Goal: Task Accomplishment & Management: Manage account settings

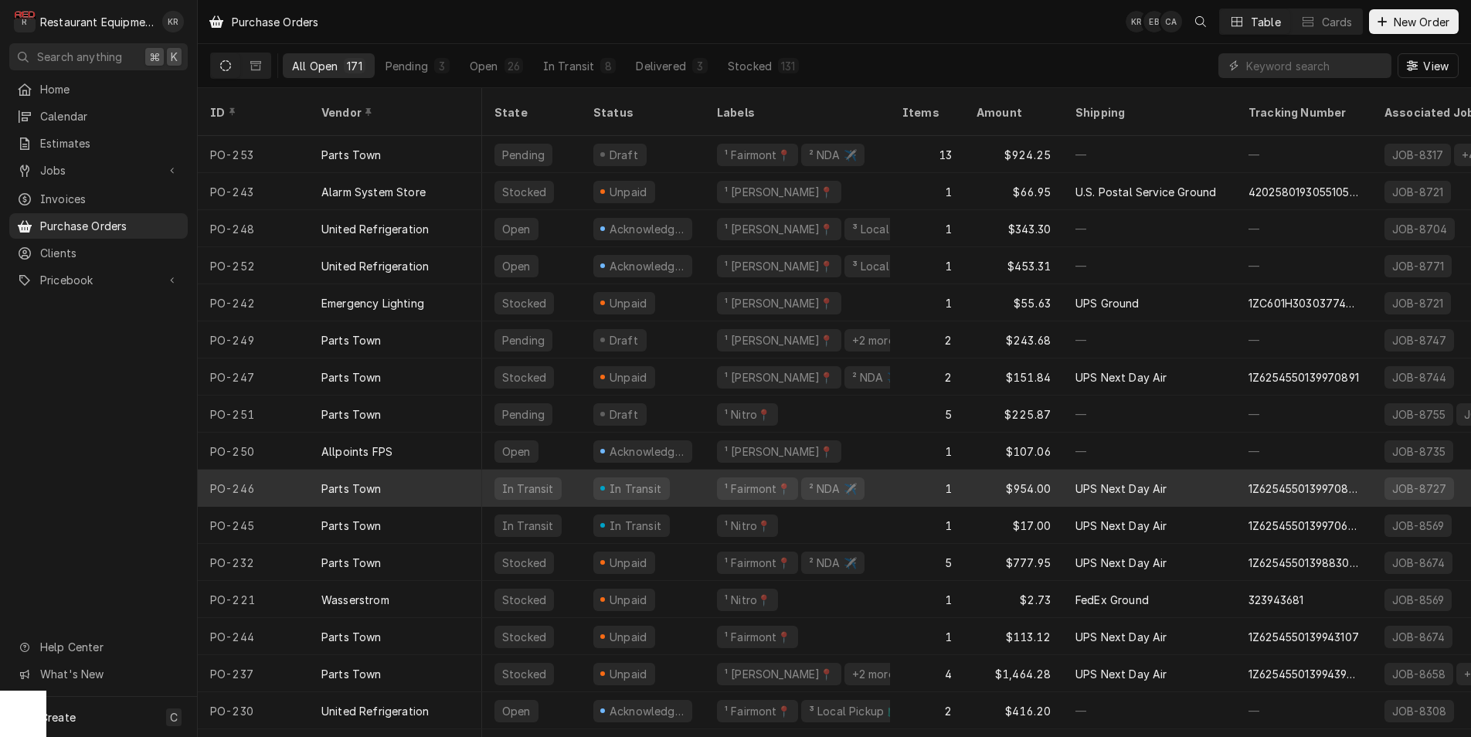
scroll to position [0, 1]
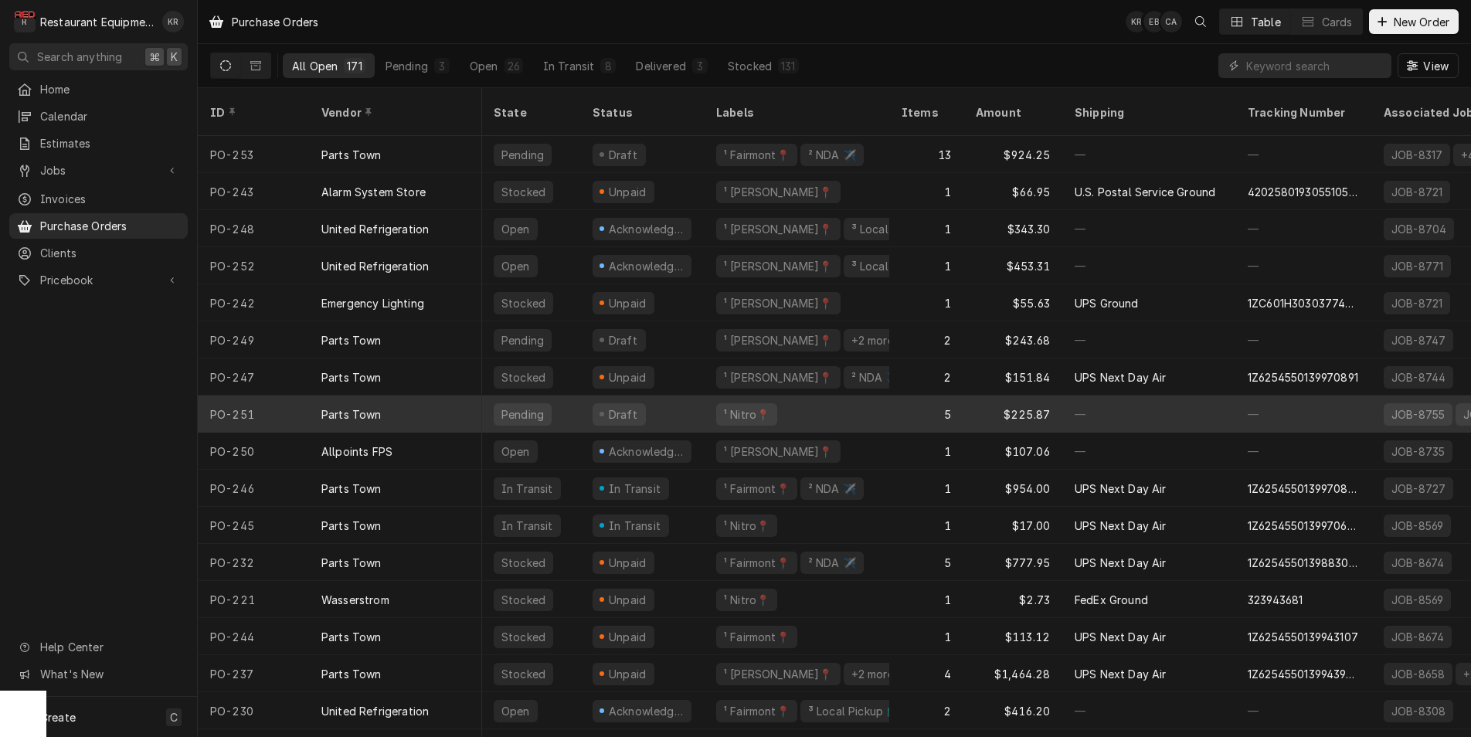
click at [639, 403] on div "Draft" at bounding box center [618, 414] width 53 height 22
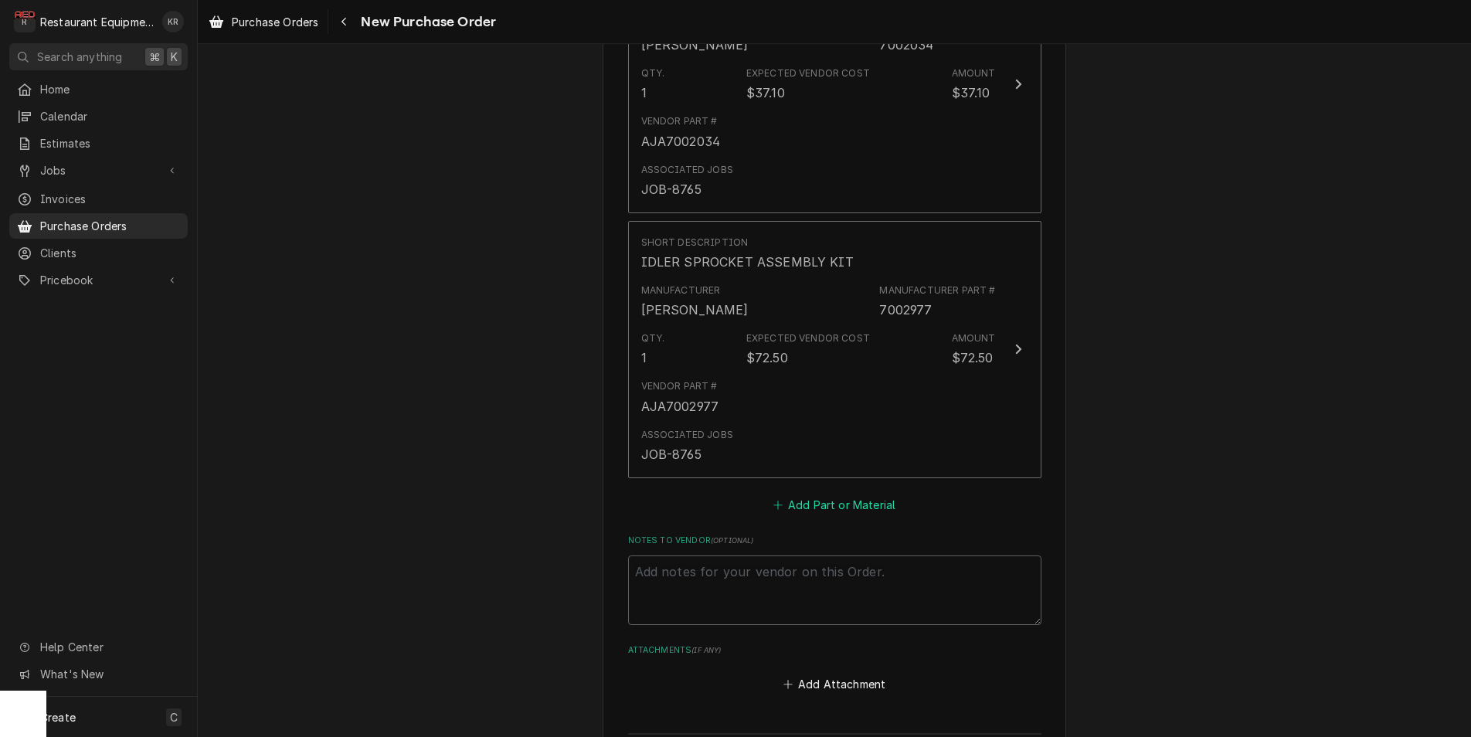
drag, startPoint x: 833, startPoint y: 522, endPoint x: 832, endPoint y: 511, distance: 11.6
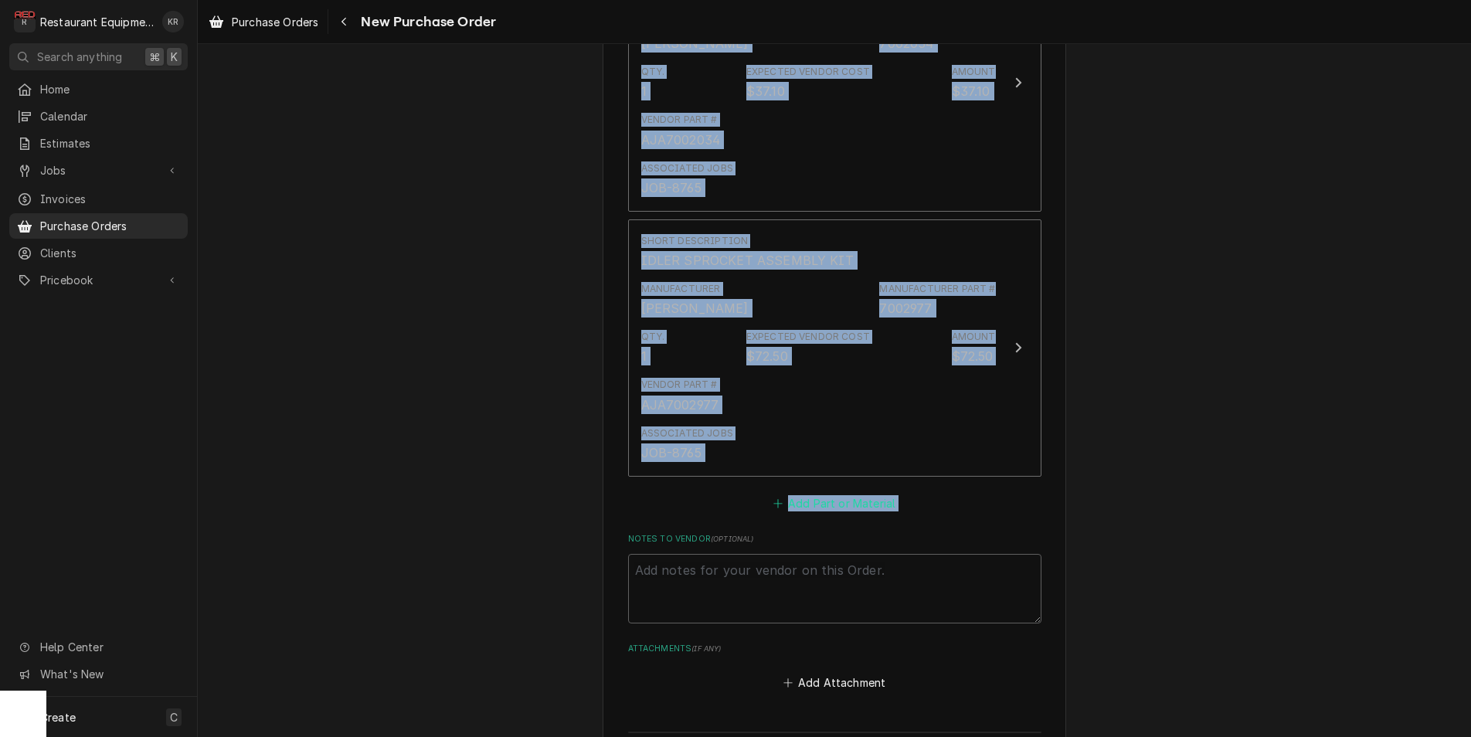
click at [832, 508] on button "Add Part or Material" at bounding box center [833, 503] width 127 height 22
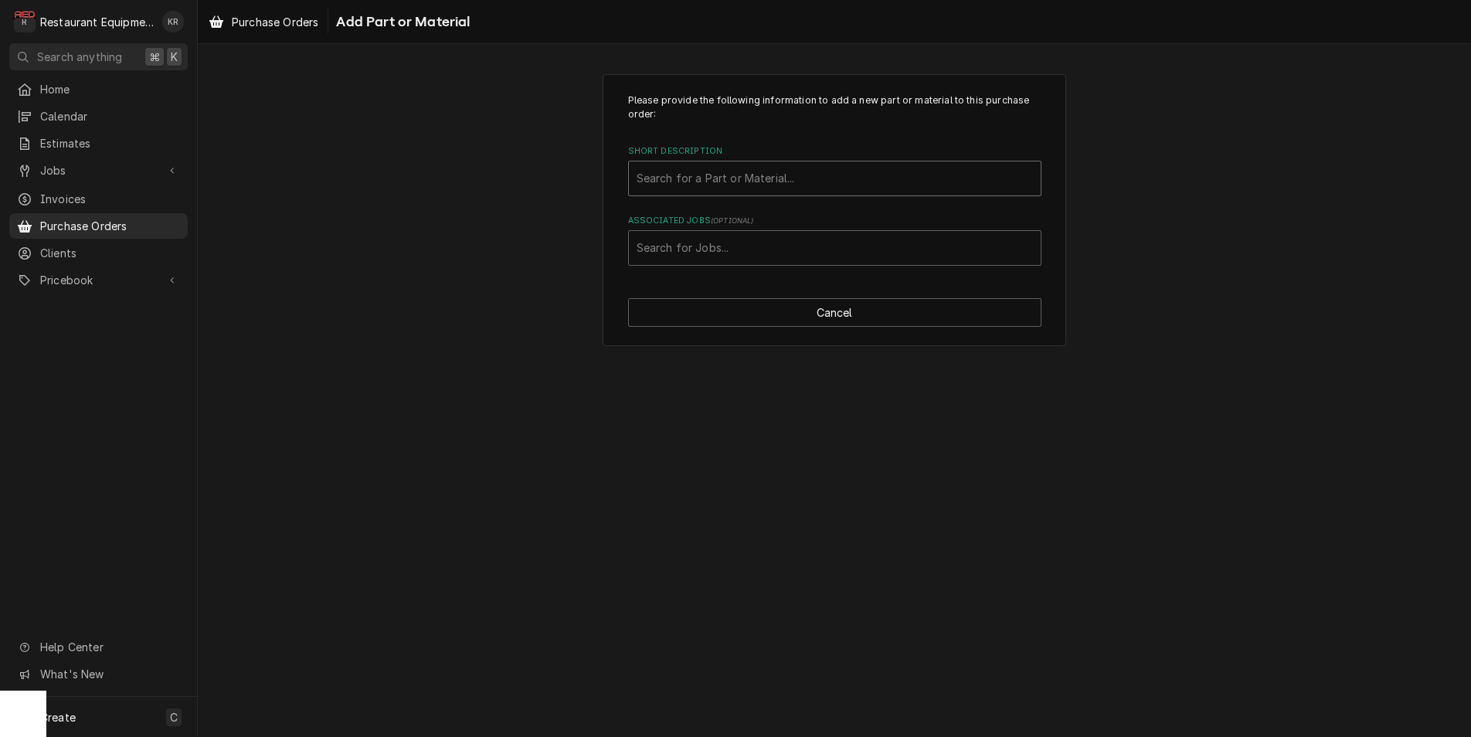
click at [722, 185] on div "Short Description" at bounding box center [834, 179] width 396 height 28
type input "00-960743"
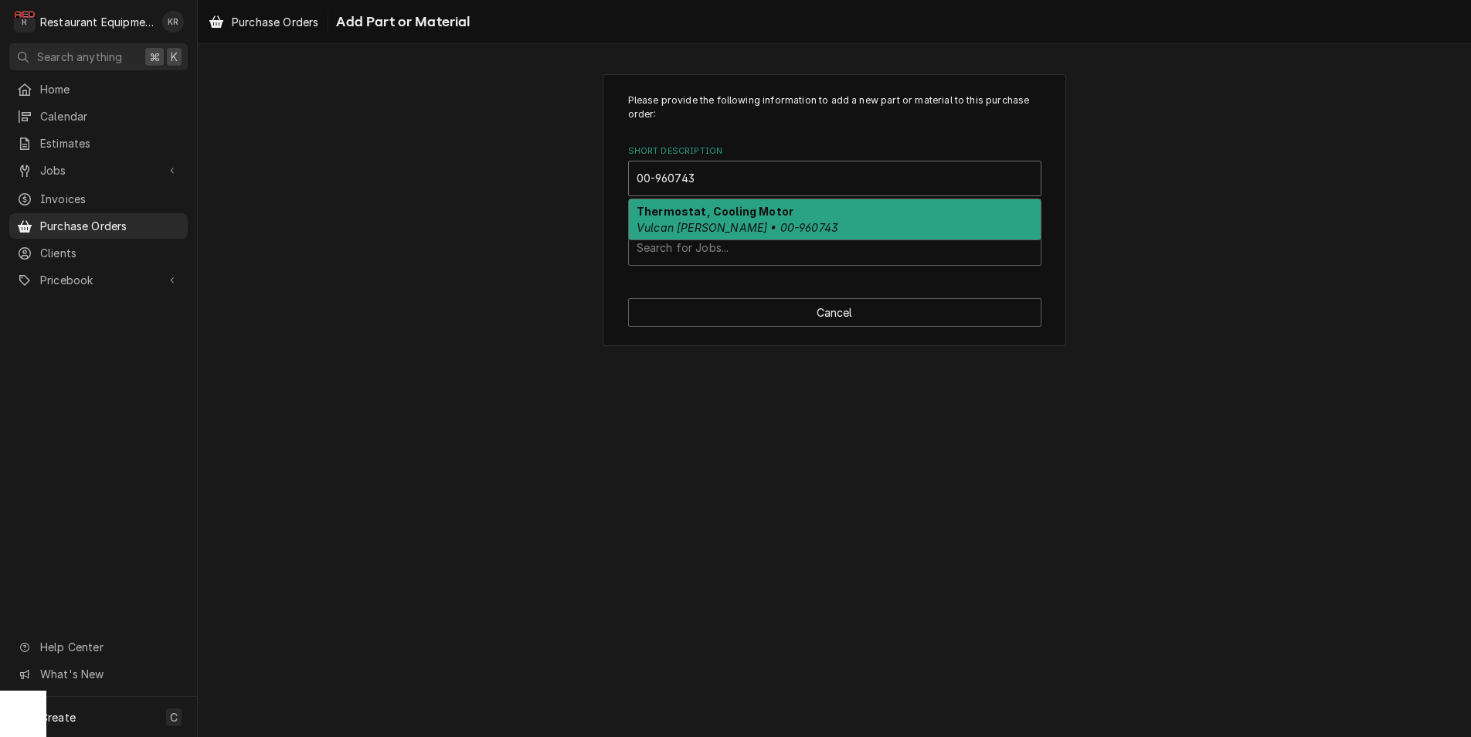
click at [729, 226] on em "Vulcan Hart • 00-960743" at bounding box center [737, 227] width 202 height 13
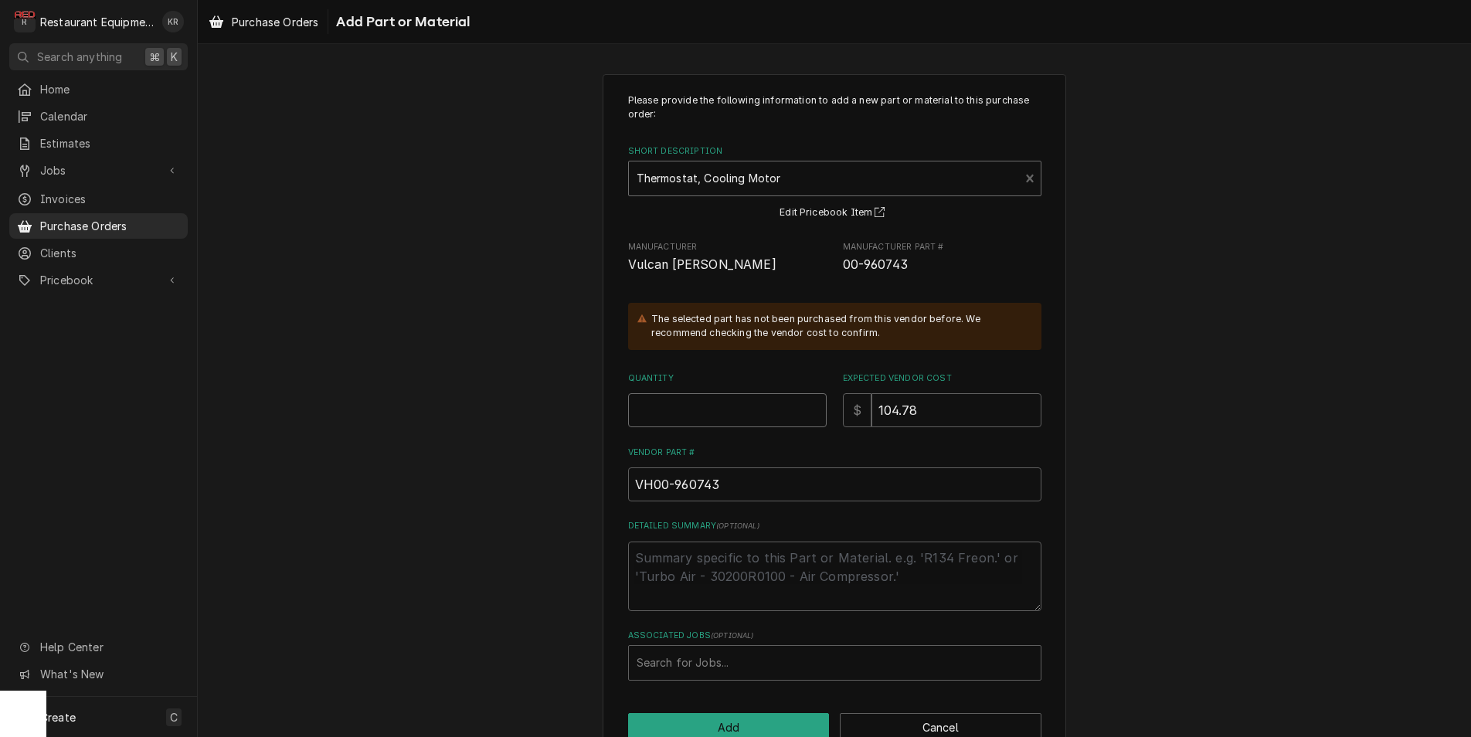
click at [711, 405] on input "Quantity" at bounding box center [727, 410] width 198 height 34
type textarea "x"
type input "2"
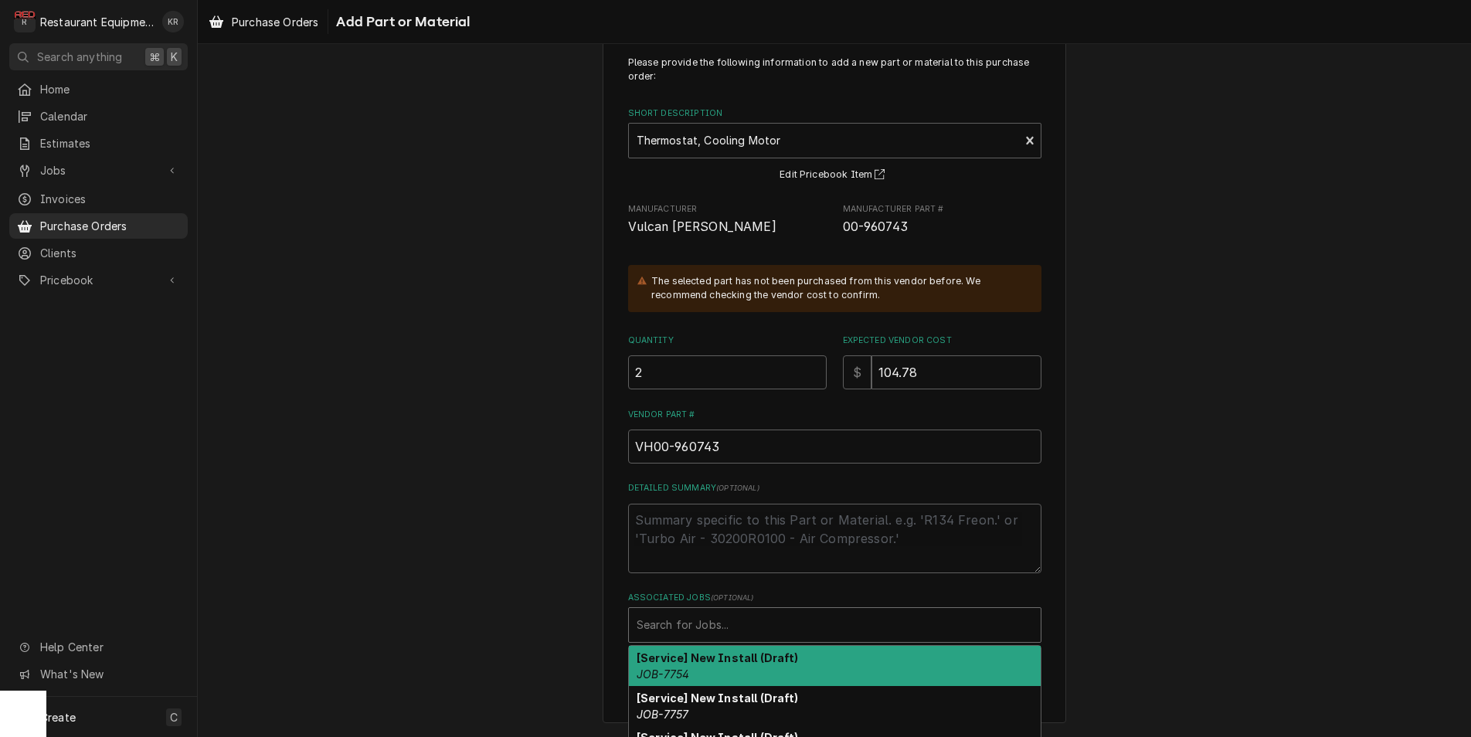
click at [662, 632] on div "Associated Jobs" at bounding box center [834, 625] width 396 height 28
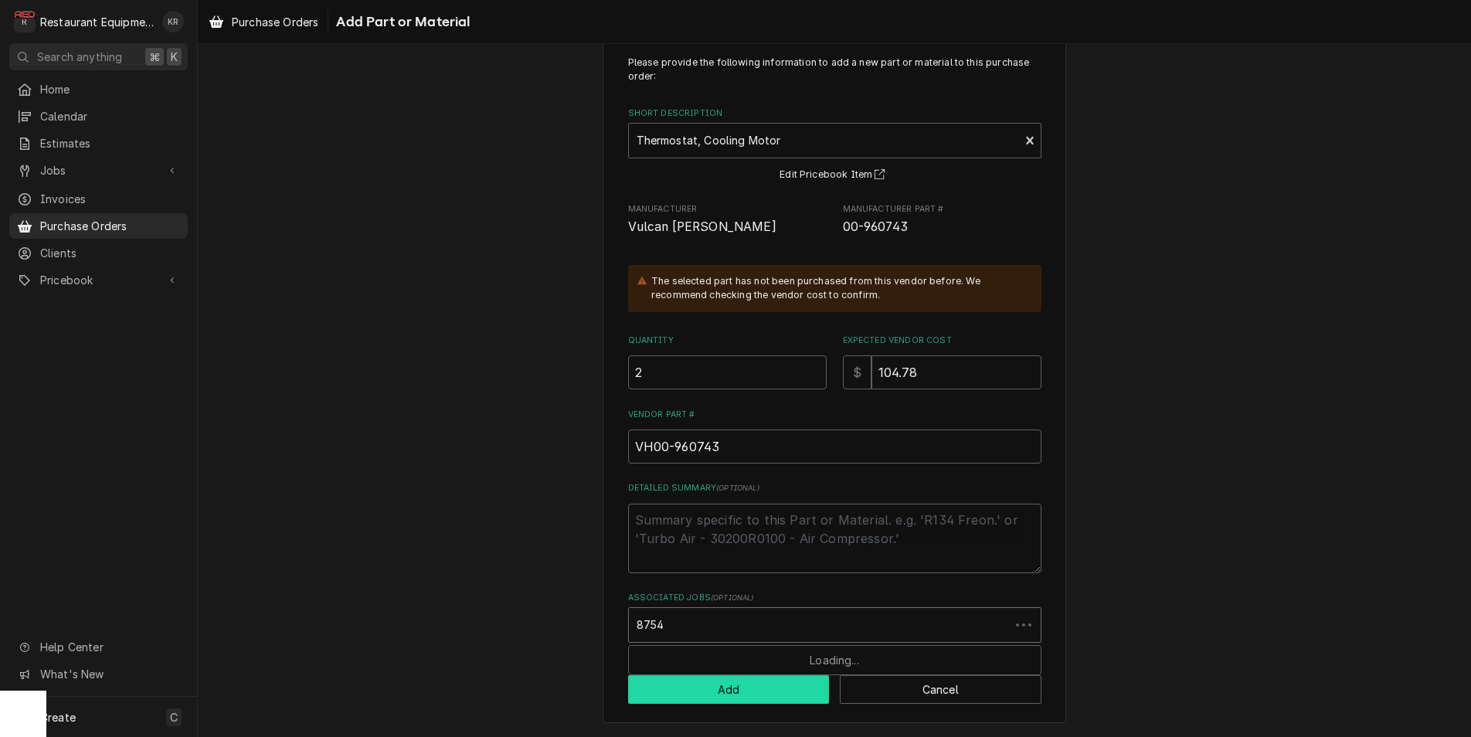
type input "8754"
click at [738, 694] on button "Add" at bounding box center [729, 689] width 202 height 29
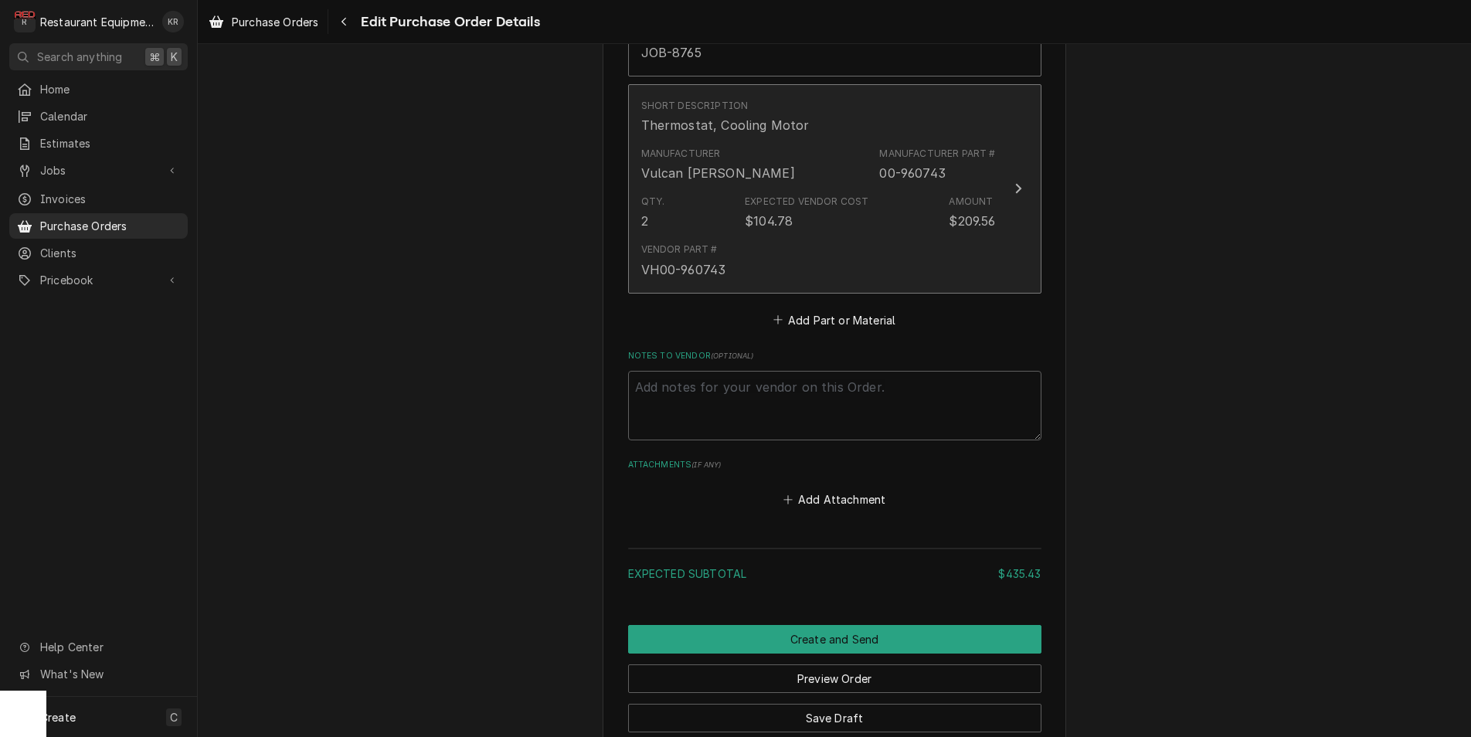
scroll to position [2098, 0]
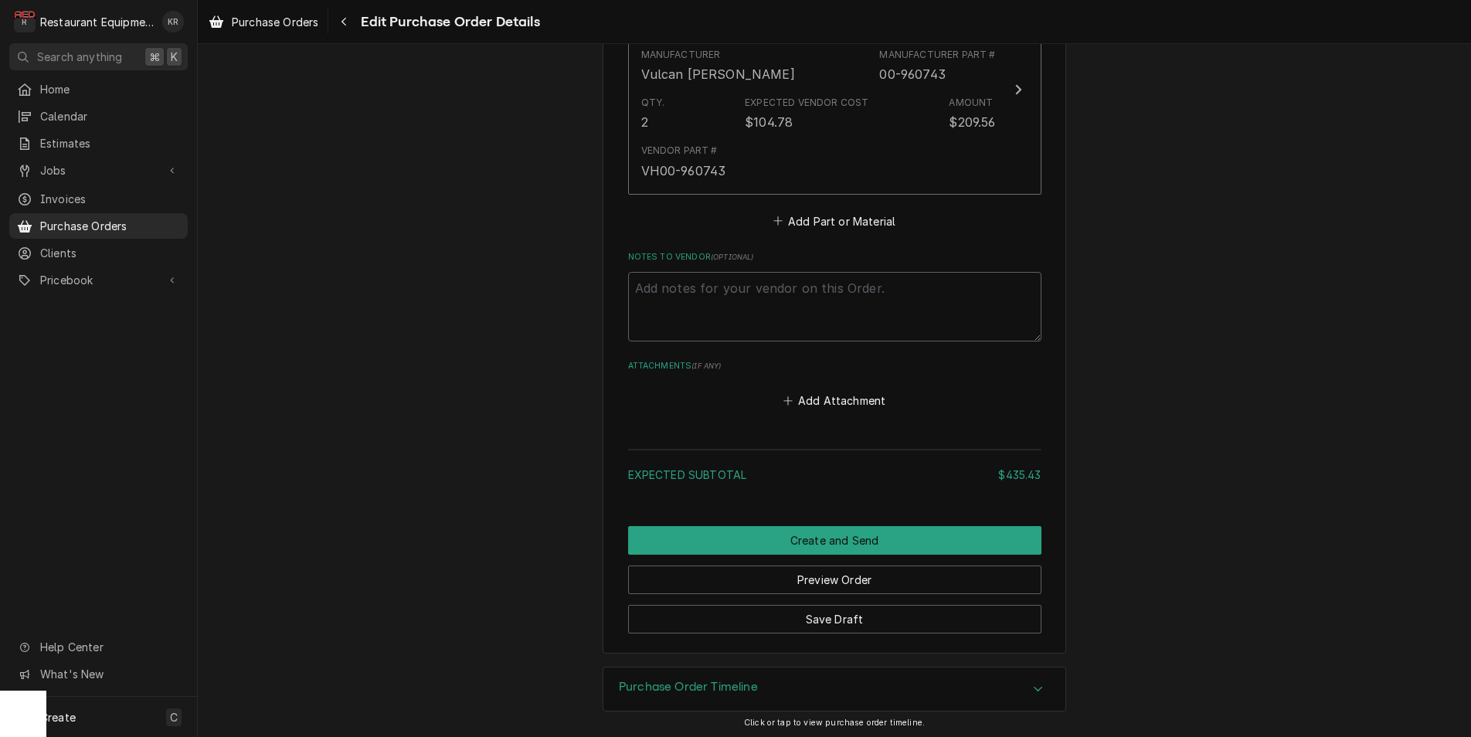
click at [861, 599] on div "Save Draft" at bounding box center [834, 613] width 413 height 39
click at [862, 611] on button "Save Draft" at bounding box center [834, 619] width 413 height 29
type textarea "x"
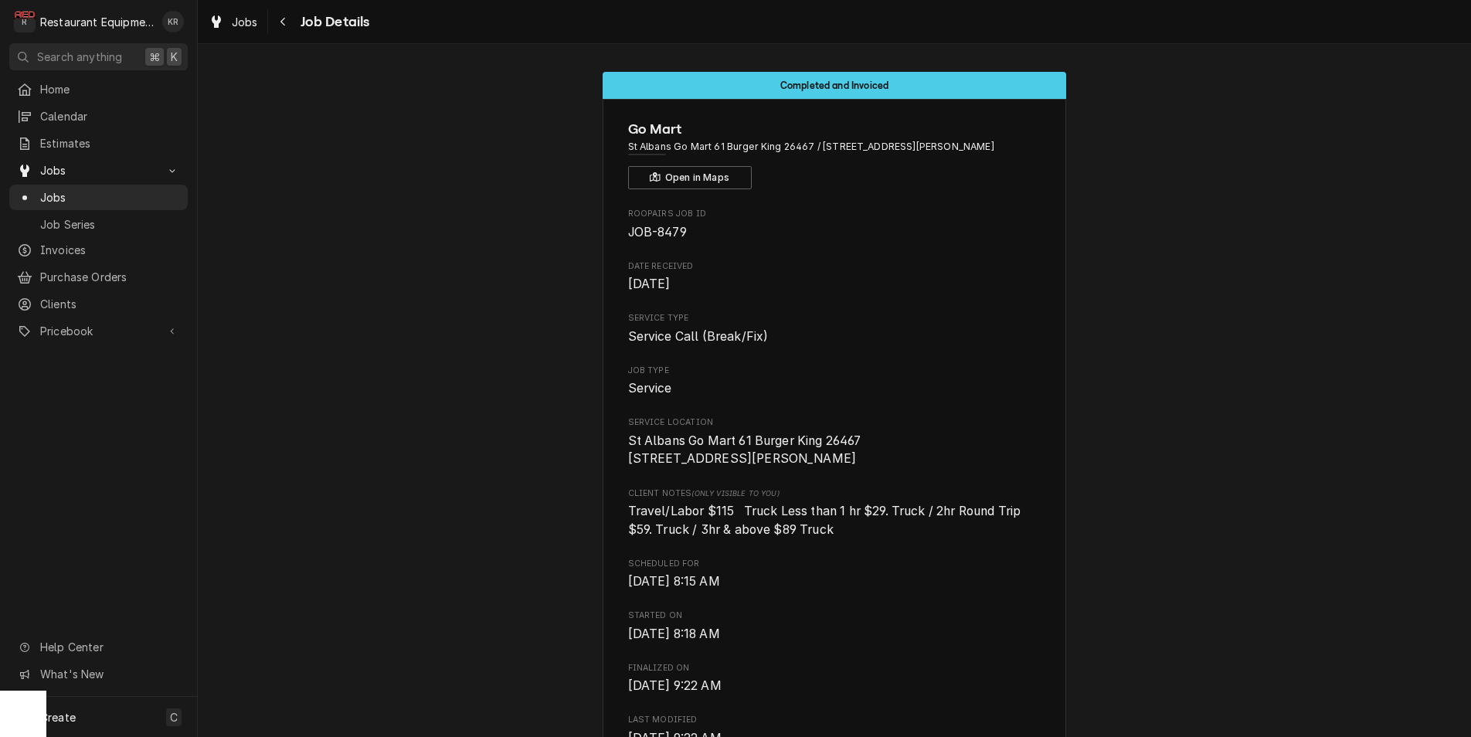
scroll to position [1101, 0]
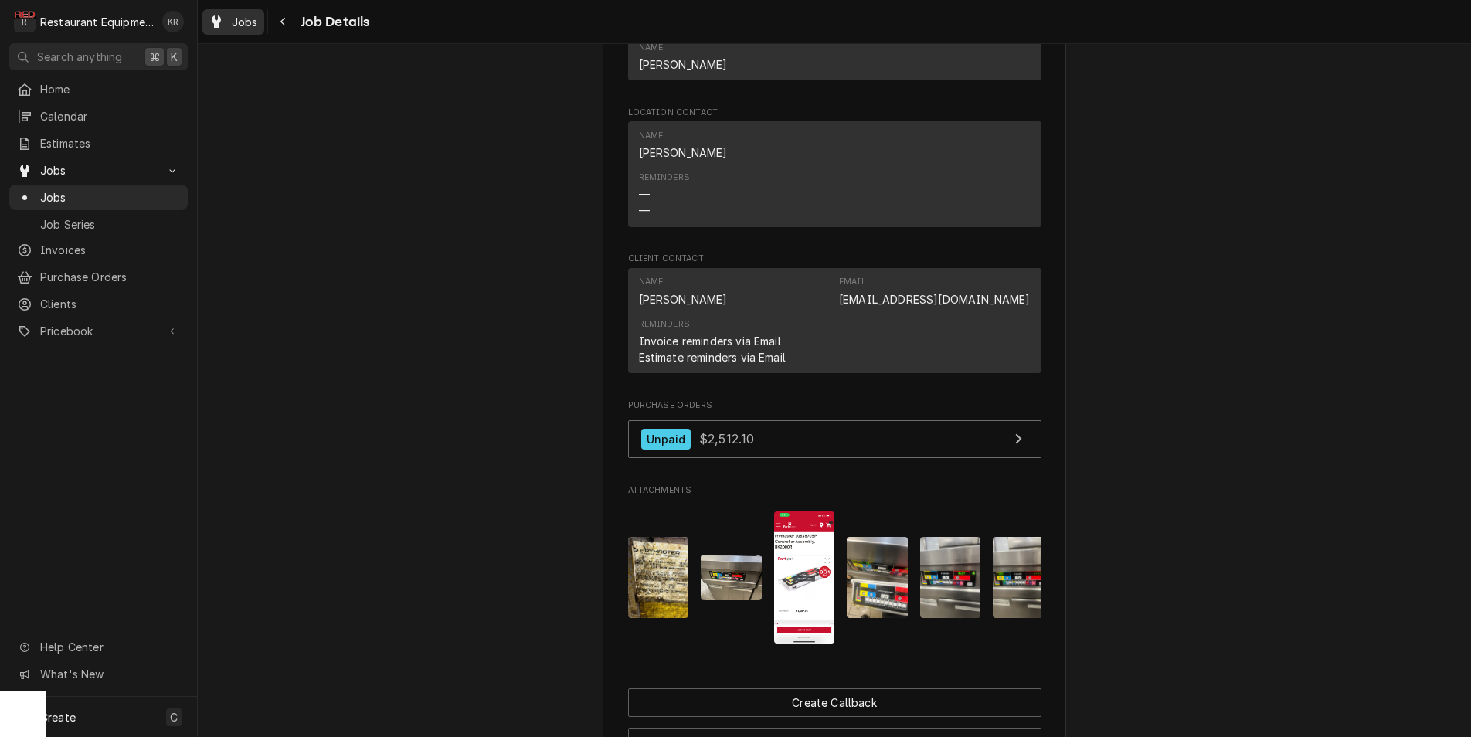
click at [246, 19] on span "Jobs" at bounding box center [245, 22] width 26 height 16
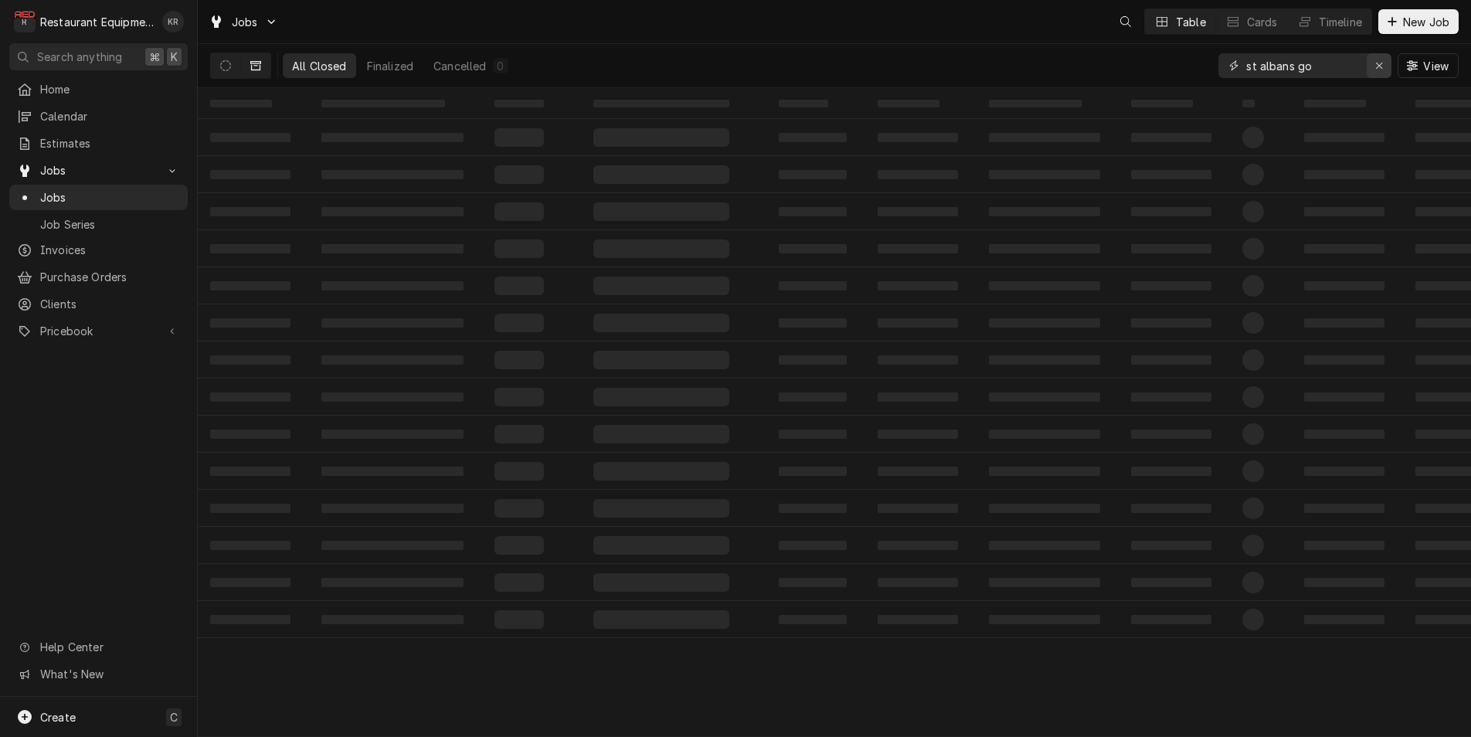
click at [1381, 65] on icon "Erase input" at bounding box center [1379, 65] width 8 height 11
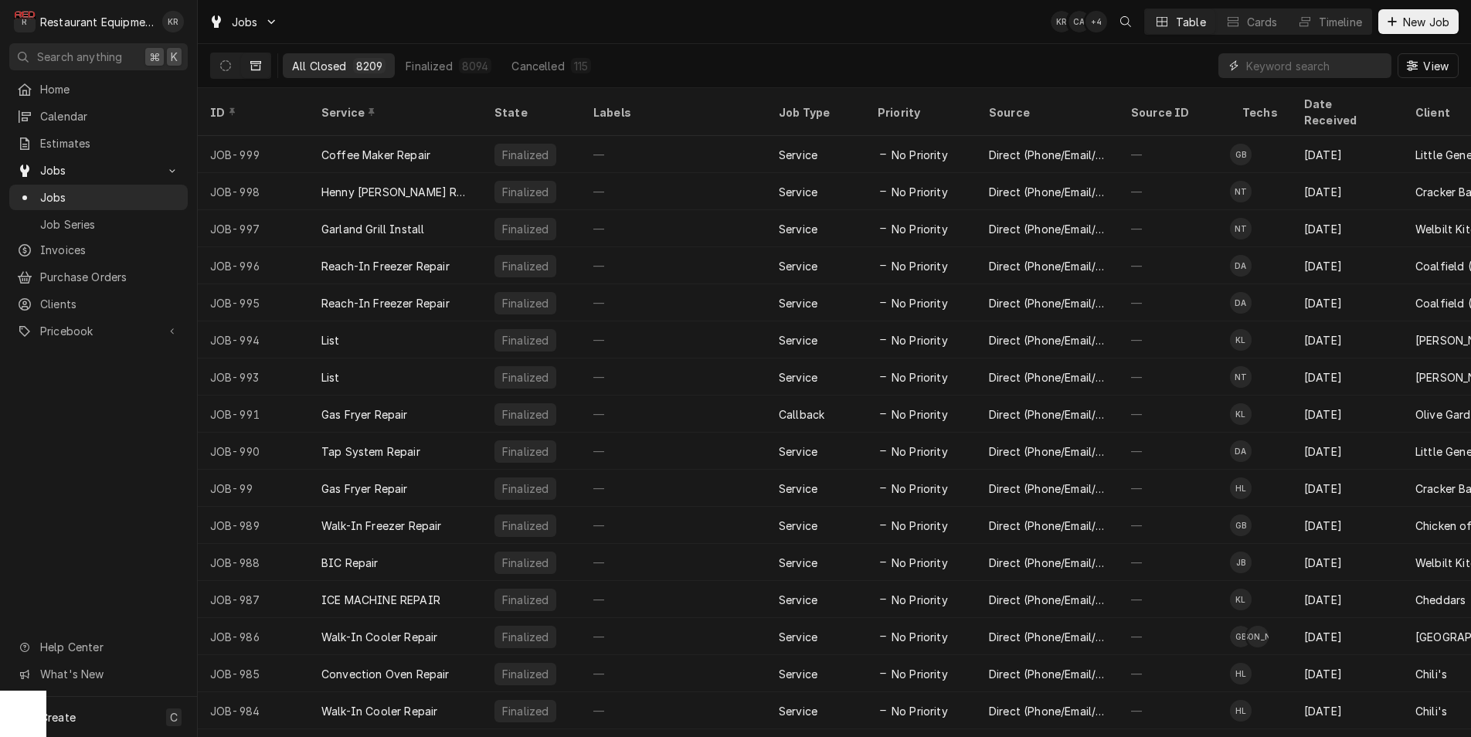
click at [1298, 67] on input "Dynamic Content Wrapper" at bounding box center [1314, 65] width 137 height 25
click at [222, 59] on button "Dynamic Content Wrapper" at bounding box center [225, 65] width 29 height 25
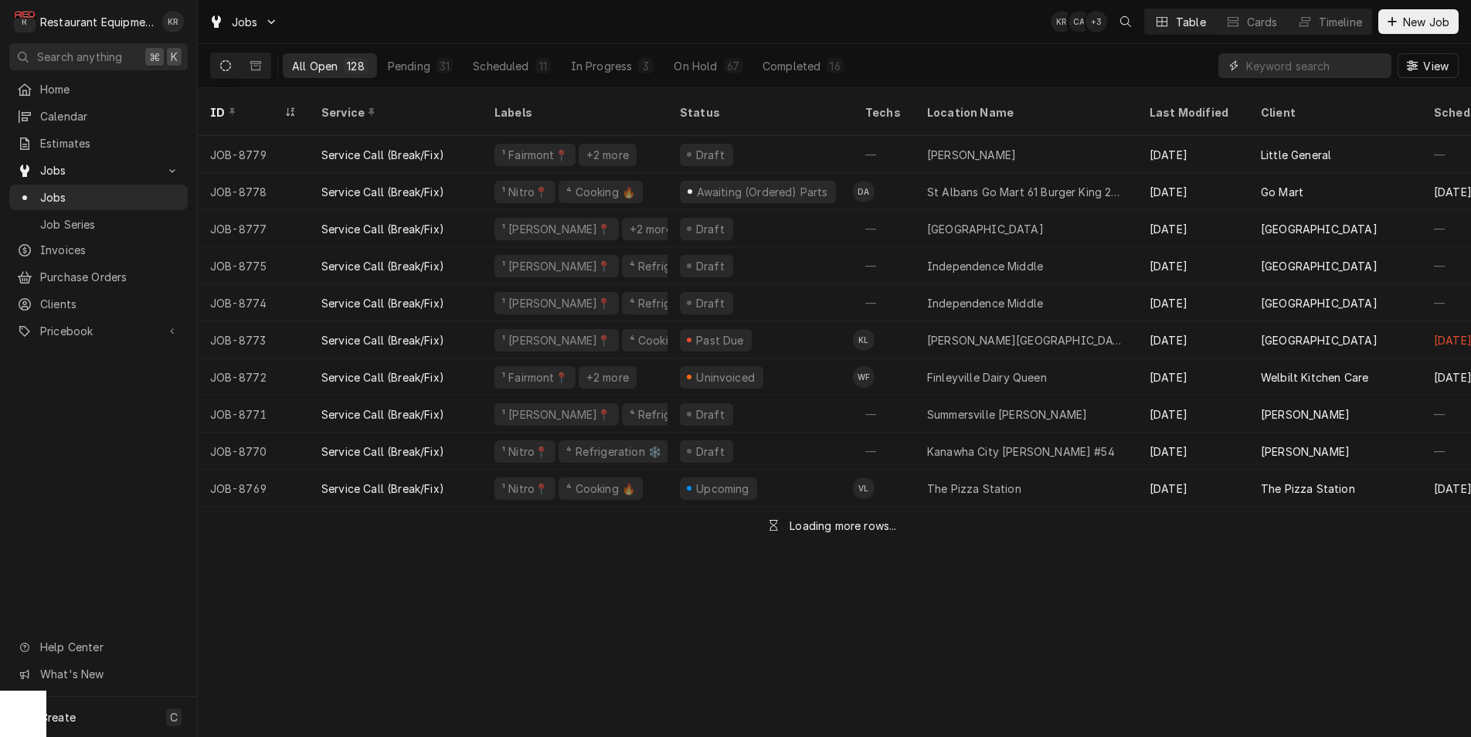
click at [1262, 66] on input "Dynamic Content Wrapper" at bounding box center [1314, 65] width 137 height 25
click at [1263, 64] on input "Dynamic Content Wrapper" at bounding box center [1314, 65] width 137 height 25
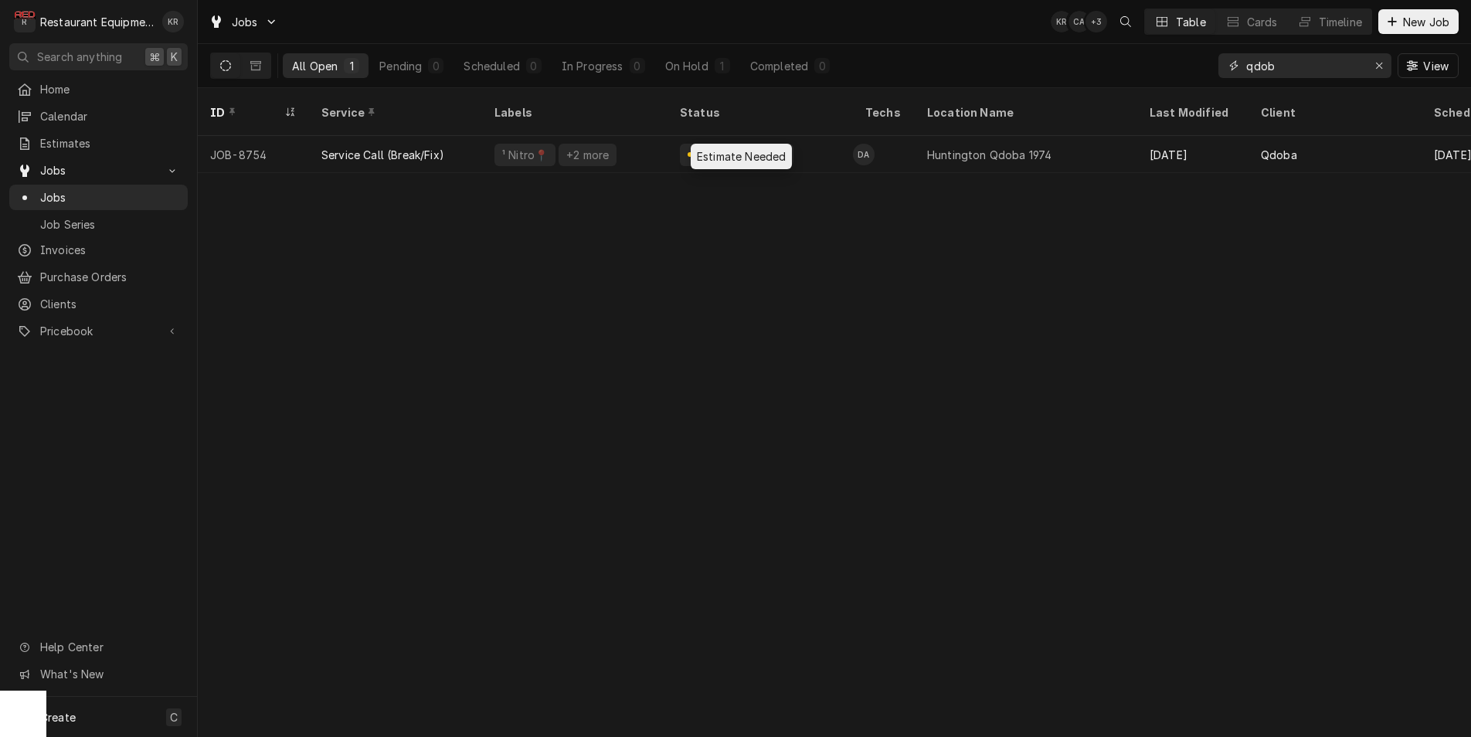
type input "qdob"
click at [1390, 62] on div "qdob View" at bounding box center [1338, 65] width 240 height 43
click at [1373, 63] on div "Erase input" at bounding box center [1378, 65] width 15 height 15
click at [1362, 63] on input "Dynamic Content Wrapper" at bounding box center [1304, 65] width 116 height 25
click at [1362, 62] on input "Dynamic Content Wrapper" at bounding box center [1304, 65] width 116 height 25
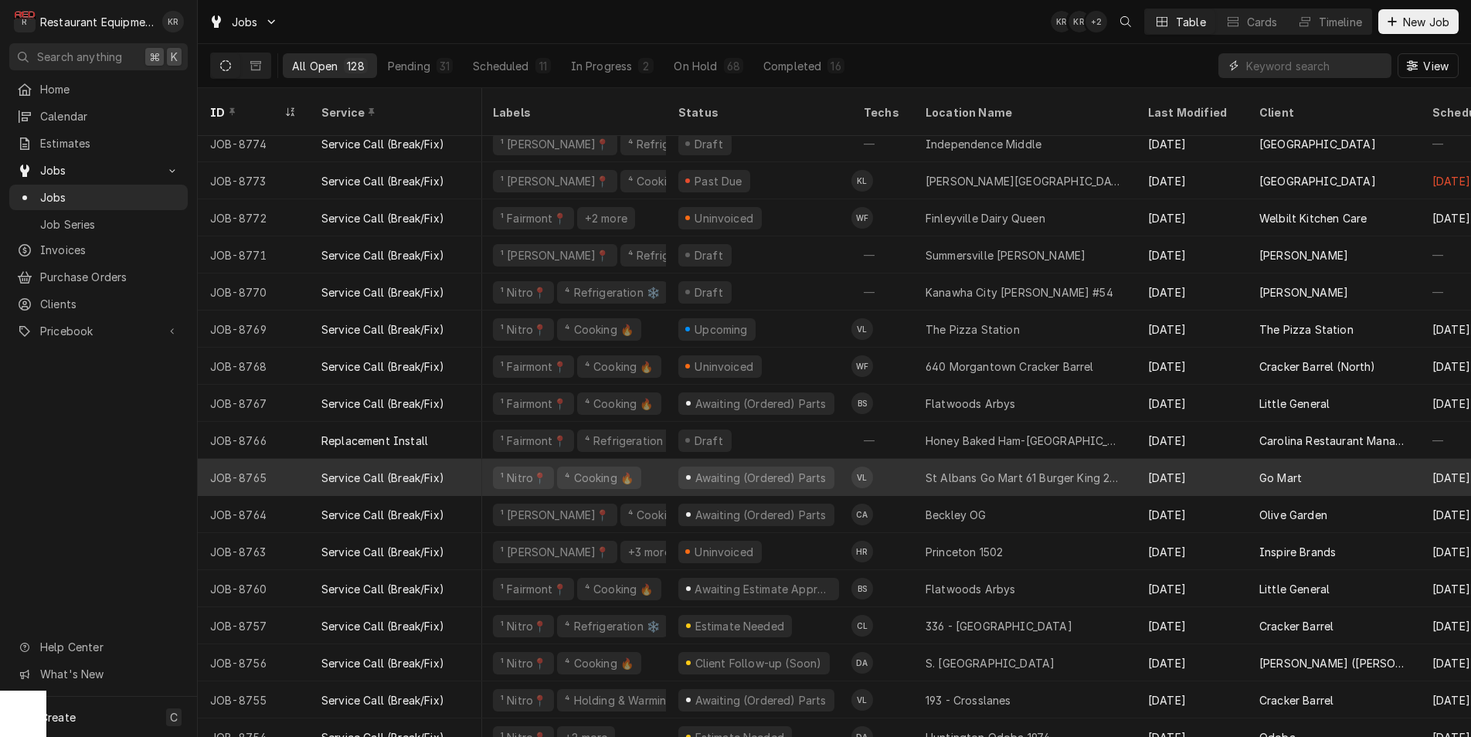
scroll to position [159, 22]
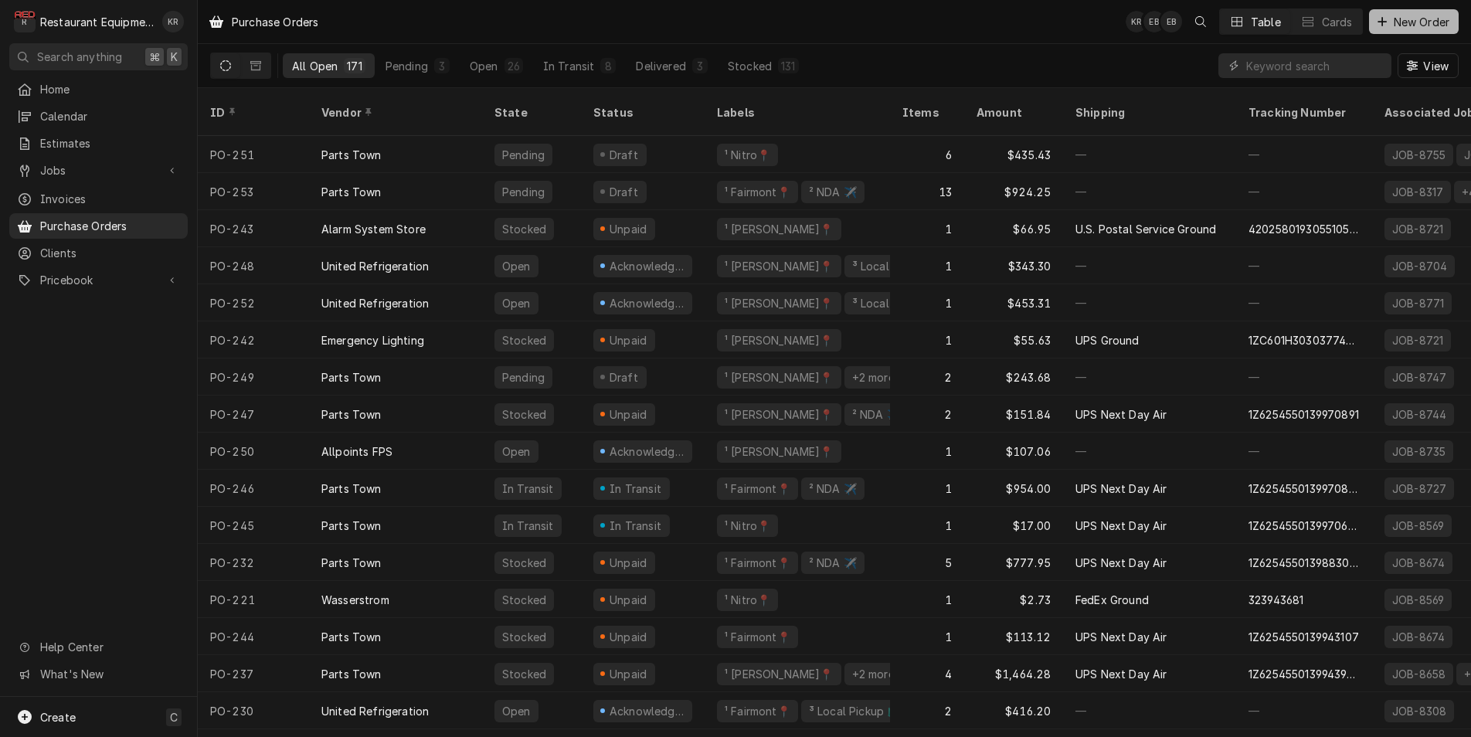
click at [1440, 22] on span "New Order" at bounding box center [1421, 22] width 62 height 16
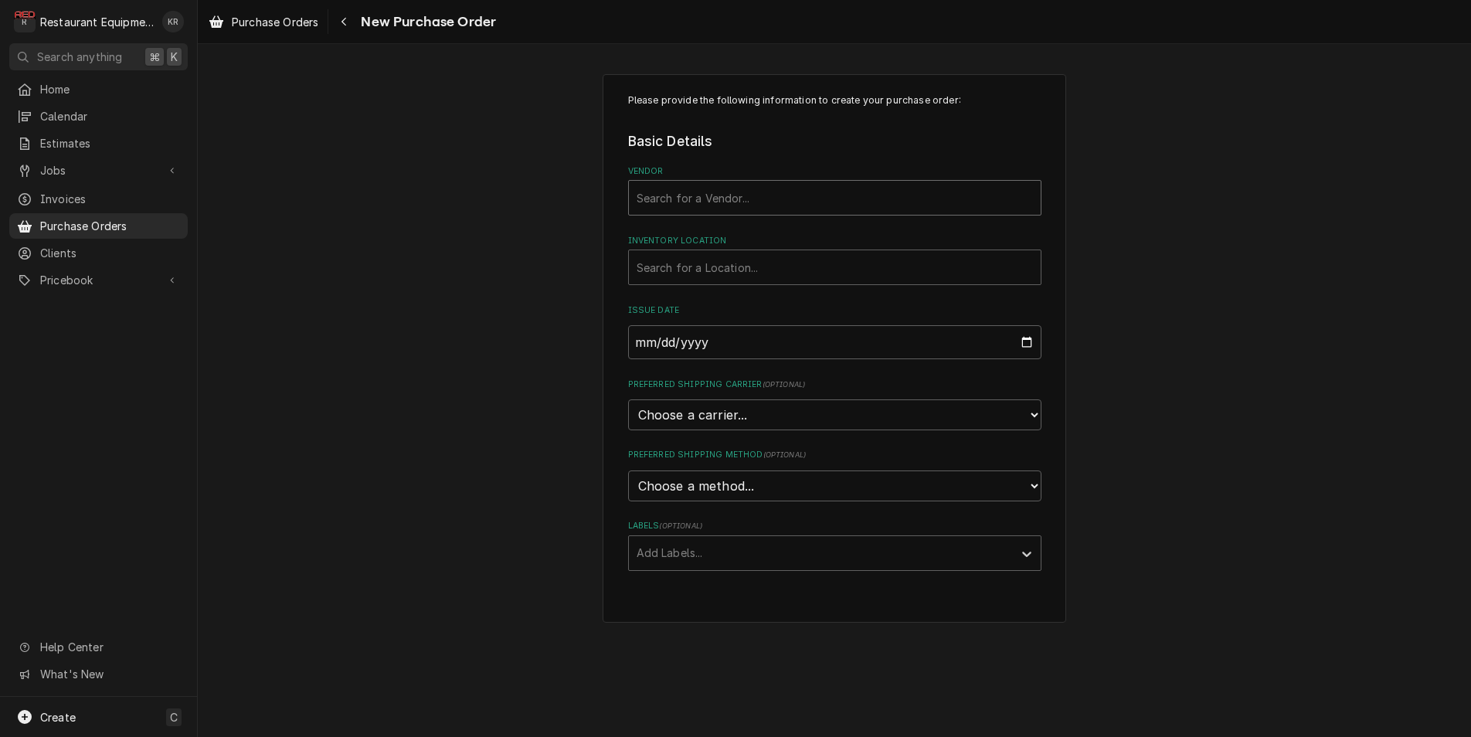
click at [701, 208] on div "Vendor" at bounding box center [834, 198] width 396 height 28
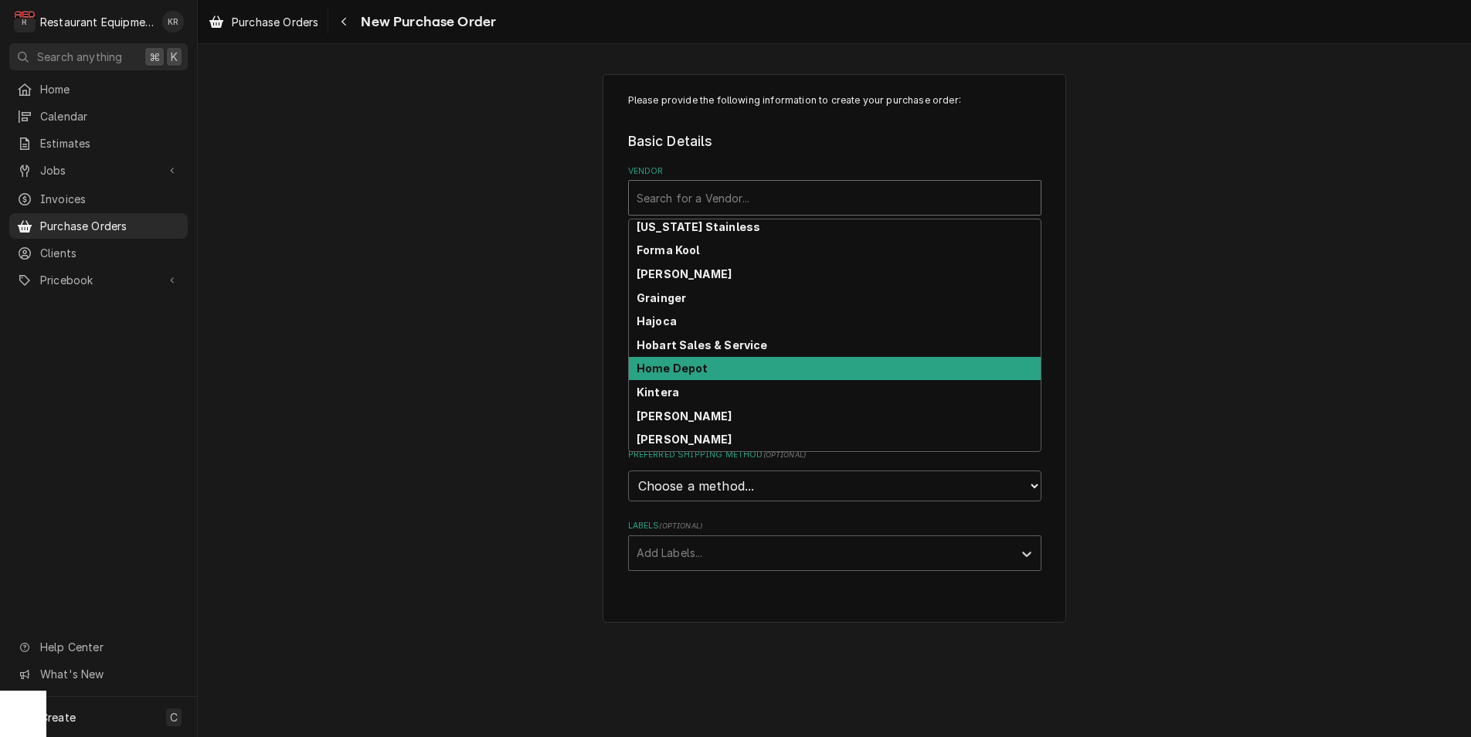
scroll to position [478, 0]
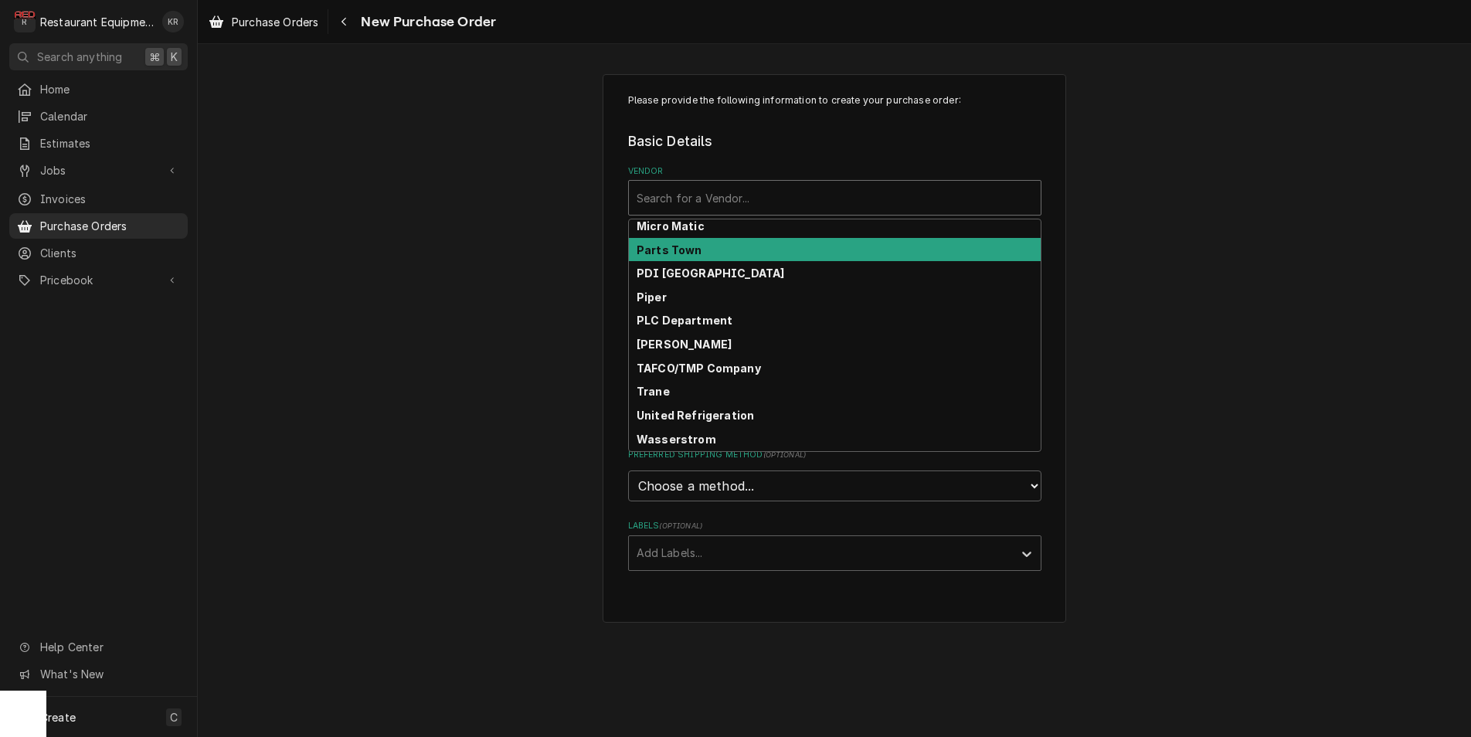
click at [711, 251] on div "Parts Town" at bounding box center [835, 250] width 412 height 24
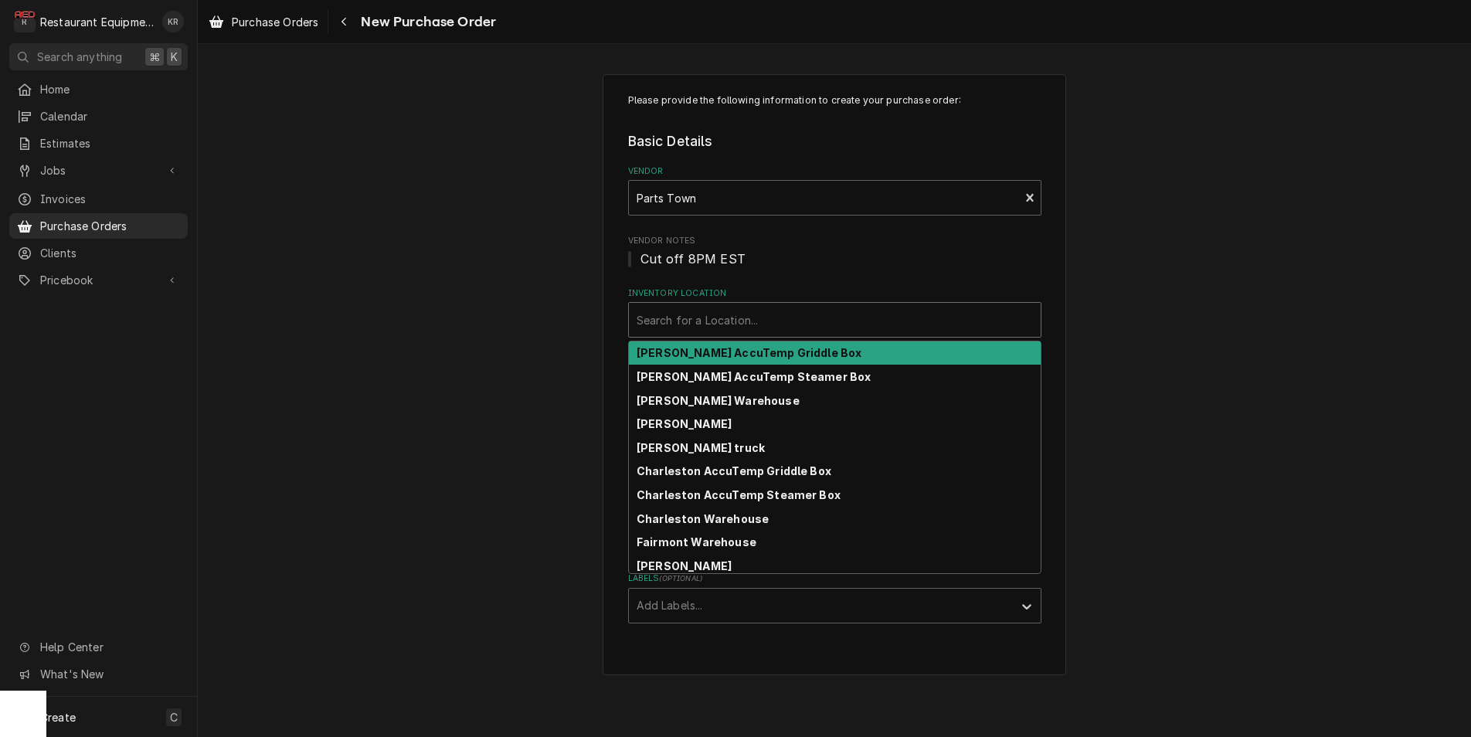
drag, startPoint x: 707, startPoint y: 317, endPoint x: 708, endPoint y: 456, distance: 138.3
click at [707, 319] on div "Inventory Location" at bounding box center [834, 320] width 396 height 28
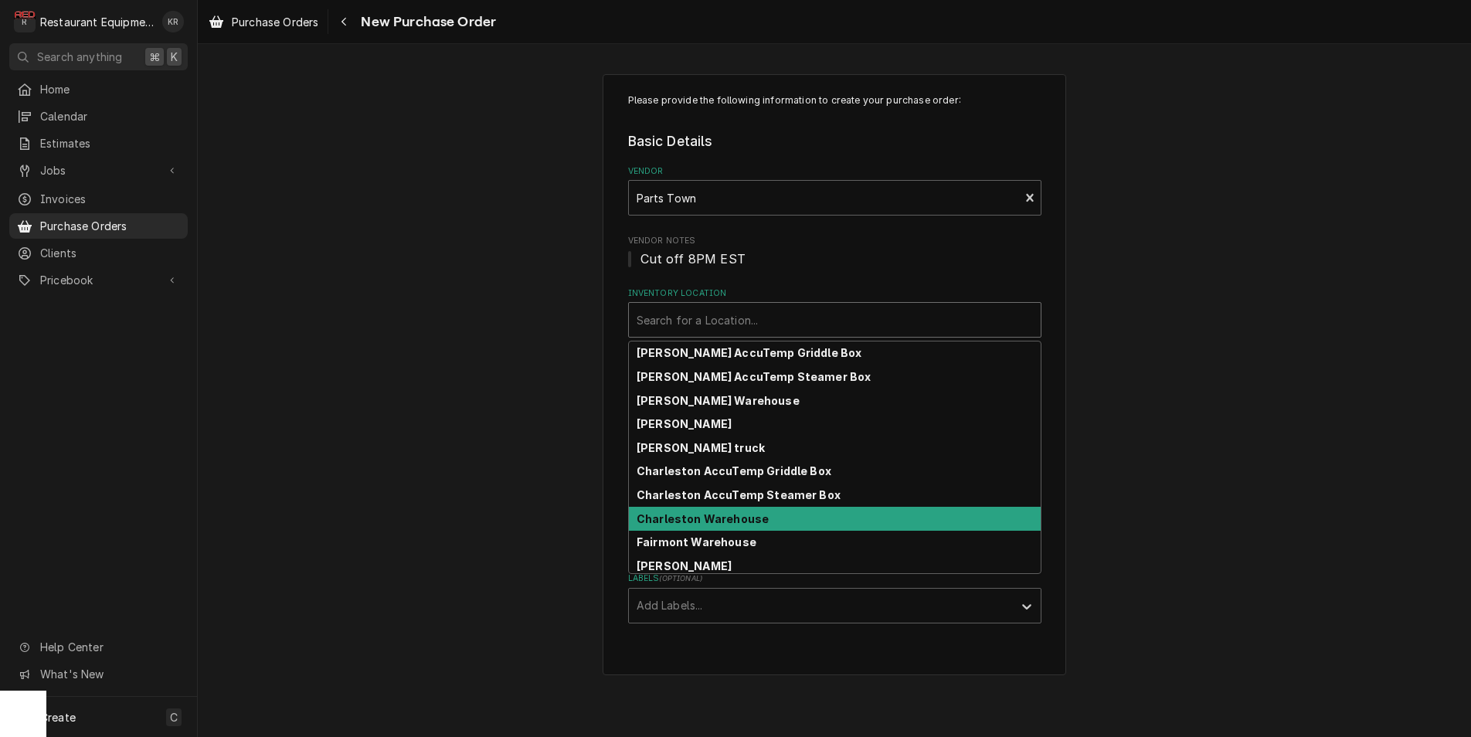
click at [714, 519] on strong "Charleston Warehouse" at bounding box center [702, 518] width 132 height 13
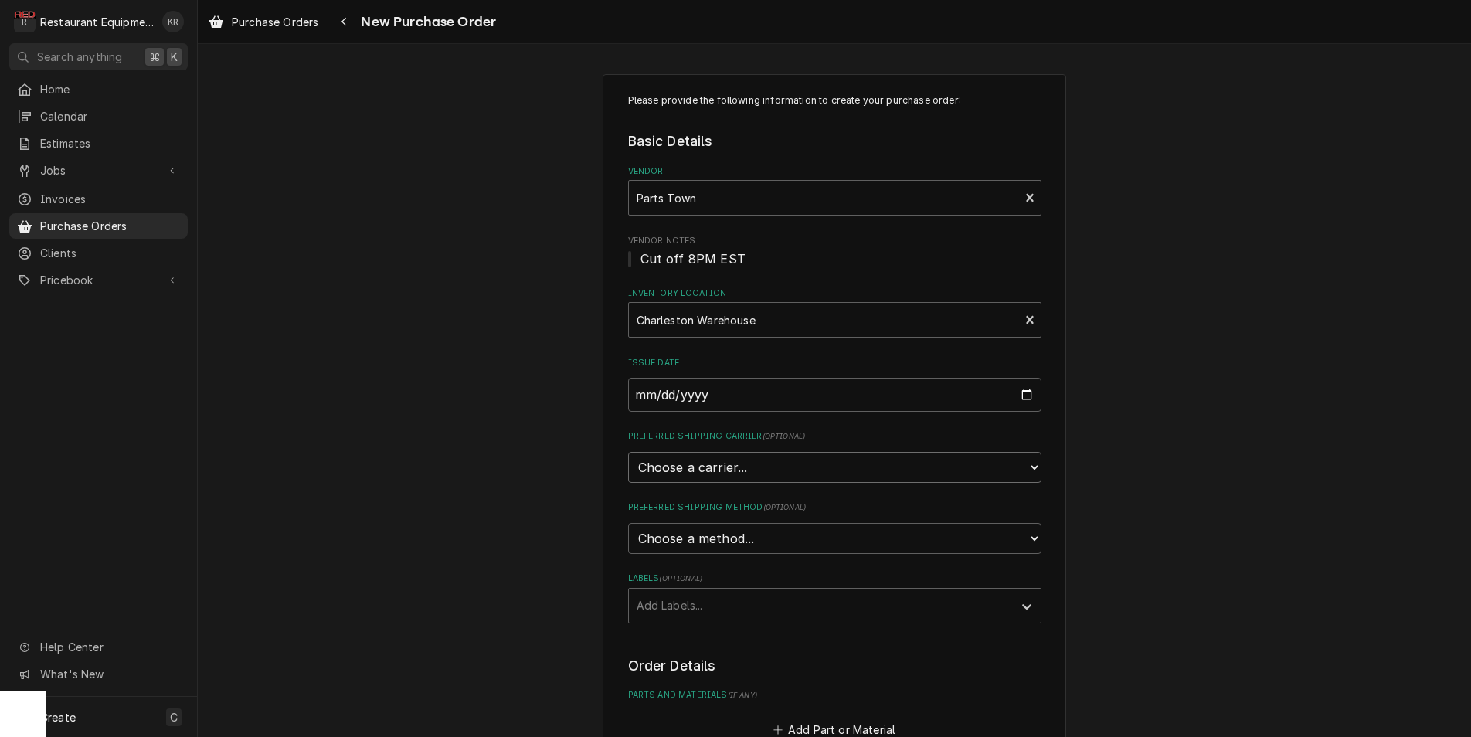
click at [628, 452] on select "Choose a carrier... U.S. Postal Service Stamps.com FedEx UPS DHL Express DHL EC…" at bounding box center [834, 467] width 413 height 31
select select "4"
click option "UPS" at bounding box center [0, 0] width 0 height 0
type textarea "x"
select select "3"
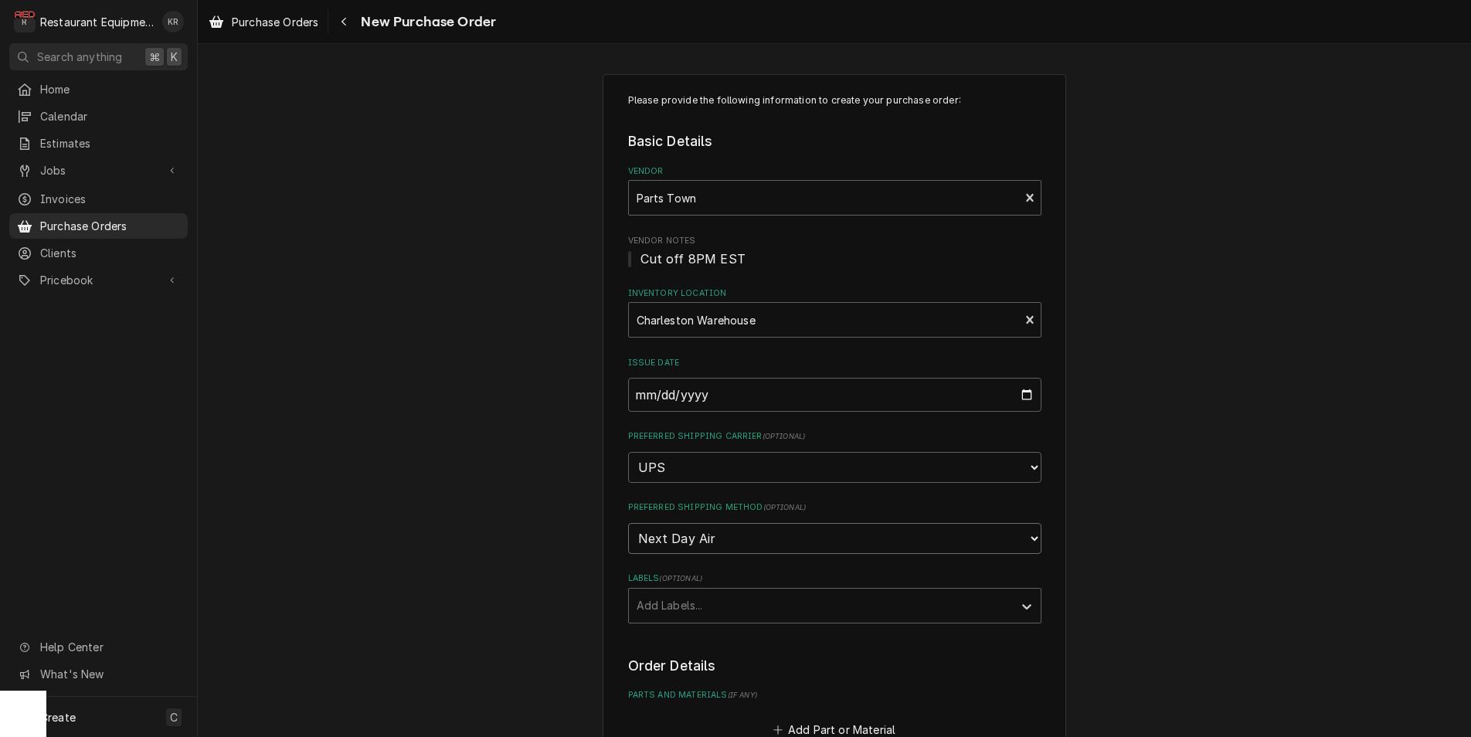
click option "Next Day Air" at bounding box center [0, 0] width 0 height 0
click at [692, 605] on div "Labels" at bounding box center [820, 606] width 368 height 28
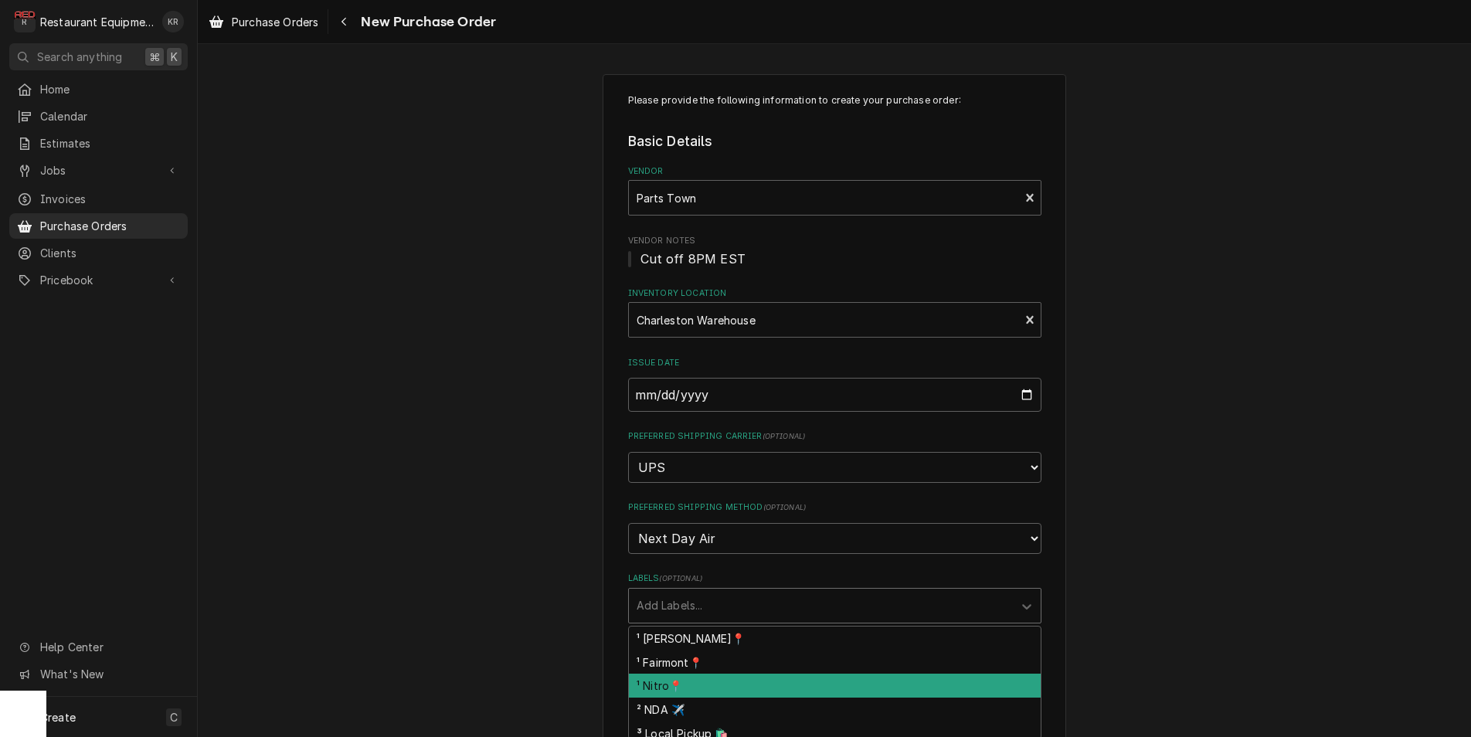
drag, startPoint x: 685, startPoint y: 684, endPoint x: 678, endPoint y: 648, distance: 37.0
click at [685, 682] on div "¹ Nitro📍" at bounding box center [835, 685] width 412 height 24
type textarea "x"
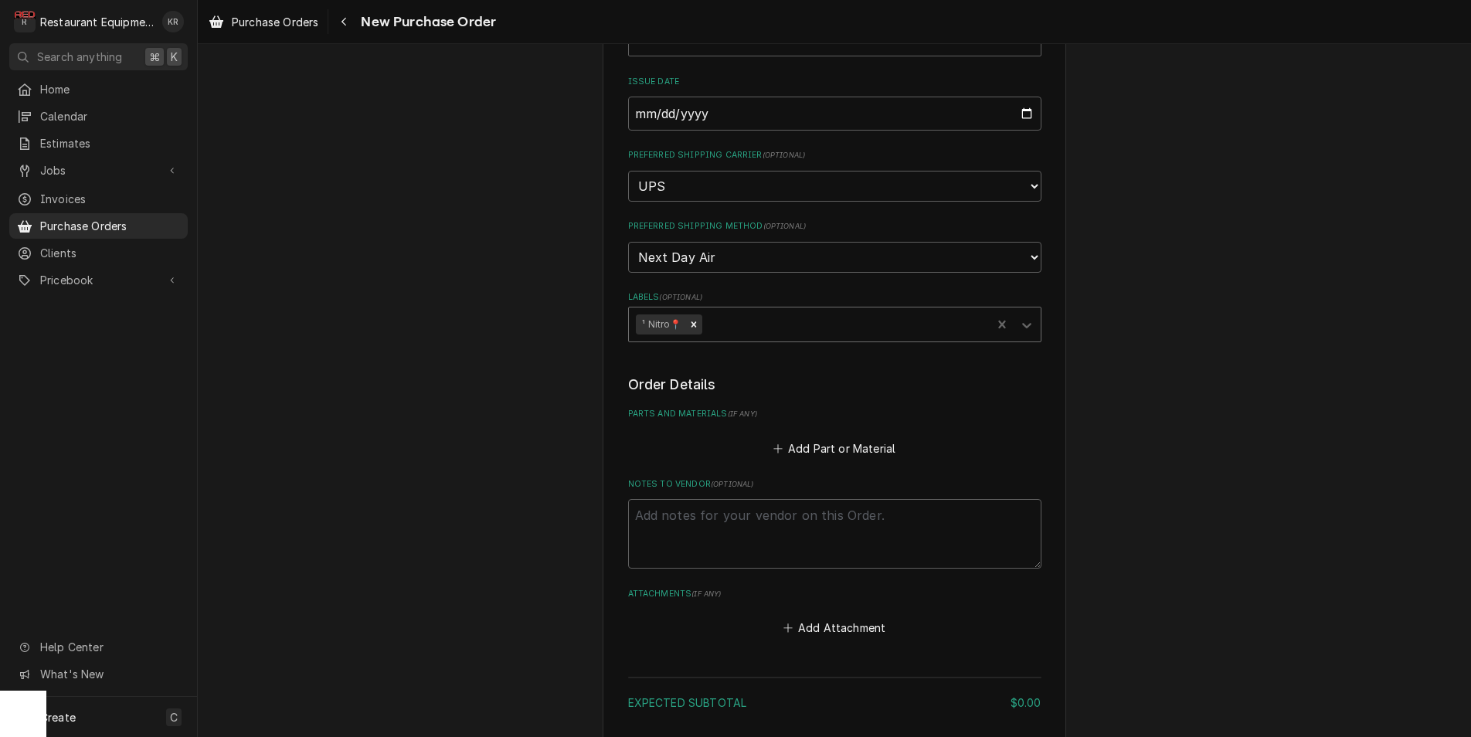
scroll to position [396, 0]
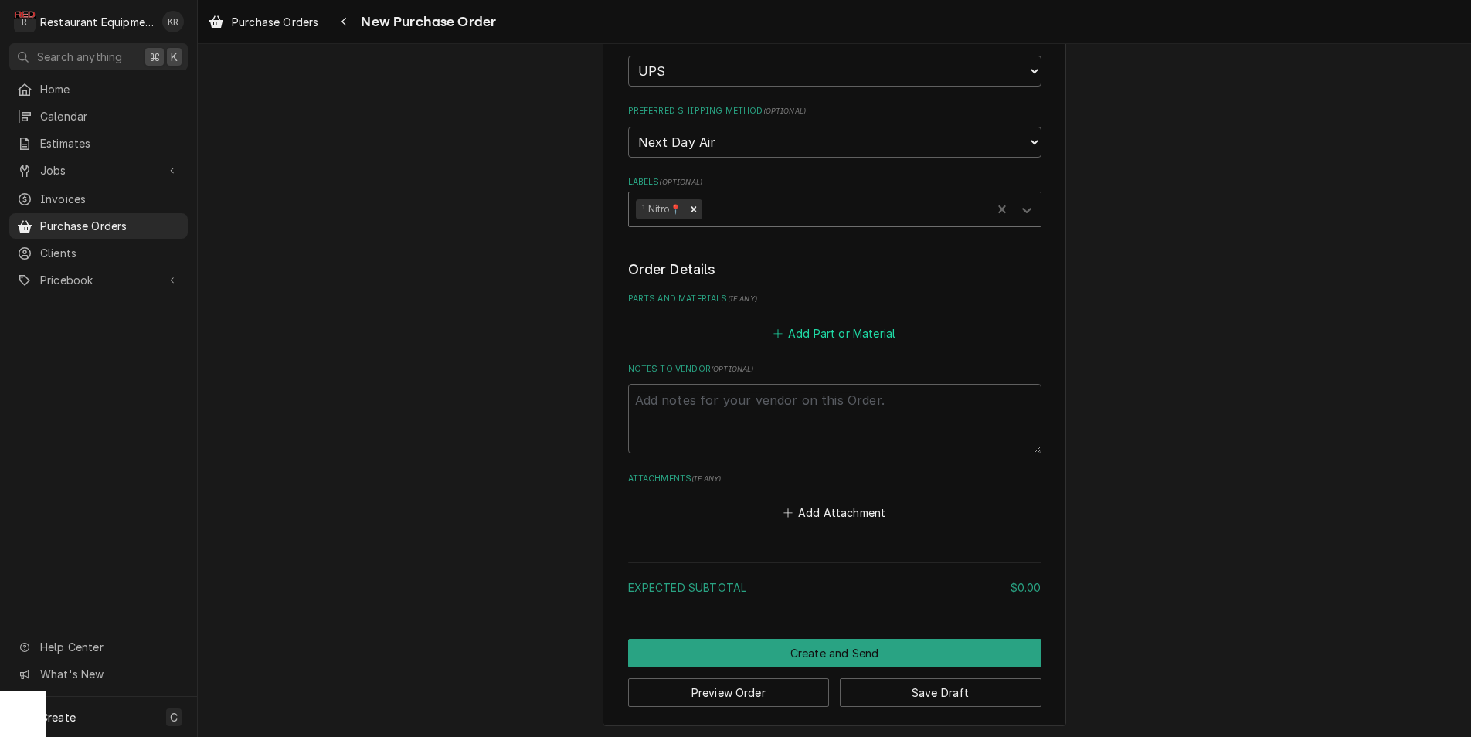
click at [837, 332] on button "Add Part or Material" at bounding box center [833, 333] width 127 height 22
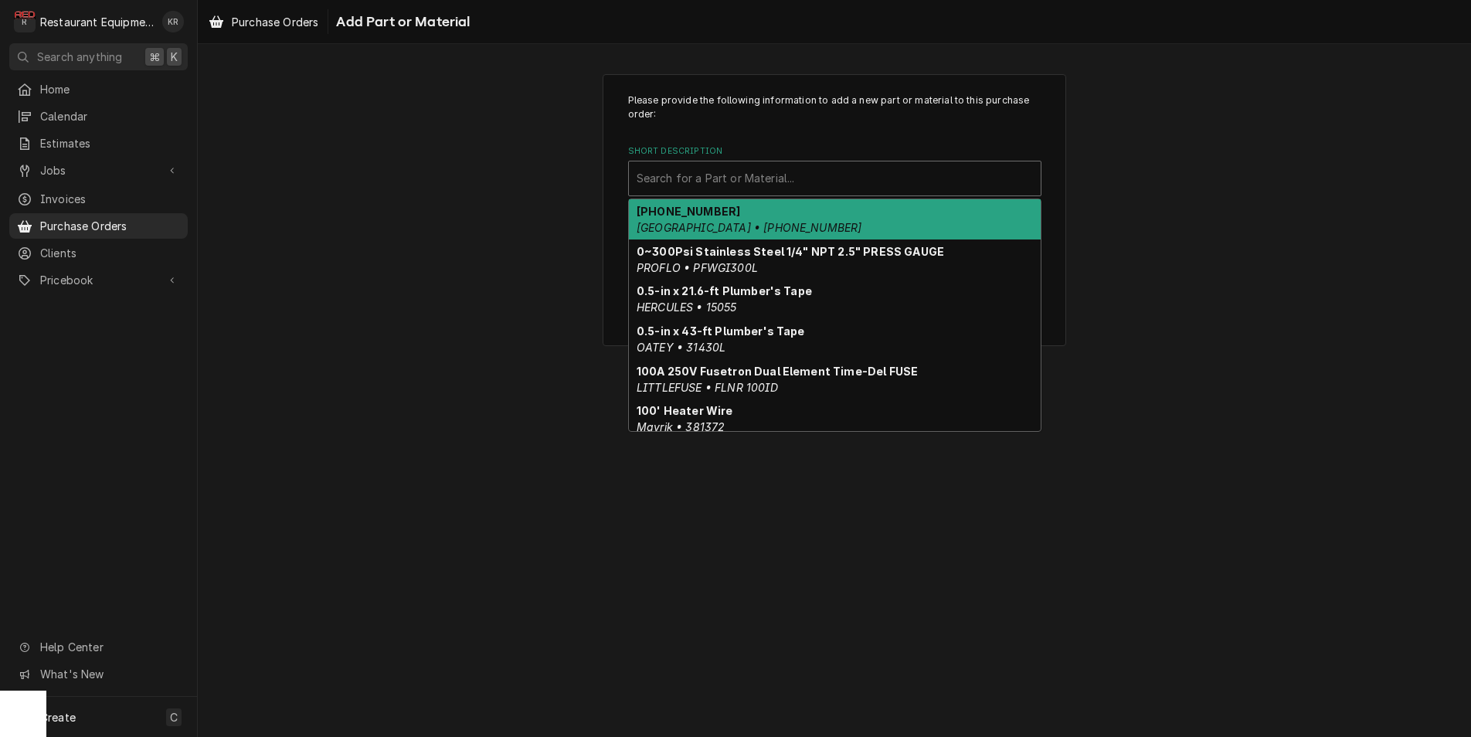
click at [672, 188] on div "Short Description" at bounding box center [834, 179] width 396 height 28
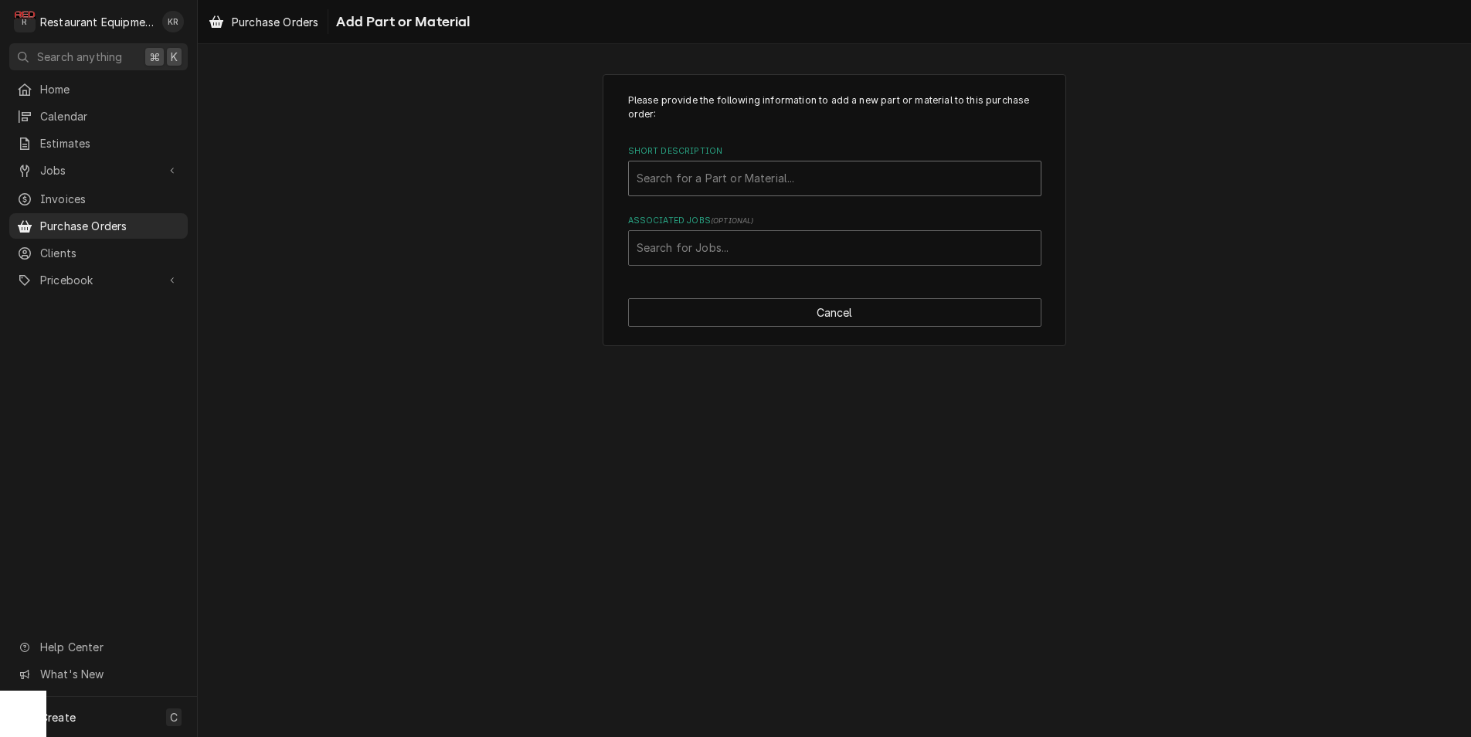
click at [810, 175] on div "Short Description" at bounding box center [834, 179] width 396 height 28
type input "00-960564"
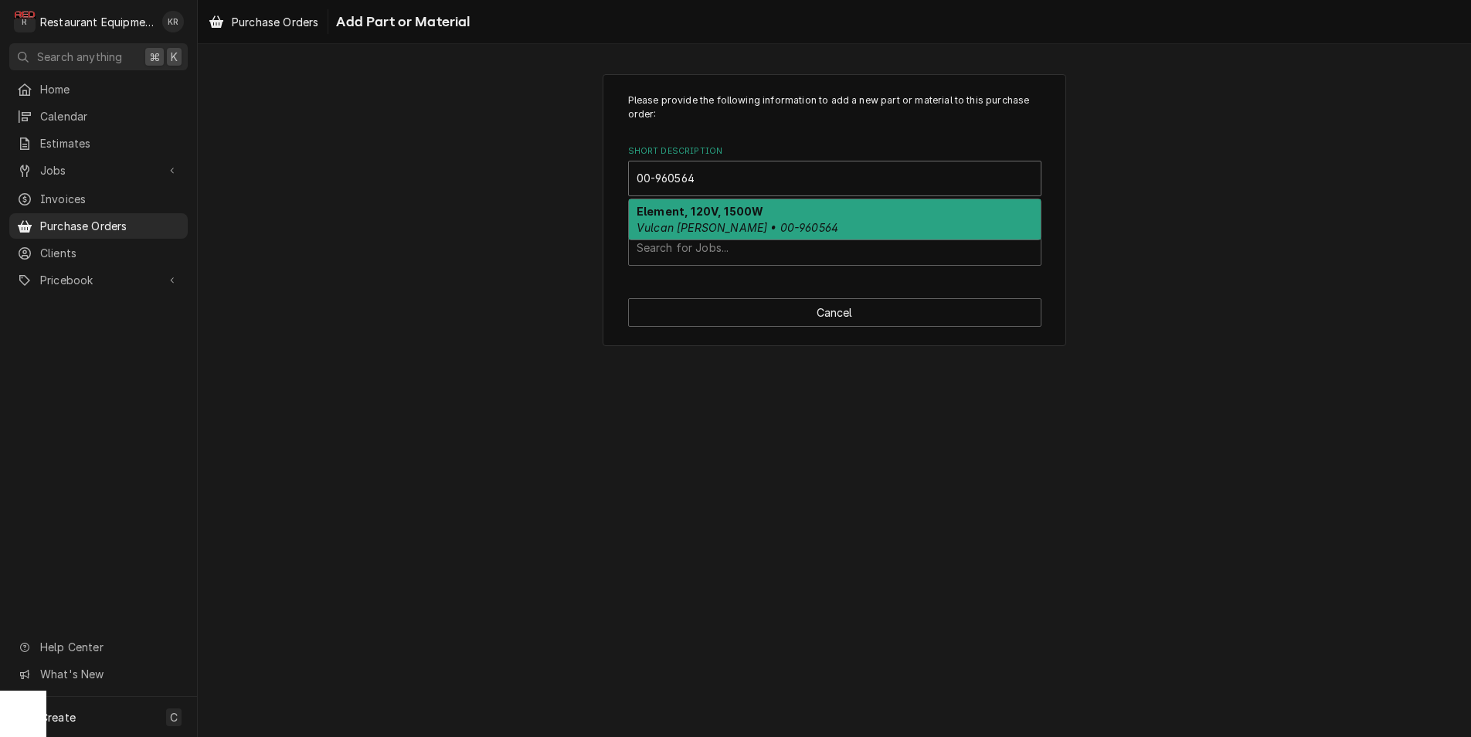
click at [804, 203] on div "Element, 120V, 1500W Vulcan Hart • 00-960564" at bounding box center [835, 219] width 412 height 40
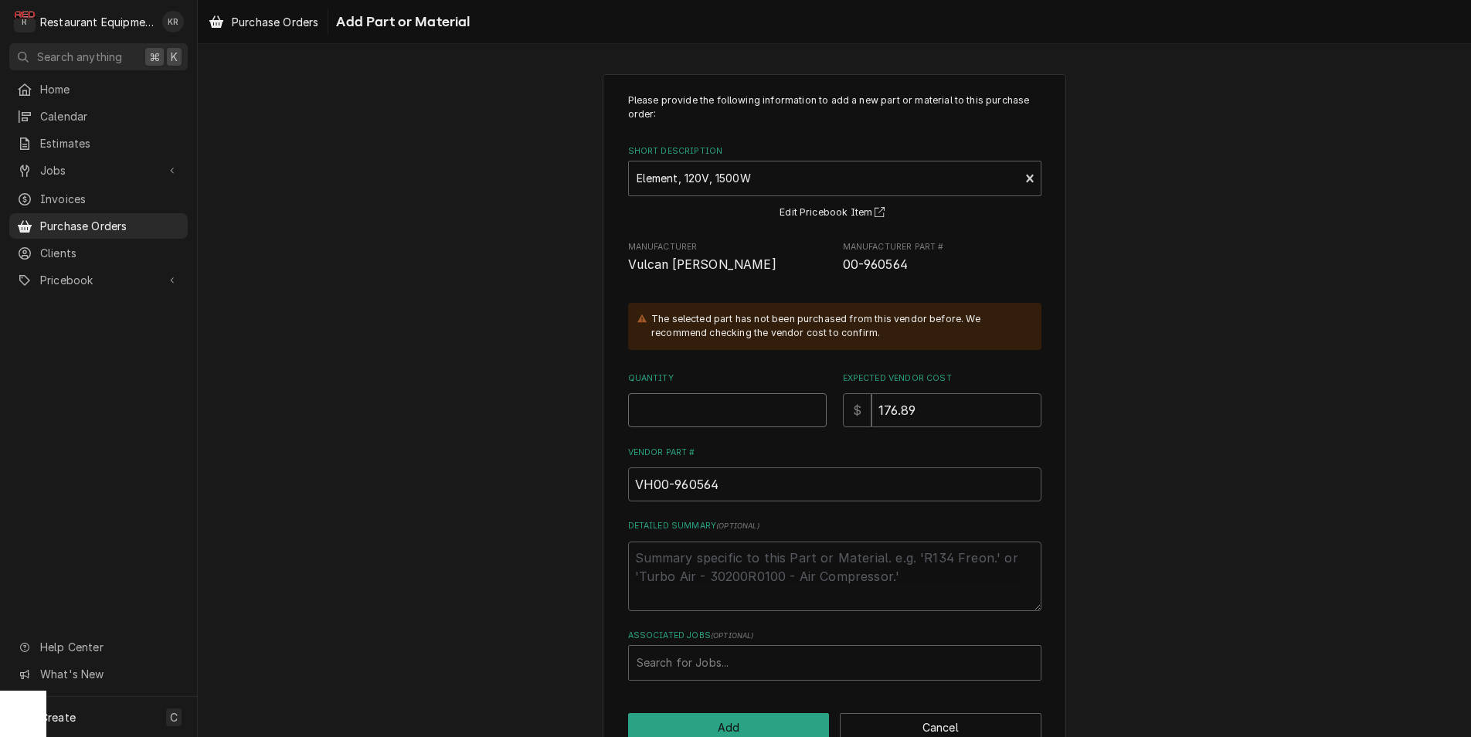
click at [697, 413] on input "Quantity" at bounding box center [727, 410] width 198 height 34
type textarea "x"
type input "2"
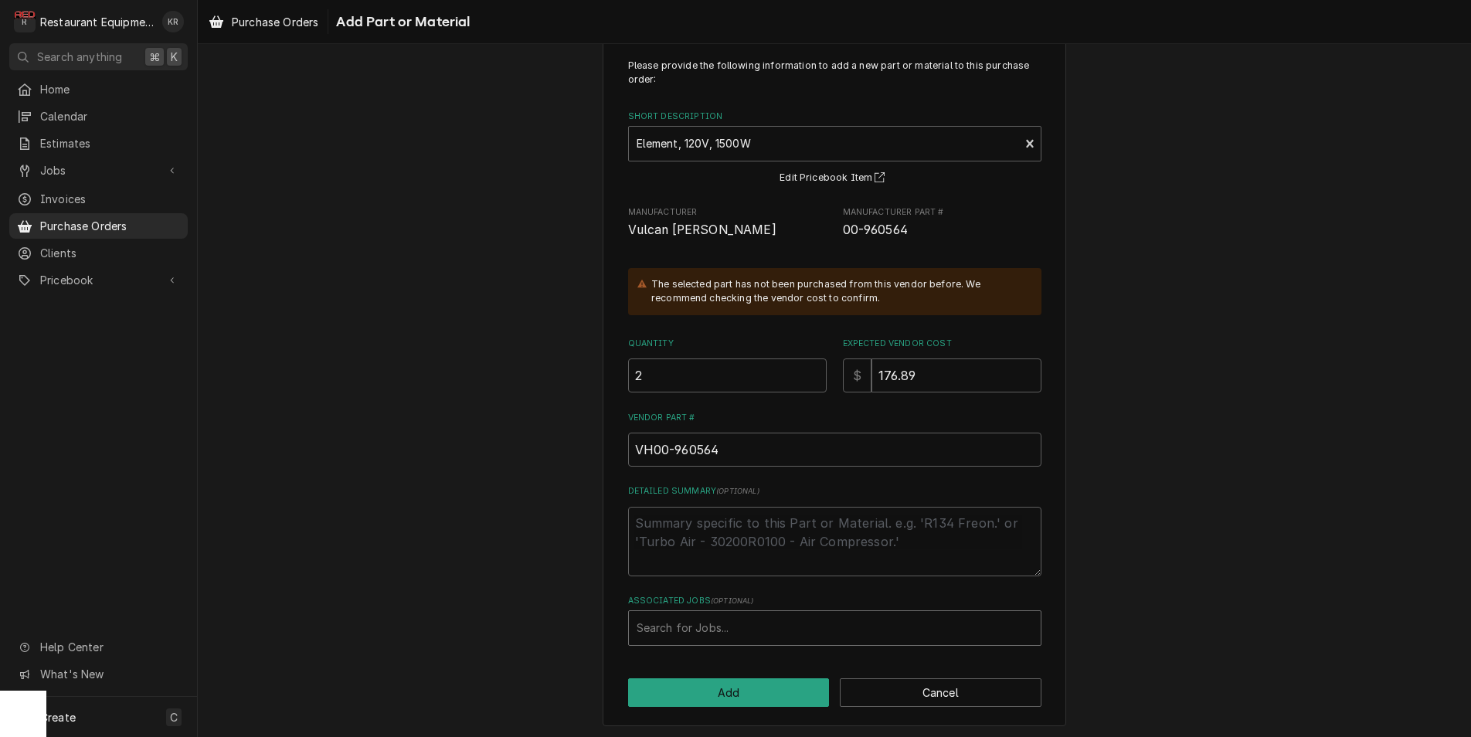
click at [707, 629] on div "Associated Jobs" at bounding box center [834, 628] width 396 height 28
type input "8754"
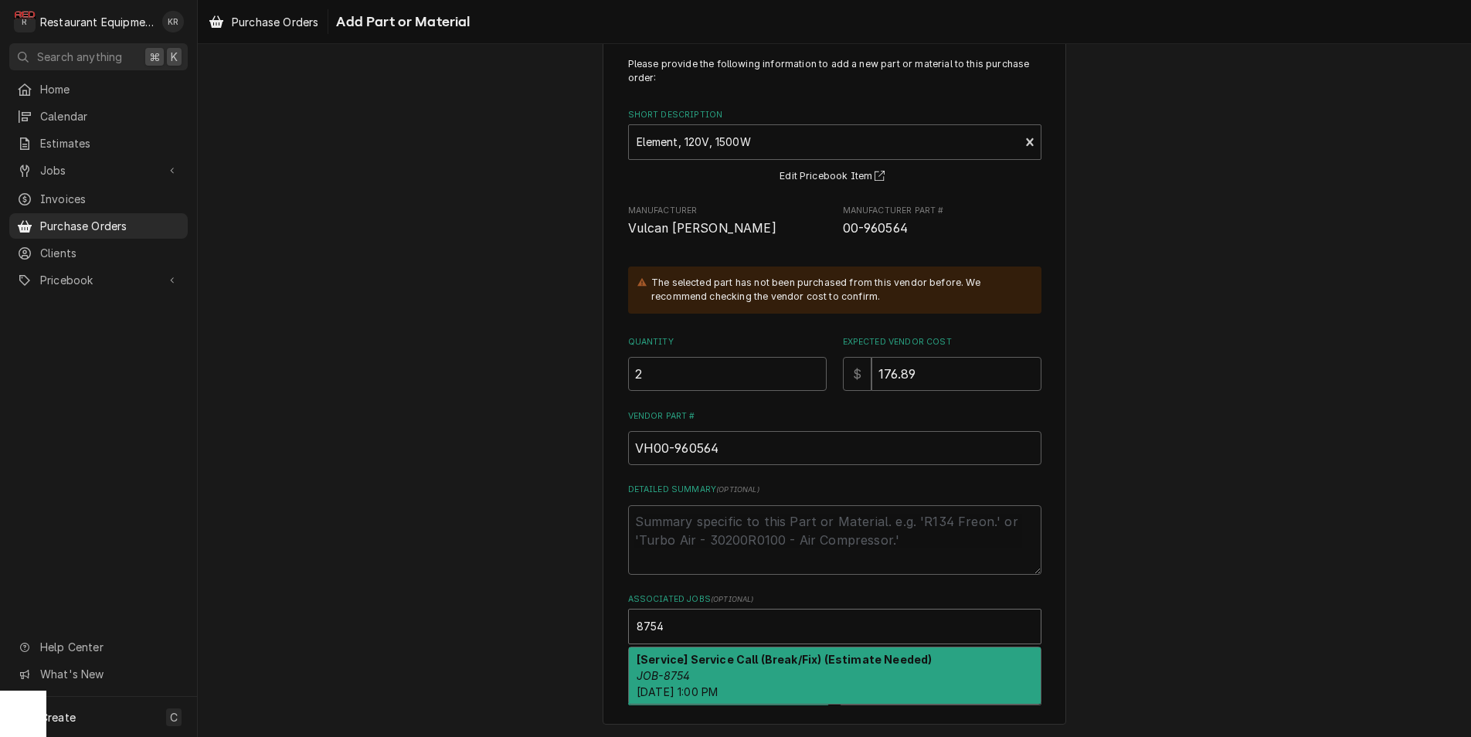
click at [748, 660] on strong "[Service] Service Call (Break/Fix) (Estimate Needed)" at bounding box center [783, 659] width 295 height 13
type textarea "x"
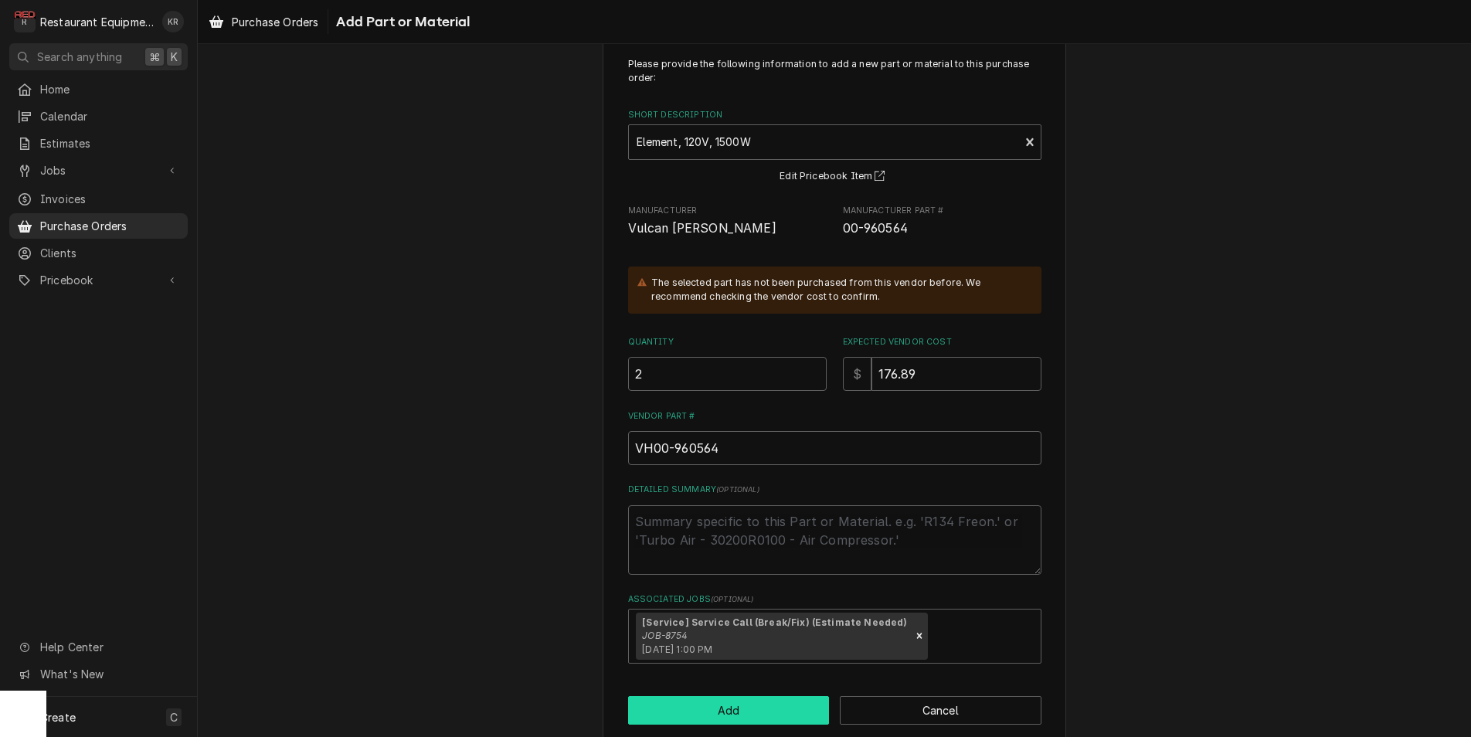
click at [746, 711] on button "Add" at bounding box center [729, 710] width 202 height 29
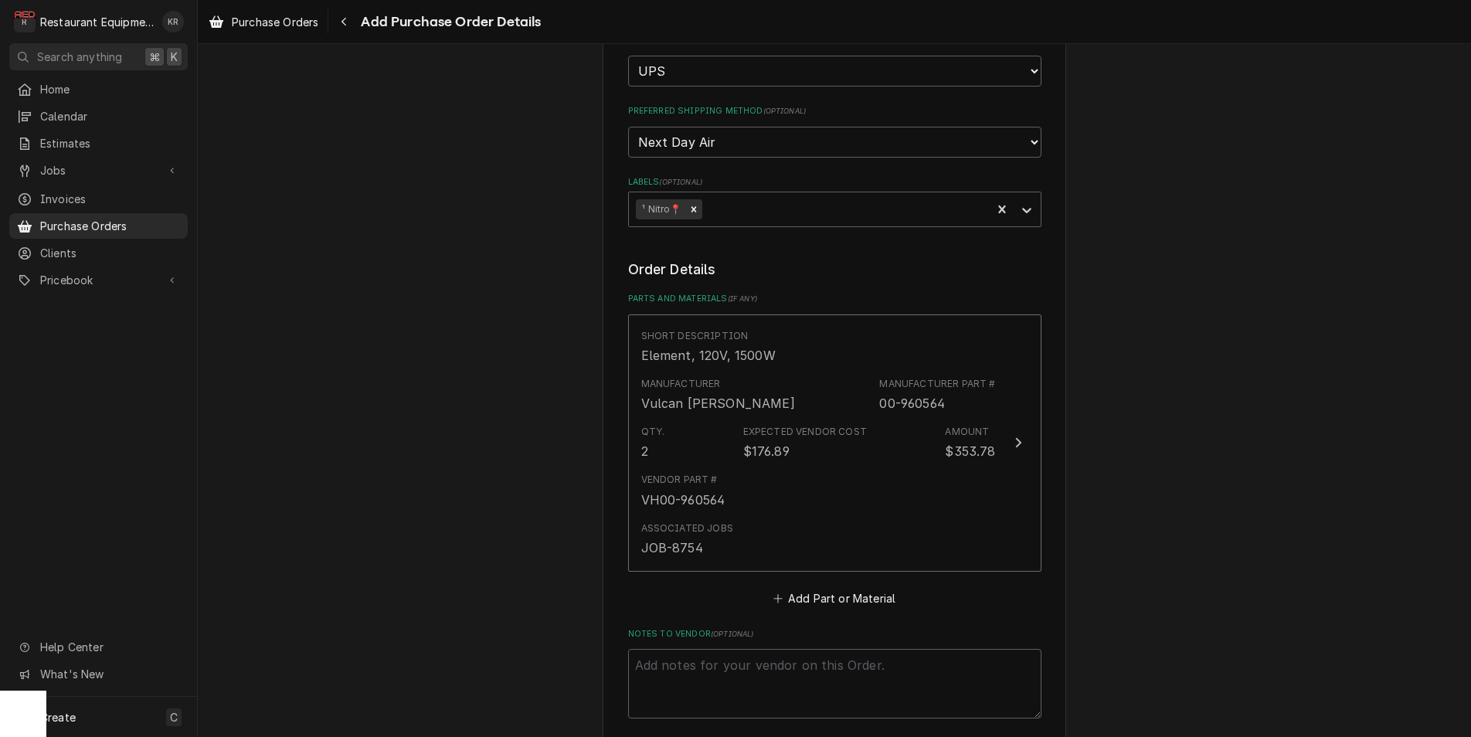
scroll to position [661, 0]
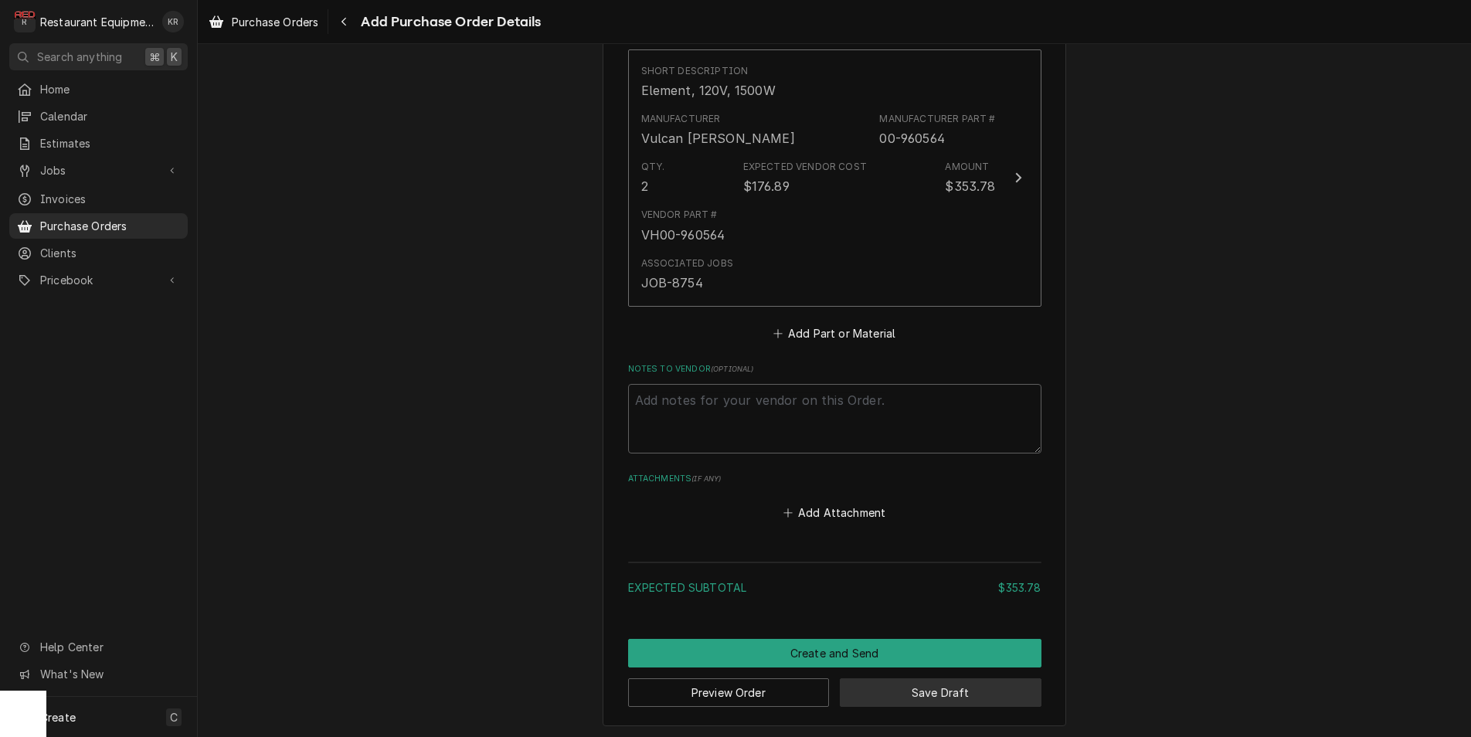
click at [918, 690] on button "Save Draft" at bounding box center [941, 692] width 202 height 29
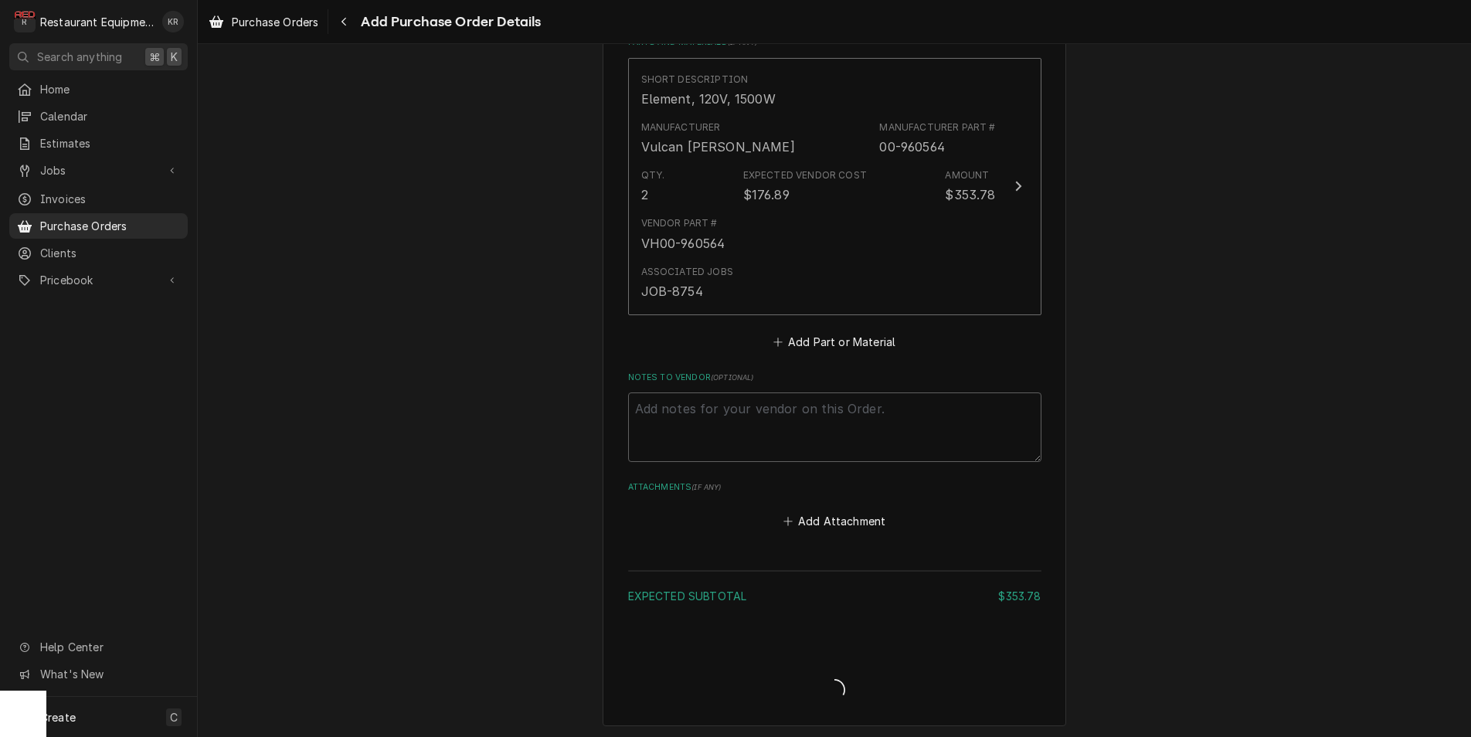
type textarea "x"
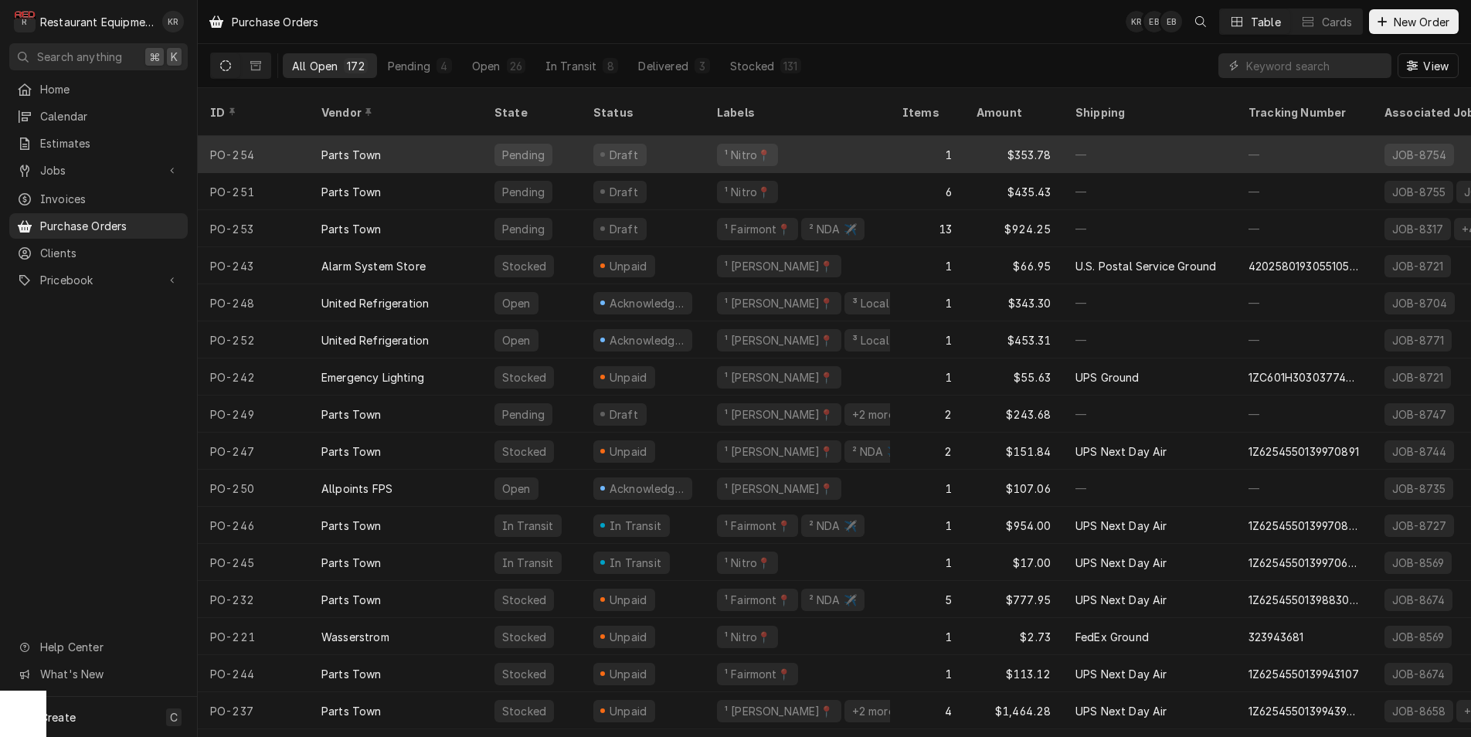
click at [694, 136] on div "Draft" at bounding box center [643, 154] width 124 height 37
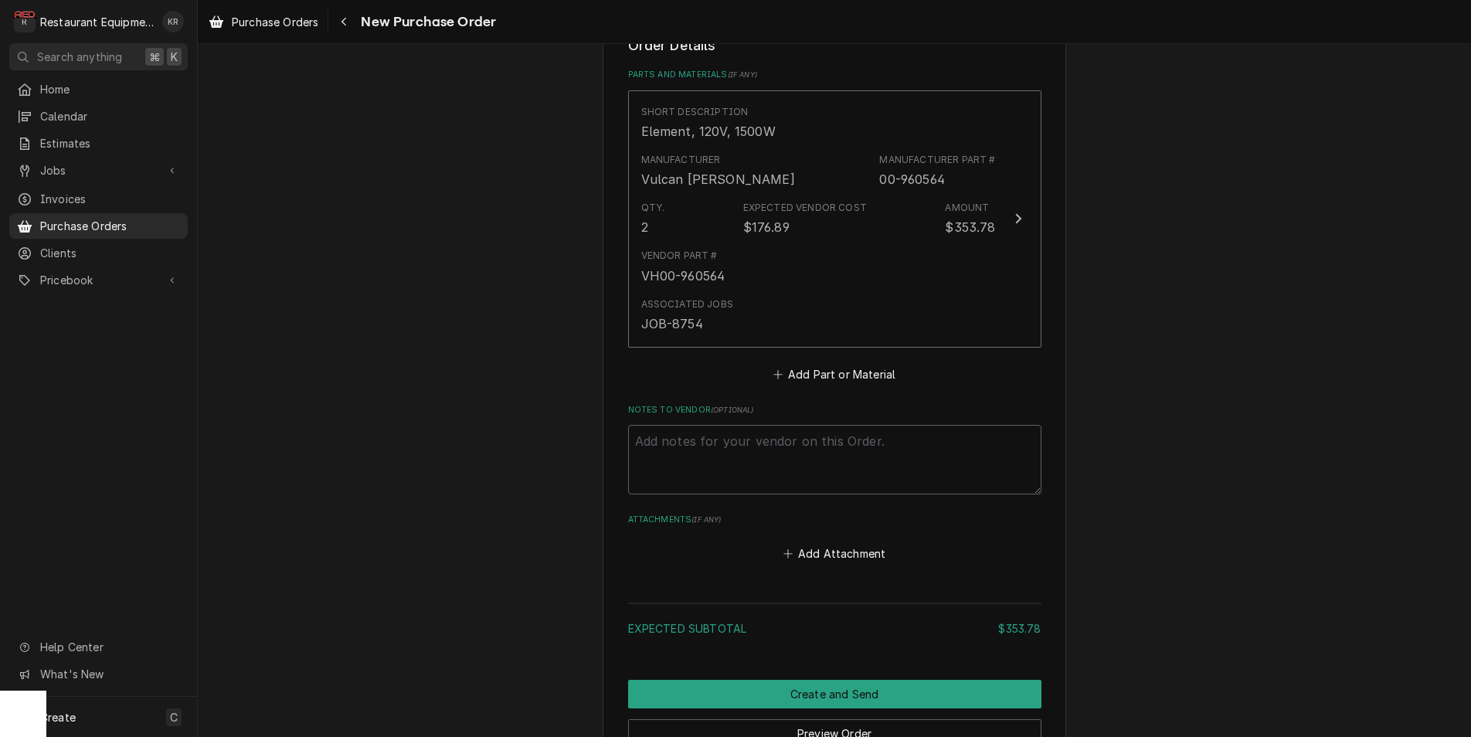
scroll to position [699, 0]
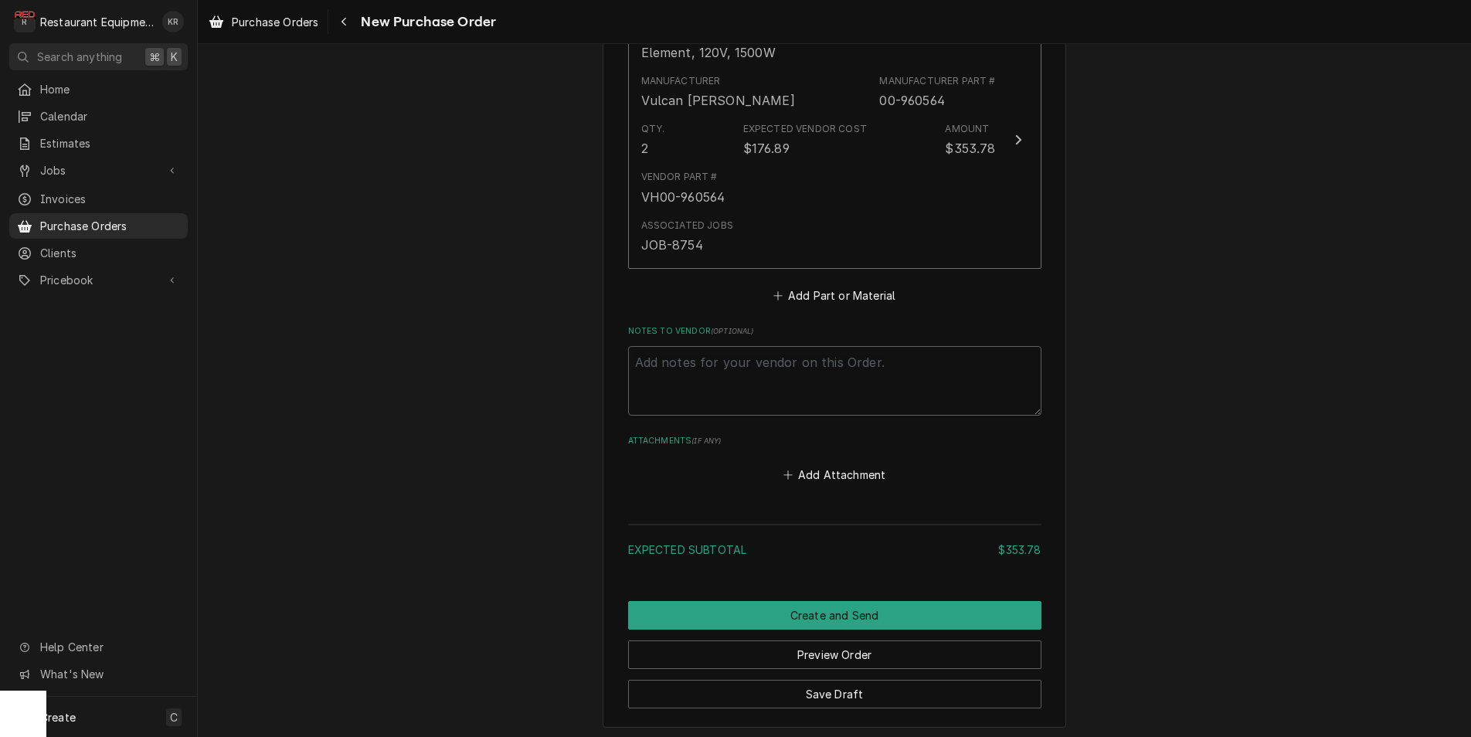
drag, startPoint x: 343, startPoint y: 24, endPoint x: 359, endPoint y: 23, distance: 16.2
click at [346, 24] on icon "Navigate back" at bounding box center [344, 21] width 7 height 11
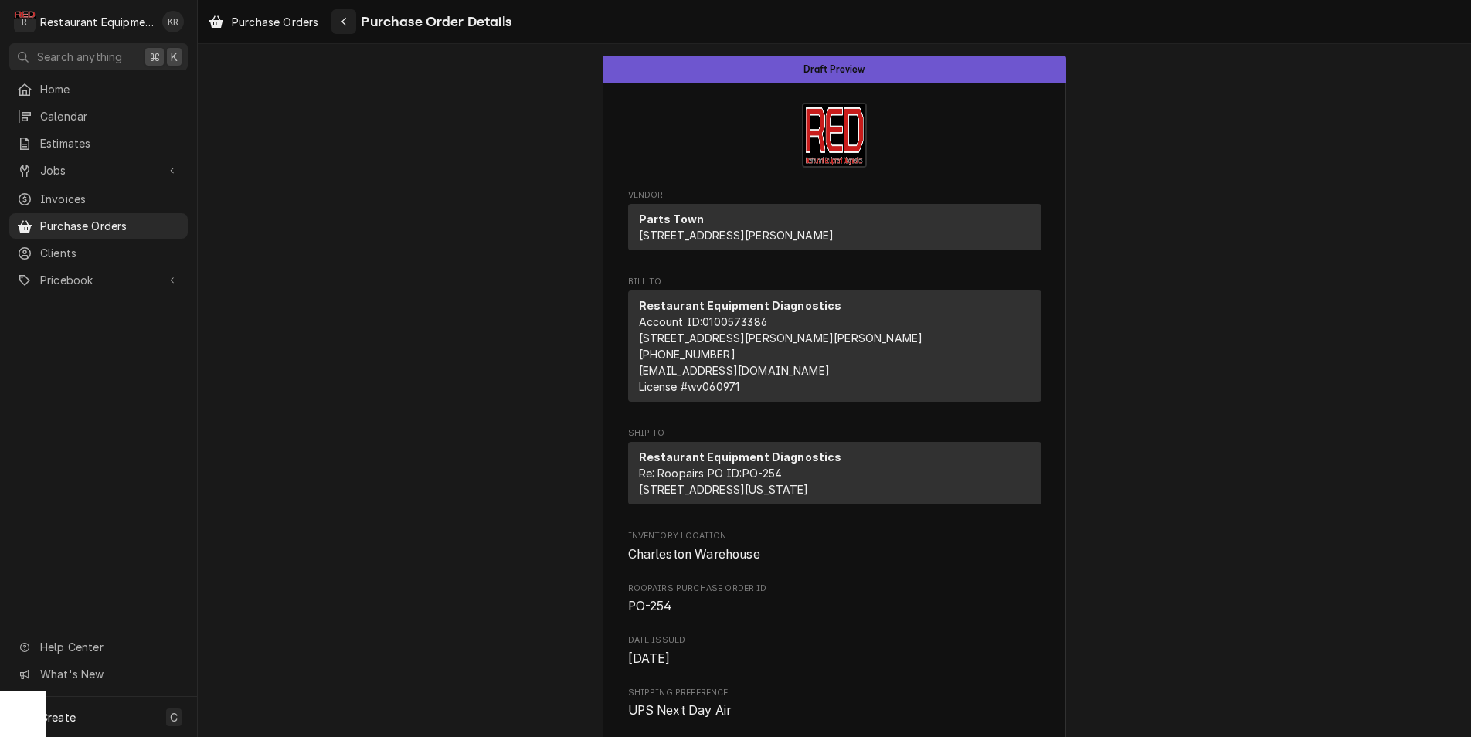
drag, startPoint x: 369, startPoint y: 19, endPoint x: 354, endPoint y: 17, distance: 15.6
click at [361, 18] on span "Purchase Order Details" at bounding box center [433, 22] width 155 height 21
click at [354, 17] on button "Navigate back" at bounding box center [343, 21] width 25 height 25
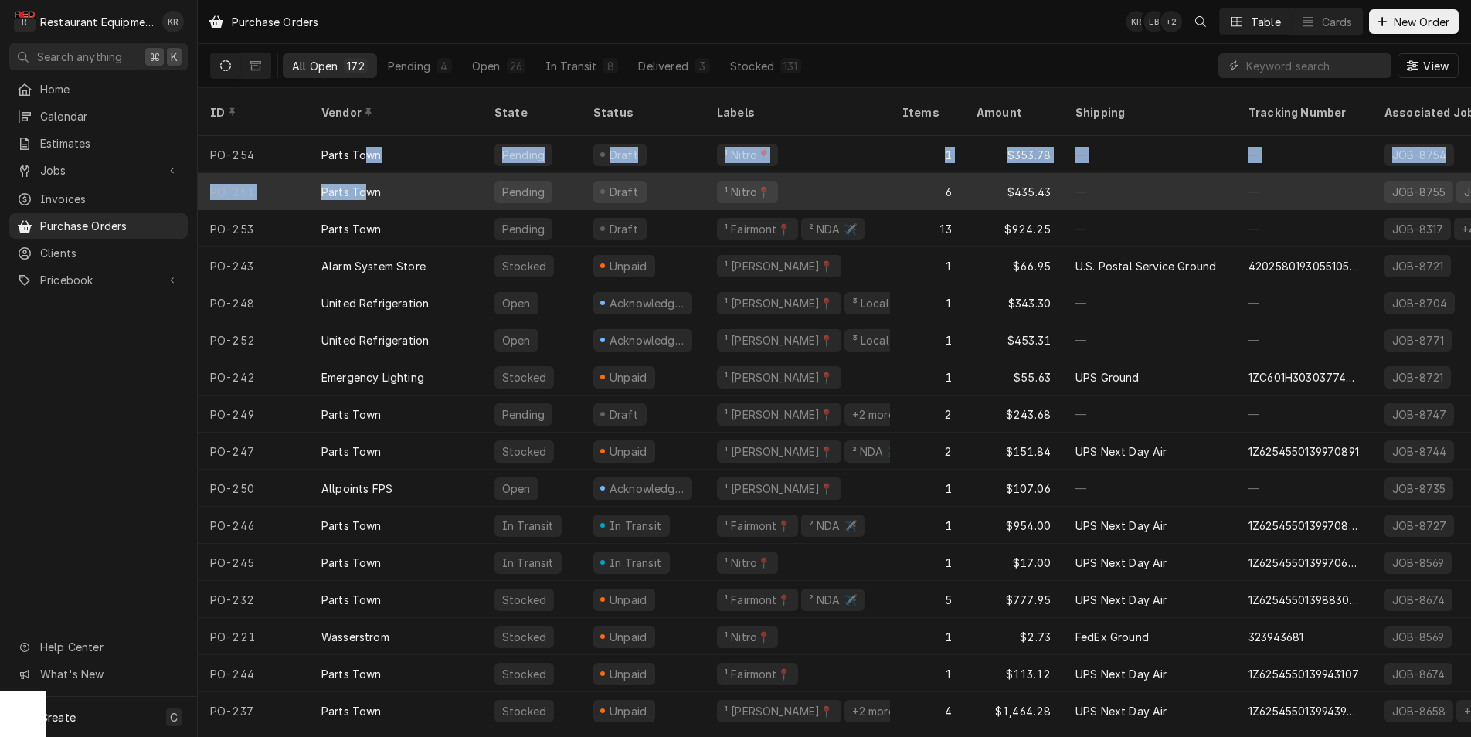
click at [361, 184] on div "Parts Town" at bounding box center [351, 192] width 60 height 16
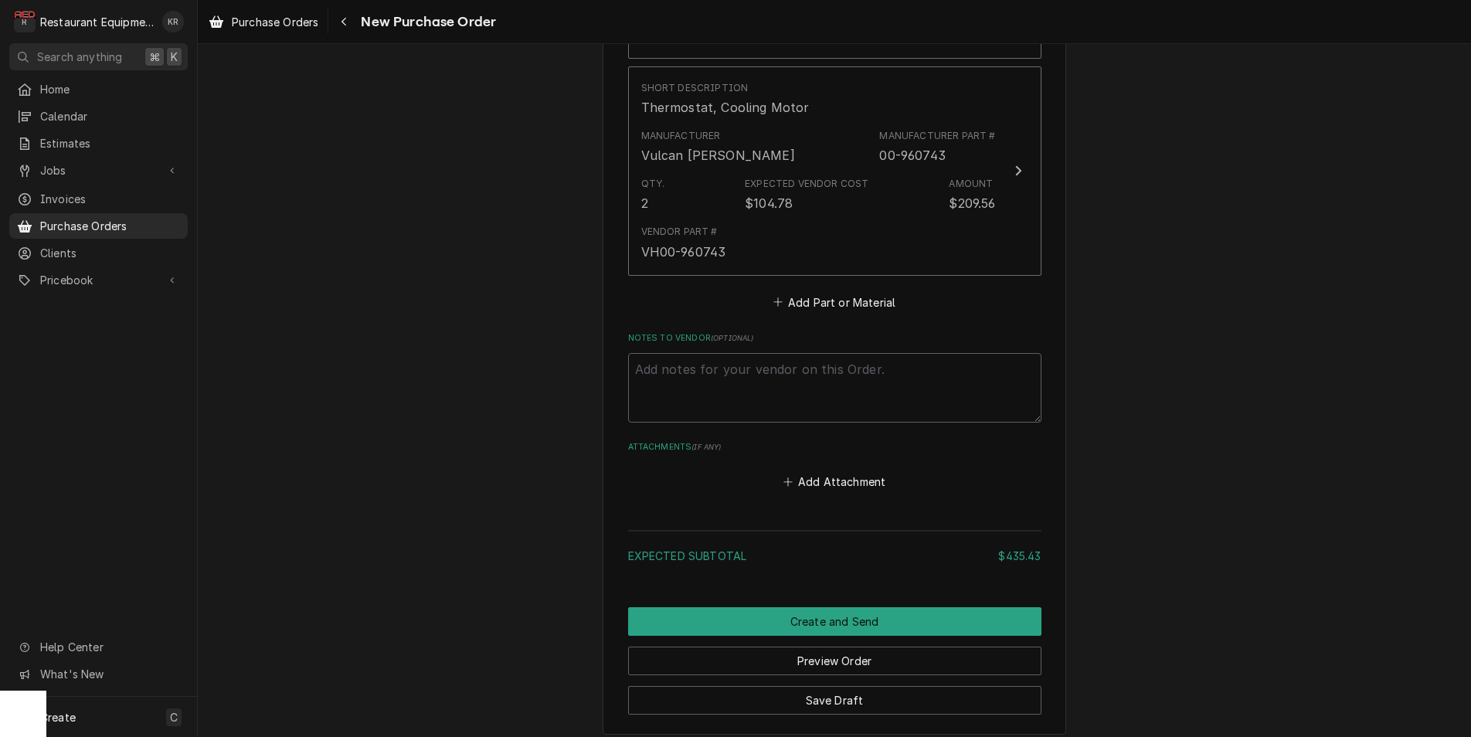
scroll to position [2027, 0]
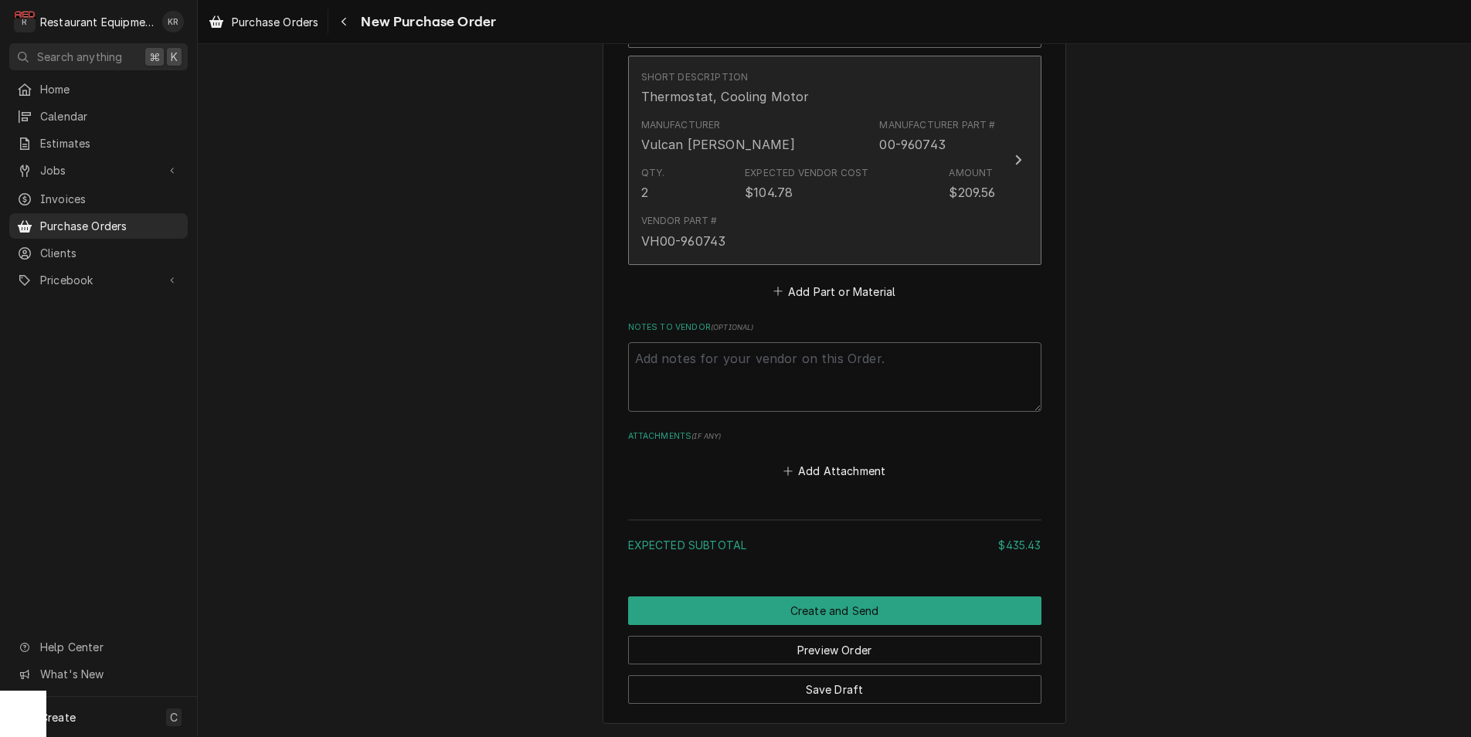
click at [740, 226] on div "Vendor Part # VH00-960743" at bounding box center [818, 232] width 355 height 48
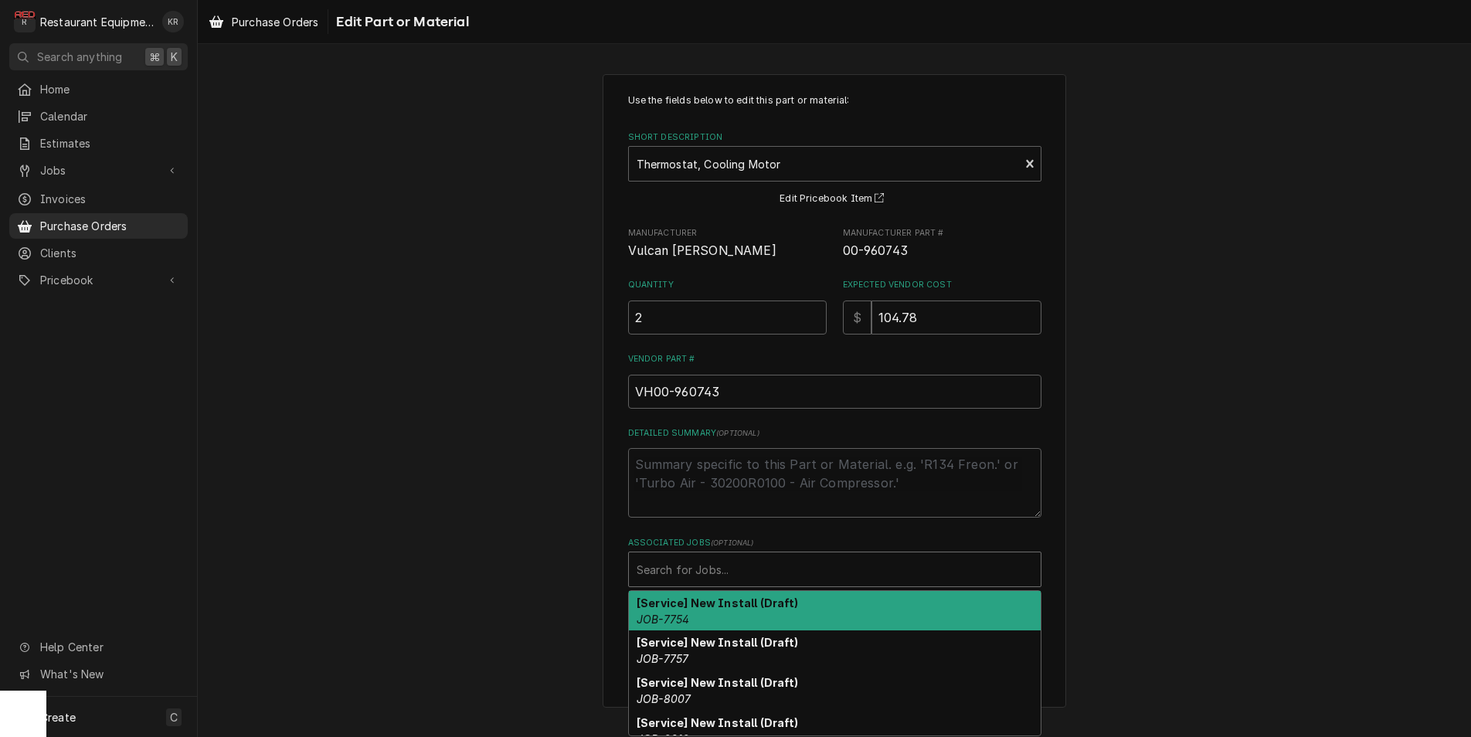
click at [701, 555] on div "Search for Jobs..." at bounding box center [835, 569] width 412 height 34
type textarea "x"
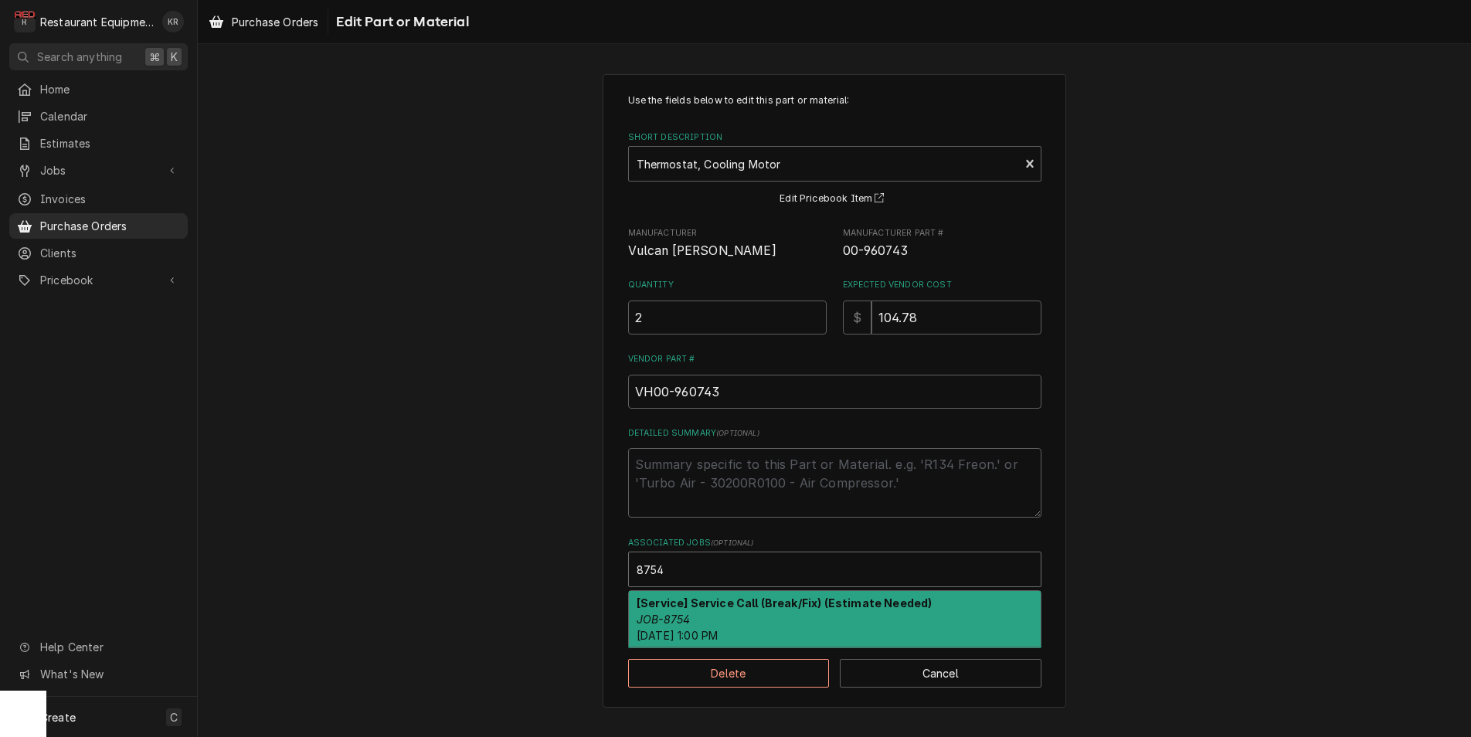
type input "8754"
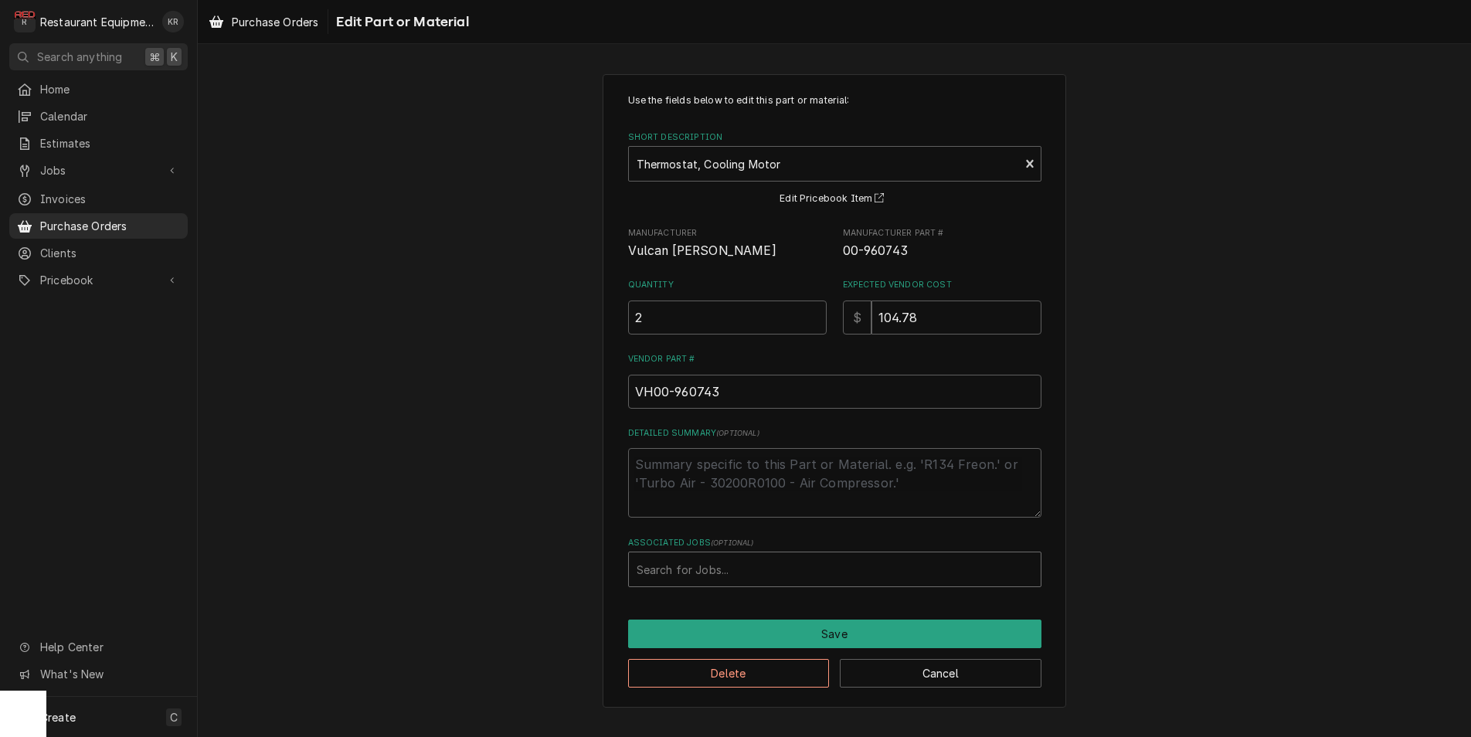
click at [729, 570] on div "Associated Jobs" at bounding box center [834, 569] width 396 height 28
type input "8754"
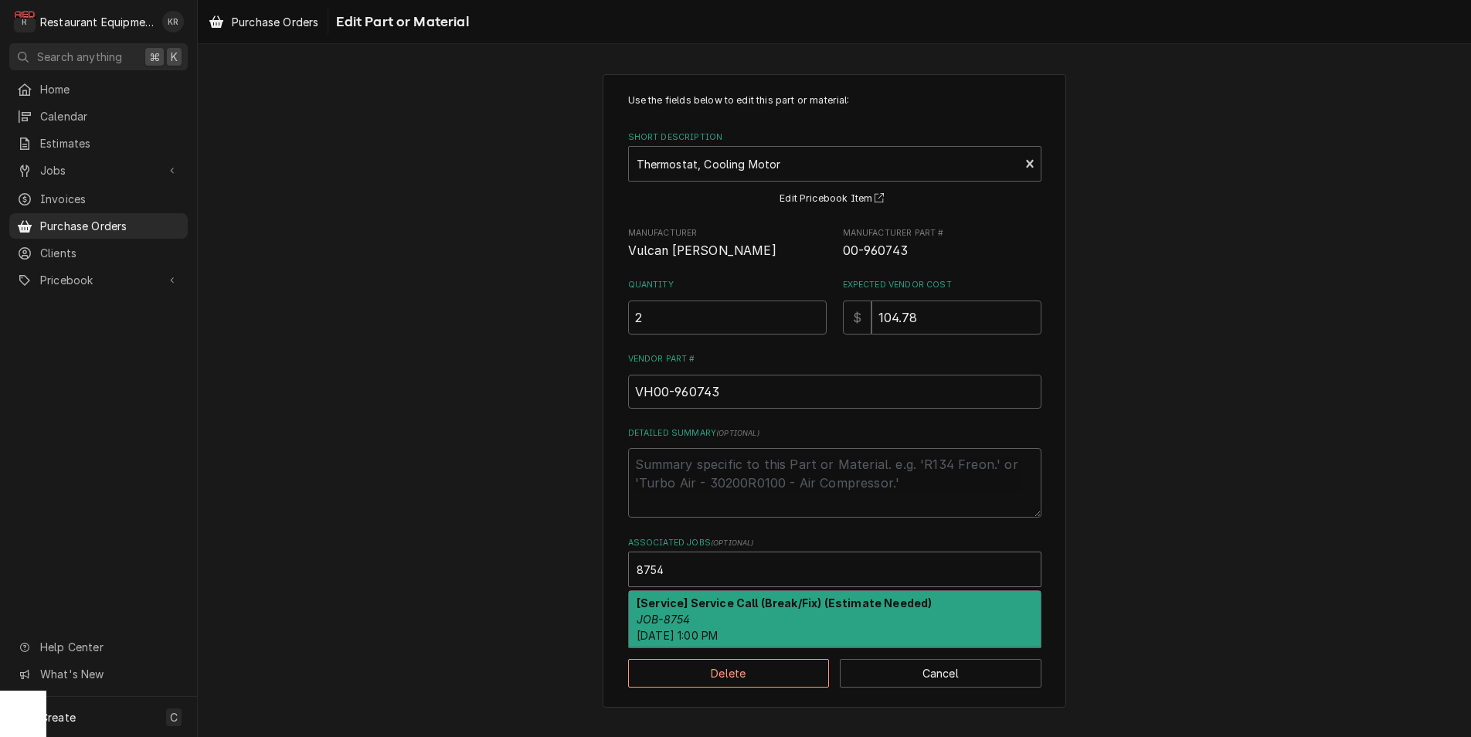
click at [731, 623] on div "[Service] Service Call (Break/Fix) (Estimate Needed) JOB-8754 Sat, Aug 30th, 20…" at bounding box center [835, 619] width 412 height 56
type textarea "x"
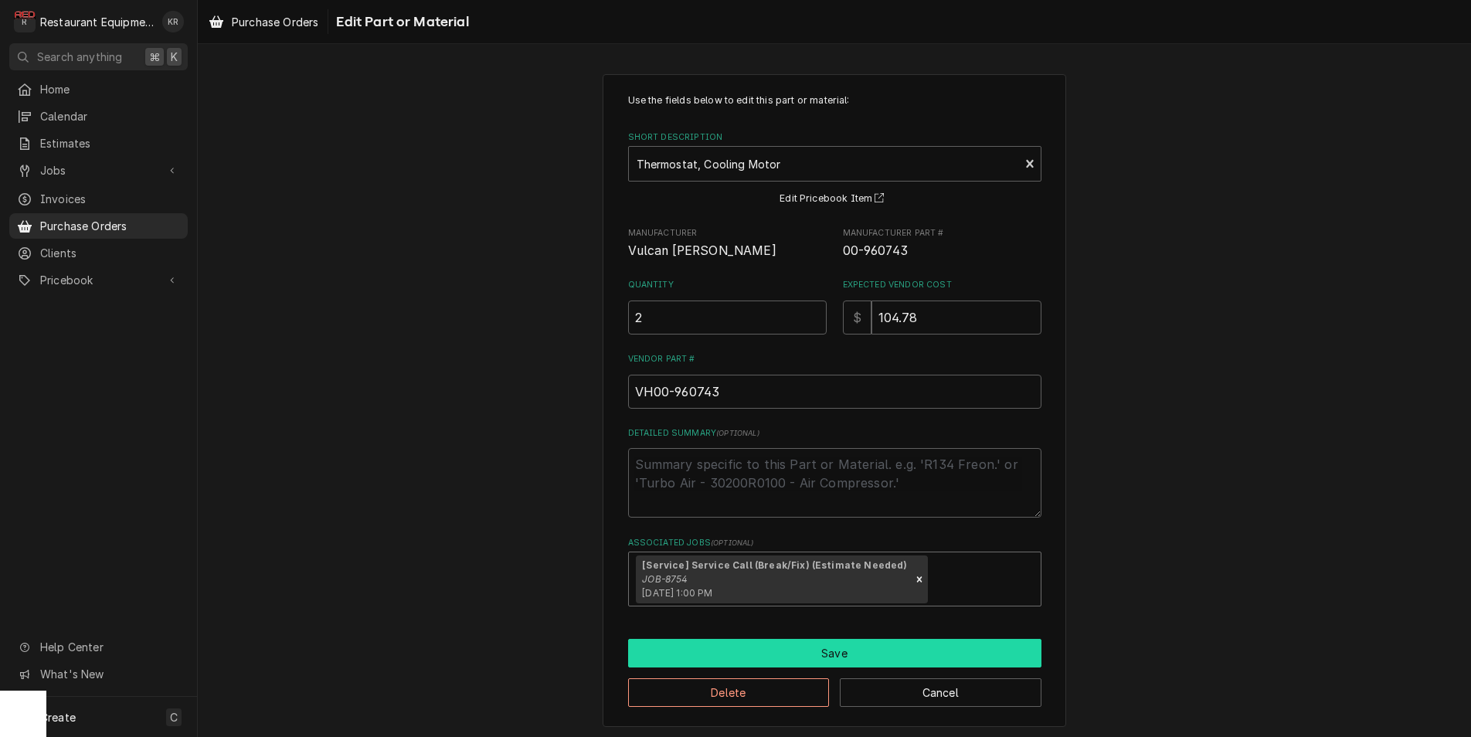
click at [881, 662] on button "Save" at bounding box center [834, 653] width 413 height 29
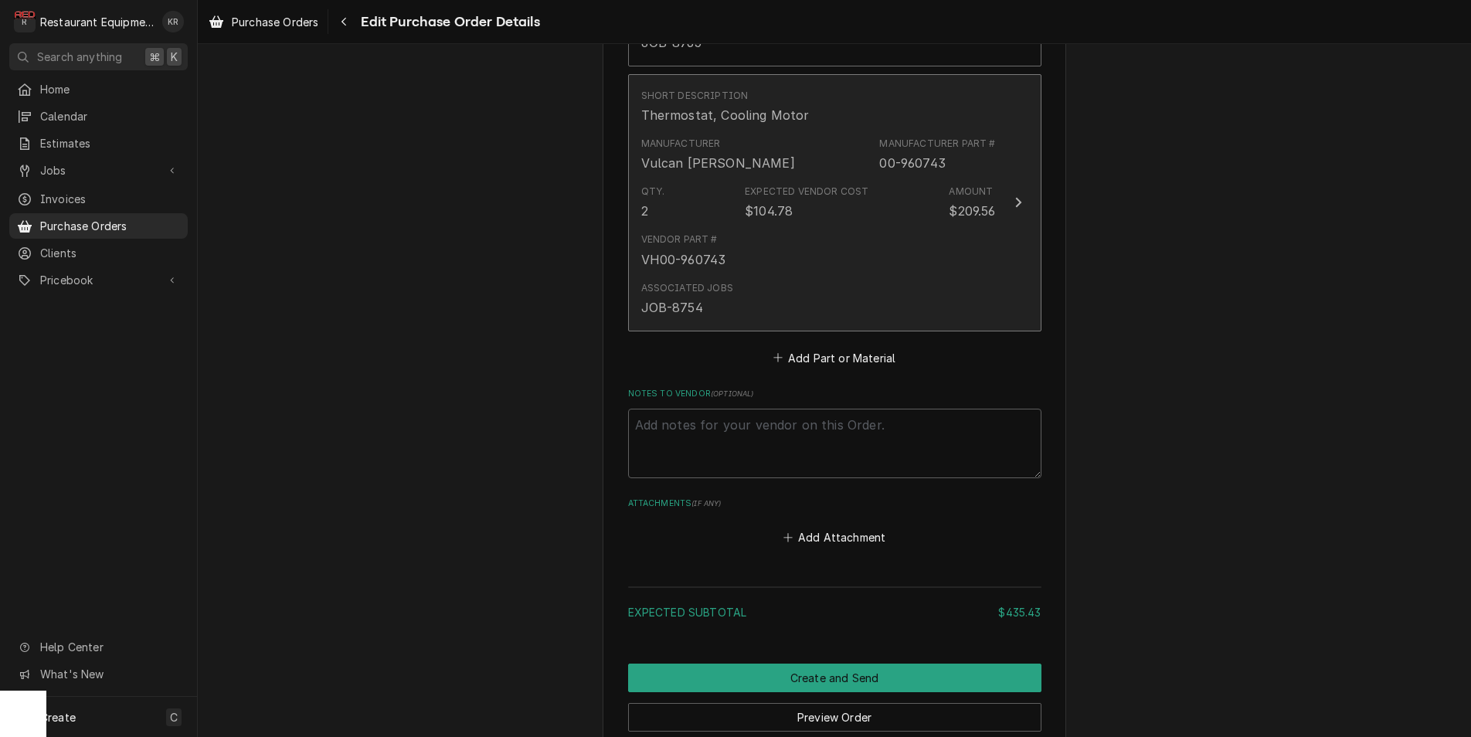
scroll to position [2146, 0]
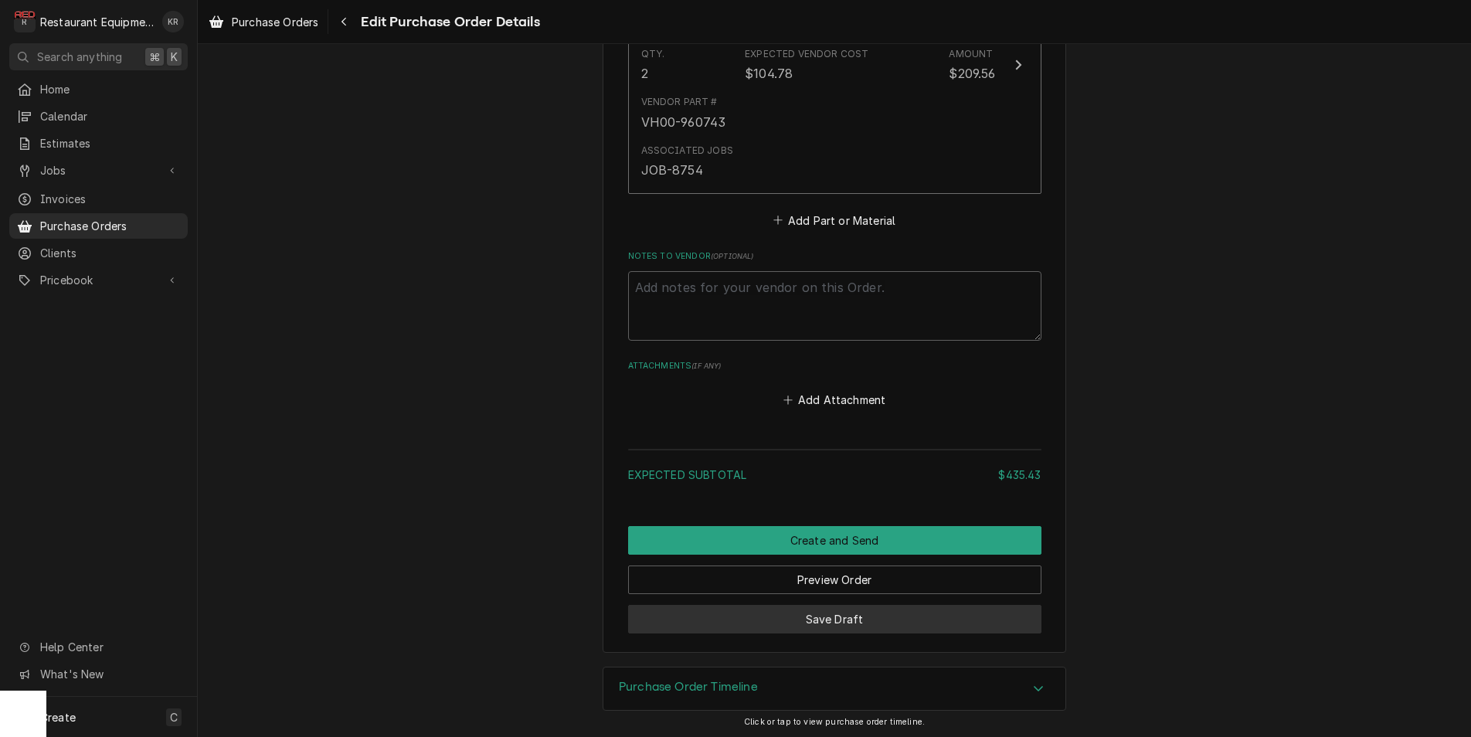
click at [804, 626] on button "Save Draft" at bounding box center [834, 619] width 413 height 29
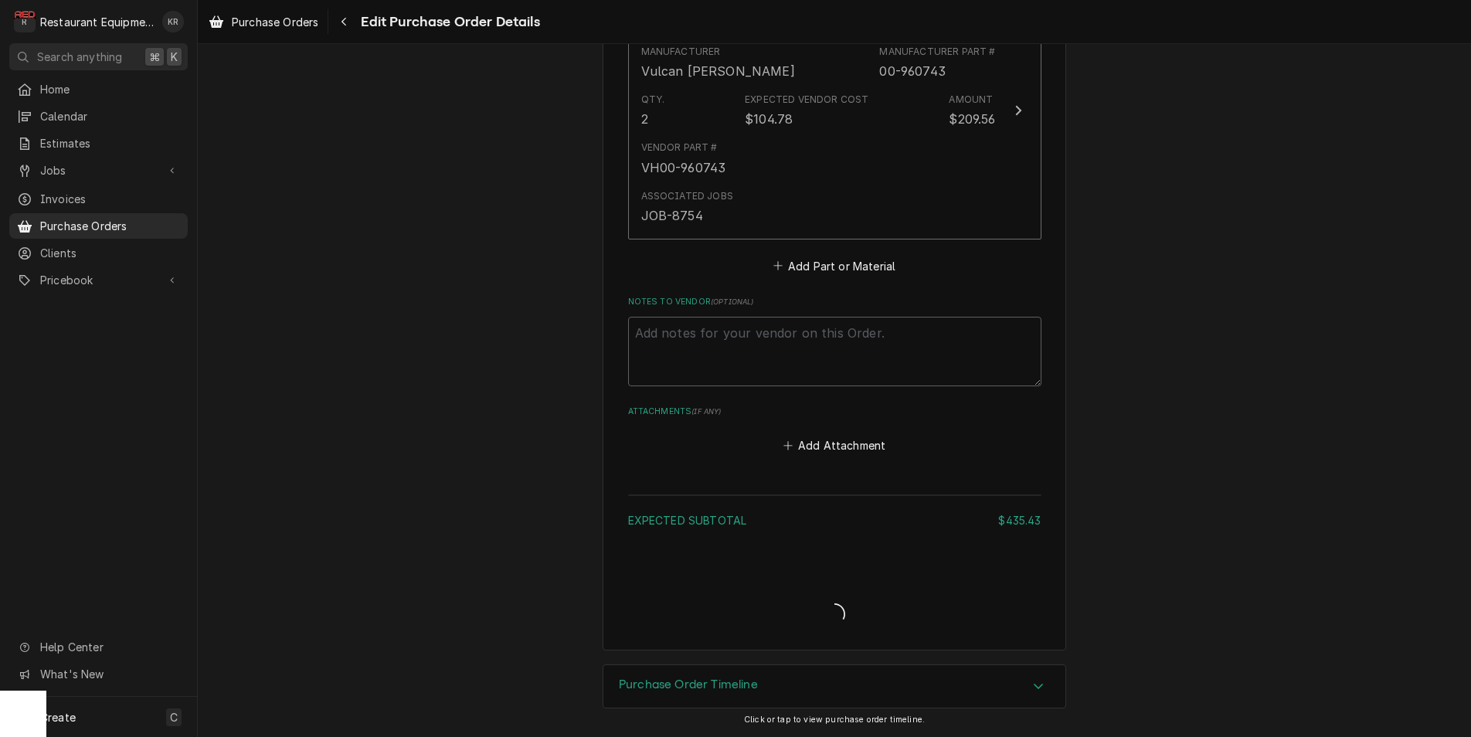
scroll to position [2098, 0]
type textarea "x"
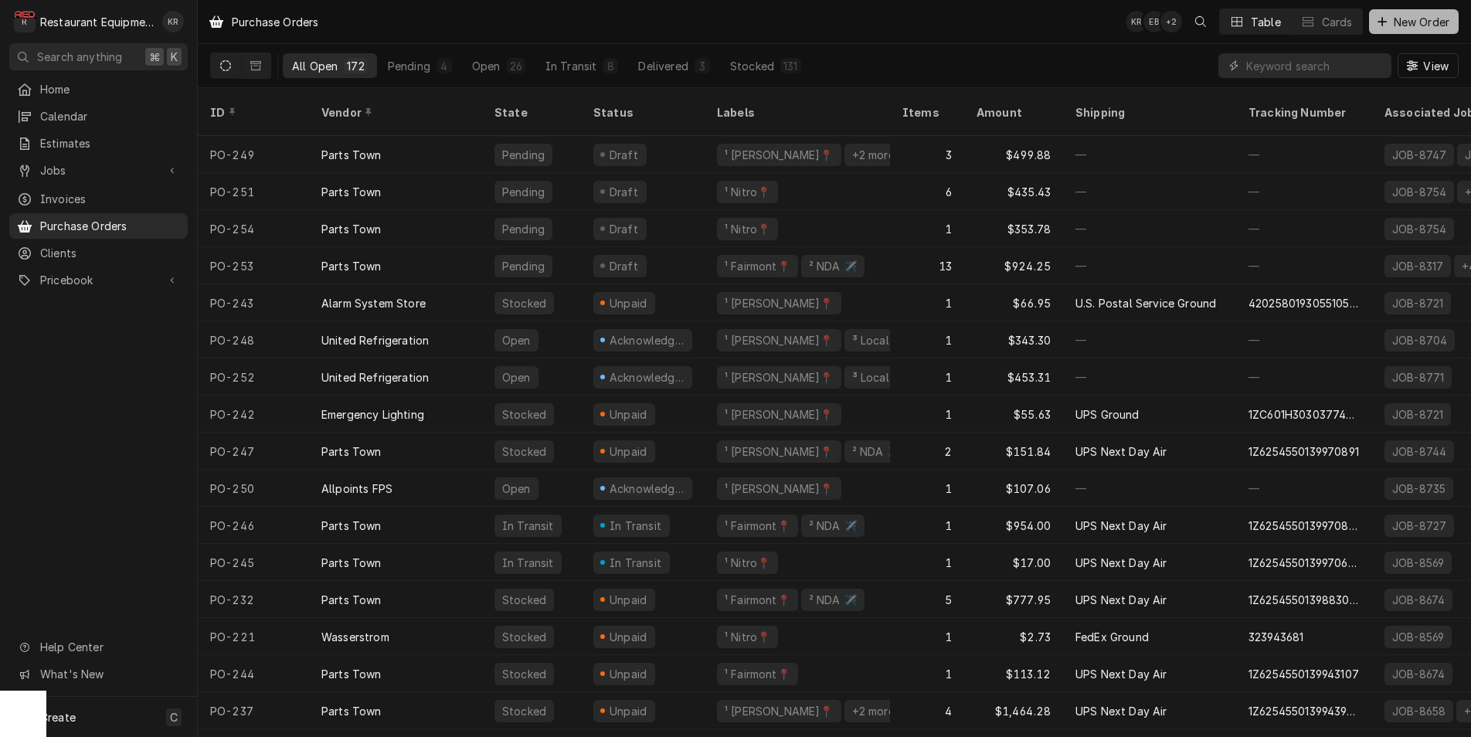
click at [1430, 20] on span "New Order" at bounding box center [1421, 22] width 62 height 16
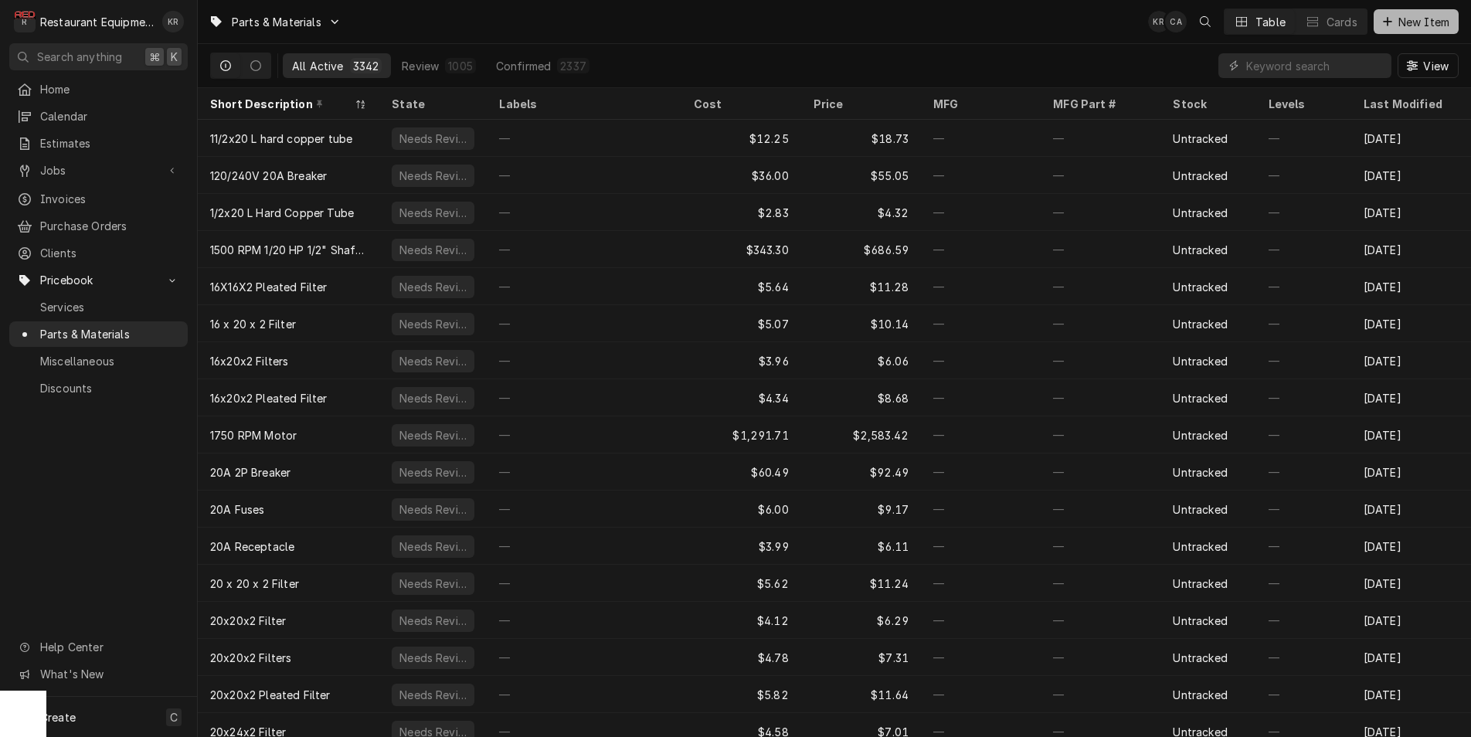
click at [1409, 24] on span "New Item" at bounding box center [1423, 22] width 57 height 16
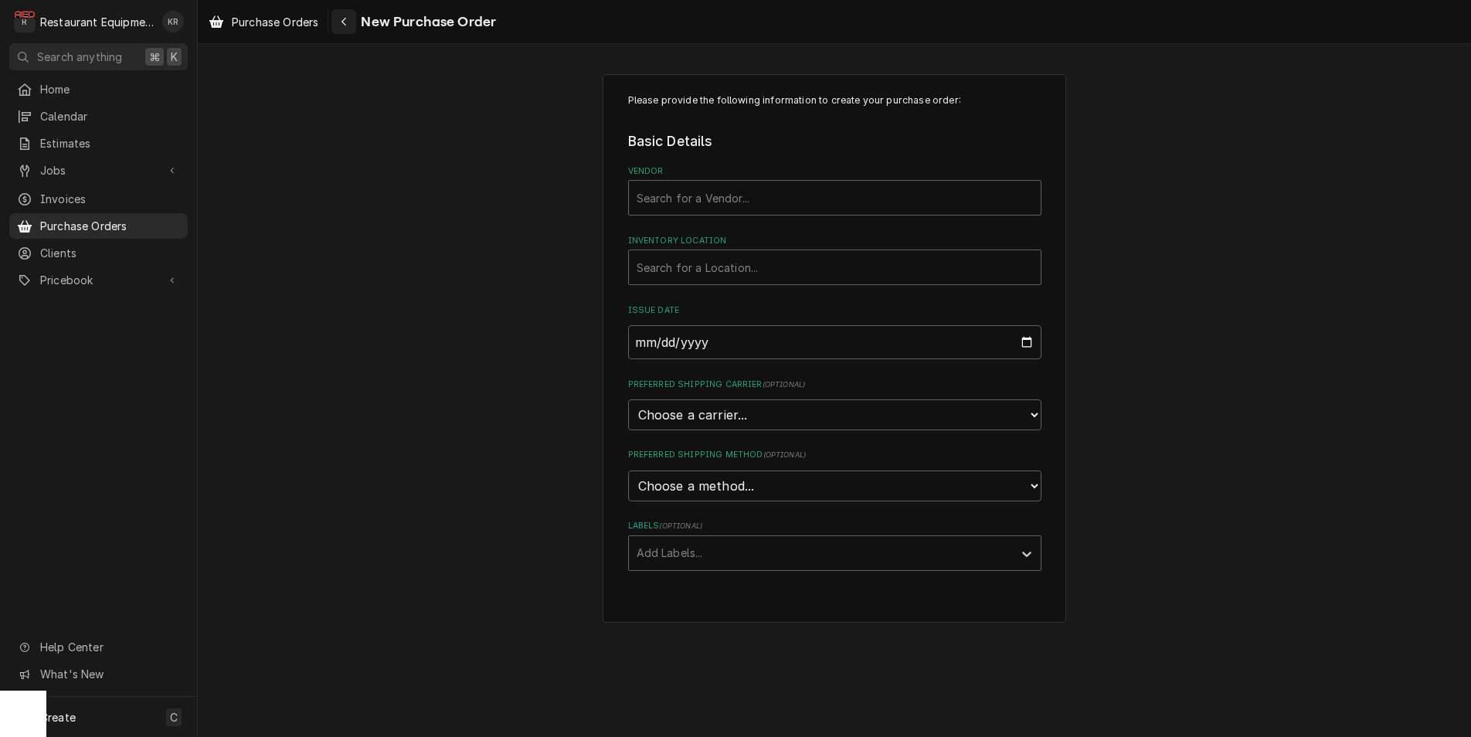
click at [355, 20] on button "Navigate back" at bounding box center [343, 21] width 25 height 25
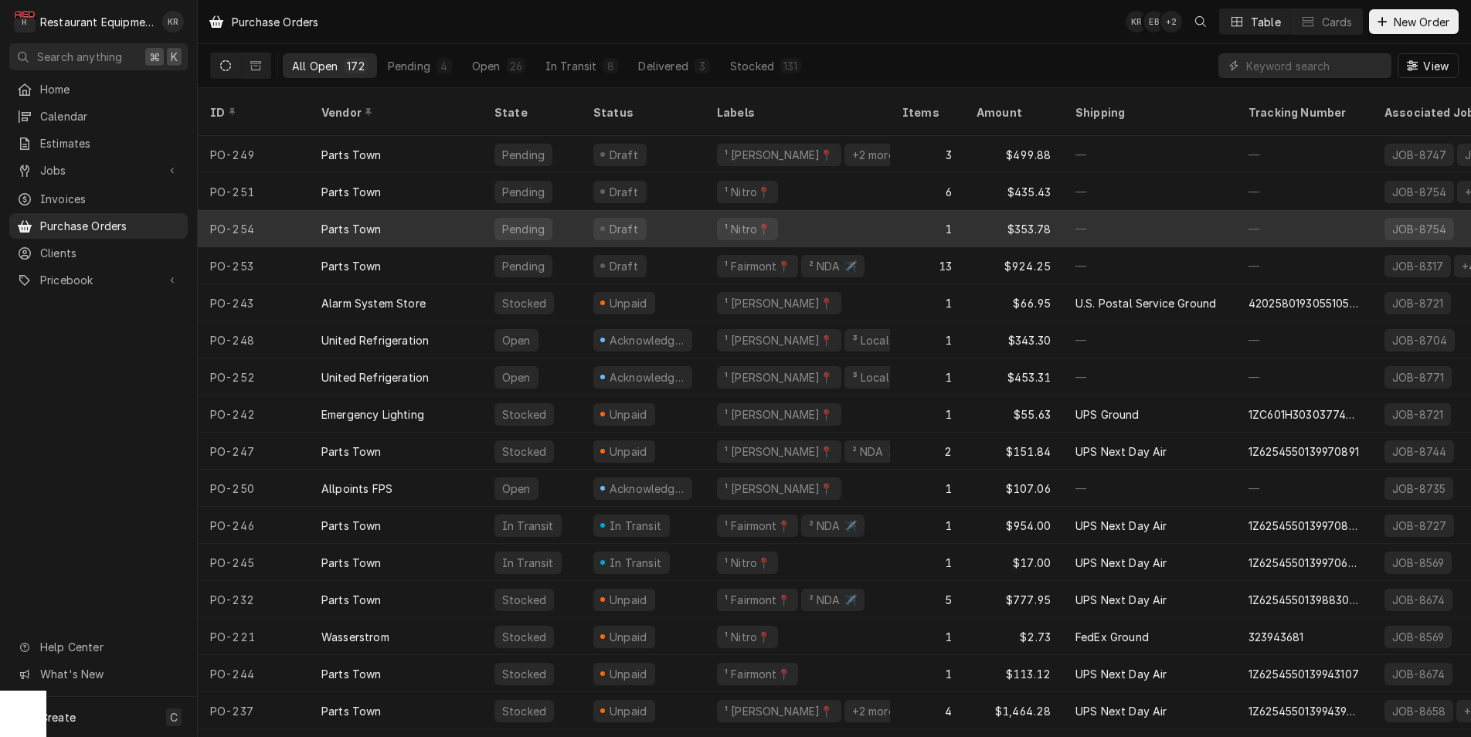
click at [557, 212] on div "Pending" at bounding box center [531, 228] width 99 height 37
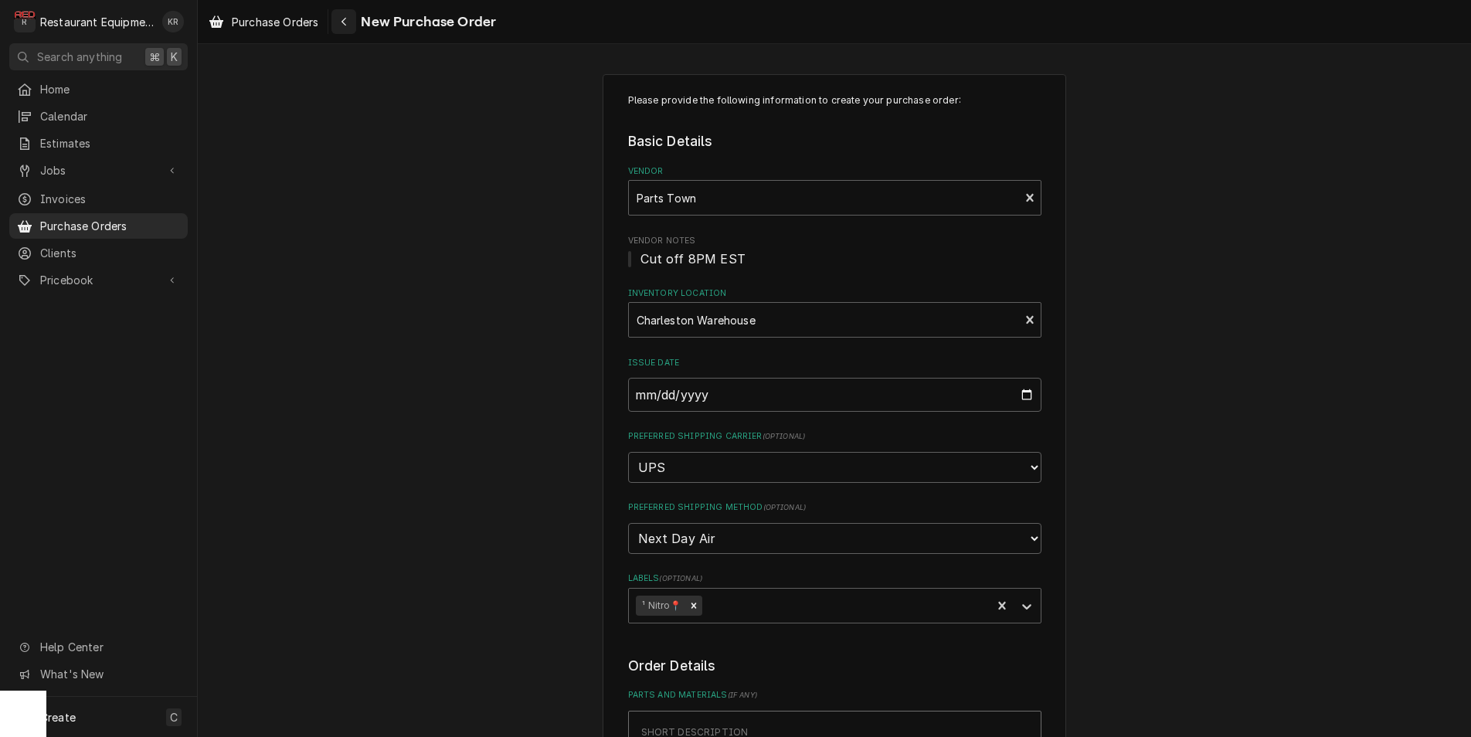
click at [346, 23] on icon "Navigate back" at bounding box center [344, 21] width 7 height 11
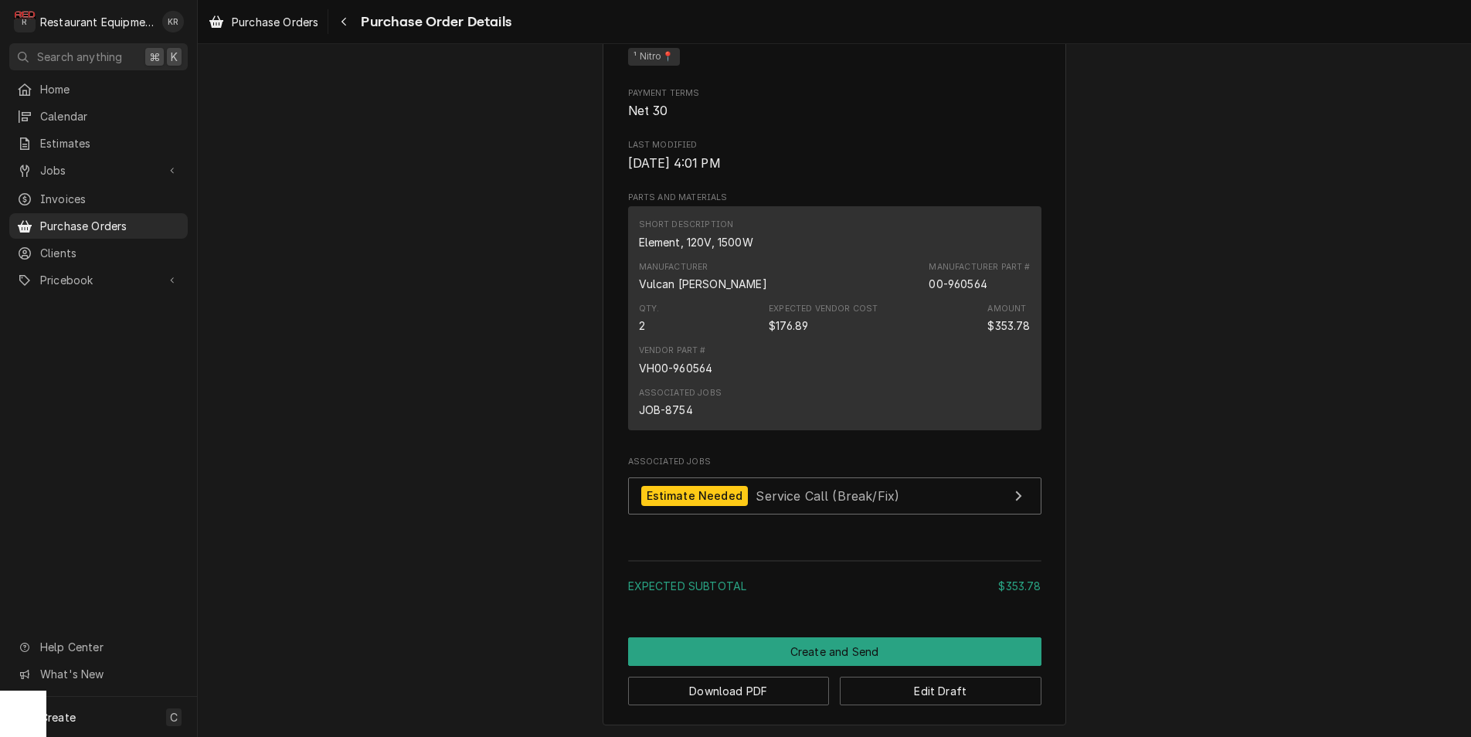
scroll to position [832, 0]
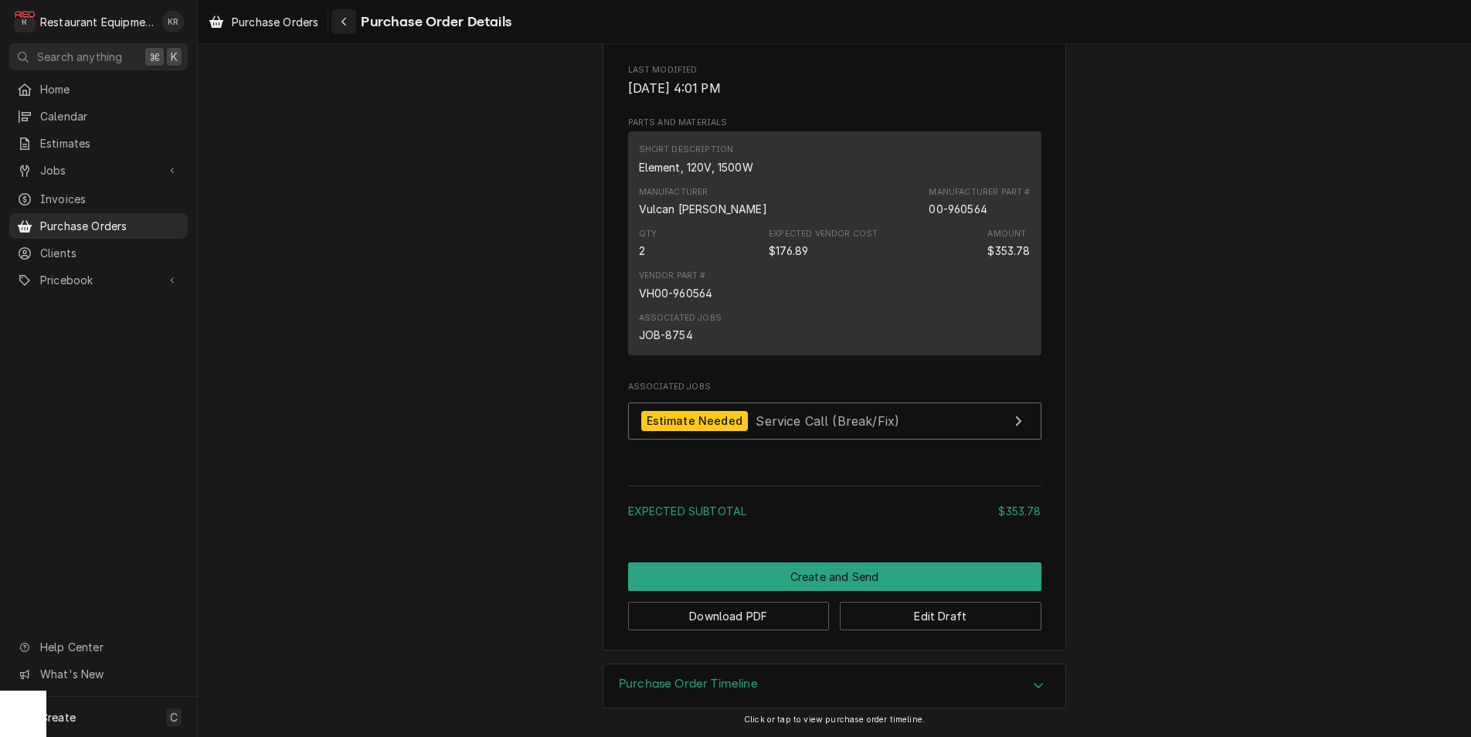
click at [348, 23] on icon "Navigate back" at bounding box center [344, 21] width 7 height 11
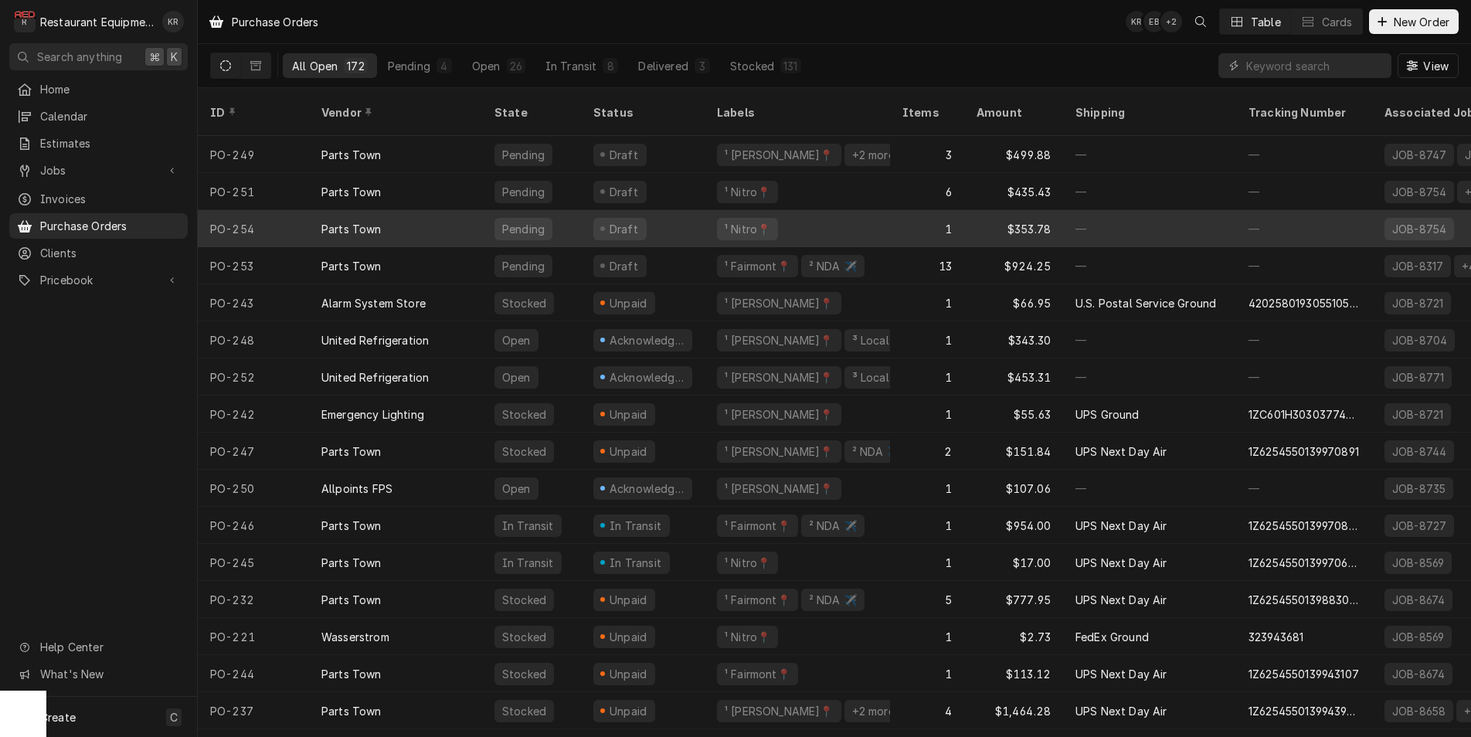
click at [567, 212] on div "Pending" at bounding box center [531, 228] width 99 height 37
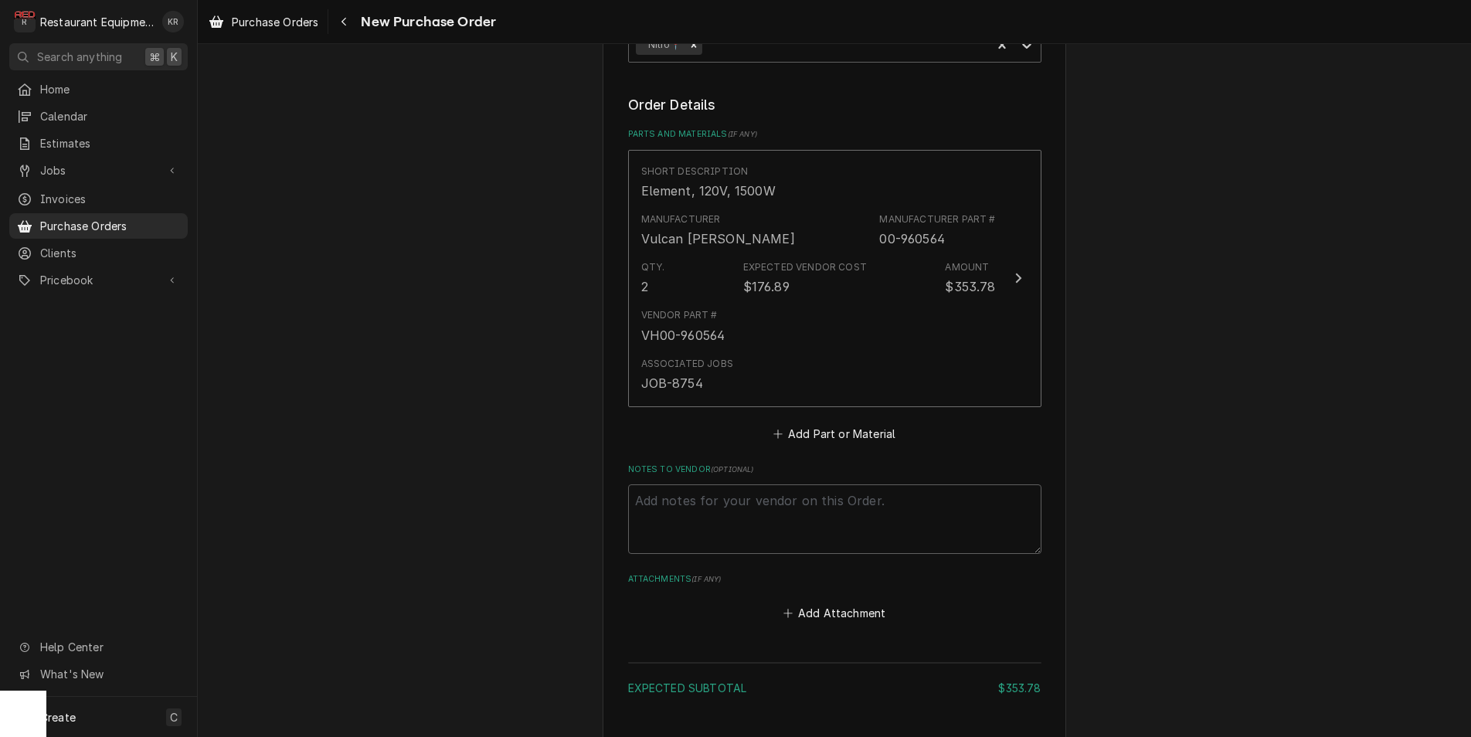
scroll to position [584, 0]
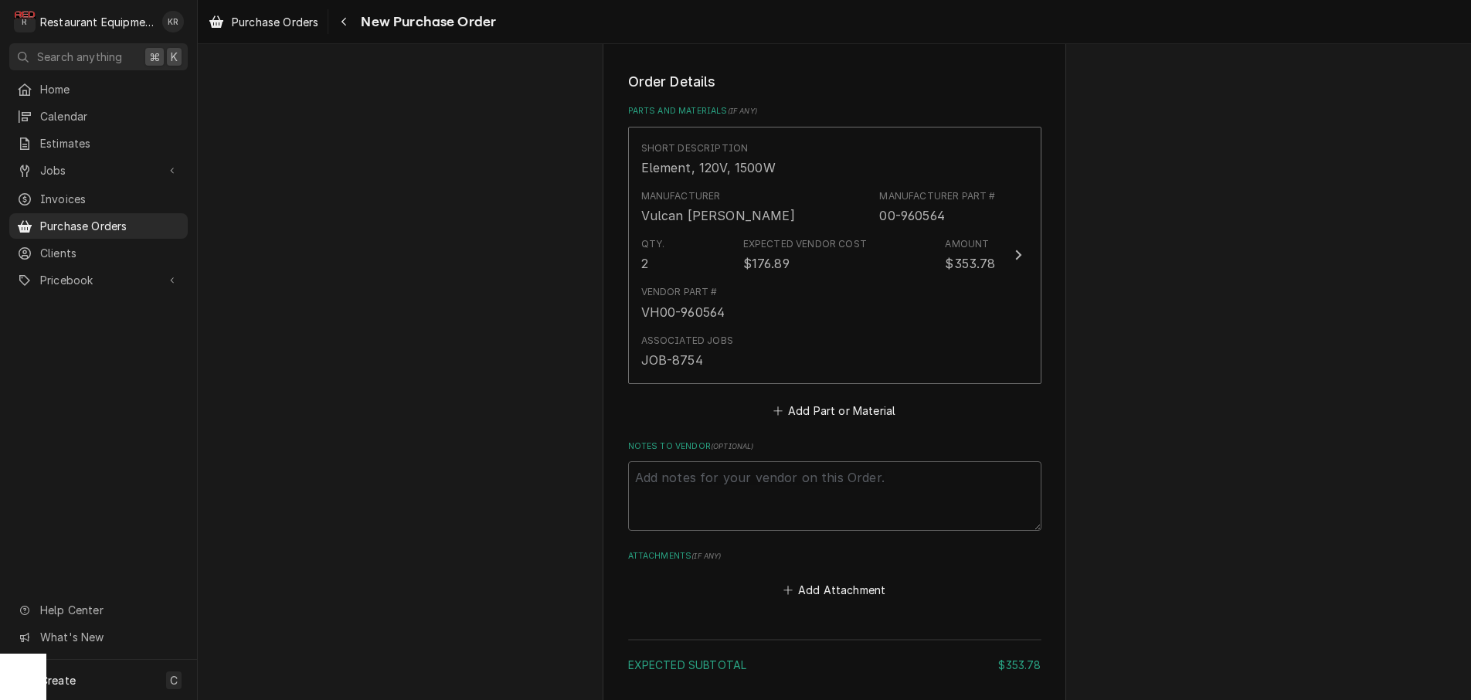
type textarea "x"
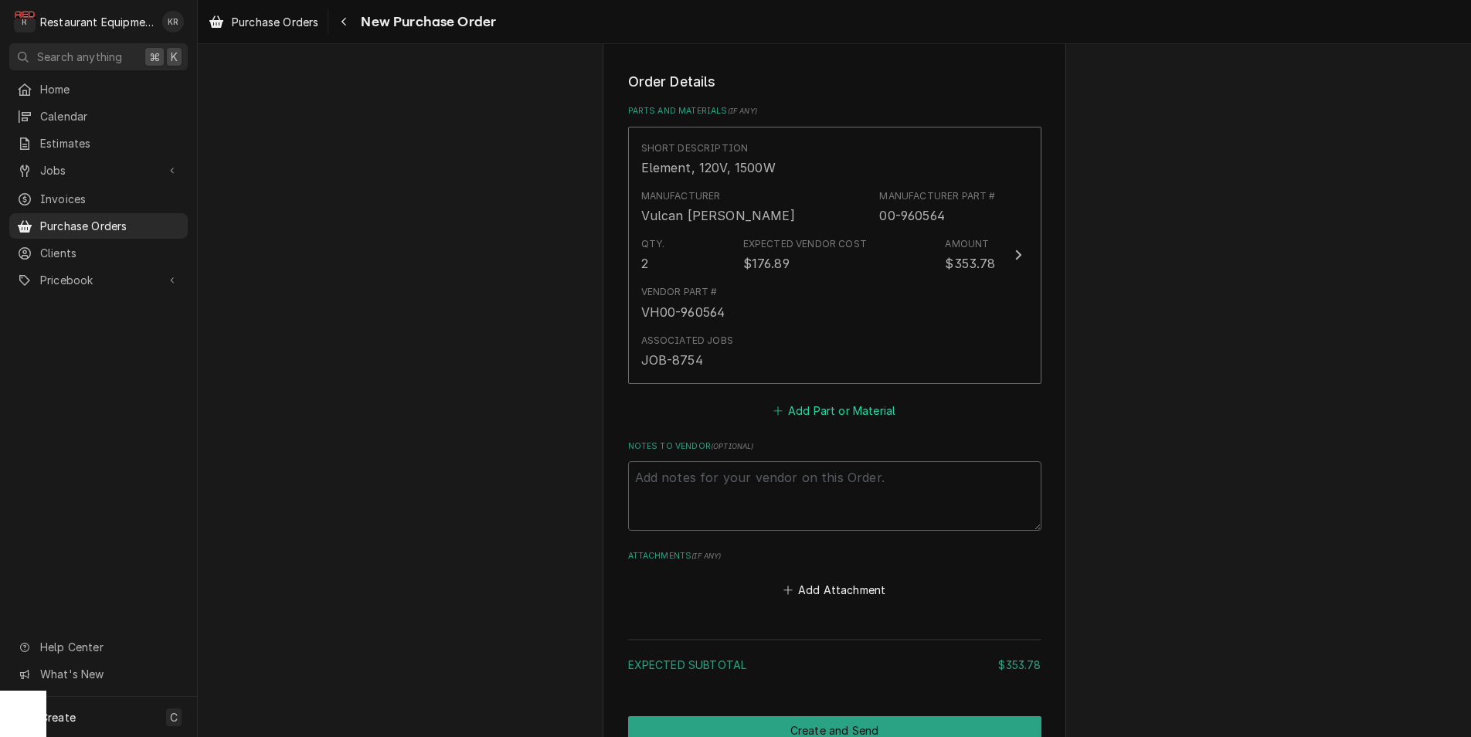
drag, startPoint x: 827, startPoint y: 404, endPoint x: 814, endPoint y: 403, distance: 13.2
click at [827, 404] on button "Add Part or Material" at bounding box center [833, 410] width 127 height 22
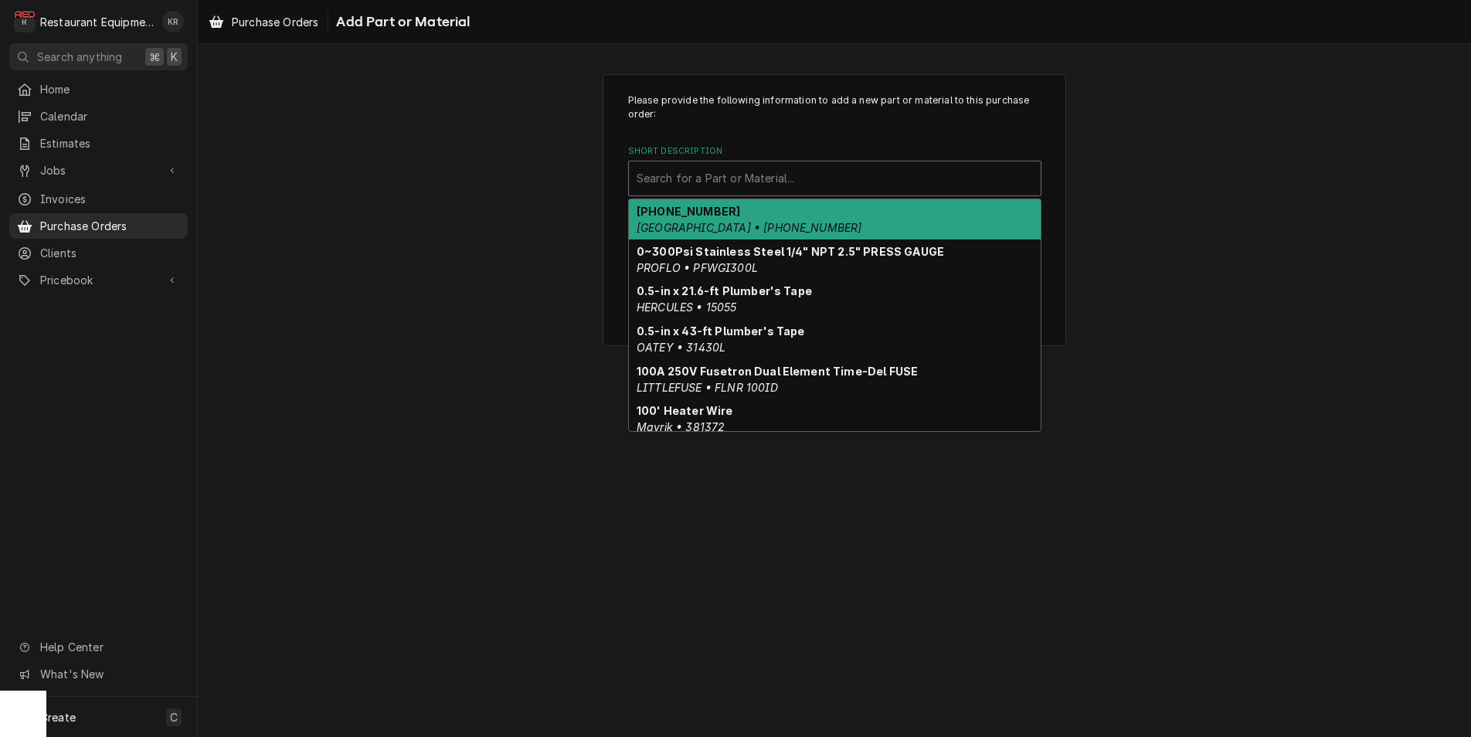
click at [692, 184] on div "Short Description" at bounding box center [834, 179] width 396 height 28
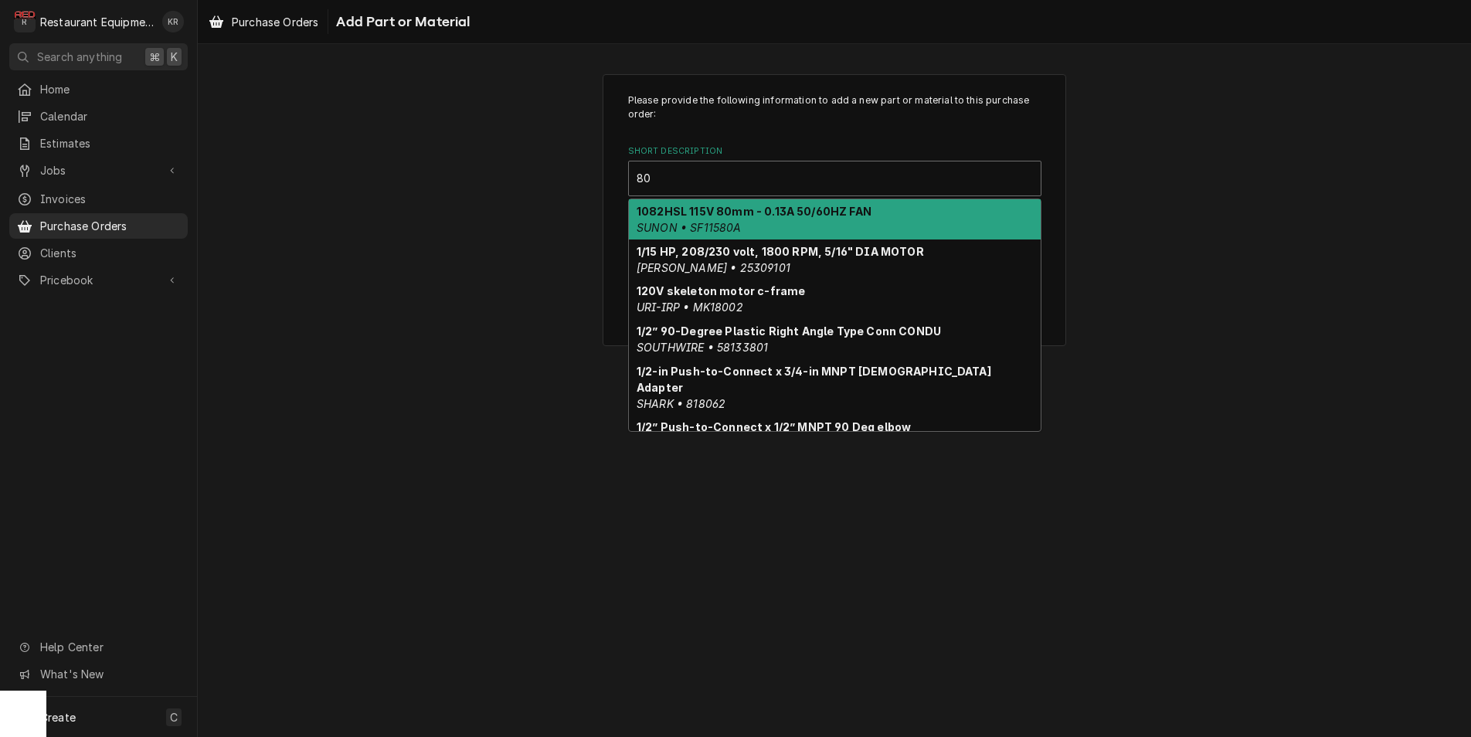
type input "8"
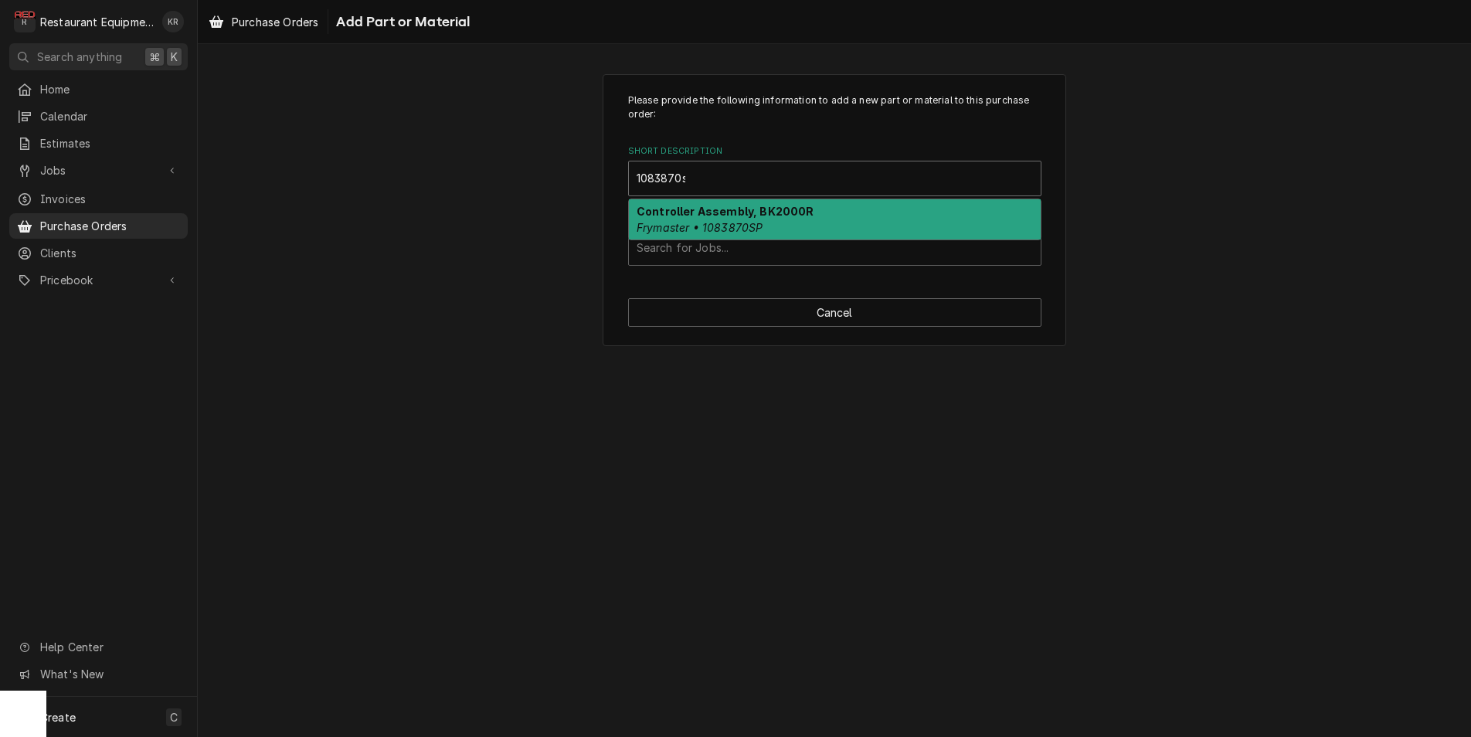
type input "1083870sp"
click at [686, 228] on em "Frymaster • 1083870SP" at bounding box center [699, 227] width 126 height 13
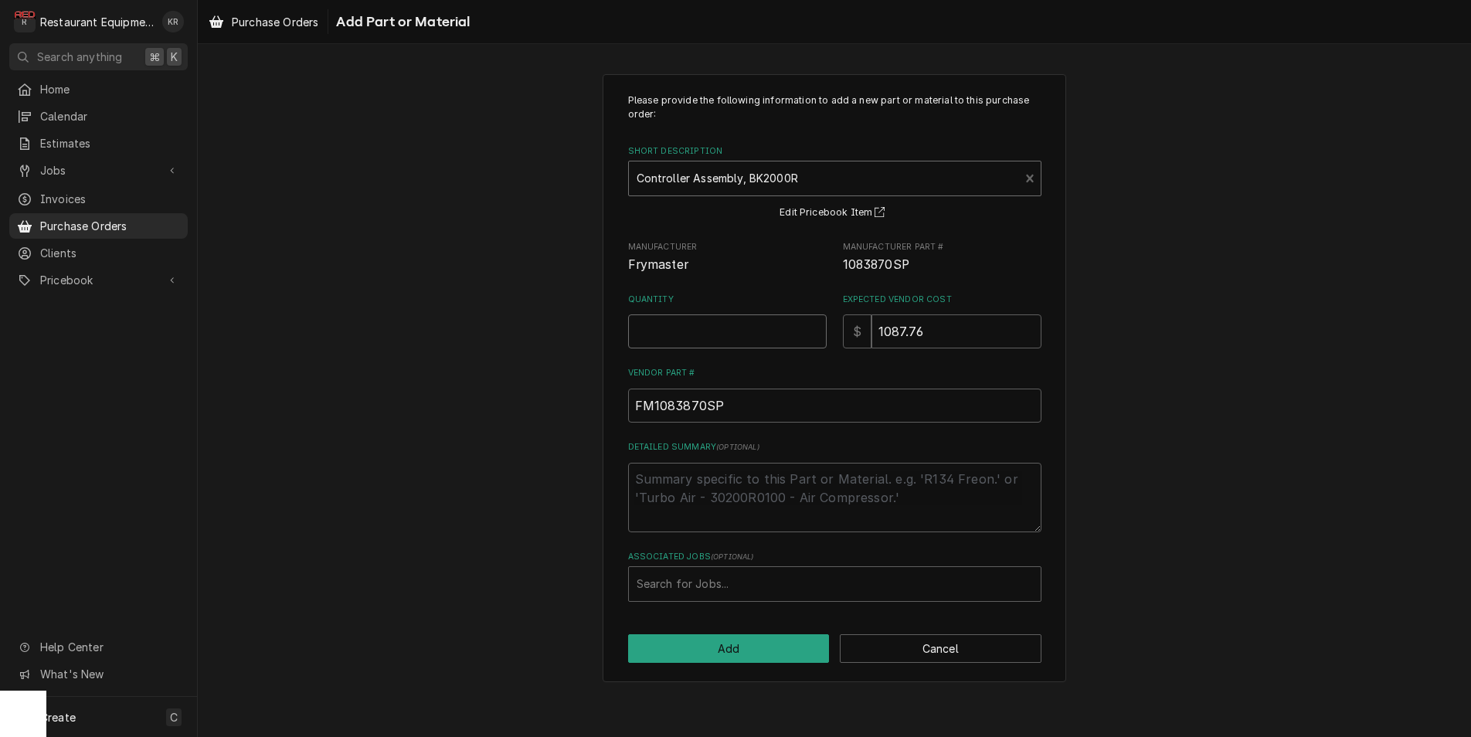
click at [667, 334] on input "Quantity" at bounding box center [727, 331] width 198 height 34
type textarea "x"
type input "1"
click at [756, 649] on button "Add" at bounding box center [729, 648] width 202 height 29
type textarea "x"
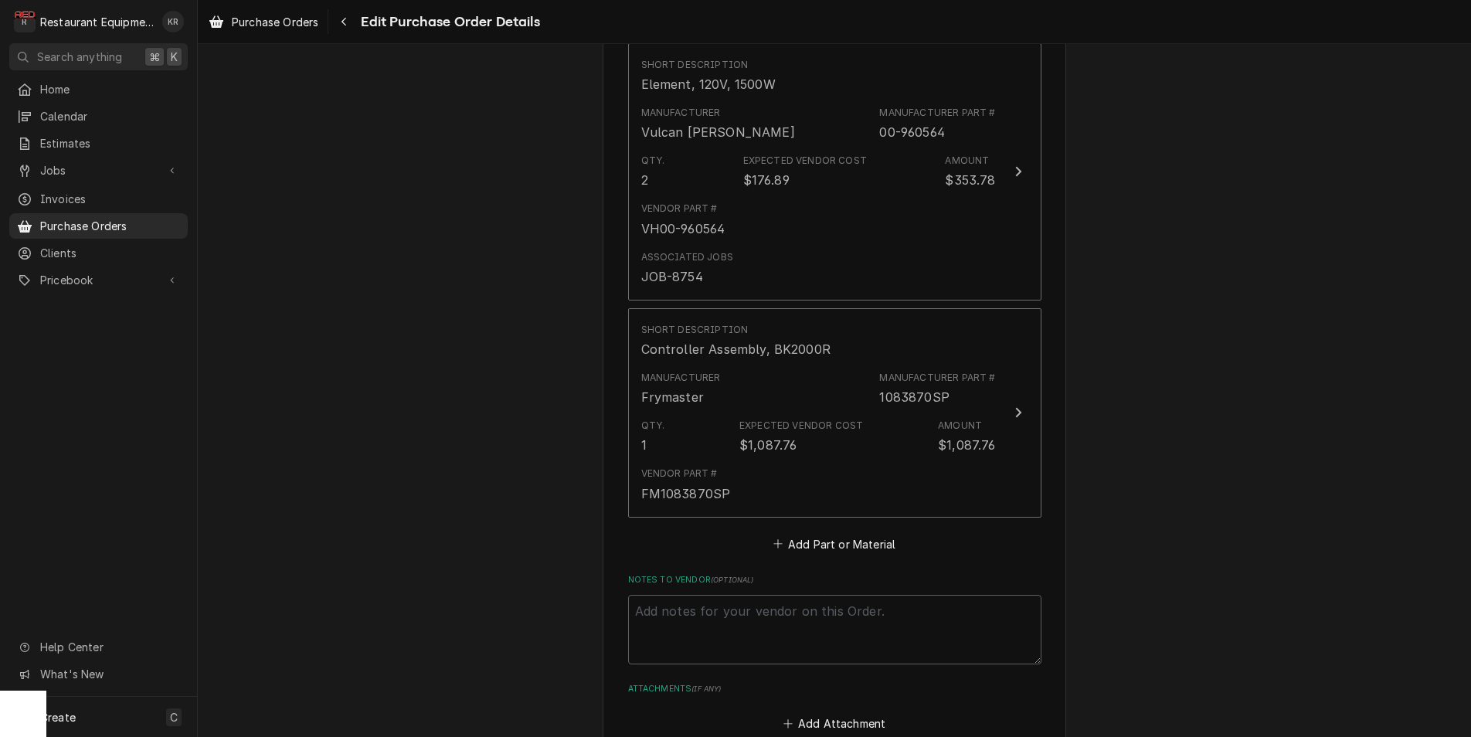
scroll to position [671, 0]
click at [847, 535] on button "Add Part or Material" at bounding box center [833, 540] width 127 height 22
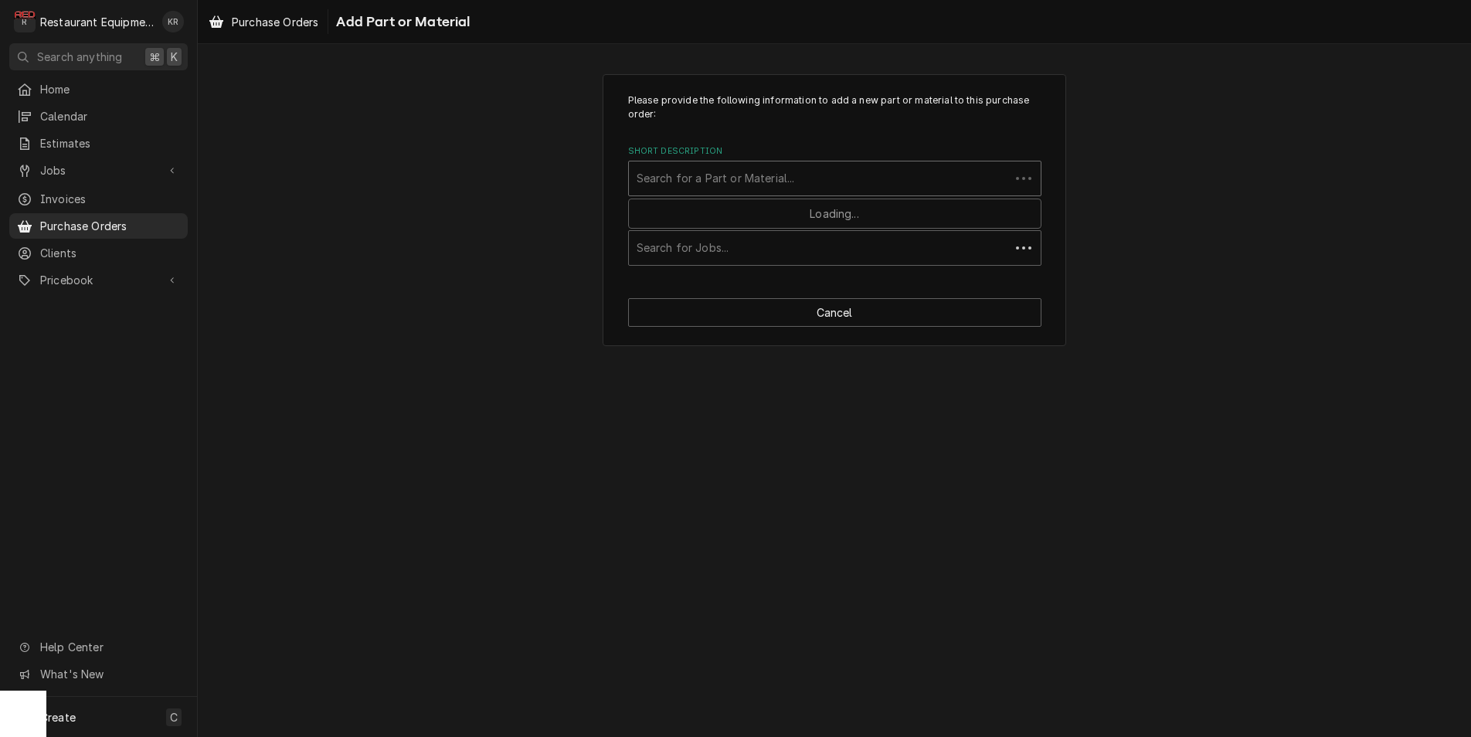
click at [734, 175] on div "Short Description" at bounding box center [818, 179] width 365 height 28
click at [789, 182] on div "Short Description" at bounding box center [834, 179] width 396 height 28
type input "8262458"
click at [816, 317] on button "Cancel" at bounding box center [834, 312] width 413 height 29
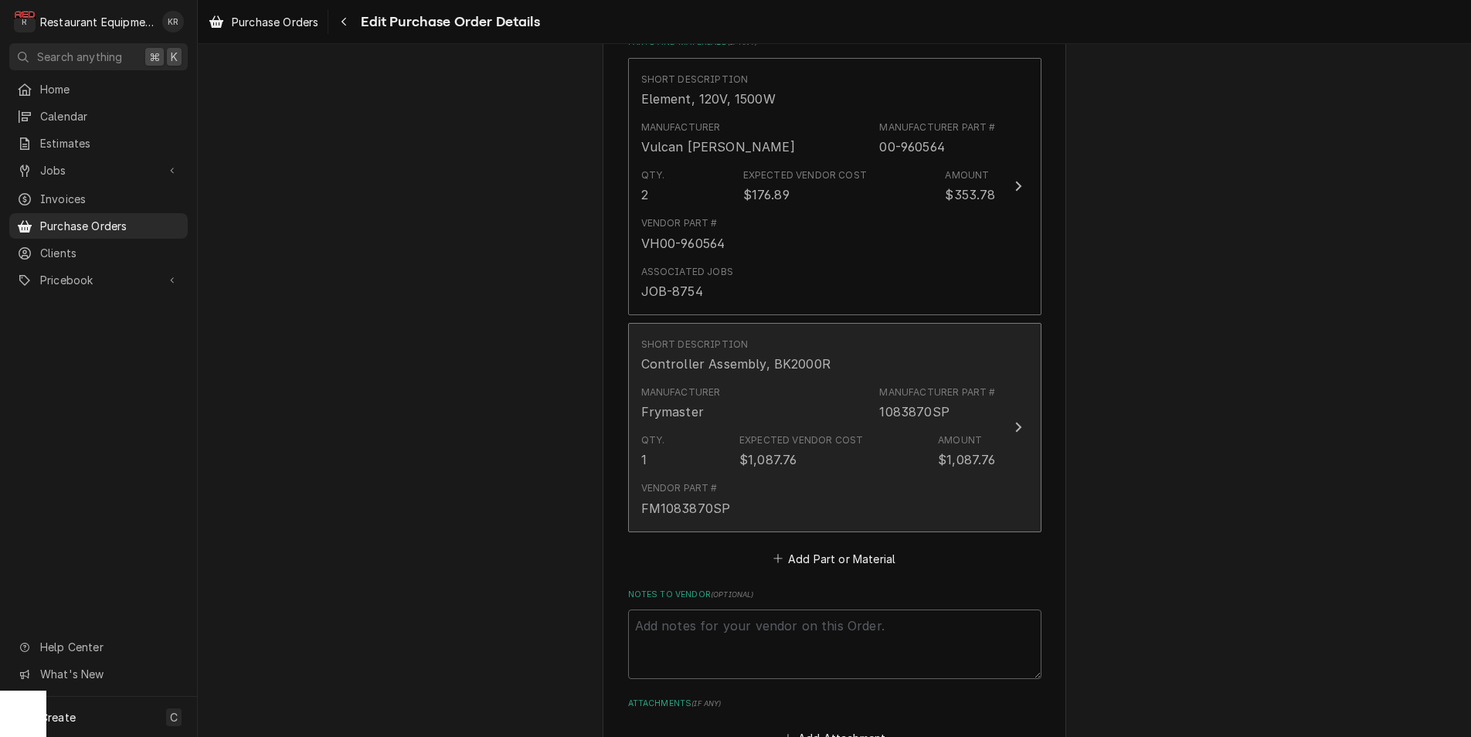
scroll to position [653, 0]
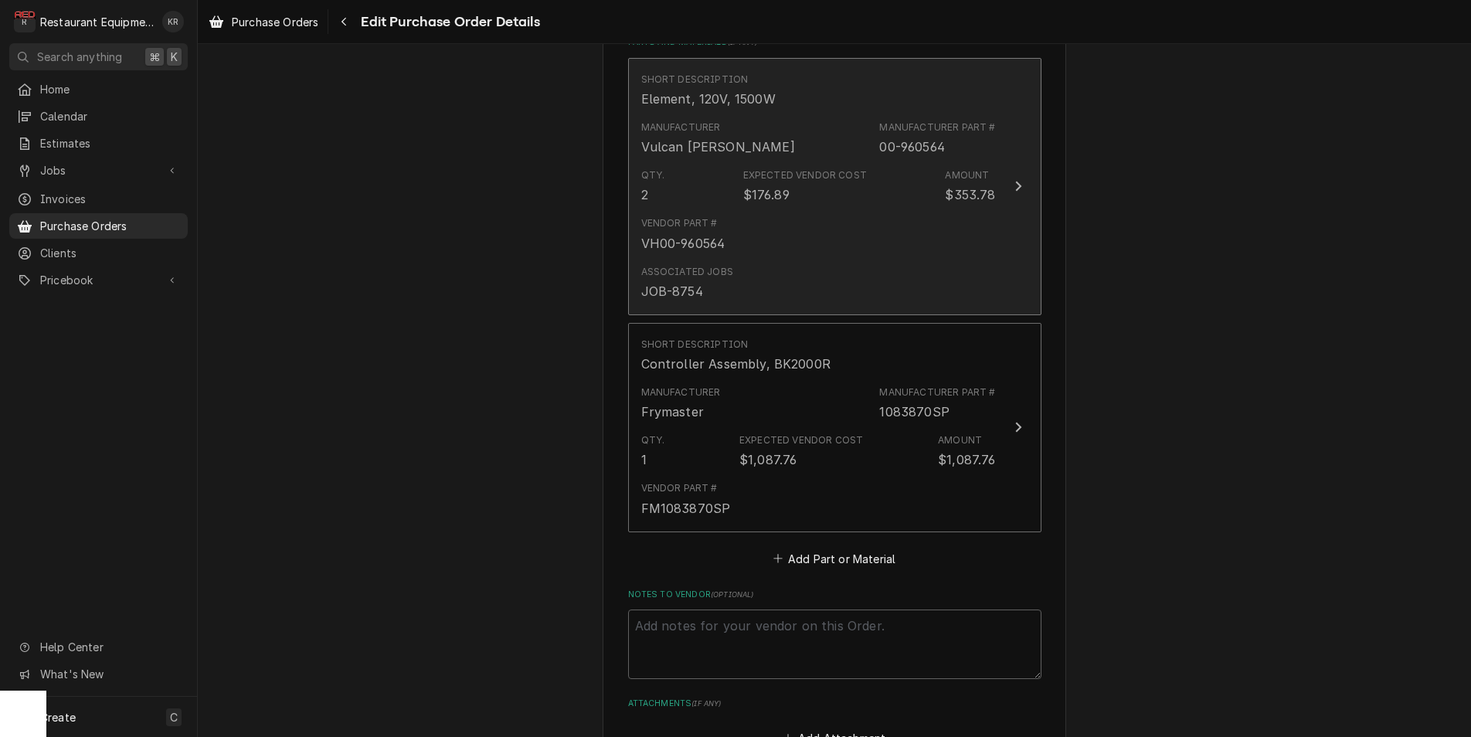
type textarea "x"
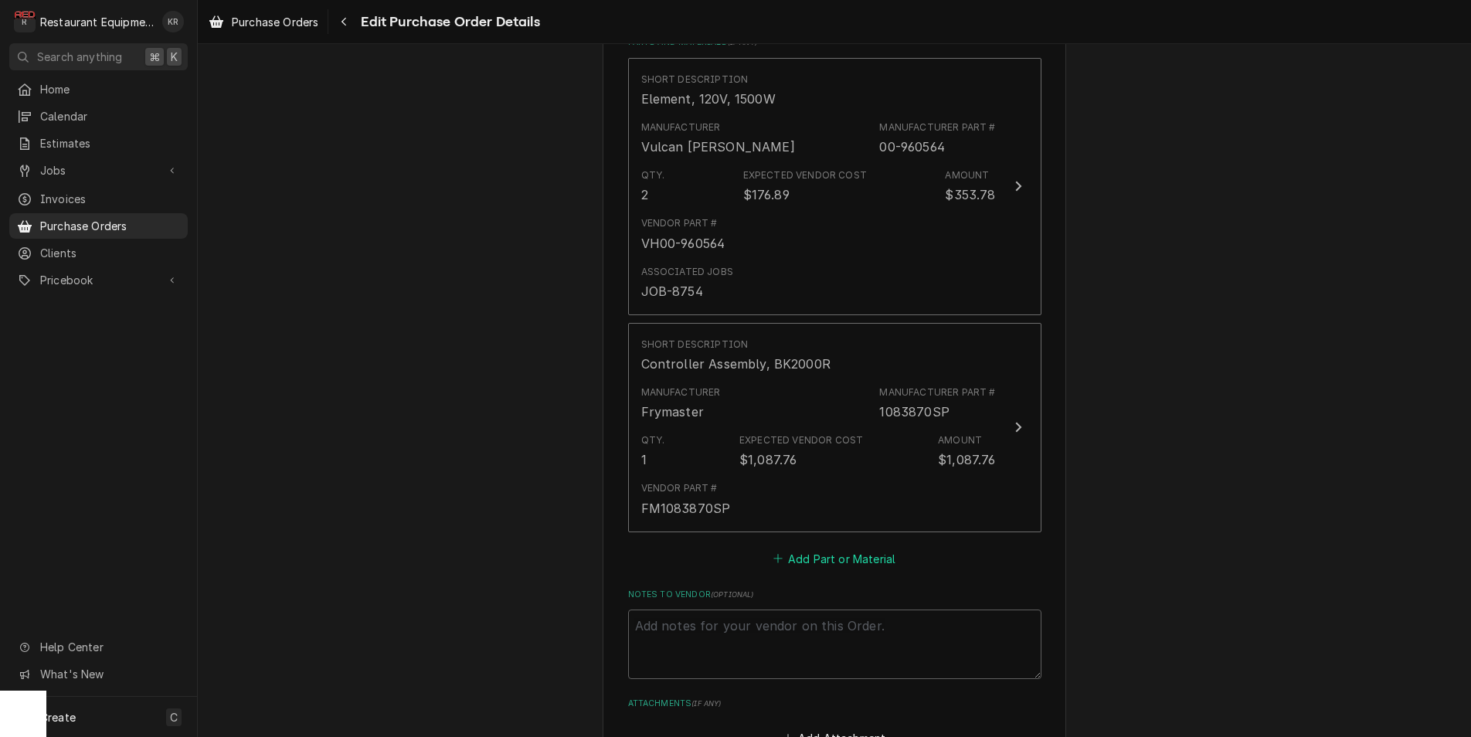
click at [839, 556] on button "Add Part or Material" at bounding box center [833, 559] width 127 height 22
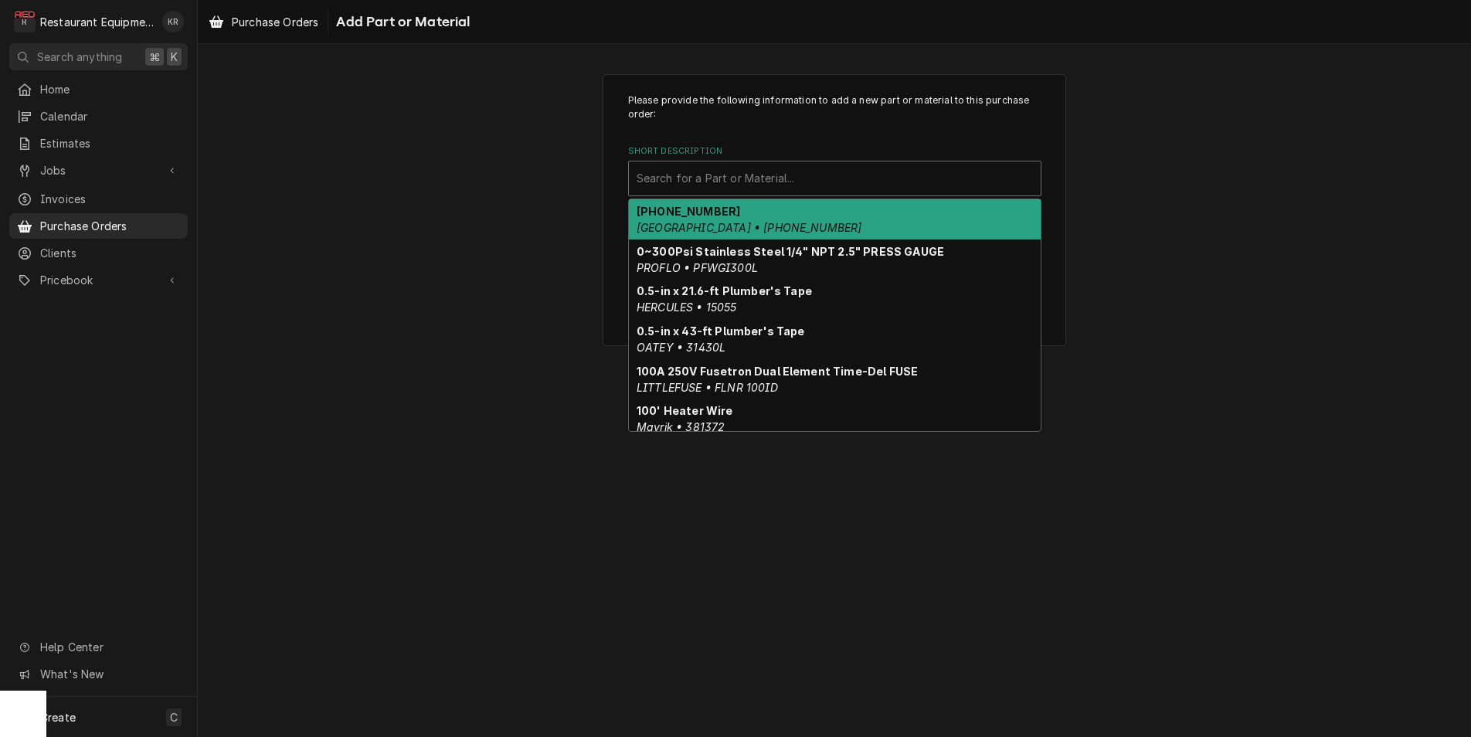
click at [751, 178] on div "Short Description" at bounding box center [834, 179] width 396 height 28
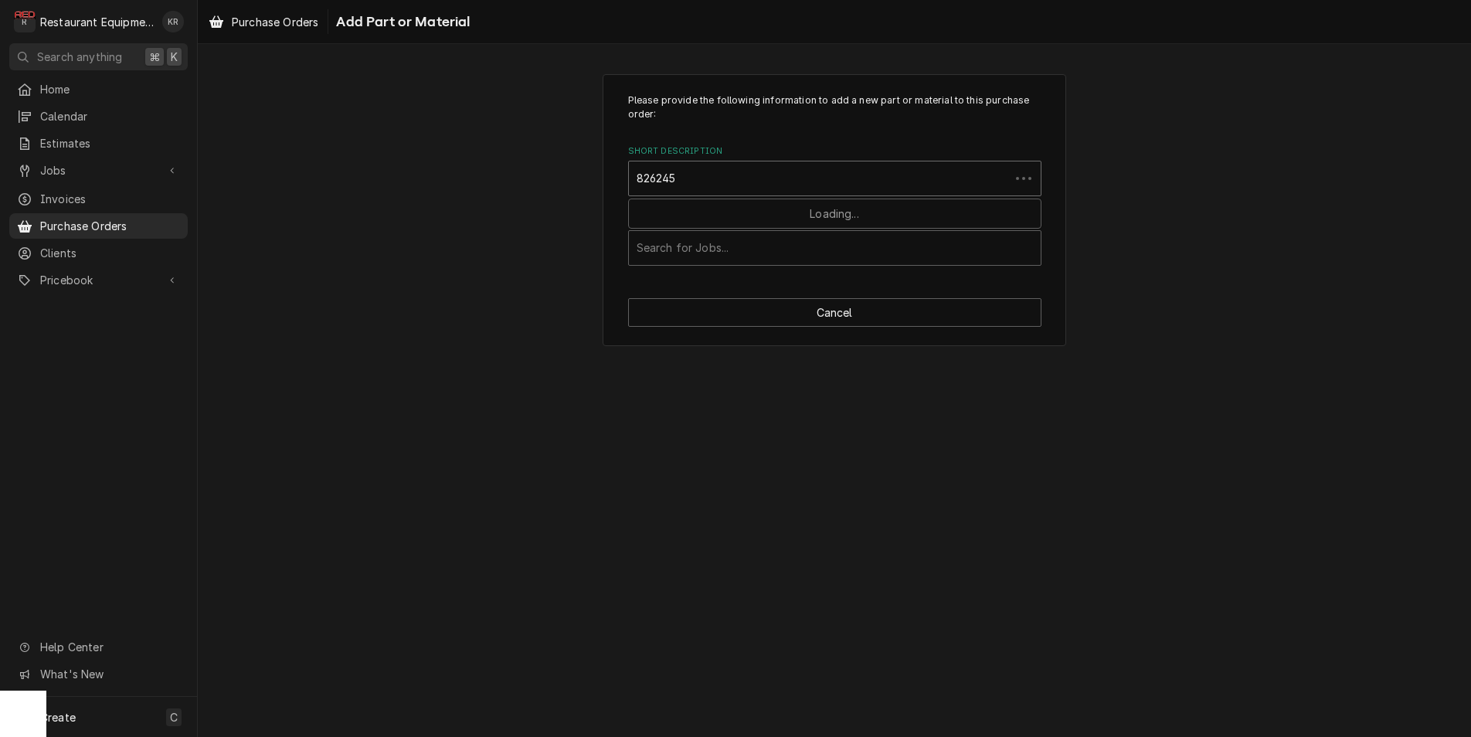
type input "8262458"
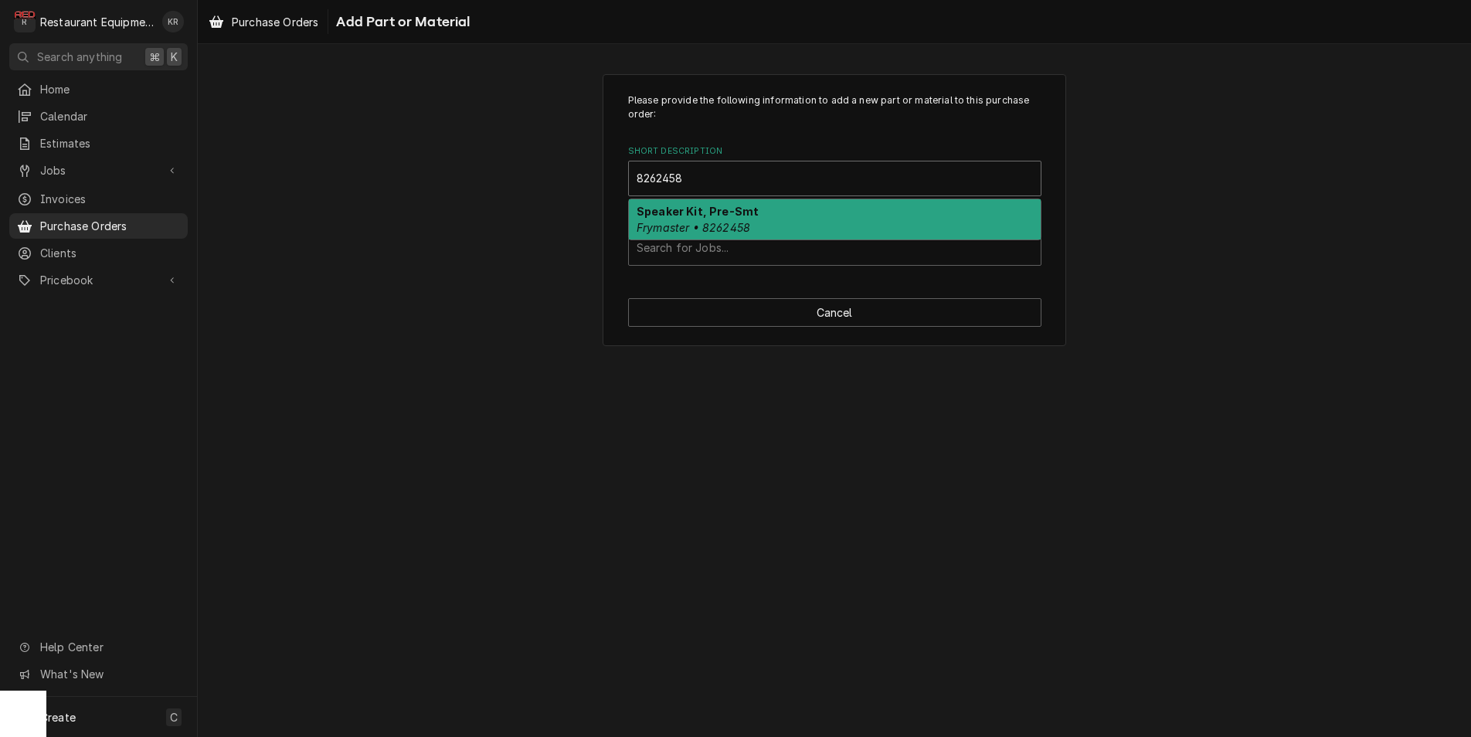
click at [748, 226] on em "Frymaster • 8262458" at bounding box center [693, 227] width 114 height 13
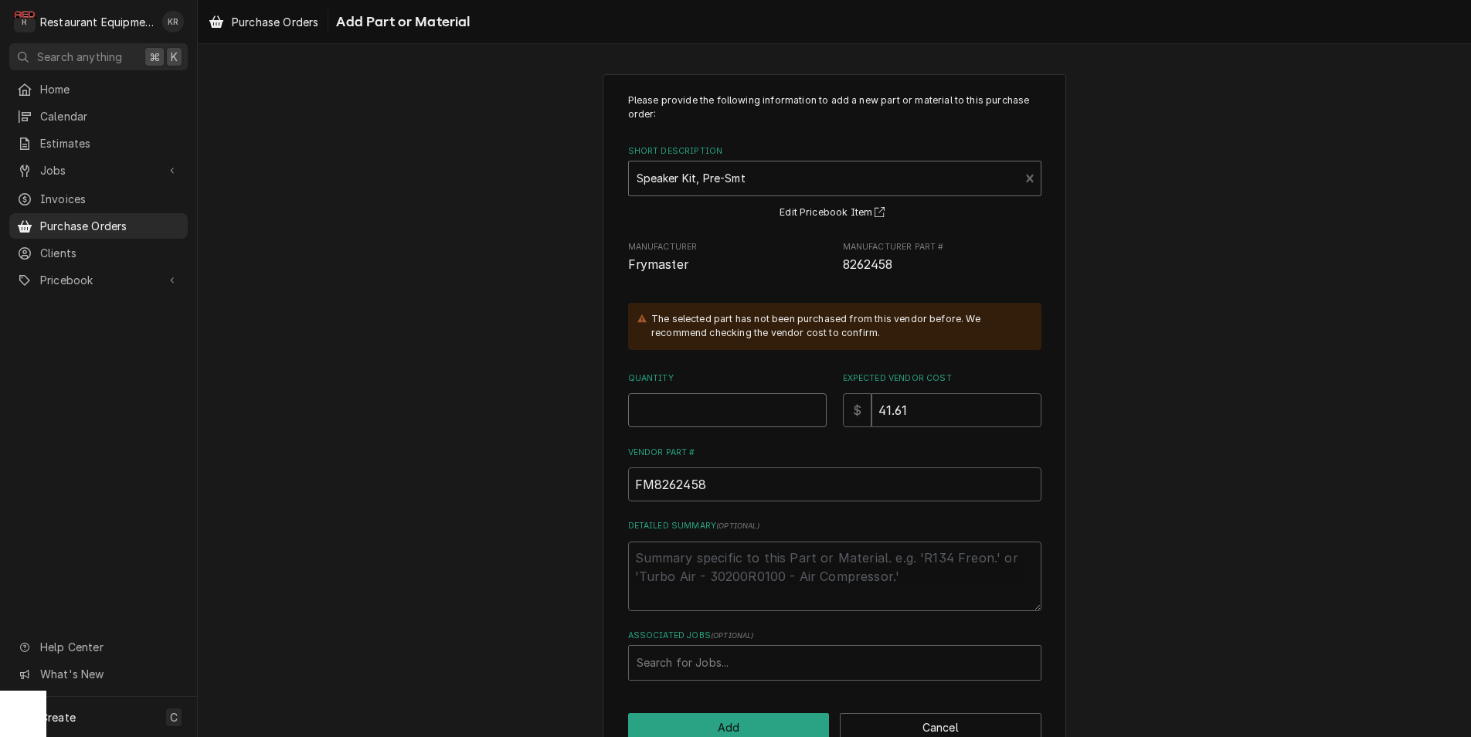
click at [701, 403] on input "Quantity" at bounding box center [727, 410] width 198 height 34
type textarea "x"
type input "1"
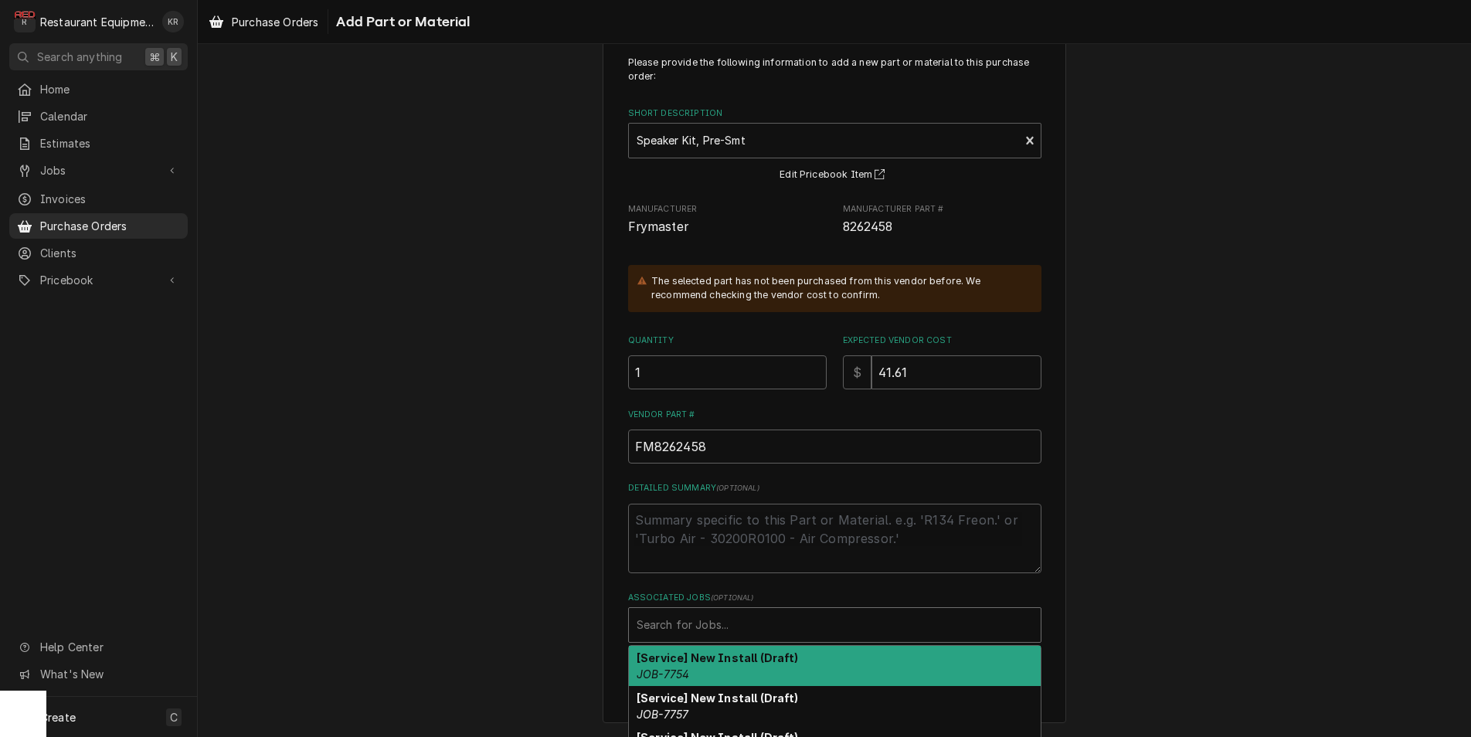
click at [742, 619] on div "Associated Jobs" at bounding box center [834, 625] width 396 height 28
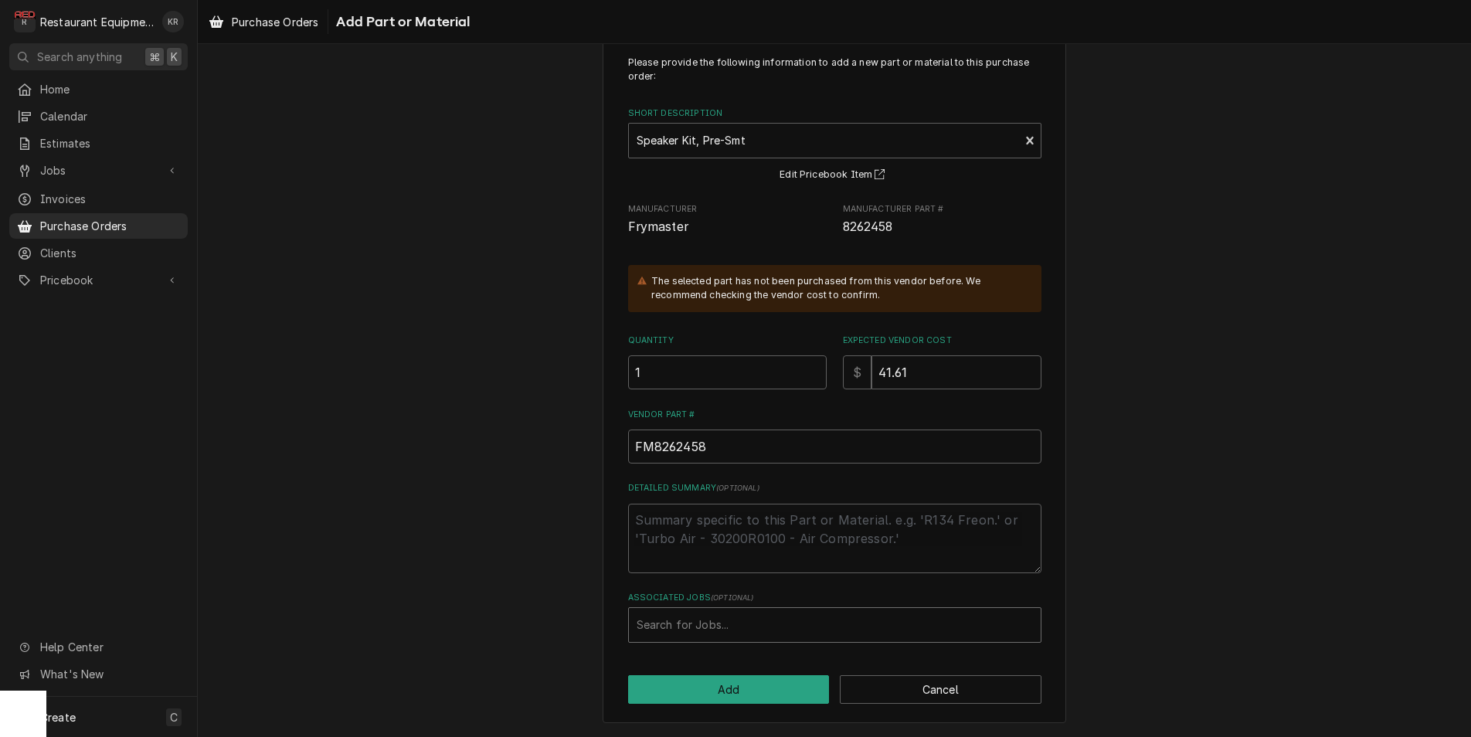
click at [688, 623] on div "Associated Jobs" at bounding box center [834, 625] width 396 height 28
type input "8765"
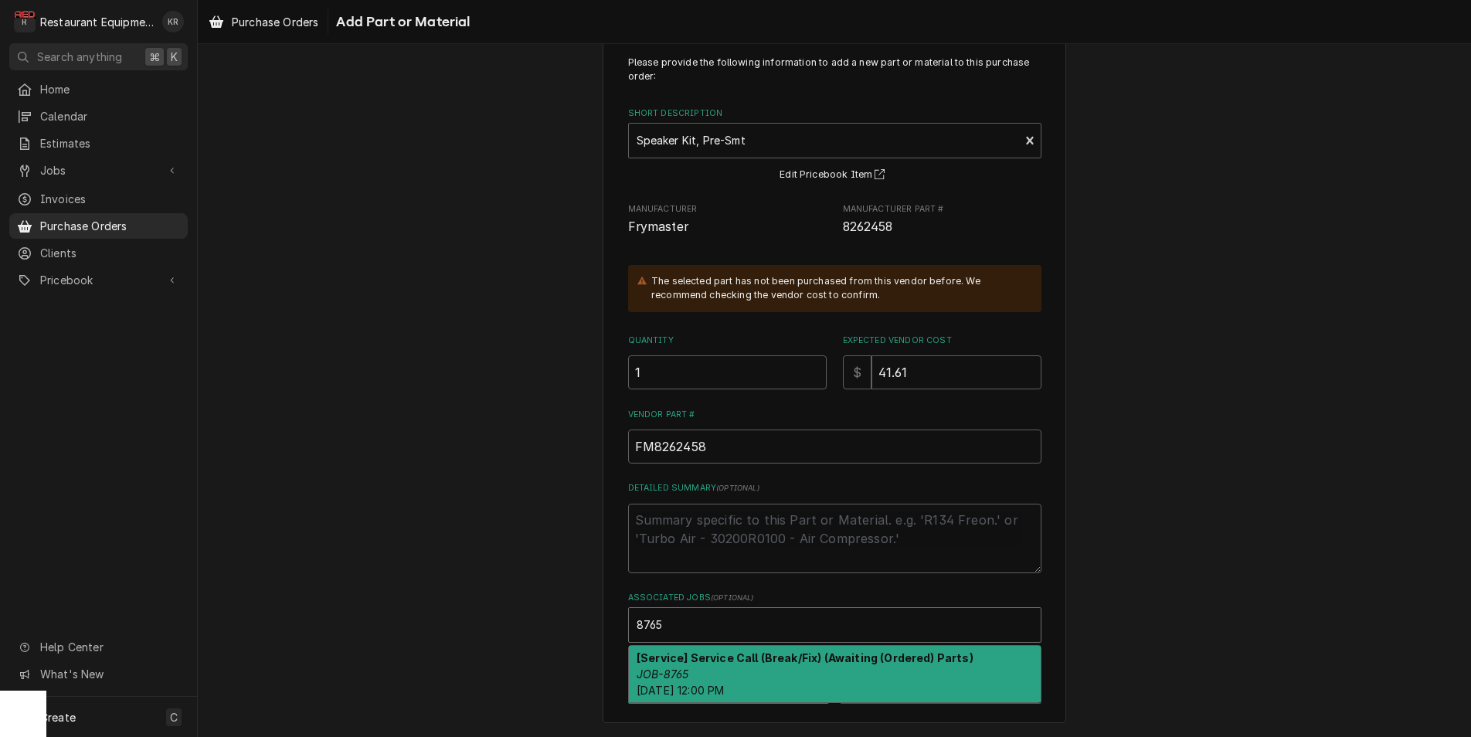
click at [690, 666] on div "[Service] Service Call (Break/Fix) (Awaiting (Ordered) Parts) JOB-8765 Tue, Sep…" at bounding box center [835, 674] width 412 height 56
type textarea "x"
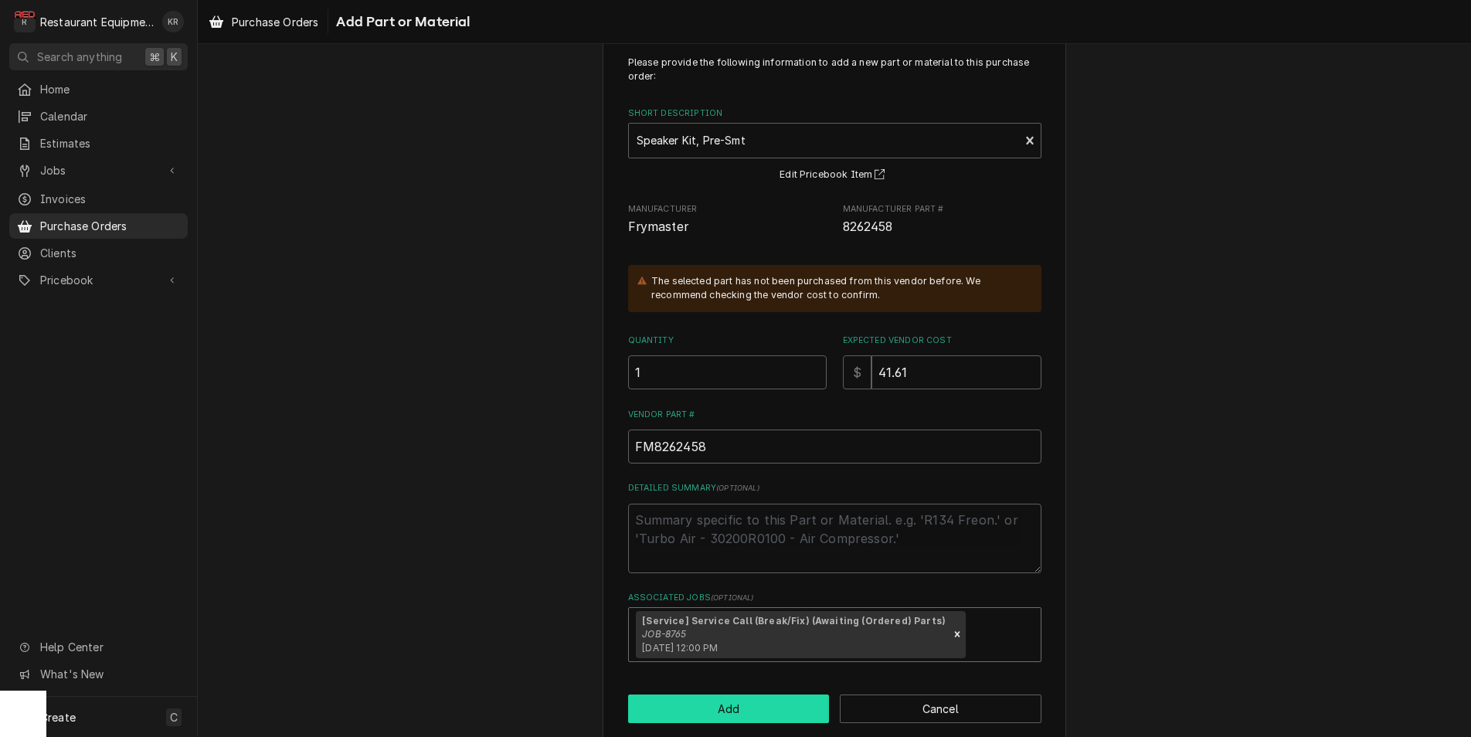
click at [705, 706] on button "Add" at bounding box center [729, 708] width 202 height 29
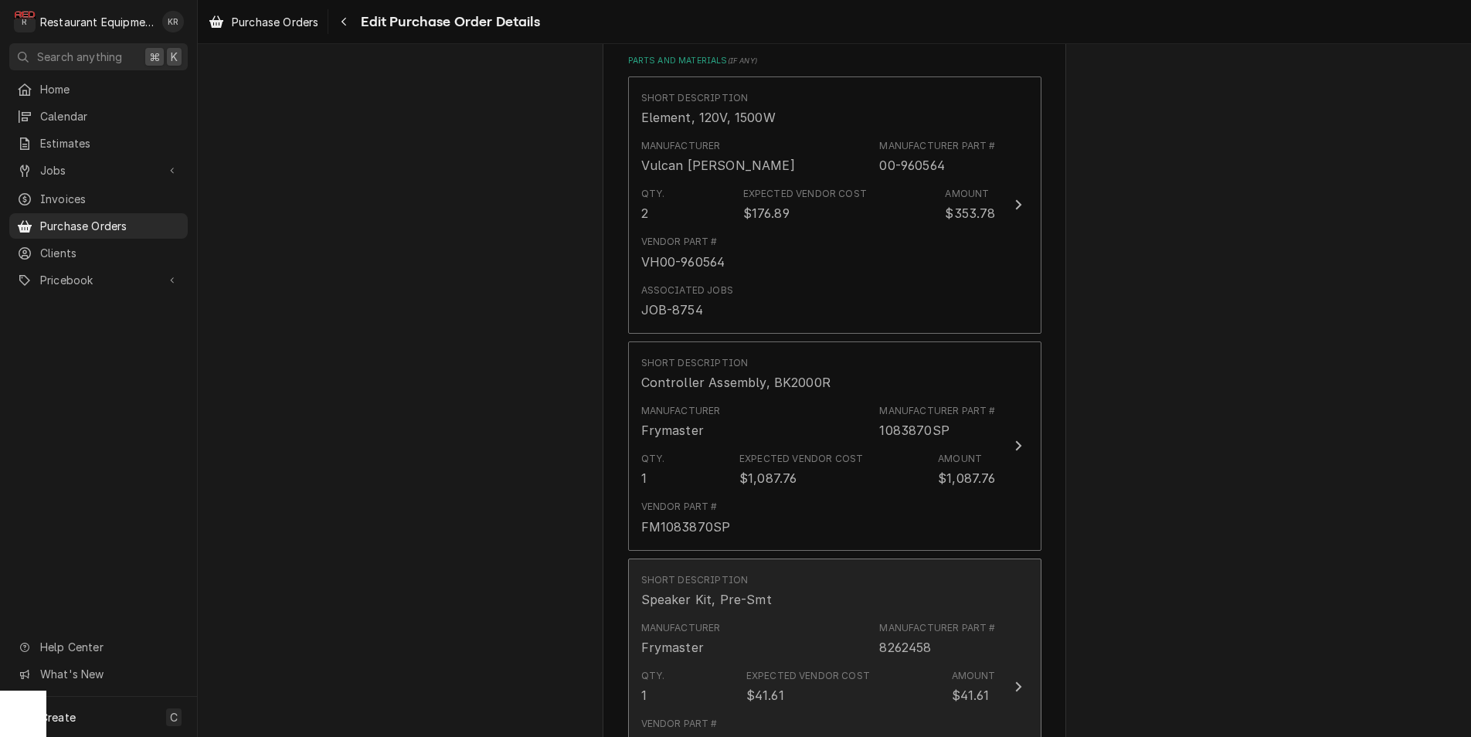
scroll to position [634, 0]
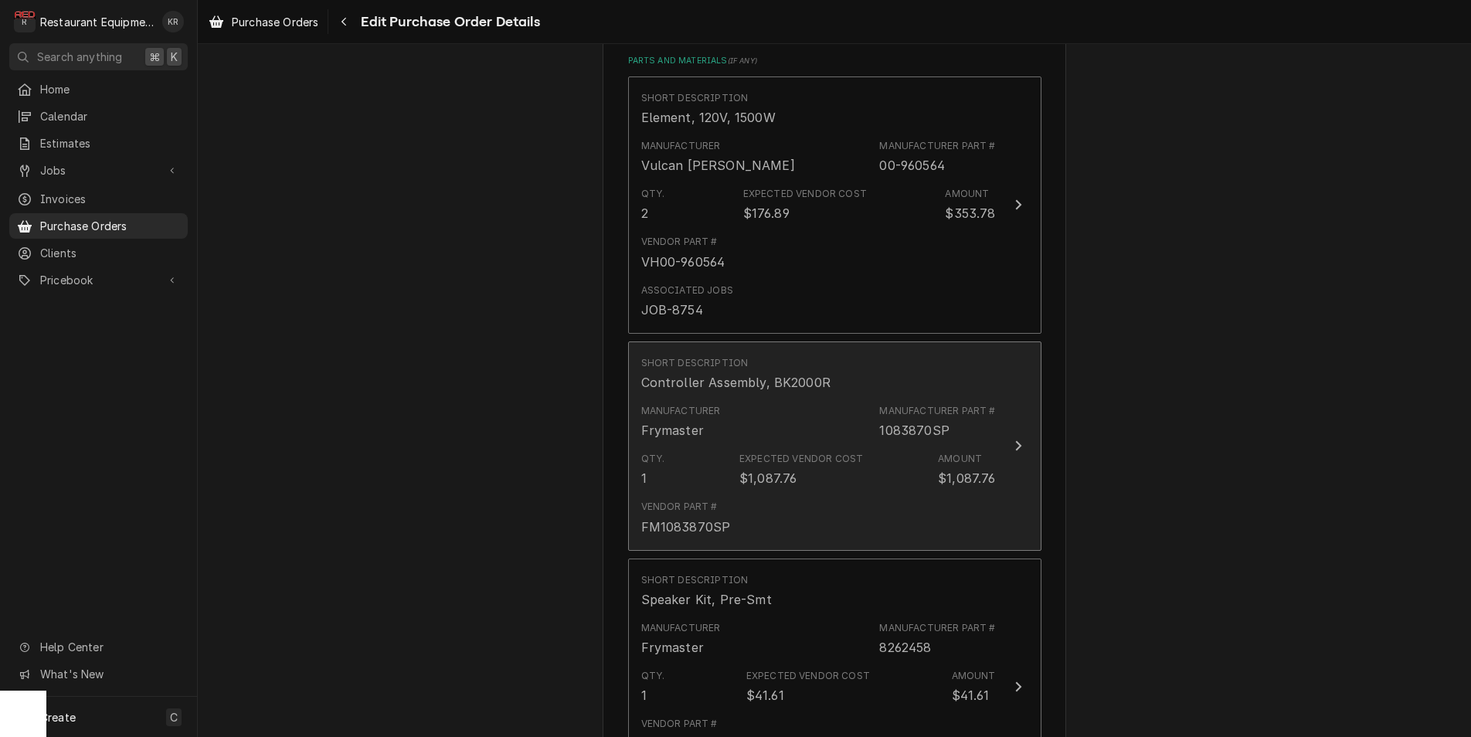
click at [731, 500] on div "Vendor Part # FM1083870SP" at bounding box center [818, 518] width 355 height 48
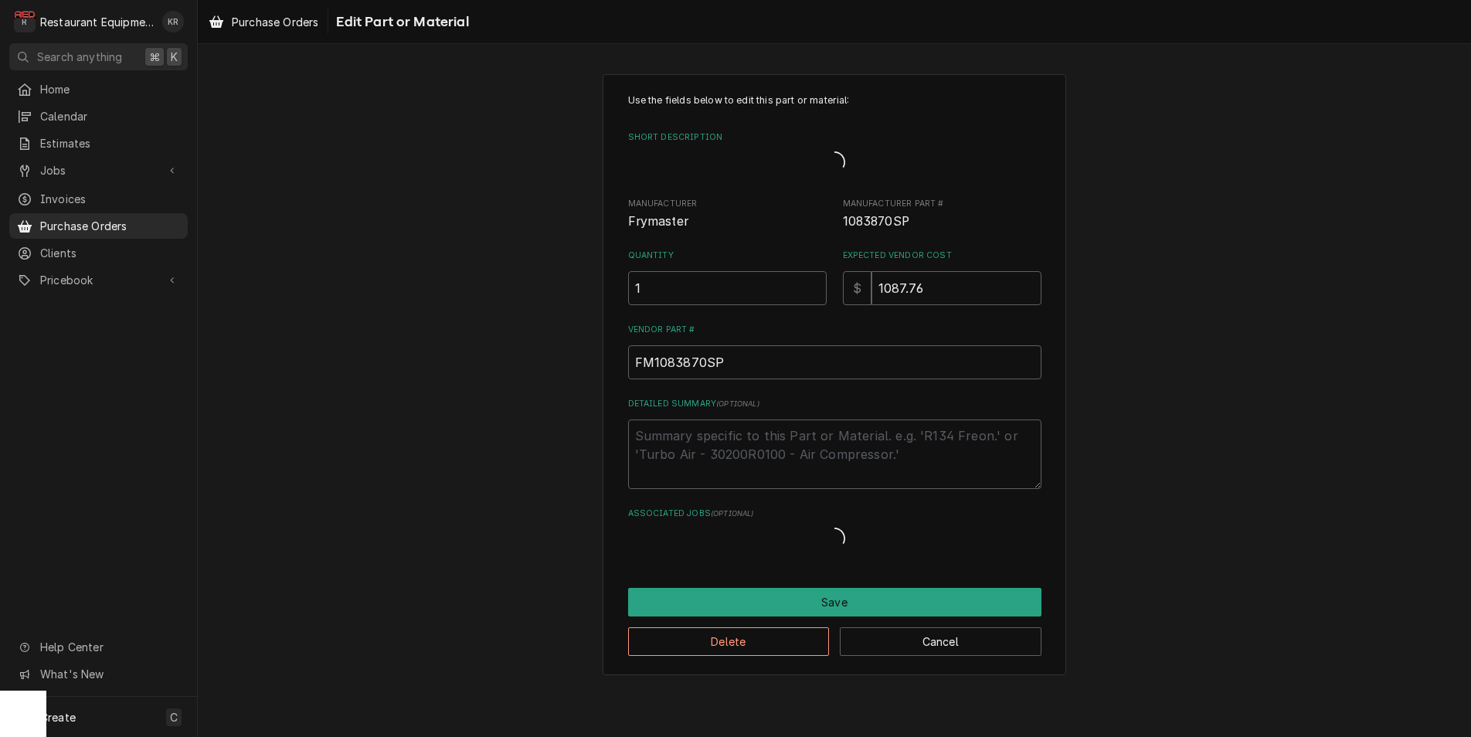
type textarea "x"
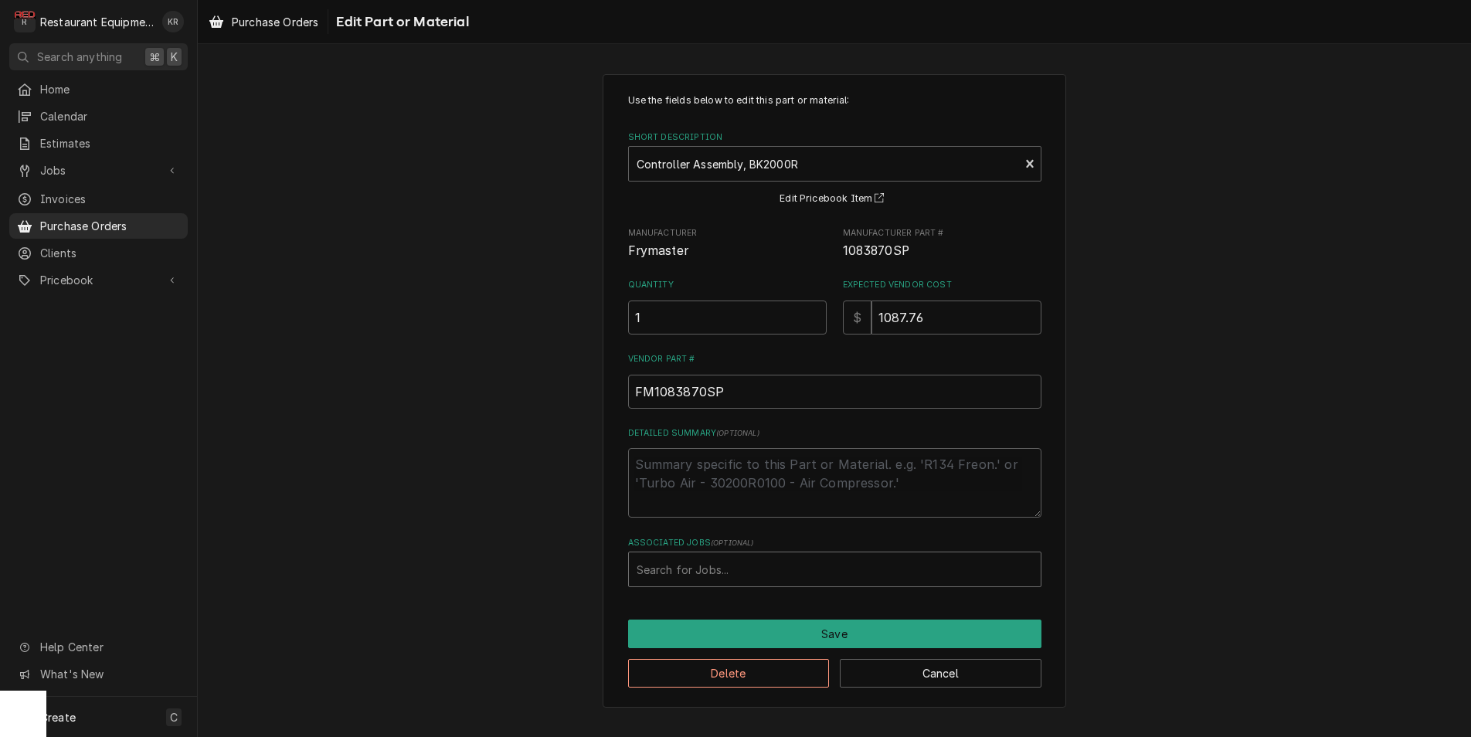
click at [705, 570] on div "Associated Jobs" at bounding box center [834, 569] width 396 height 28
type input "8765"
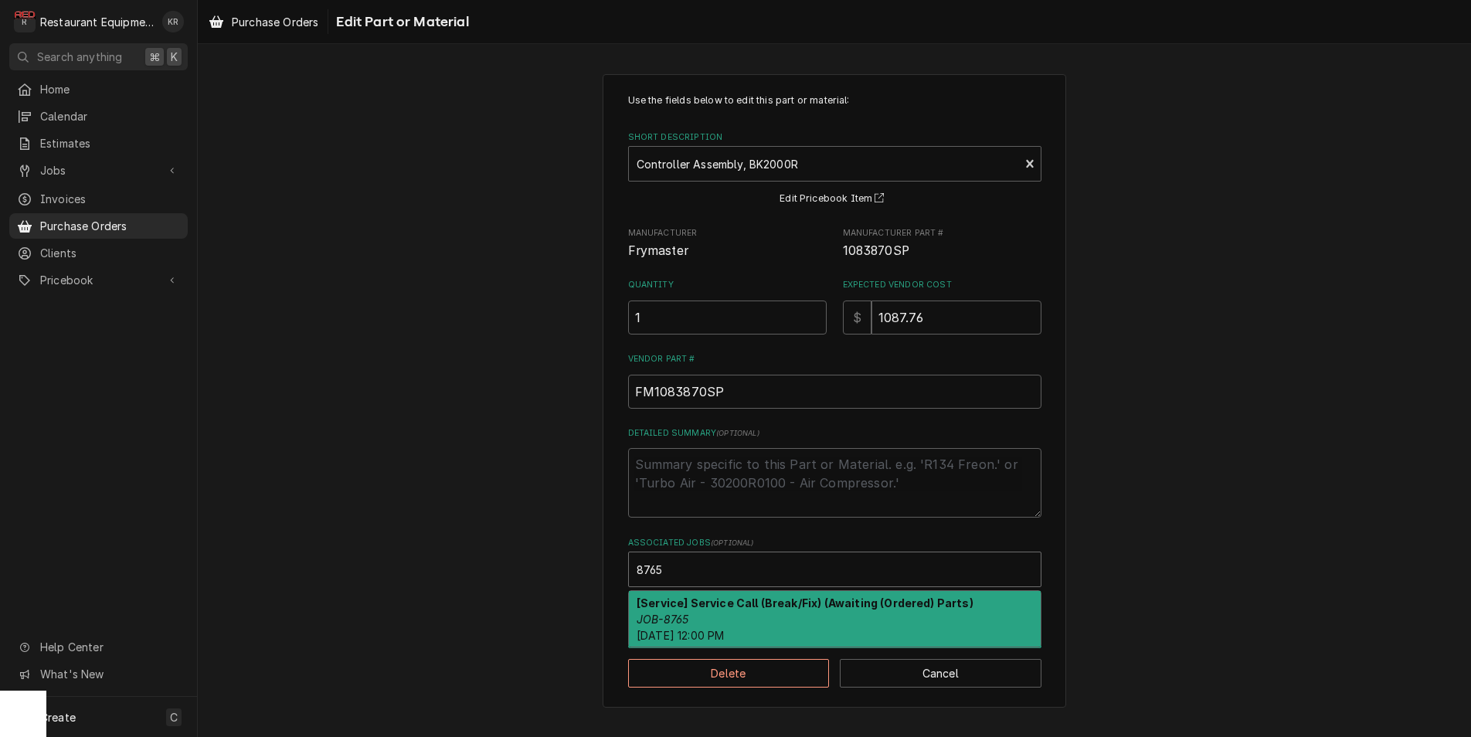
click at [734, 621] on div "[Service] Service Call (Break/Fix) (Awaiting (Ordered) Parts) JOB-8765 Tue, Sep…" at bounding box center [835, 619] width 412 height 56
type textarea "x"
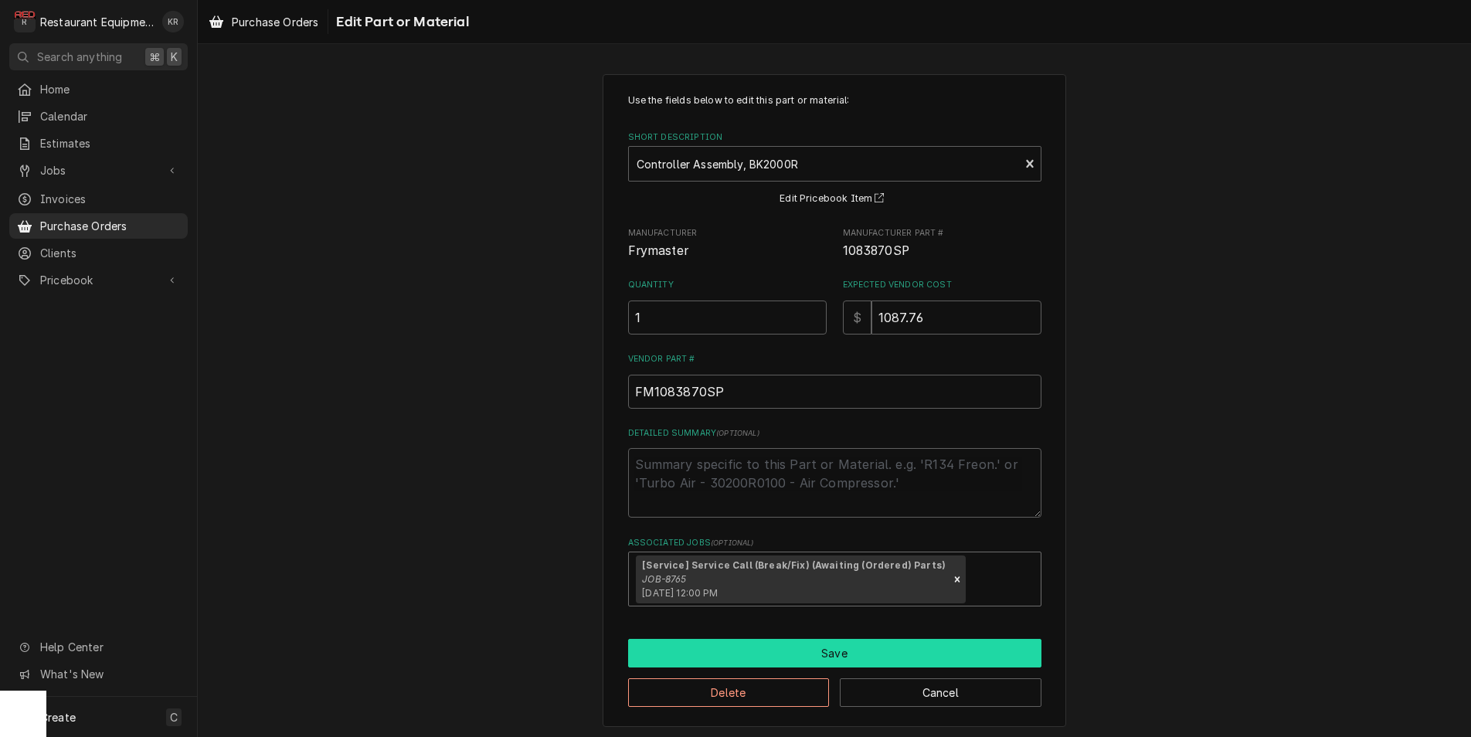
click at [837, 660] on button "Save" at bounding box center [834, 653] width 413 height 29
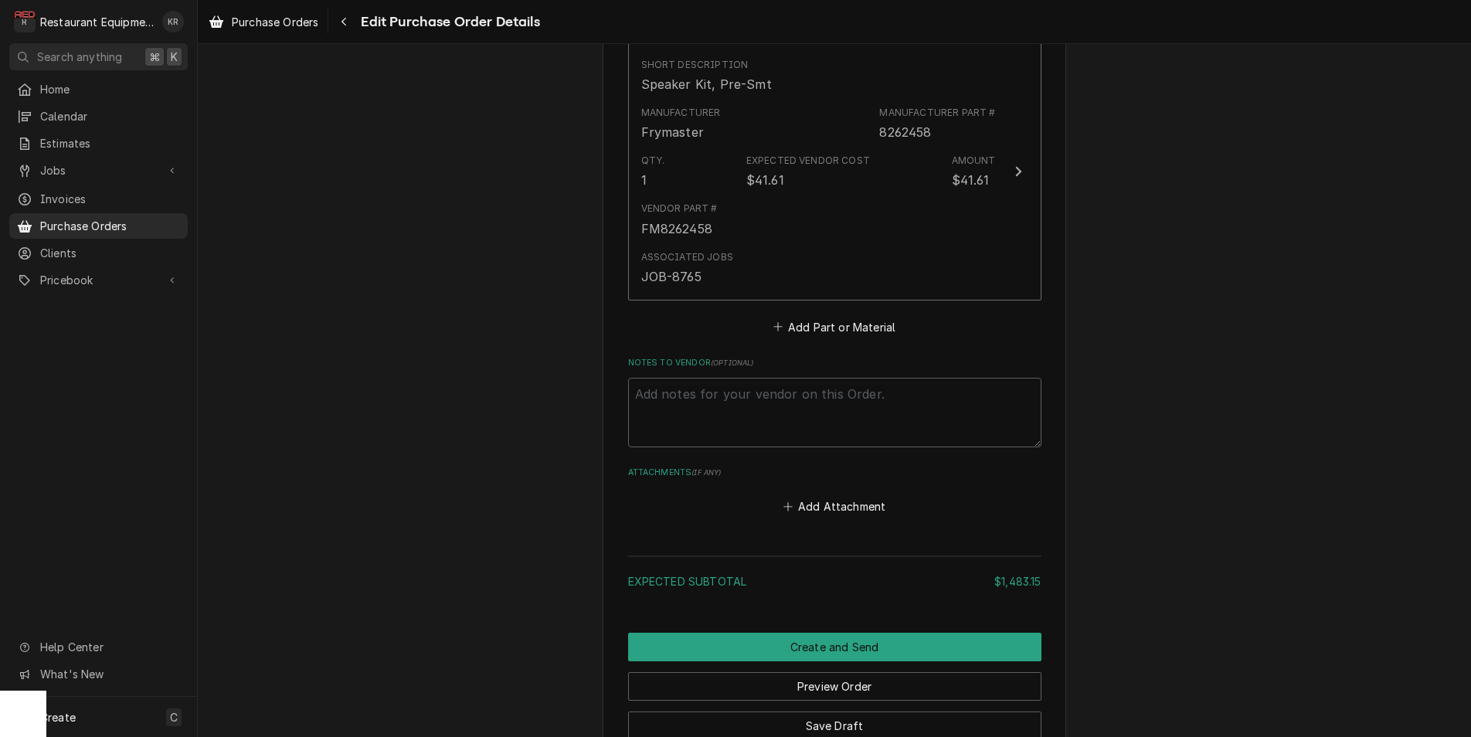
scroll to position [1303, 0]
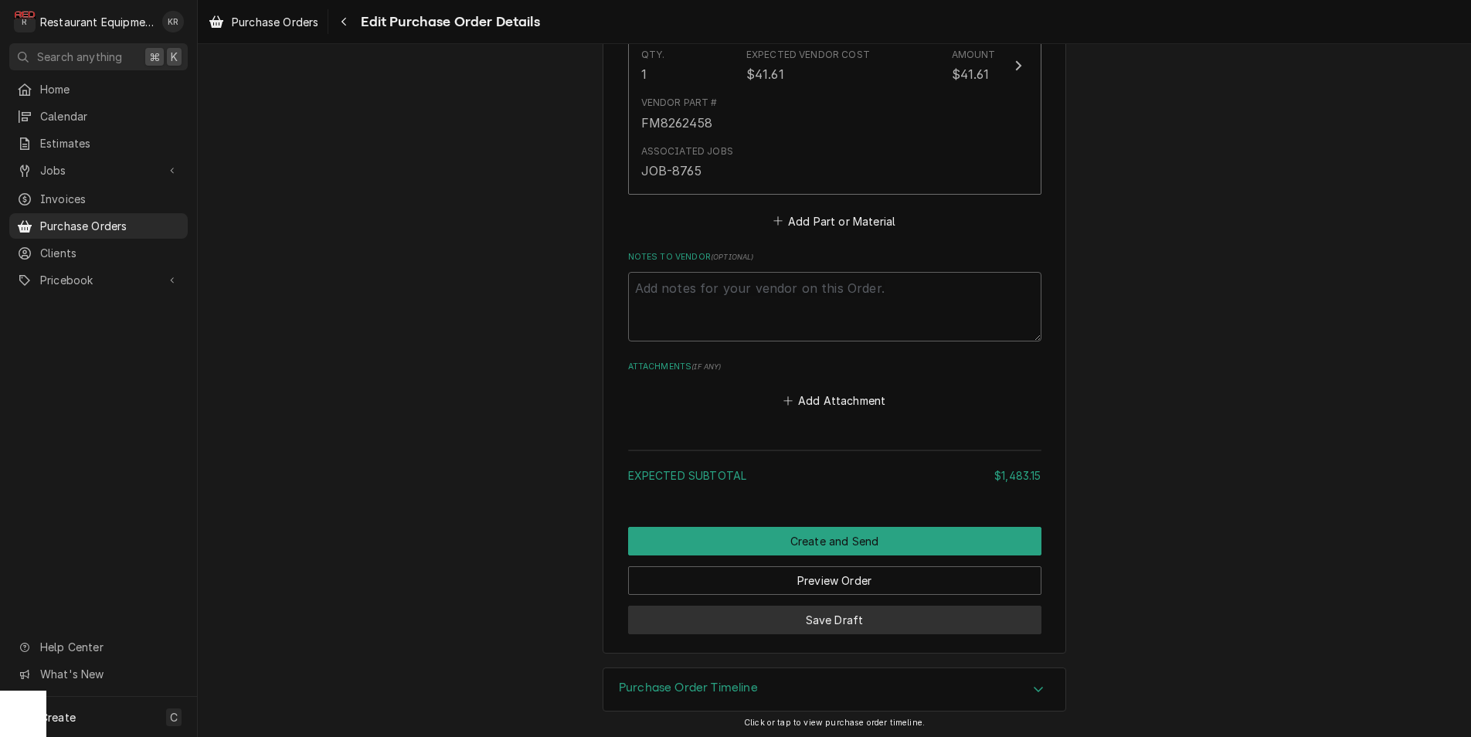
click at [857, 616] on button "Save Draft" at bounding box center [834, 620] width 413 height 29
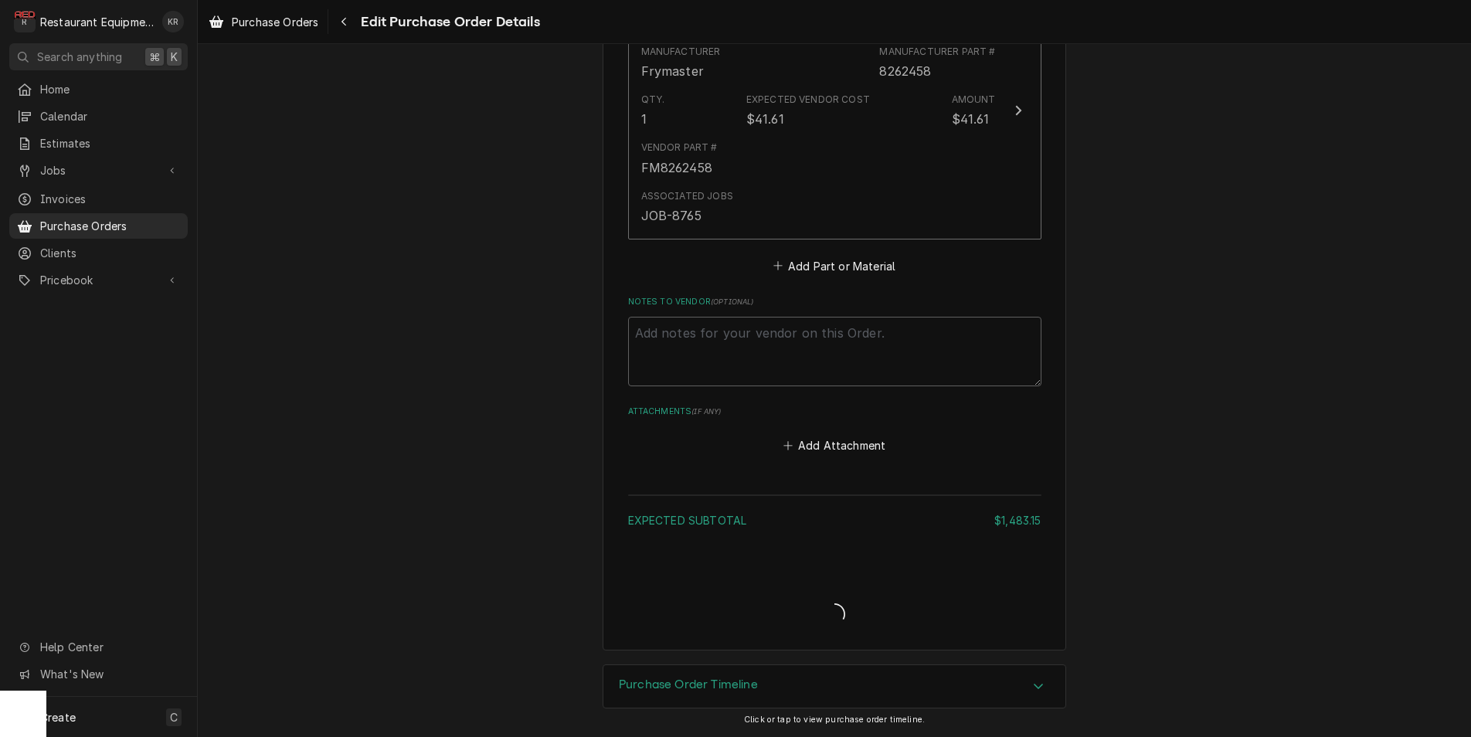
scroll to position [1255, 0]
type textarea "x"
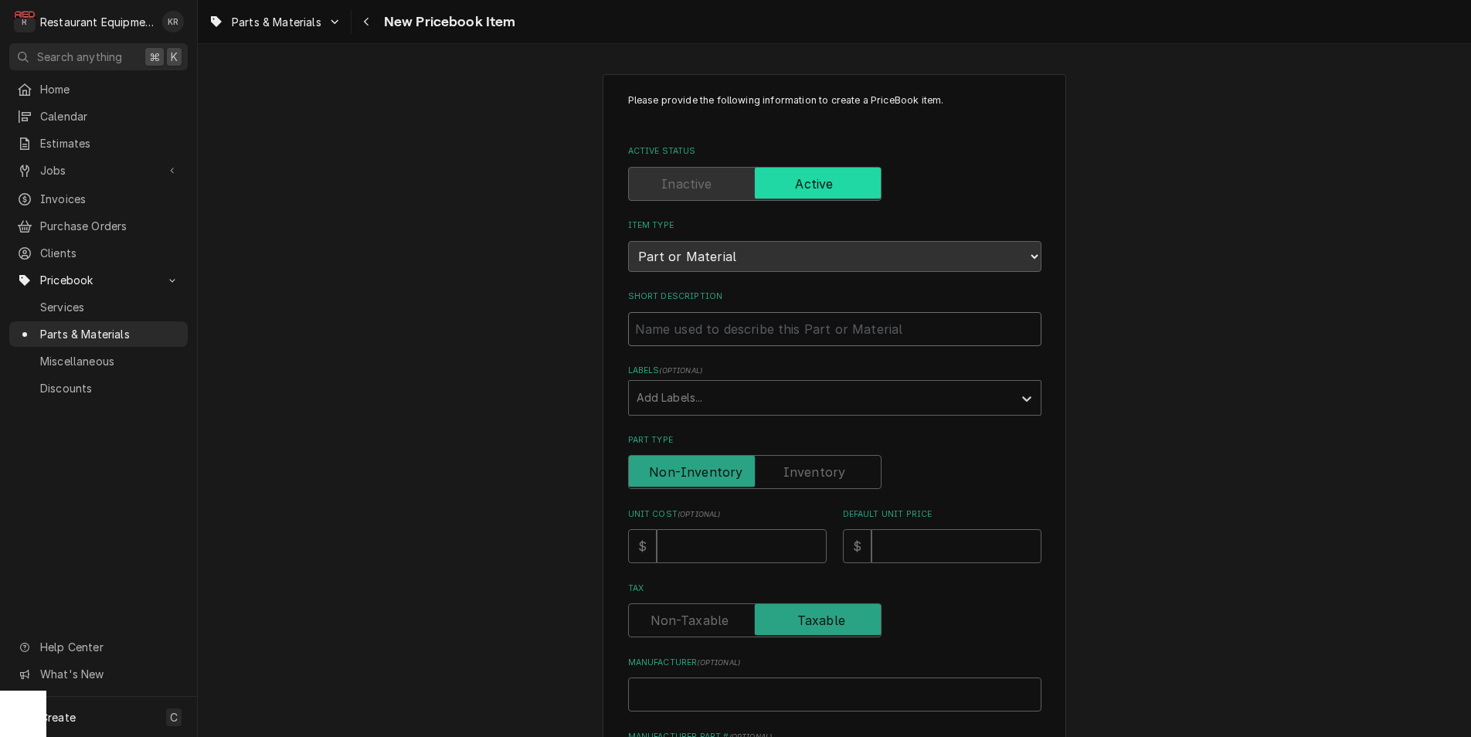
click at [680, 336] on input "Short Description" at bounding box center [834, 329] width 413 height 34
paste input "Frymaster 8262458 Speaker Kit, Pre-Smt"
type textarea "x"
type input "Frymaster 8262458 Speaker Kit, Pre-Smt"
drag, startPoint x: 757, startPoint y: 327, endPoint x: 561, endPoint y: 320, distance: 196.3
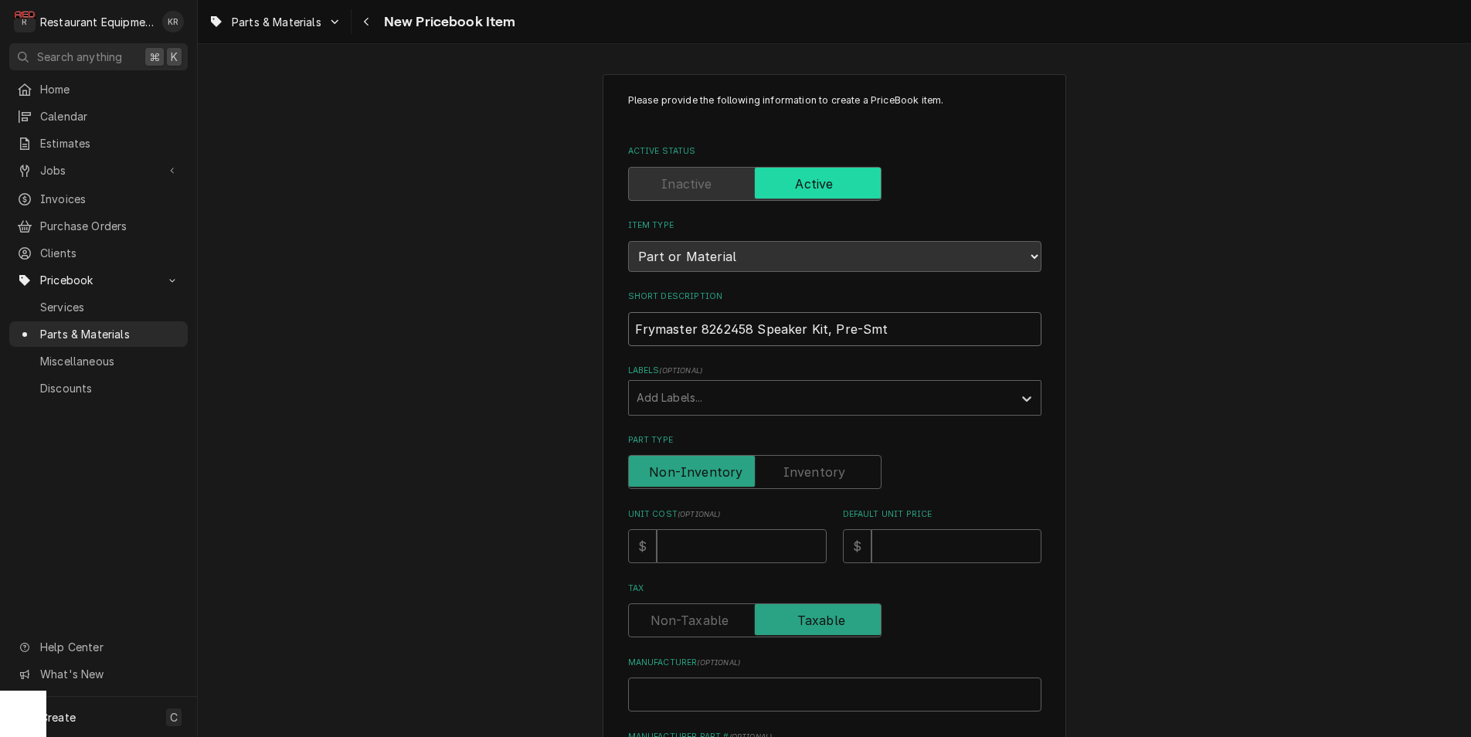
click at [628, 320] on input "Frymaster 8262458 Speaker Kit, Pre-Smt" at bounding box center [834, 329] width 413 height 34
type textarea "x"
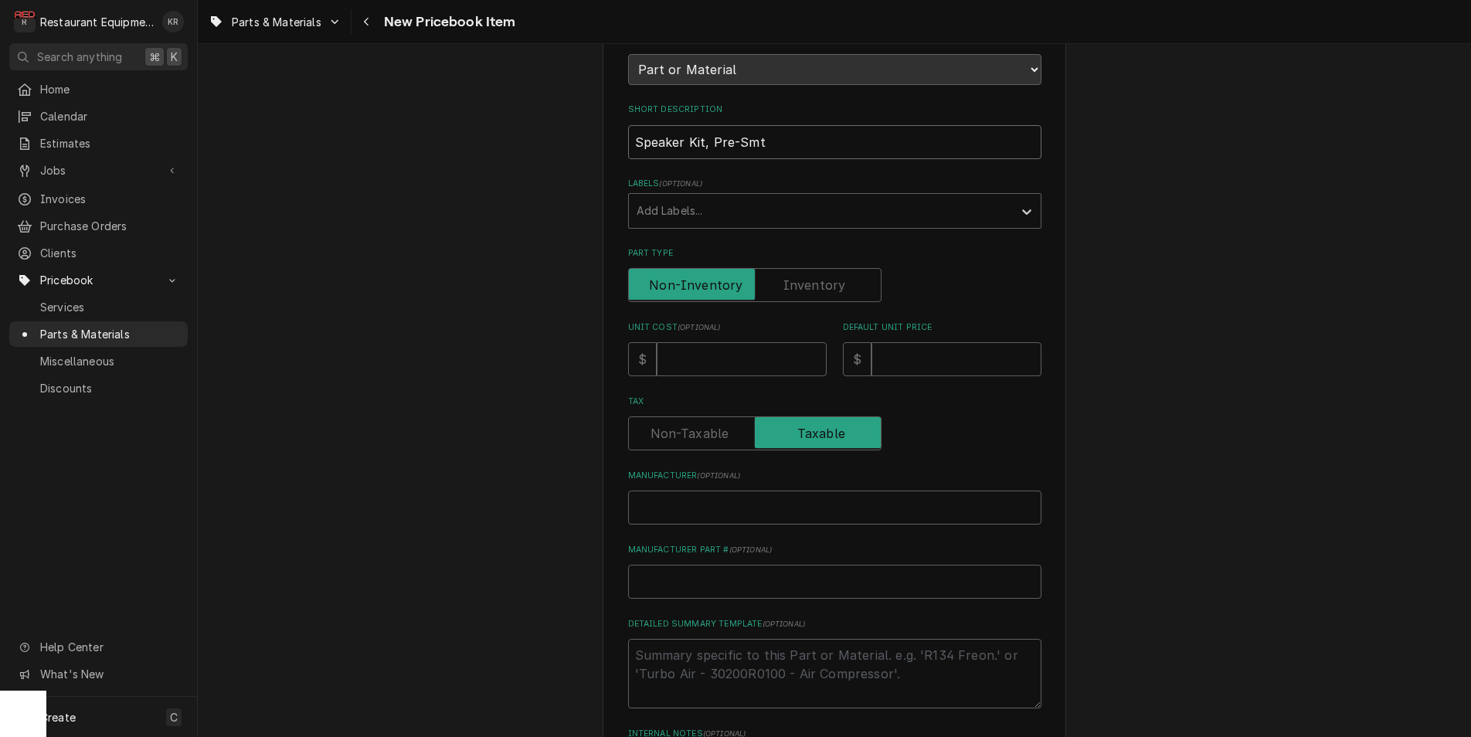
scroll to position [193, 0]
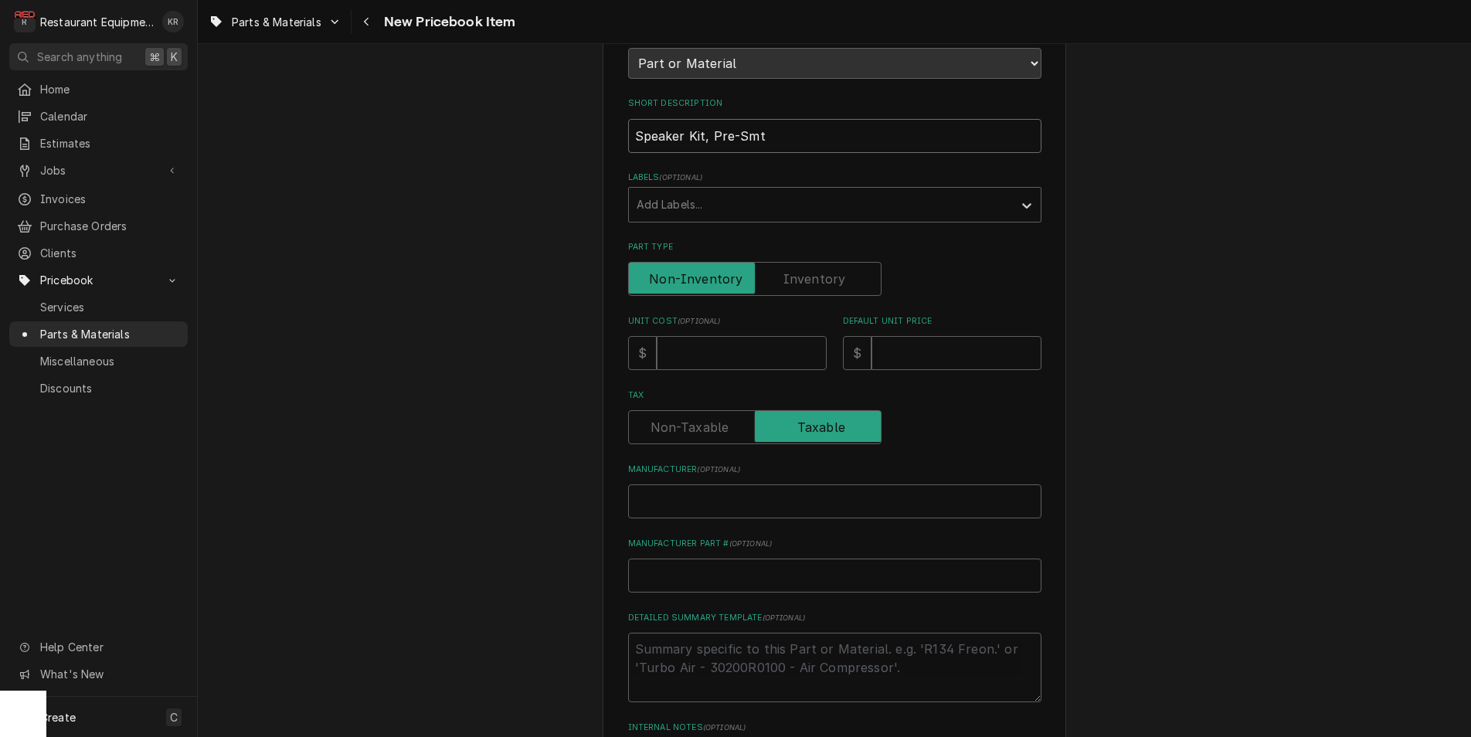
type input "Speaker Kit, Pre-Smt"
click at [673, 346] on input "Unit Cost ( optional )" at bounding box center [741, 353] width 170 height 34
type textarea "x"
type input "4"
type textarea "x"
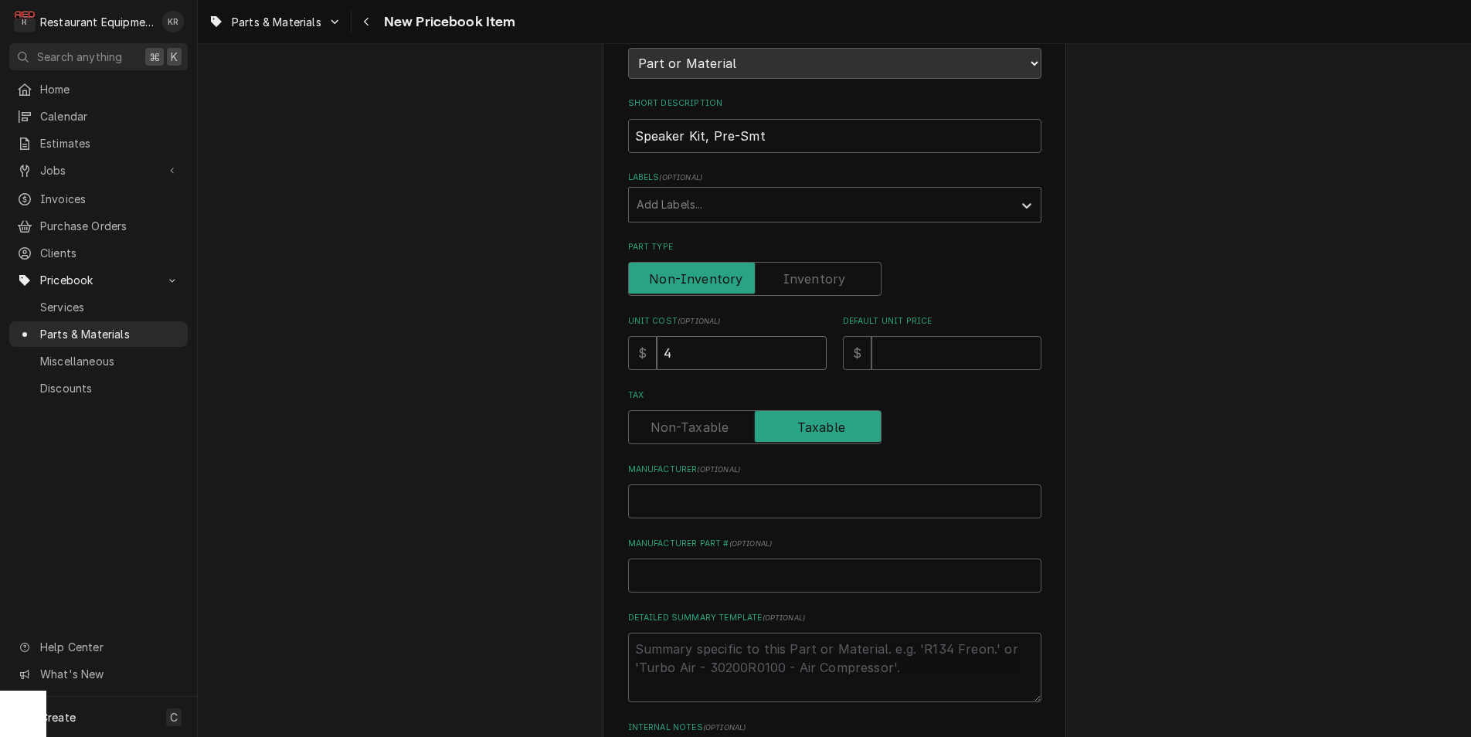
type input "41"
type textarea "x"
type input "41.6"
type textarea "x"
type input "41.61"
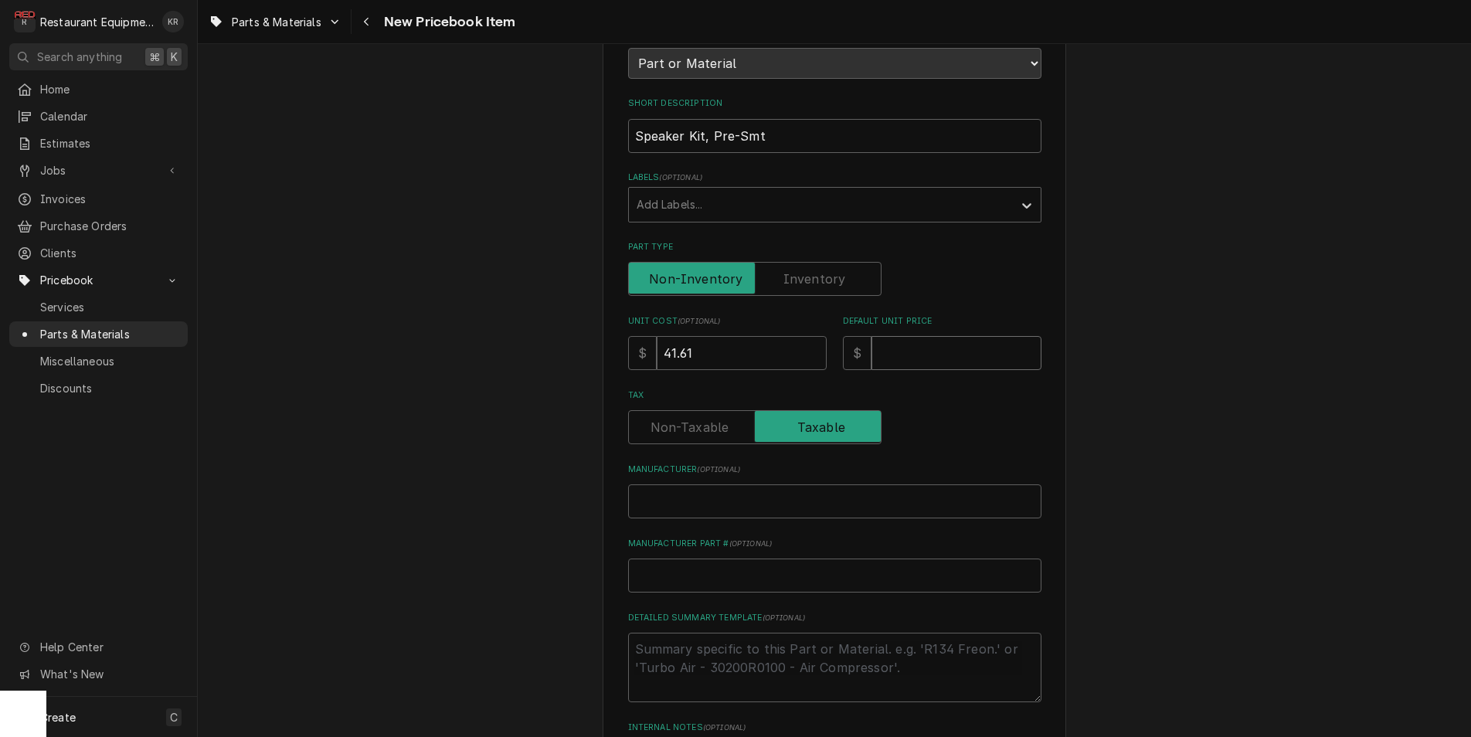
click at [892, 348] on input "Default Unit Price" at bounding box center [956, 353] width 170 height 34
type input "6"
type textarea "x"
type input "63"
type textarea "x"
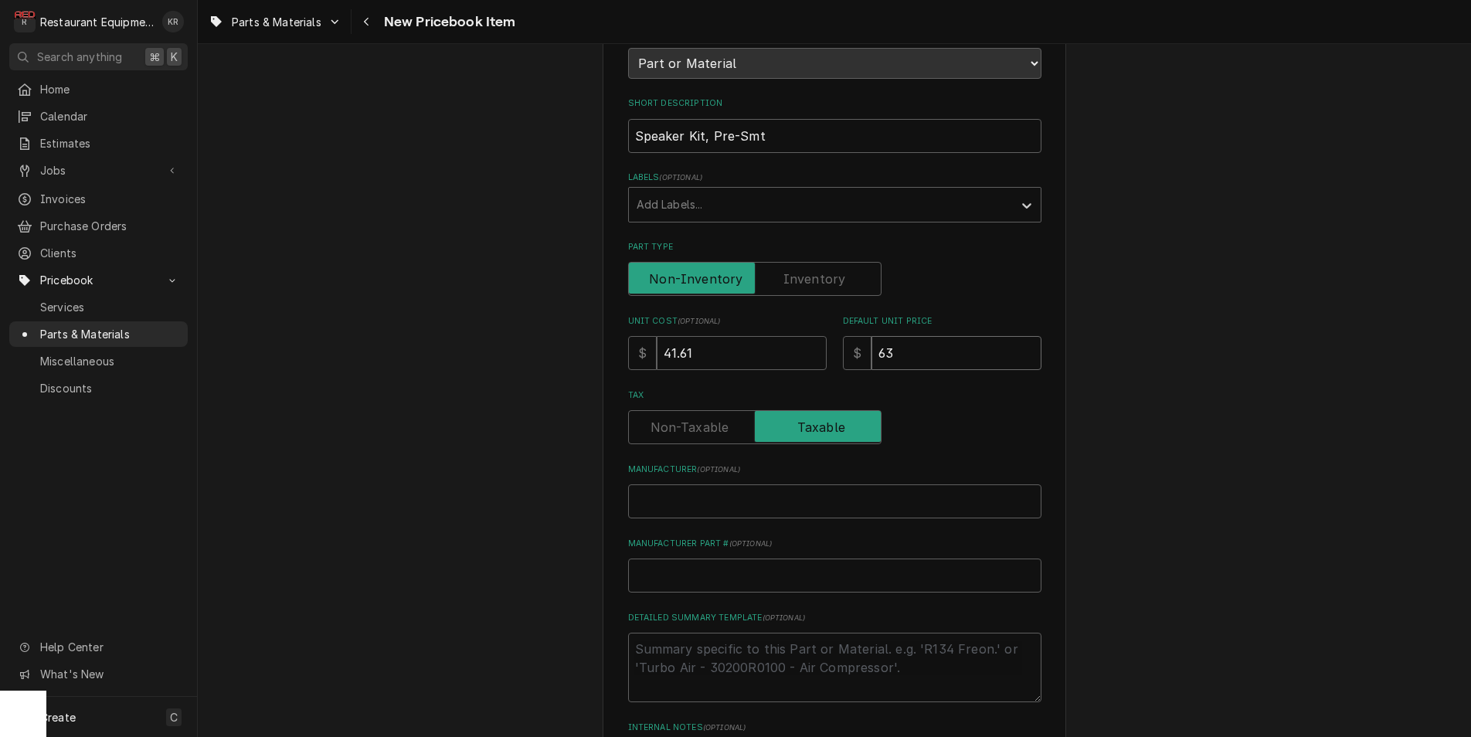
type input "63.6"
type textarea "x"
type input "63.62"
click at [663, 502] on input "Manufacturer ( optional )" at bounding box center [834, 502] width 413 height 34
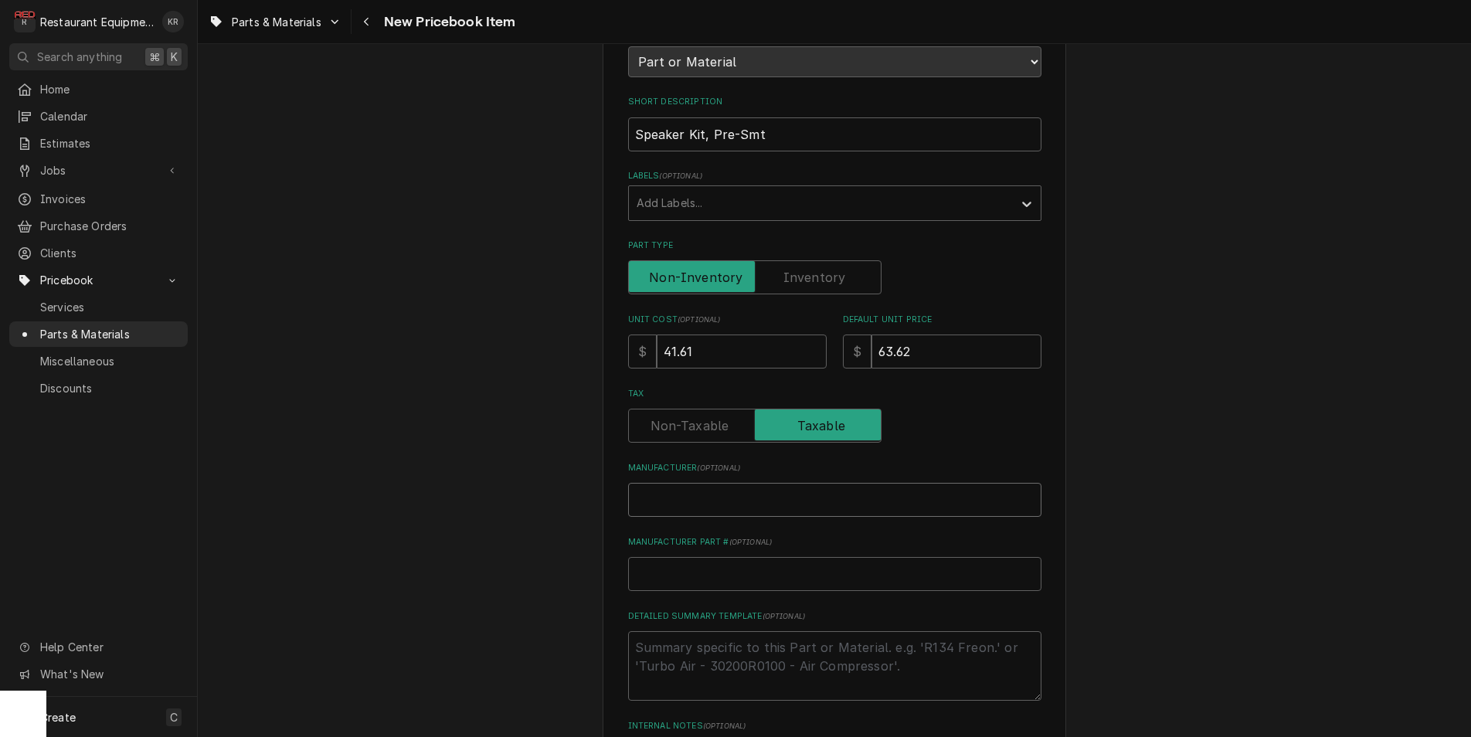
paste input "Frymaster 8262458"
type textarea "x"
type input "Frymaster 8262458"
click at [721, 500] on input "Frymaster 8262458" at bounding box center [834, 500] width 413 height 34
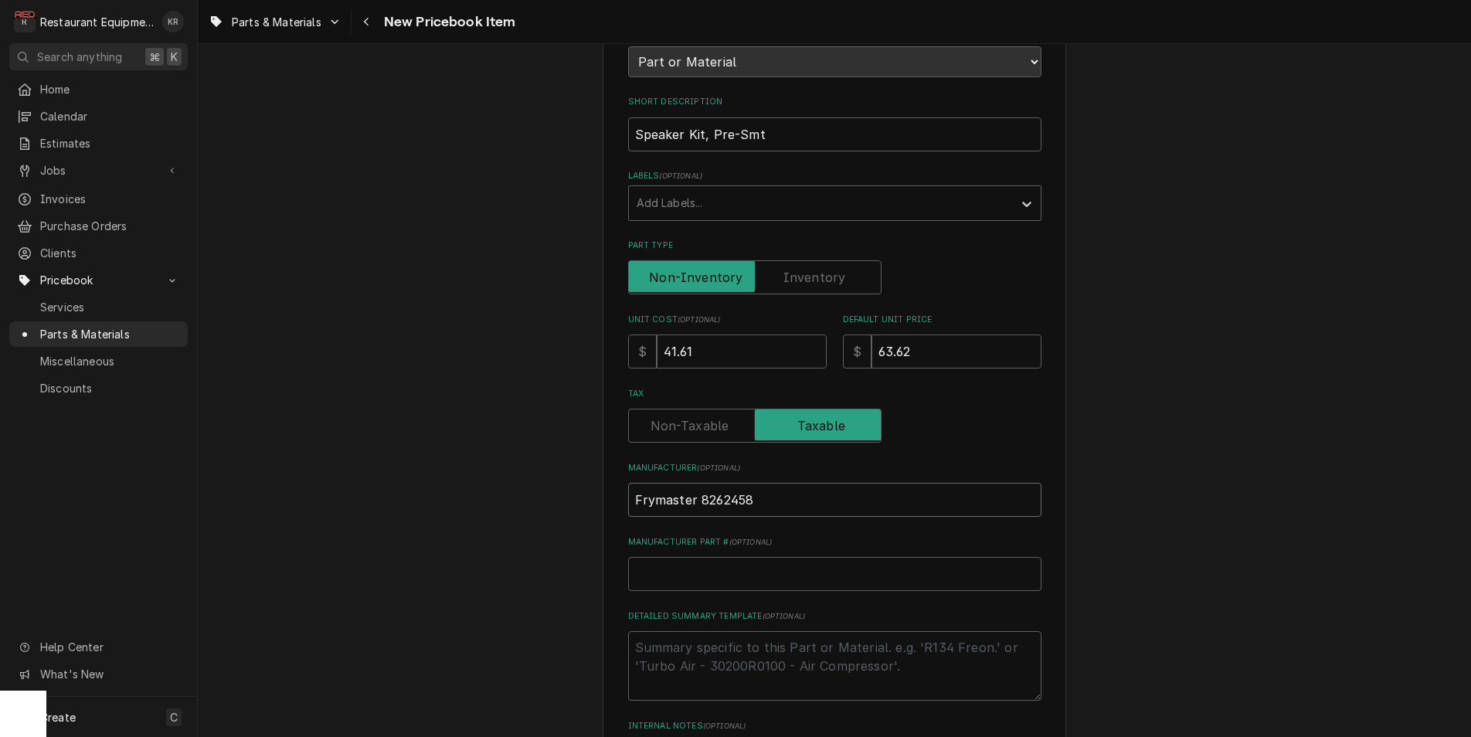
type textarea "x"
drag, startPoint x: 721, startPoint y: 500, endPoint x: 663, endPoint y: 575, distance: 94.2
type input "Frymaster"
paste input "8262458"
type textarea "x"
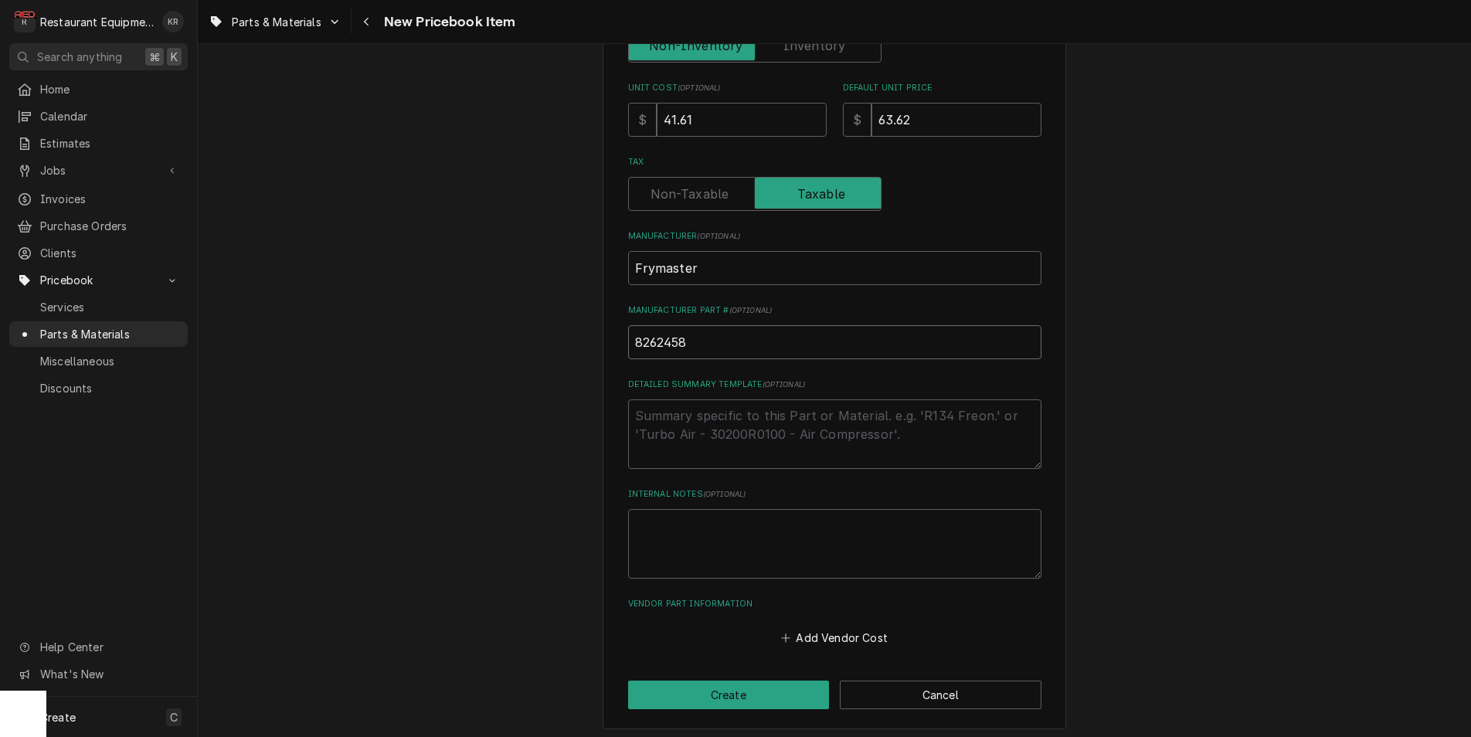
scroll to position [431, 0]
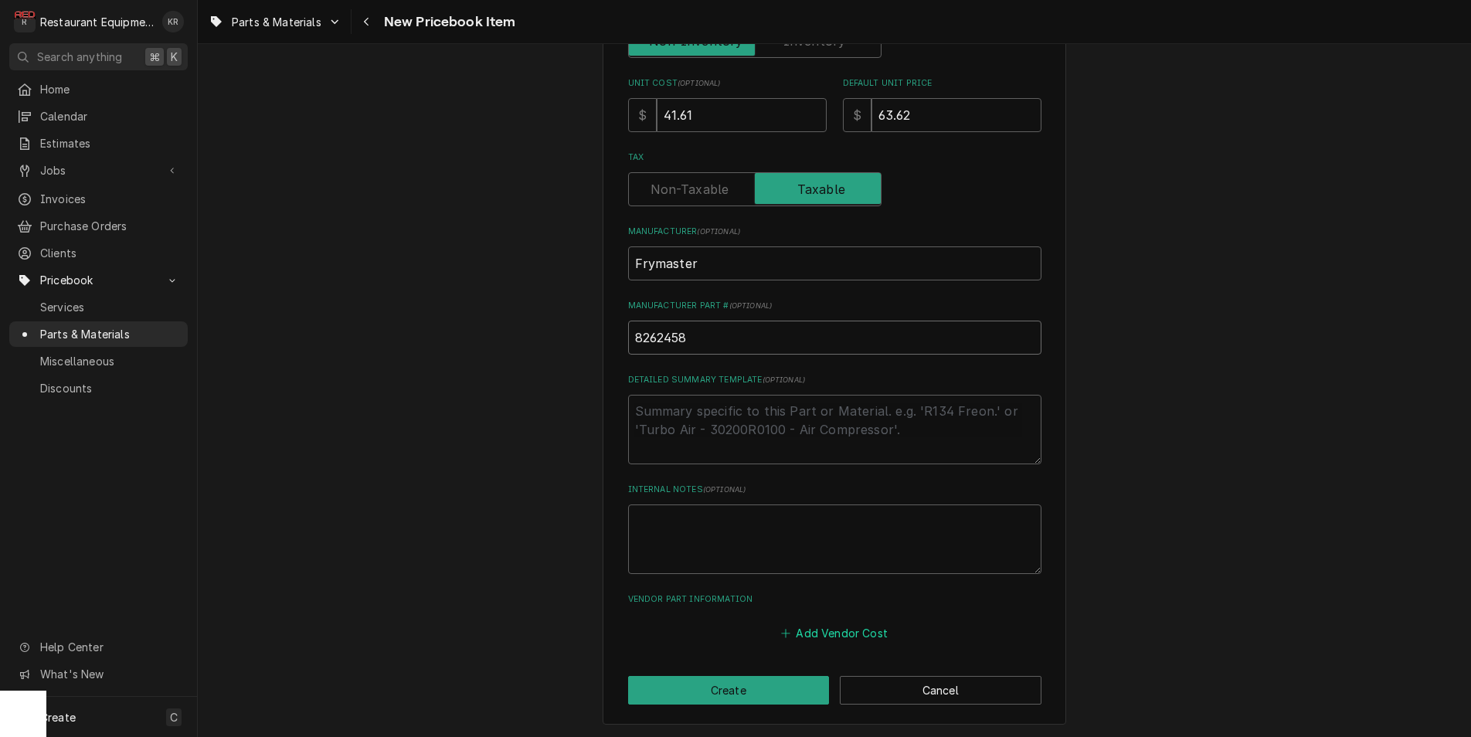
type input "8262458"
click at [863, 631] on button "Add Vendor Cost" at bounding box center [835, 633] width 112 height 22
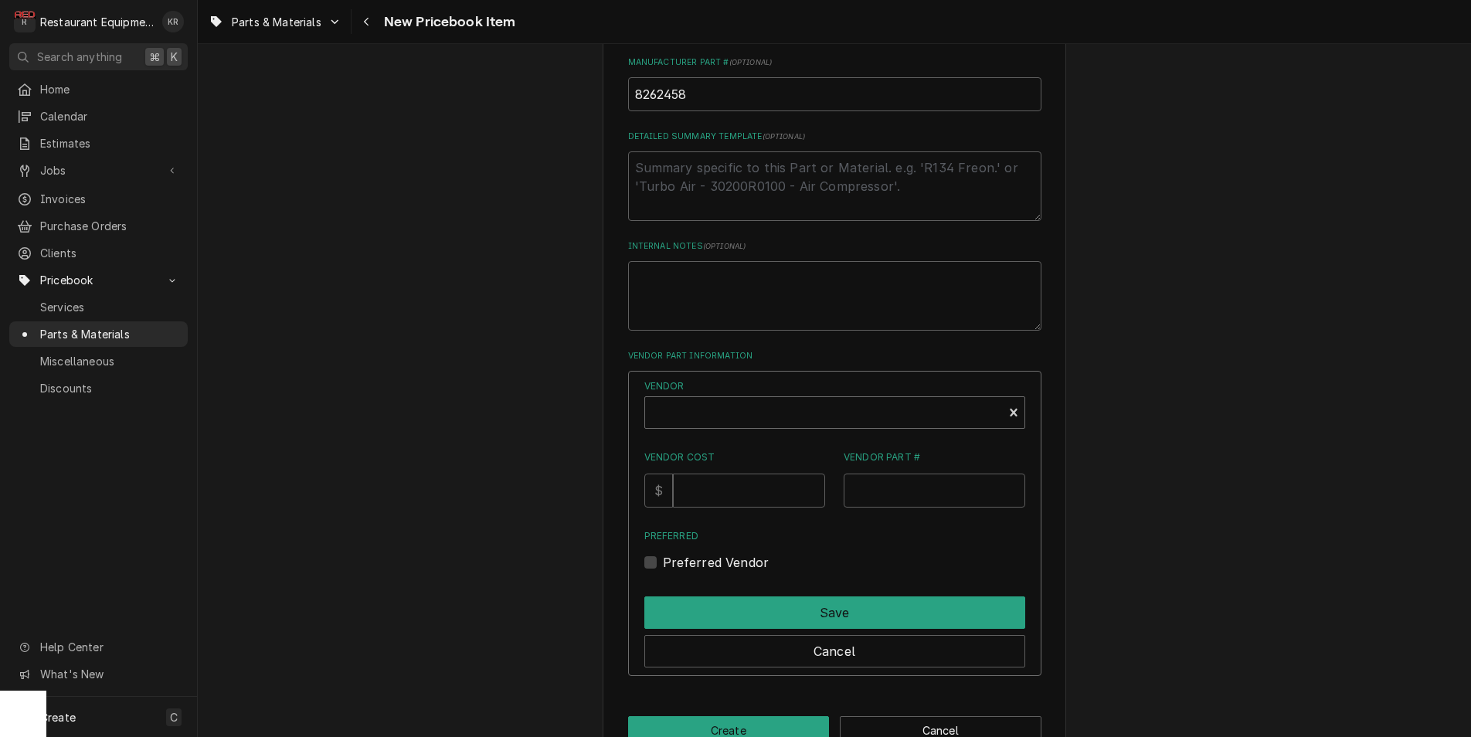
scroll to position [683, 0]
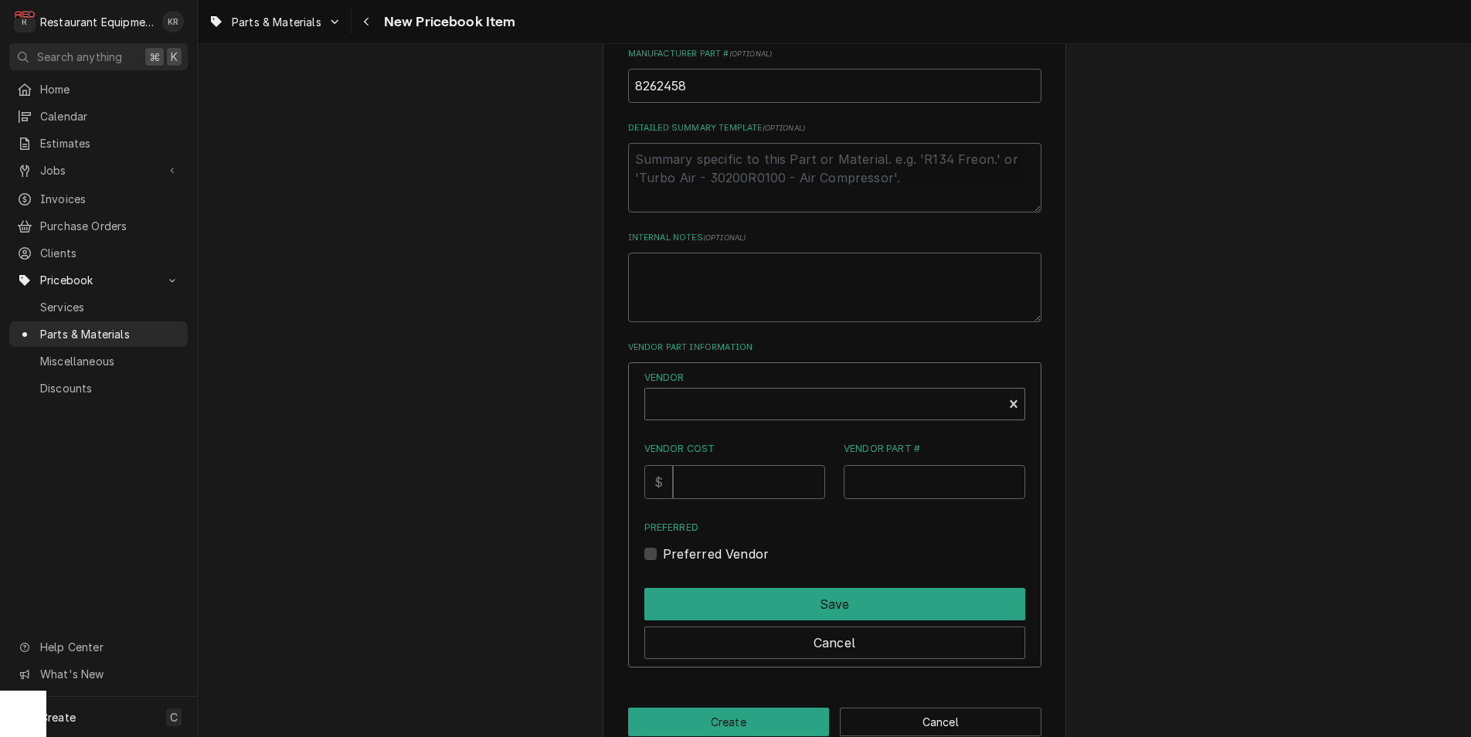
type textarea "x"
click at [718, 394] on div "Vendor" at bounding box center [824, 410] width 342 height 37
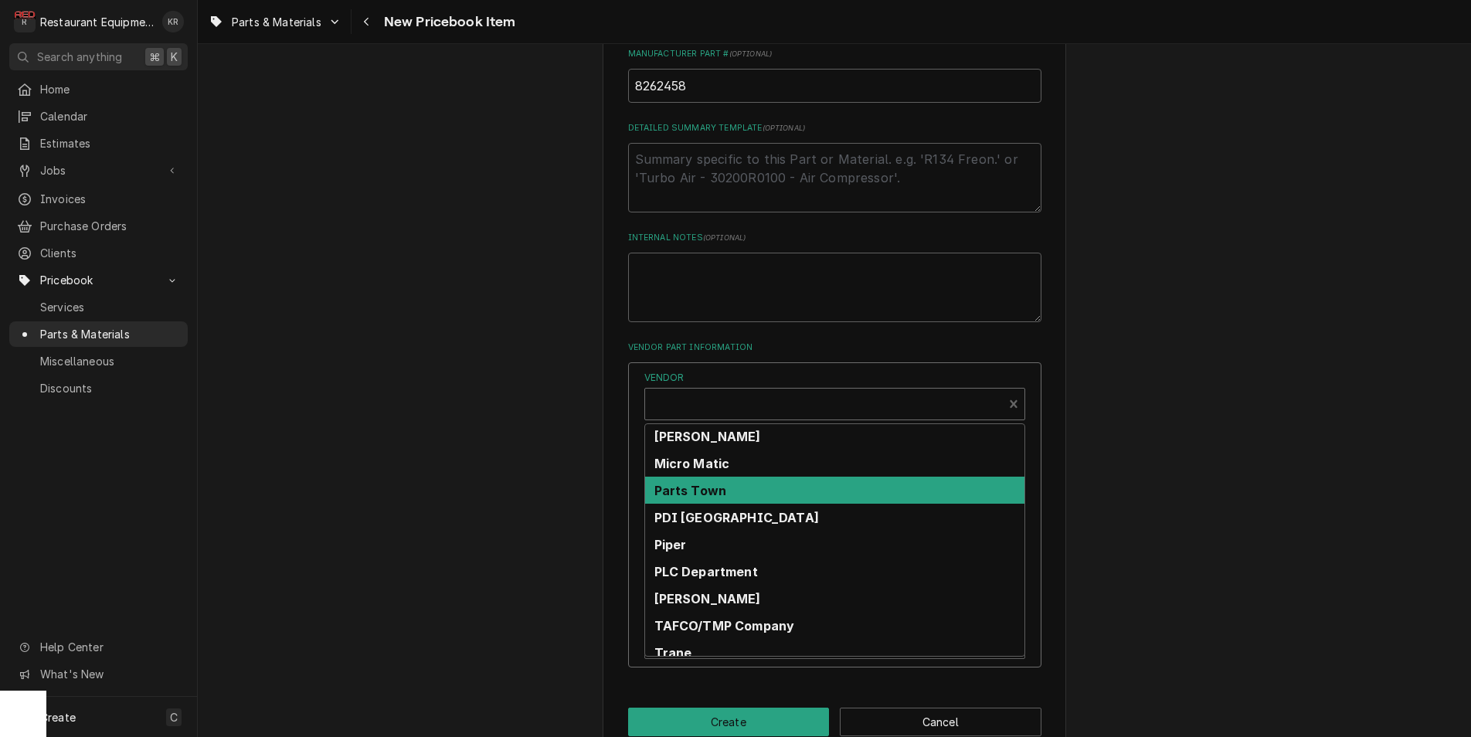
scroll to position [520, 0]
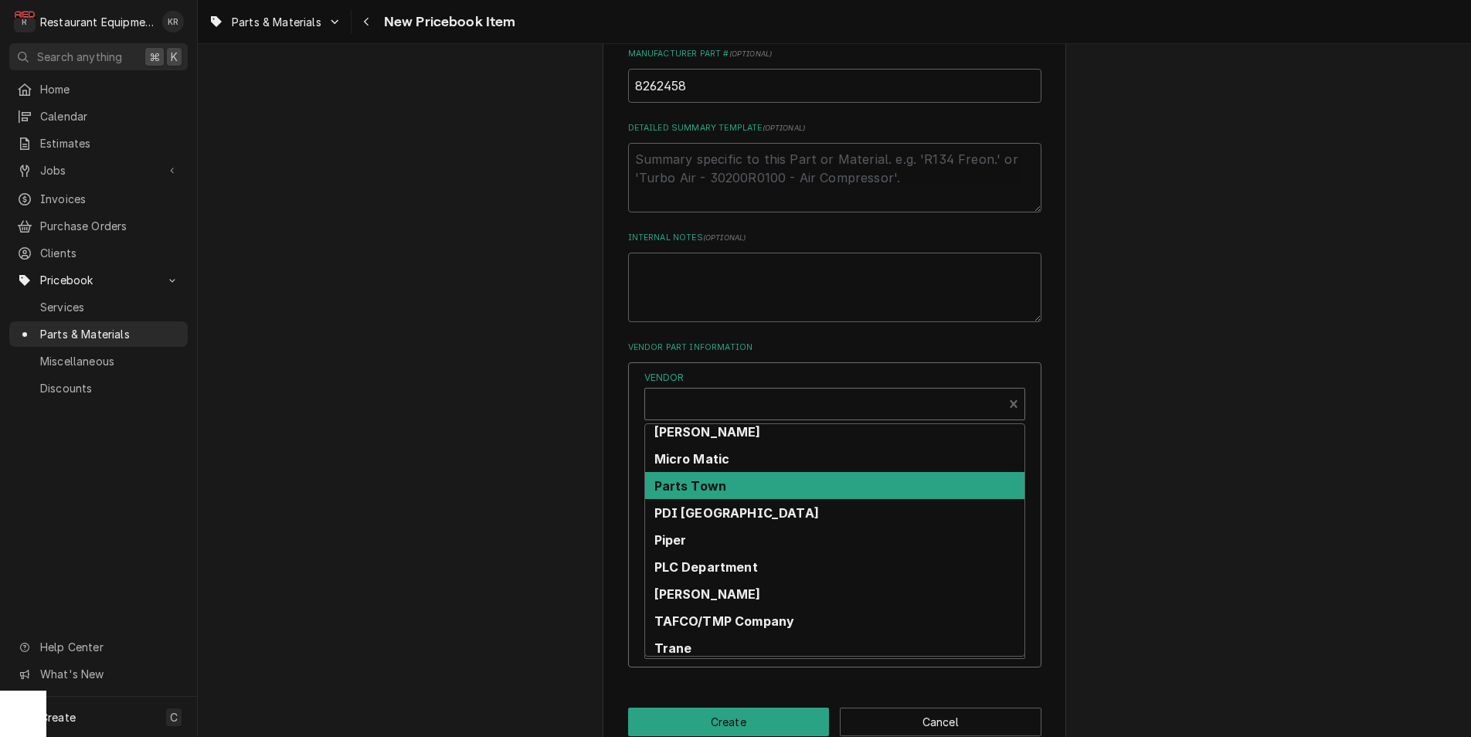
click at [711, 485] on strong "Parts Town" at bounding box center [690, 485] width 73 height 15
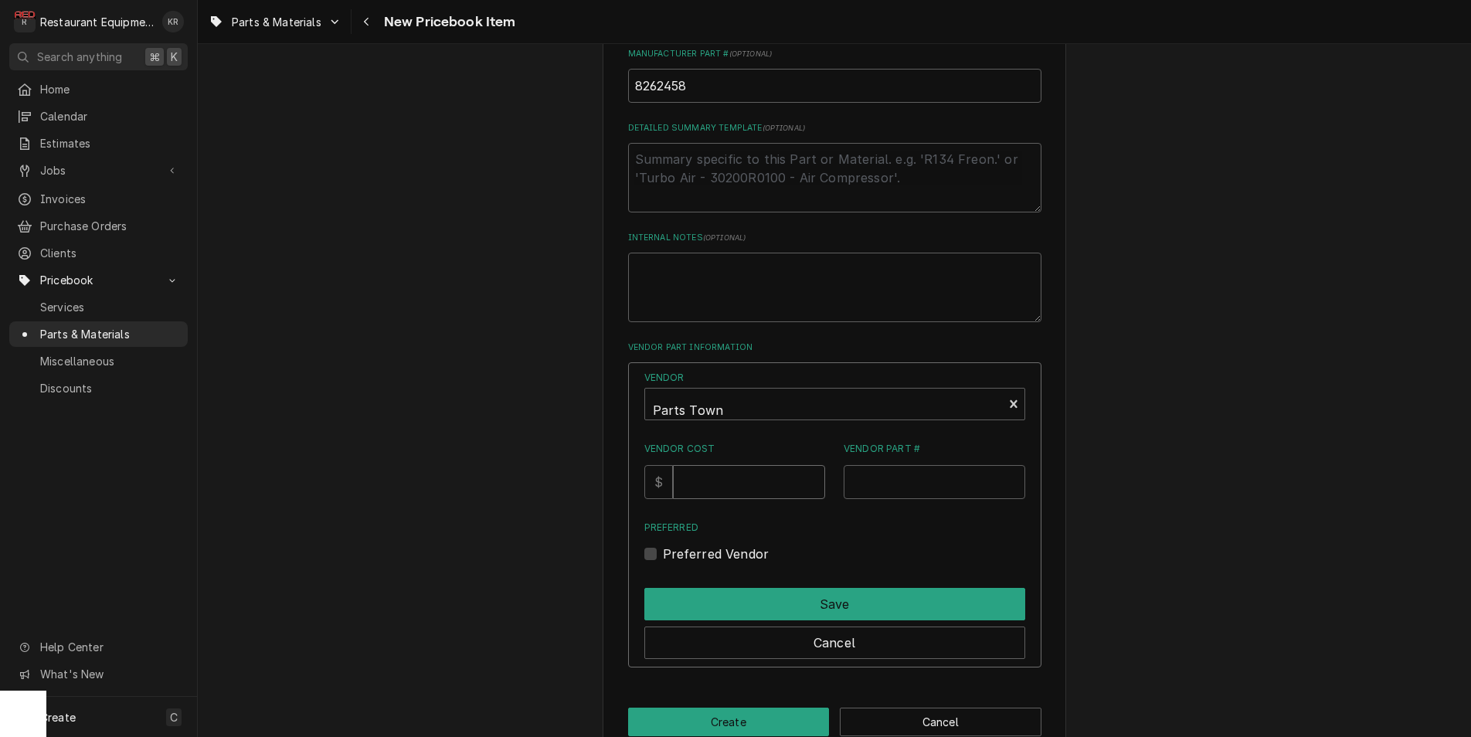
click at [710, 490] on input "Vendor Cost" at bounding box center [749, 482] width 152 height 34
type input "41.61"
paste input "FM8262458"
type input "FM8262458"
click at [666, 555] on label "Preferred Vendor" at bounding box center [716, 554] width 107 height 19
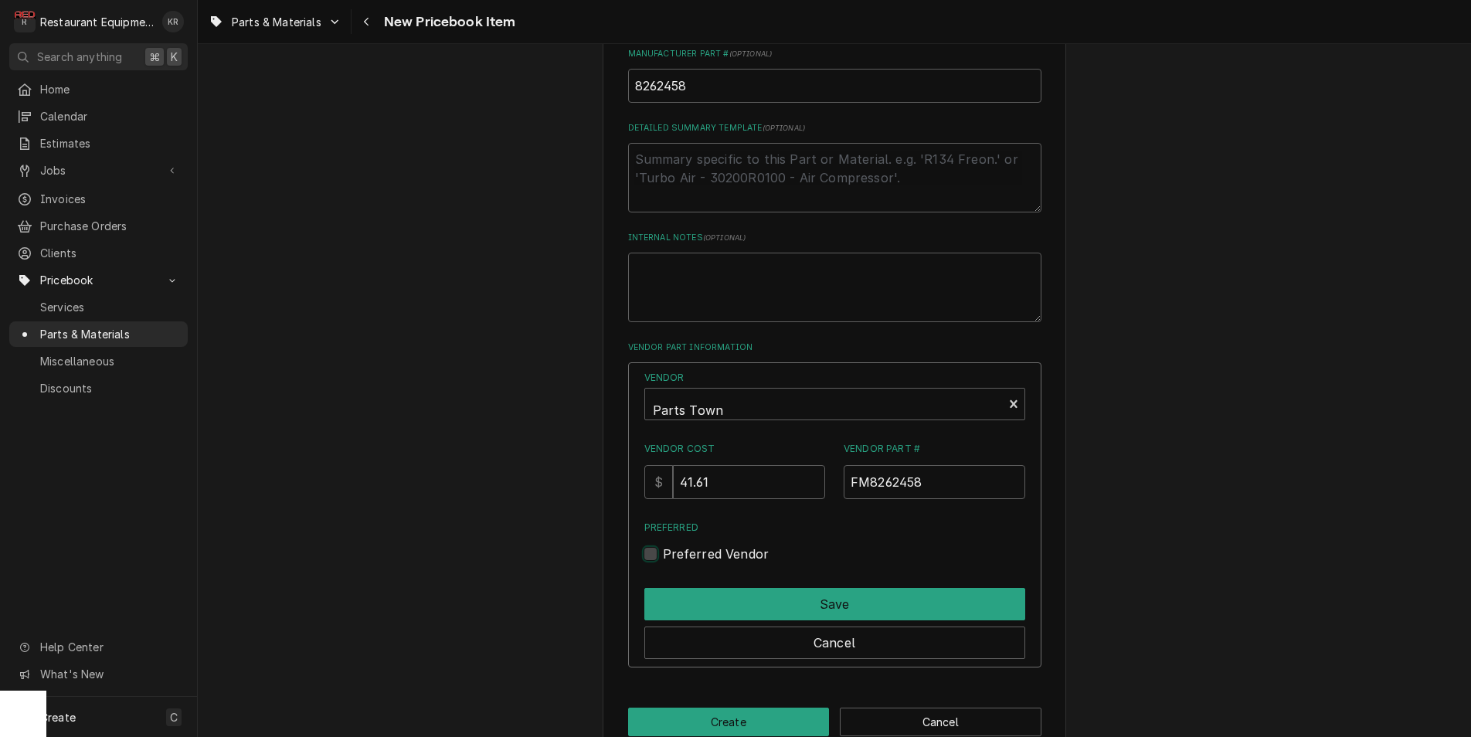
click at [666, 555] on input "Preferred" at bounding box center [853, 562] width 381 height 34
checkbox input "true"
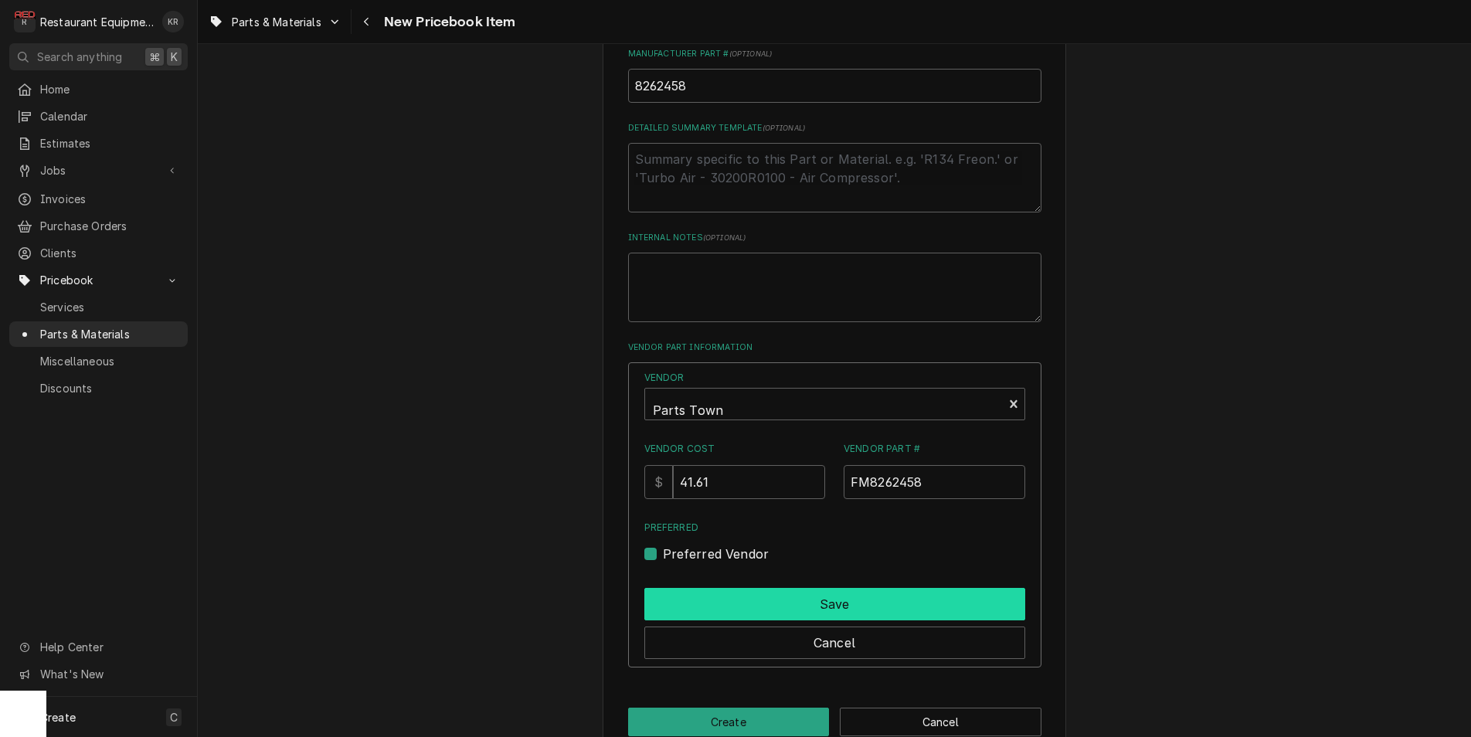
click at [720, 607] on button "Save" at bounding box center [834, 604] width 381 height 32
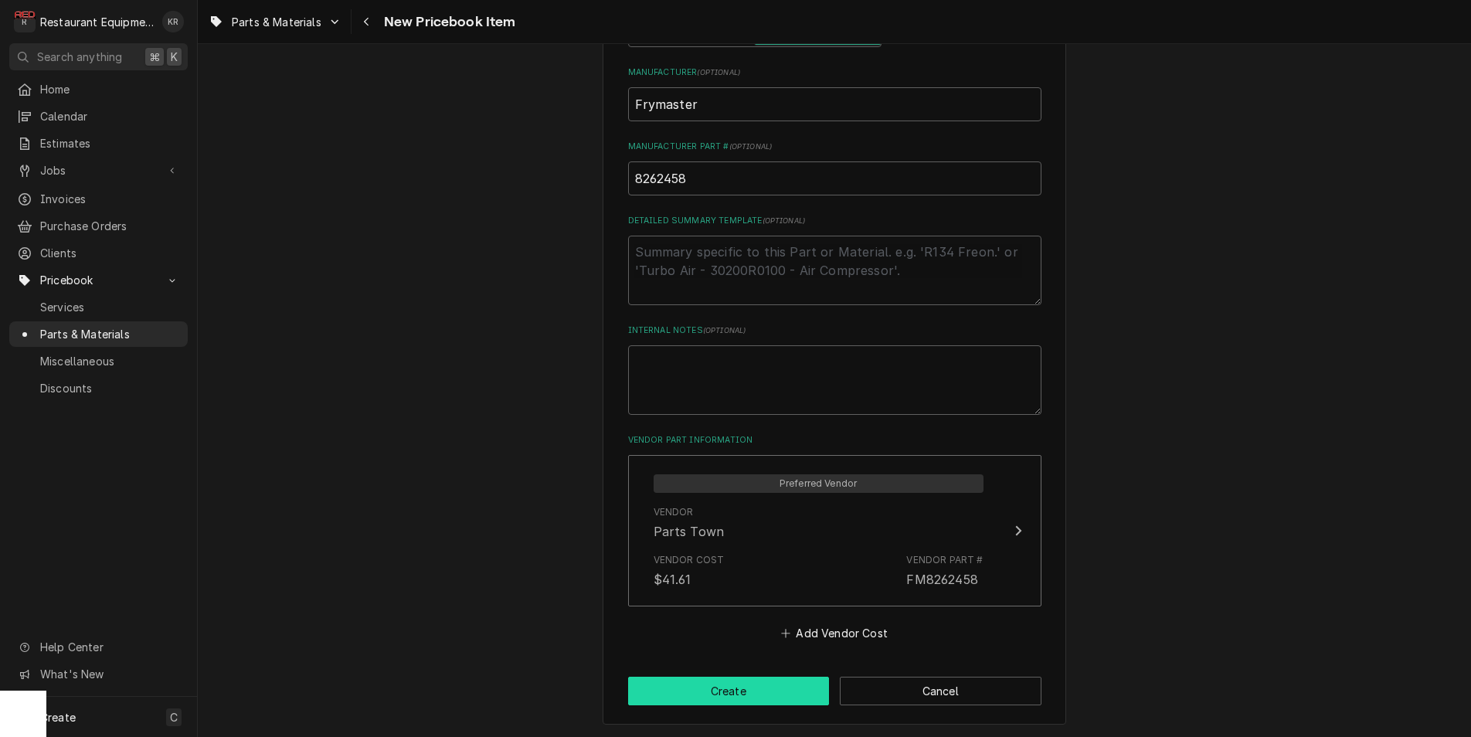
click at [747, 677] on button "Create" at bounding box center [729, 691] width 202 height 29
type textarea "x"
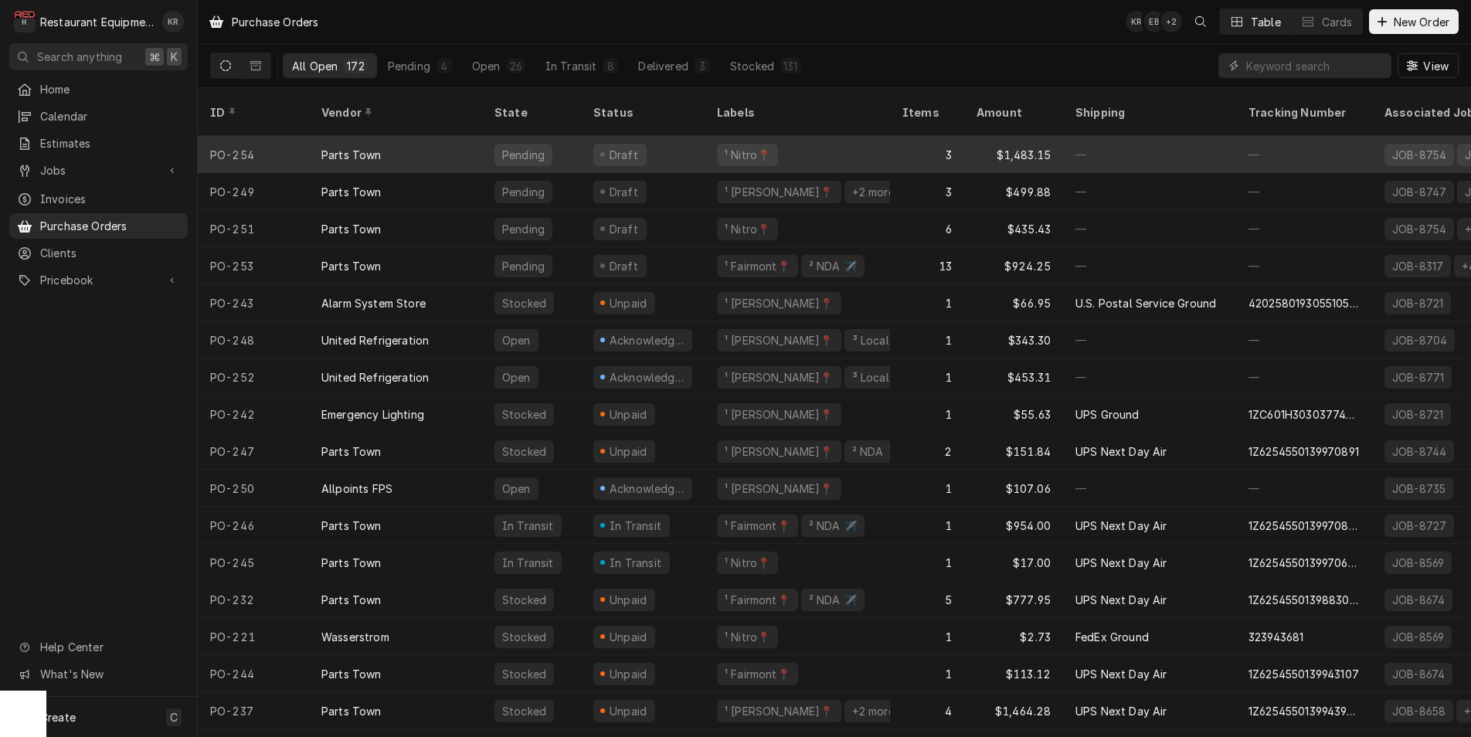
click at [450, 149] on div "Parts Town" at bounding box center [395, 154] width 173 height 37
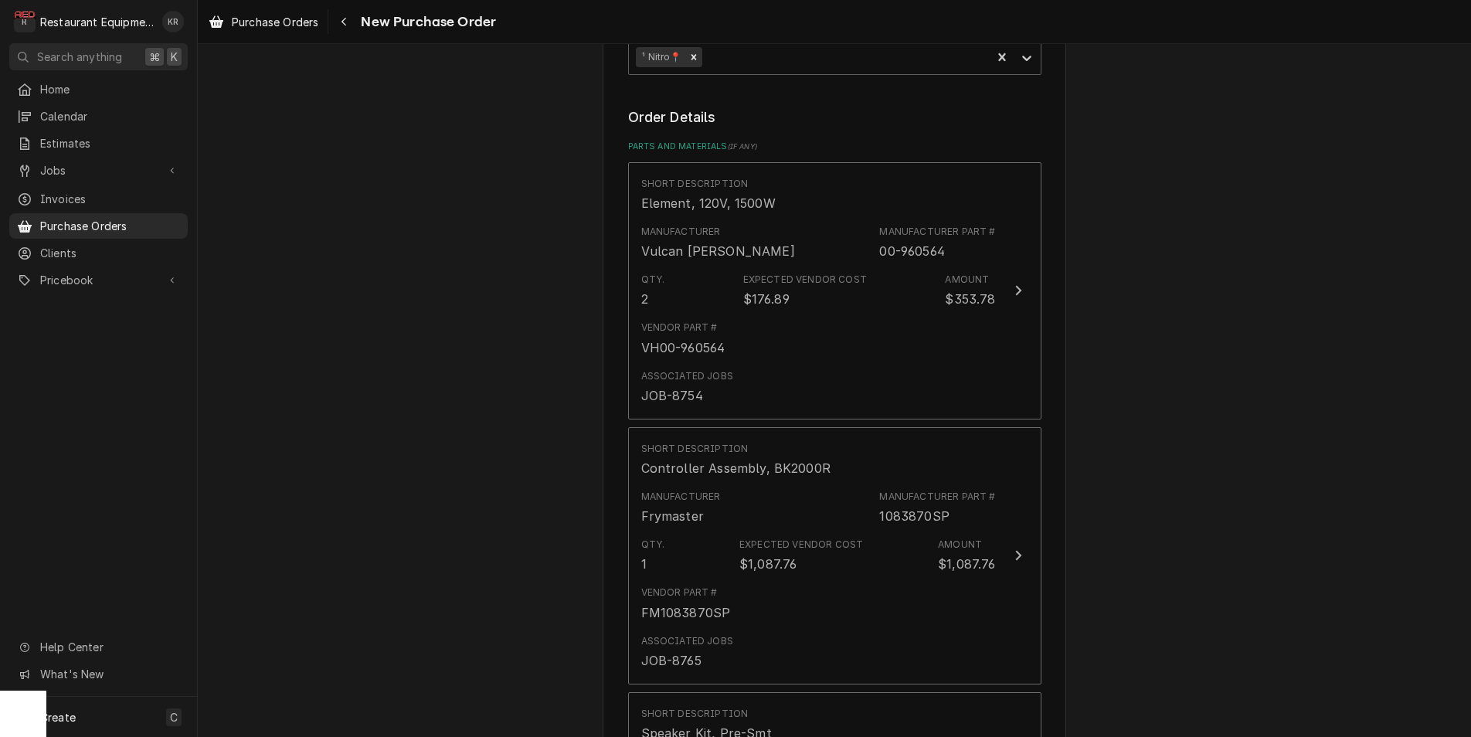
scroll to position [546, 0]
click at [338, 19] on div "Navigate back" at bounding box center [343, 21] width 15 height 15
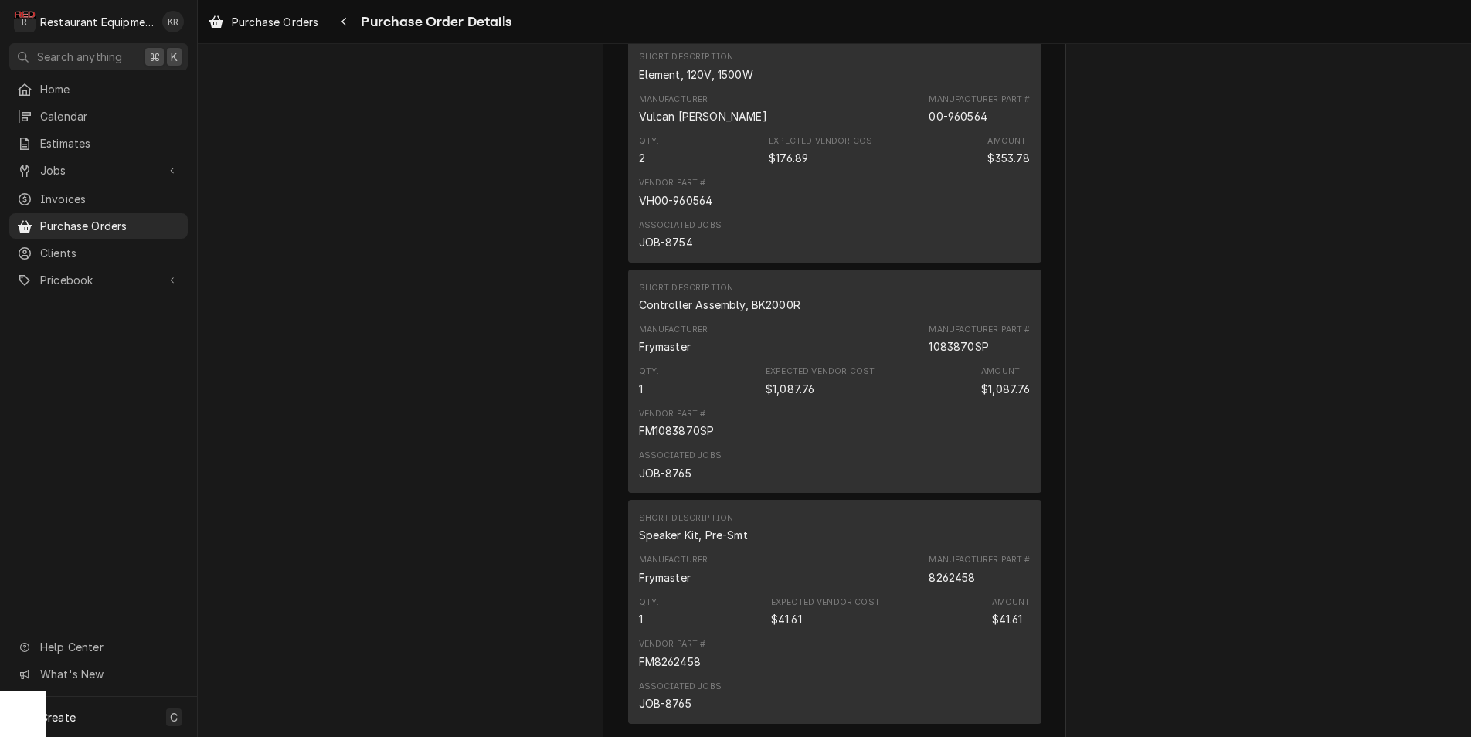
scroll to position [925, 0]
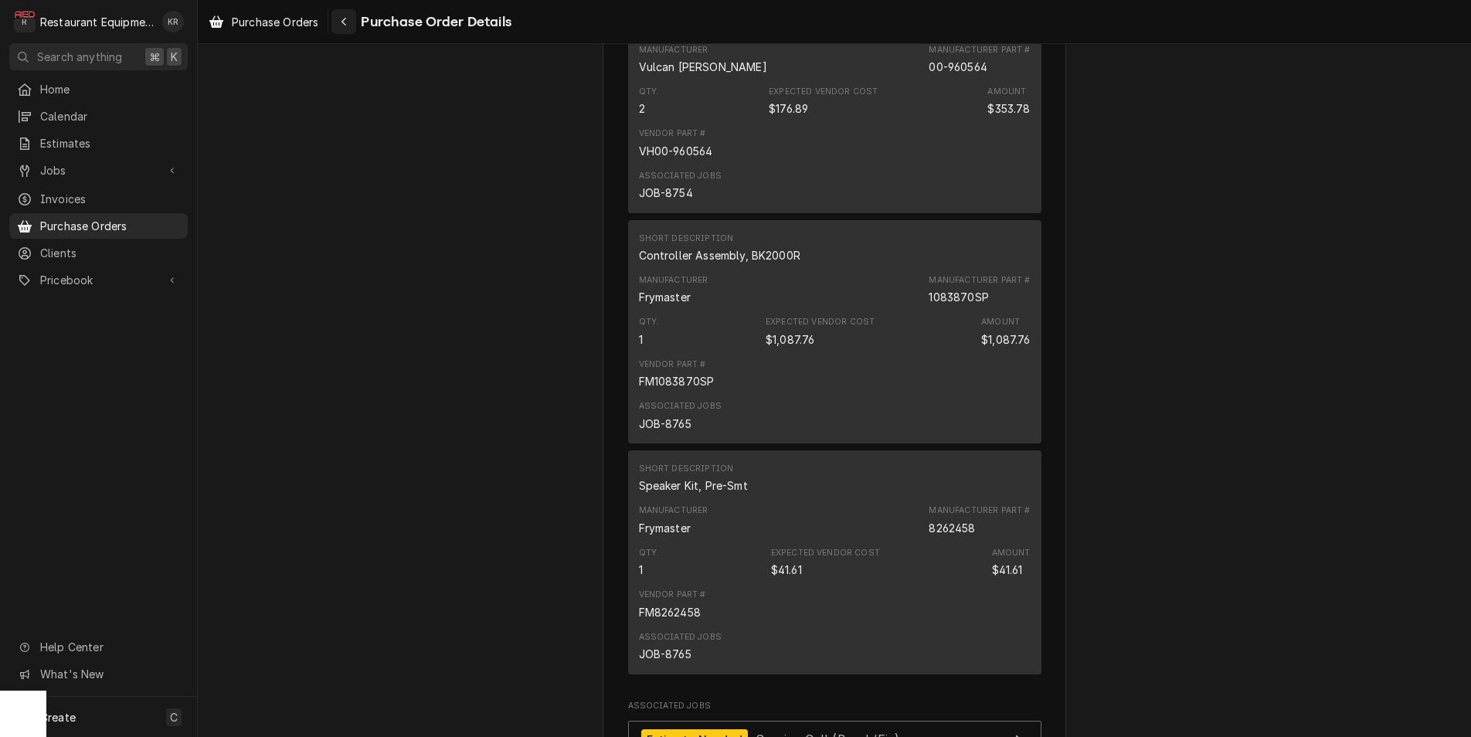
click at [351, 22] on div "Navigate back" at bounding box center [343, 21] width 15 height 15
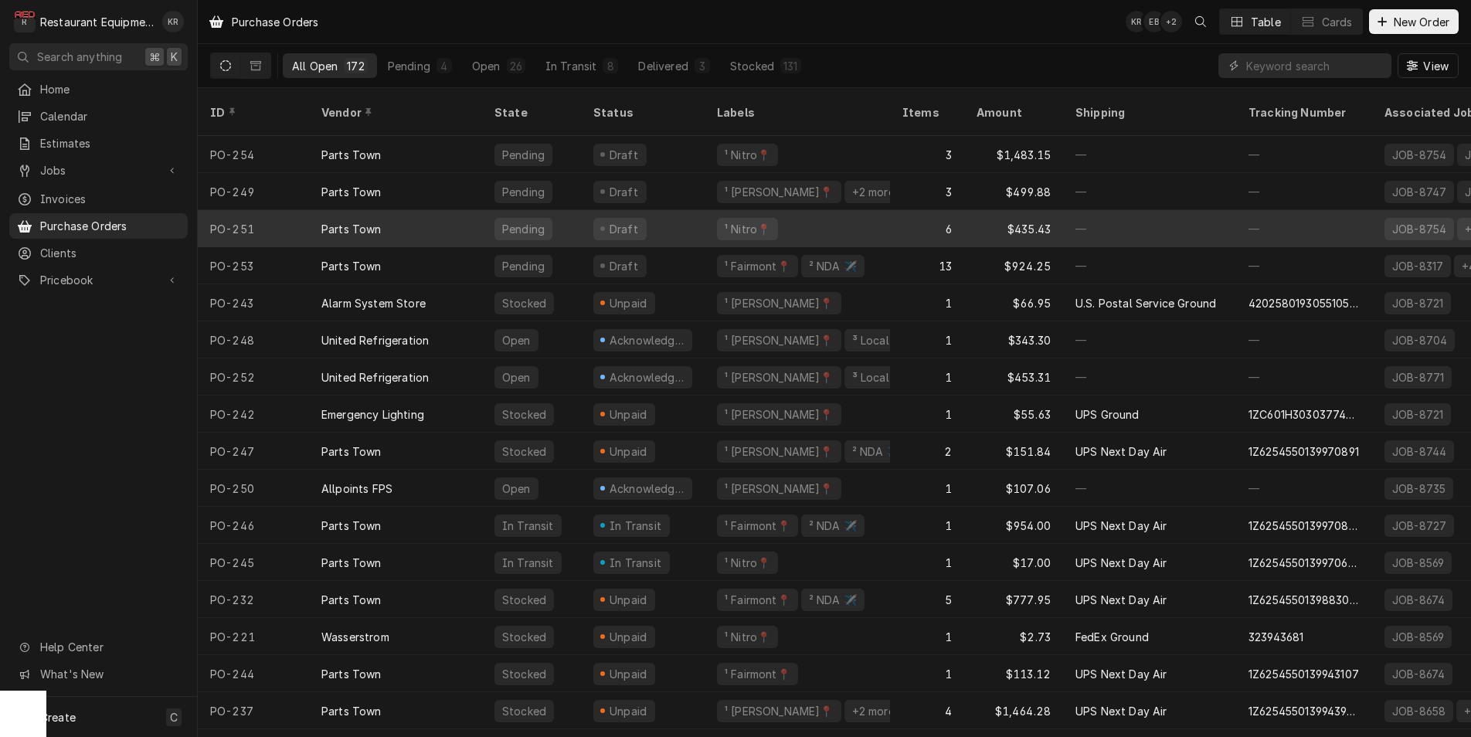
click at [485, 210] on div "Pending" at bounding box center [531, 228] width 99 height 37
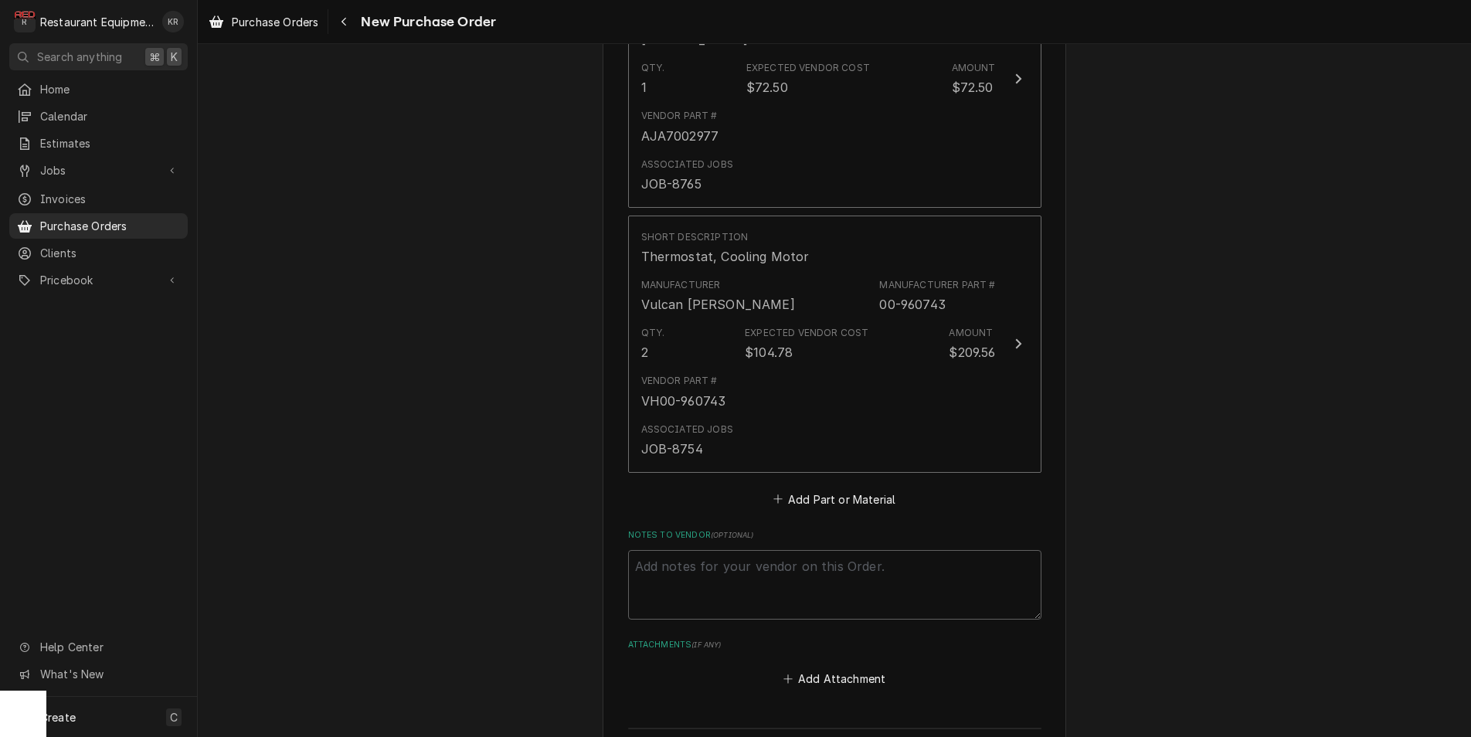
scroll to position [1881, 0]
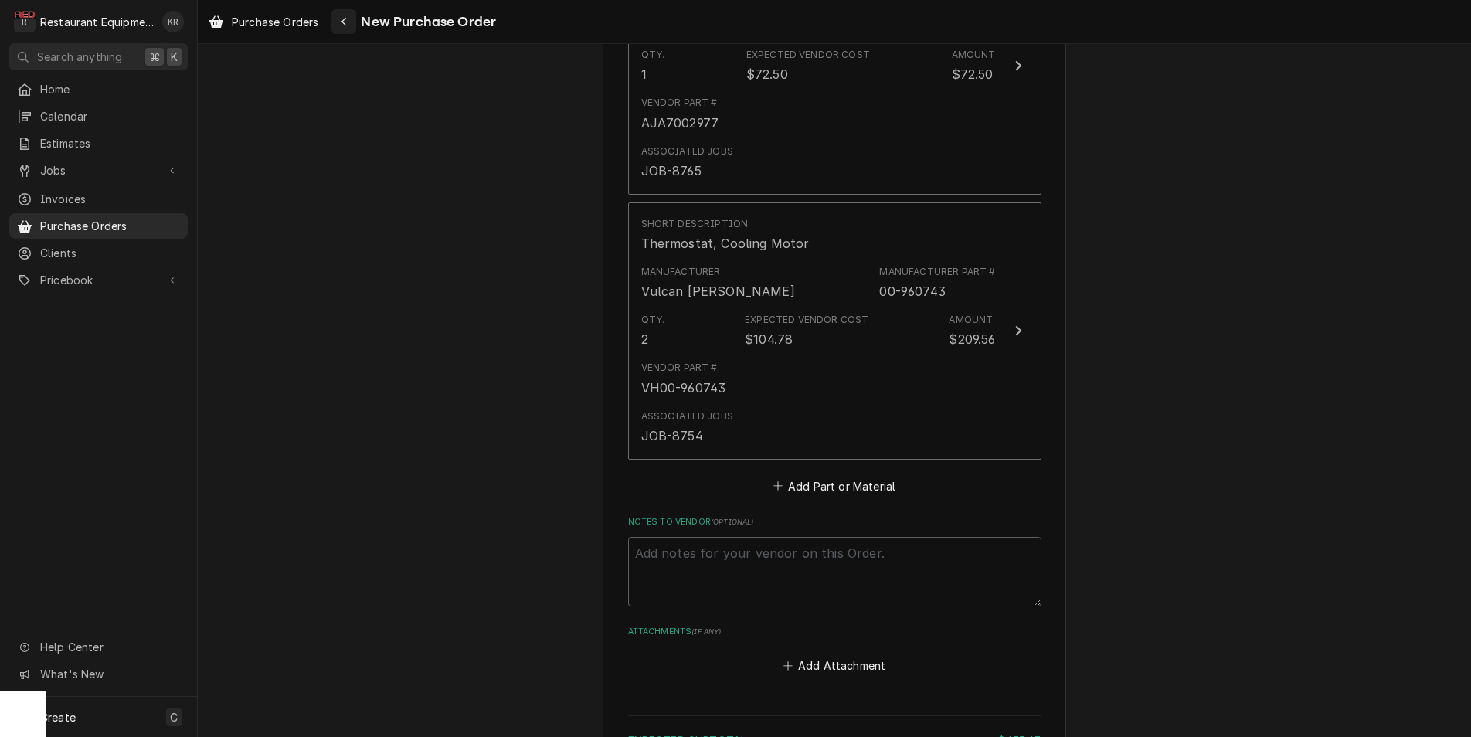
click at [344, 19] on icon "Navigate back" at bounding box center [344, 21] width 7 height 11
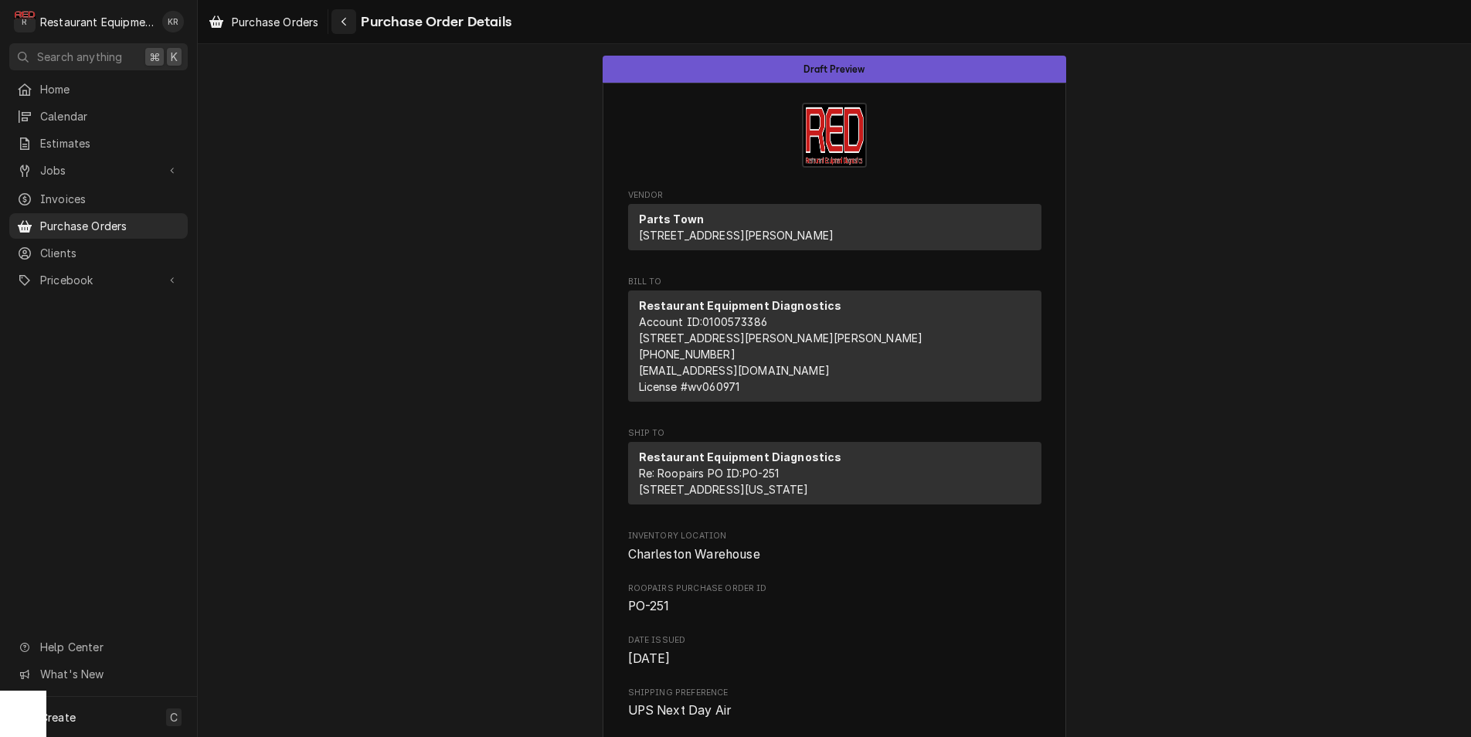
click at [339, 22] on div "Navigate back" at bounding box center [343, 21] width 15 height 15
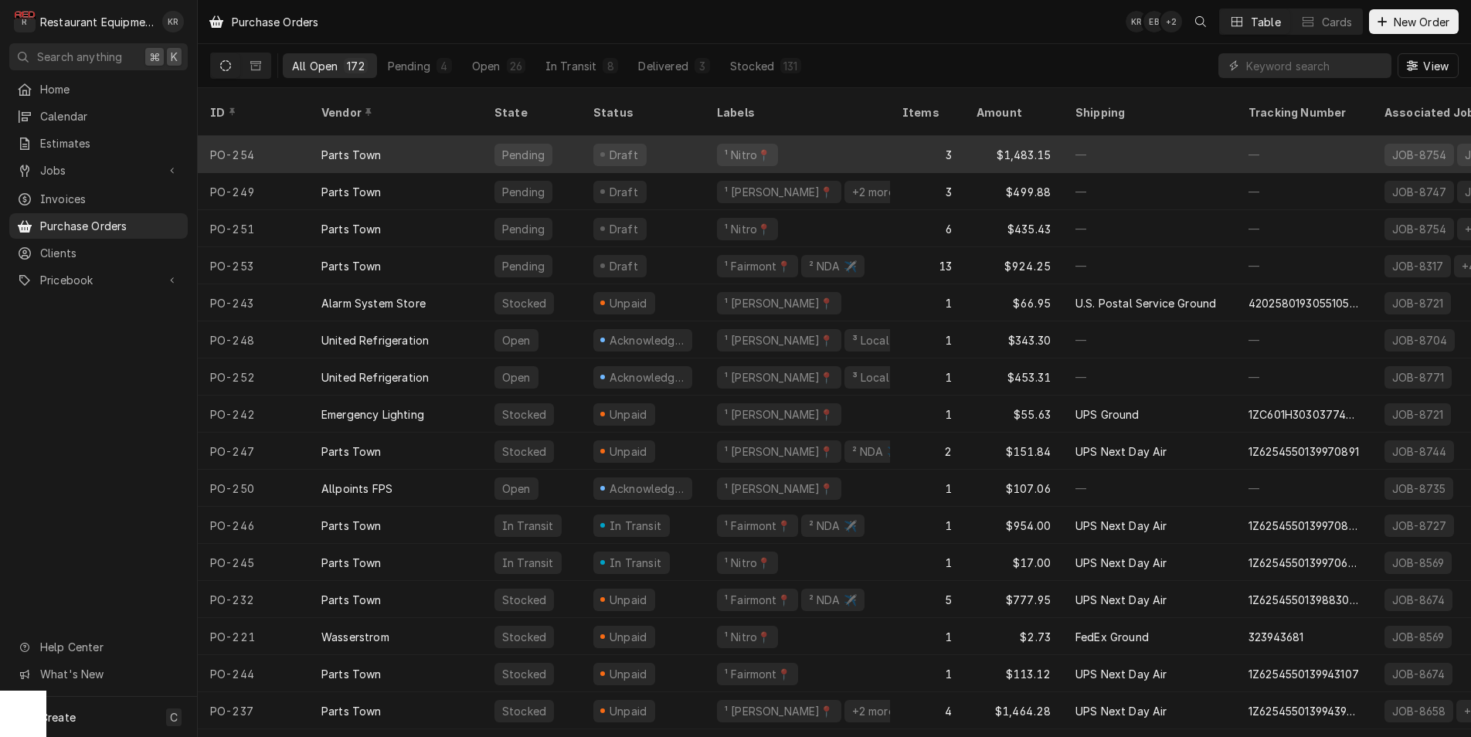
click at [404, 142] on div "Parts Town" at bounding box center [395, 154] width 173 height 37
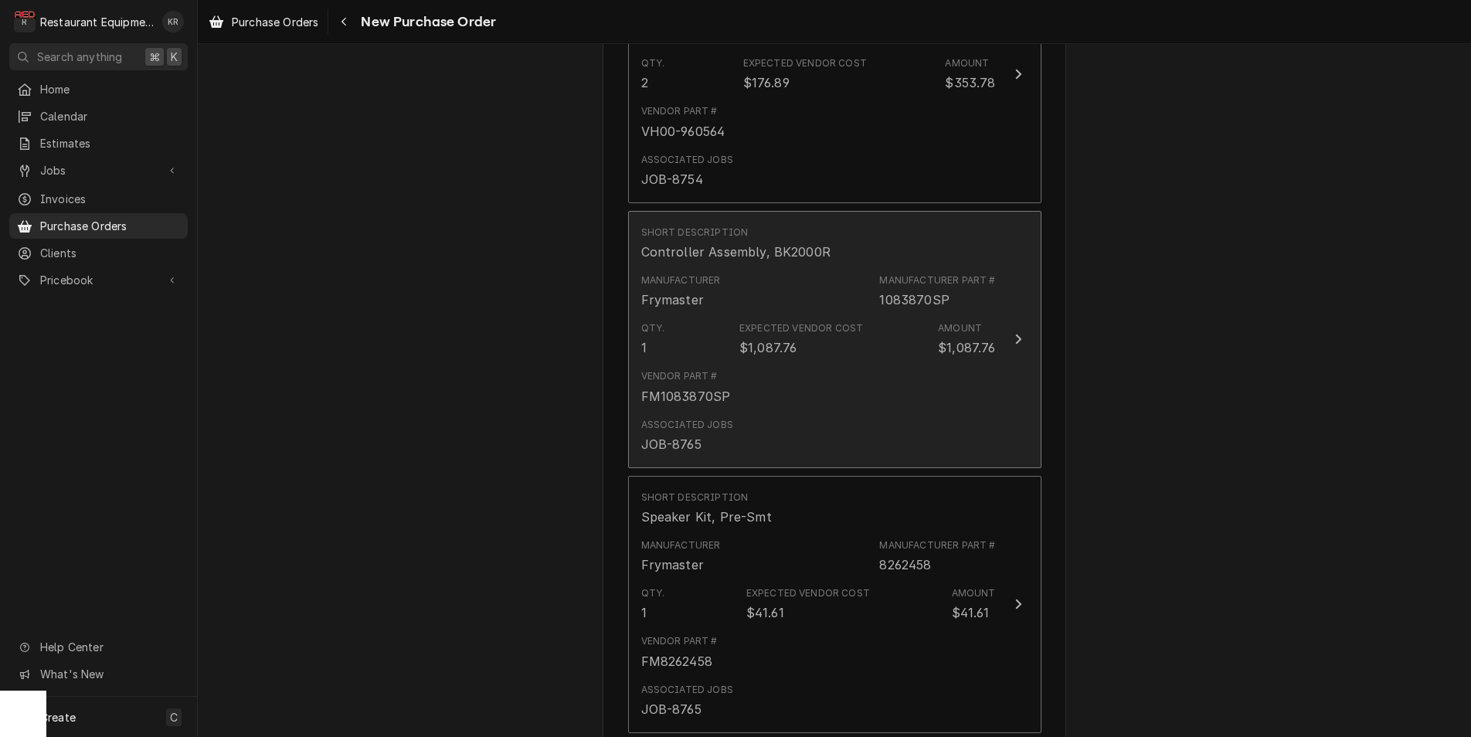
scroll to position [765, 0]
drag, startPoint x: 718, startPoint y: 410, endPoint x: 695, endPoint y: 411, distance: 22.4
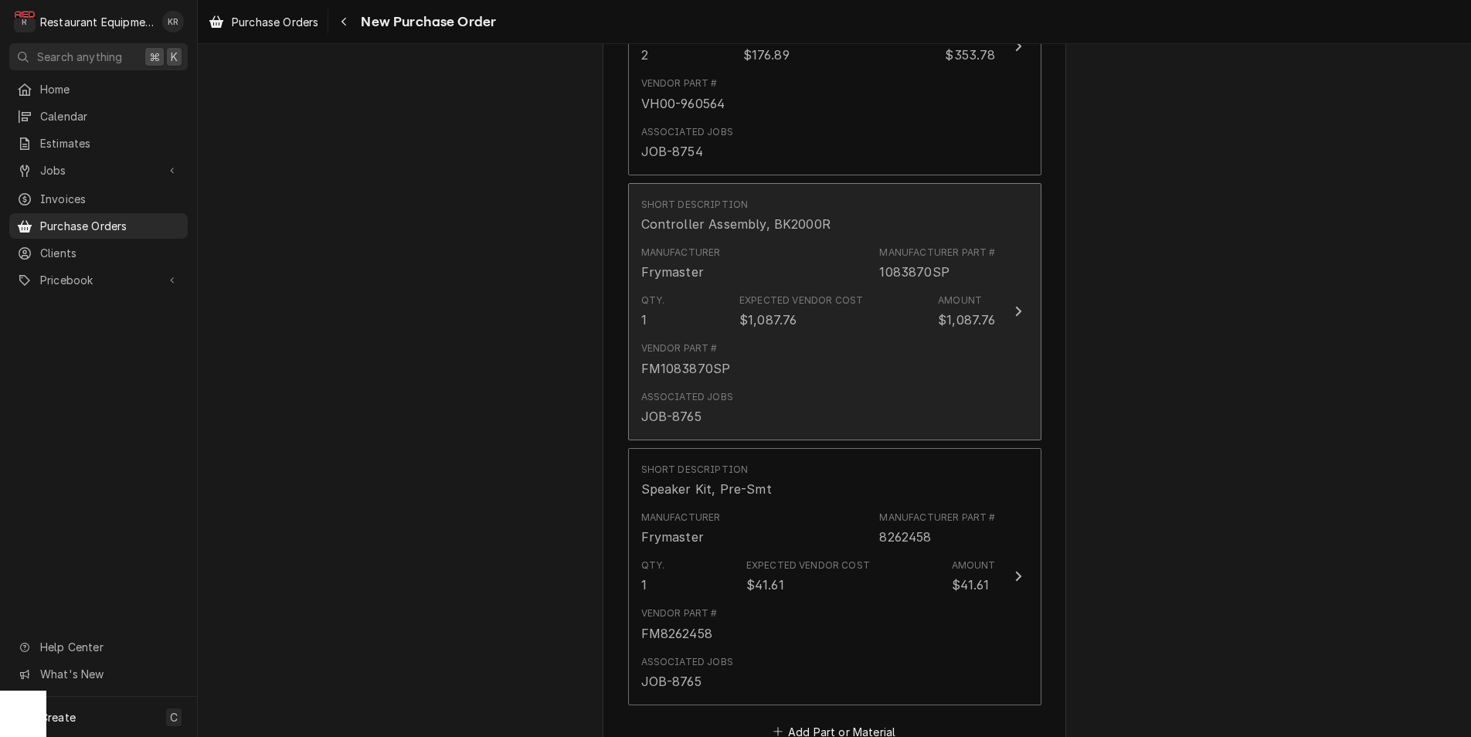
click at [724, 373] on div "FM1083870SP" at bounding box center [686, 368] width 90 height 19
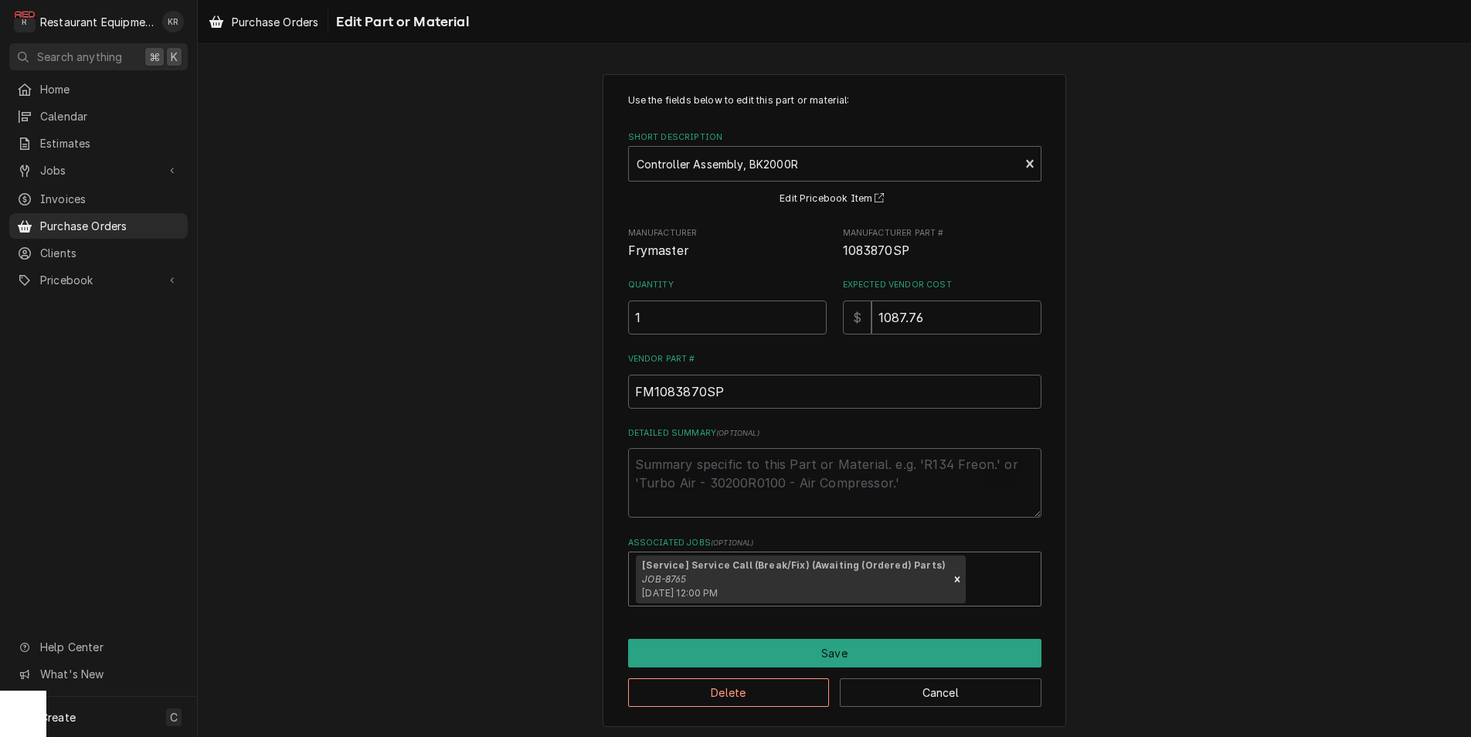
drag, startPoint x: 935, startPoint y: 583, endPoint x: 887, endPoint y: 577, distance: 48.3
click at [952, 583] on icon "Remove [object Object]" at bounding box center [957, 579] width 11 height 11
type textarea "x"
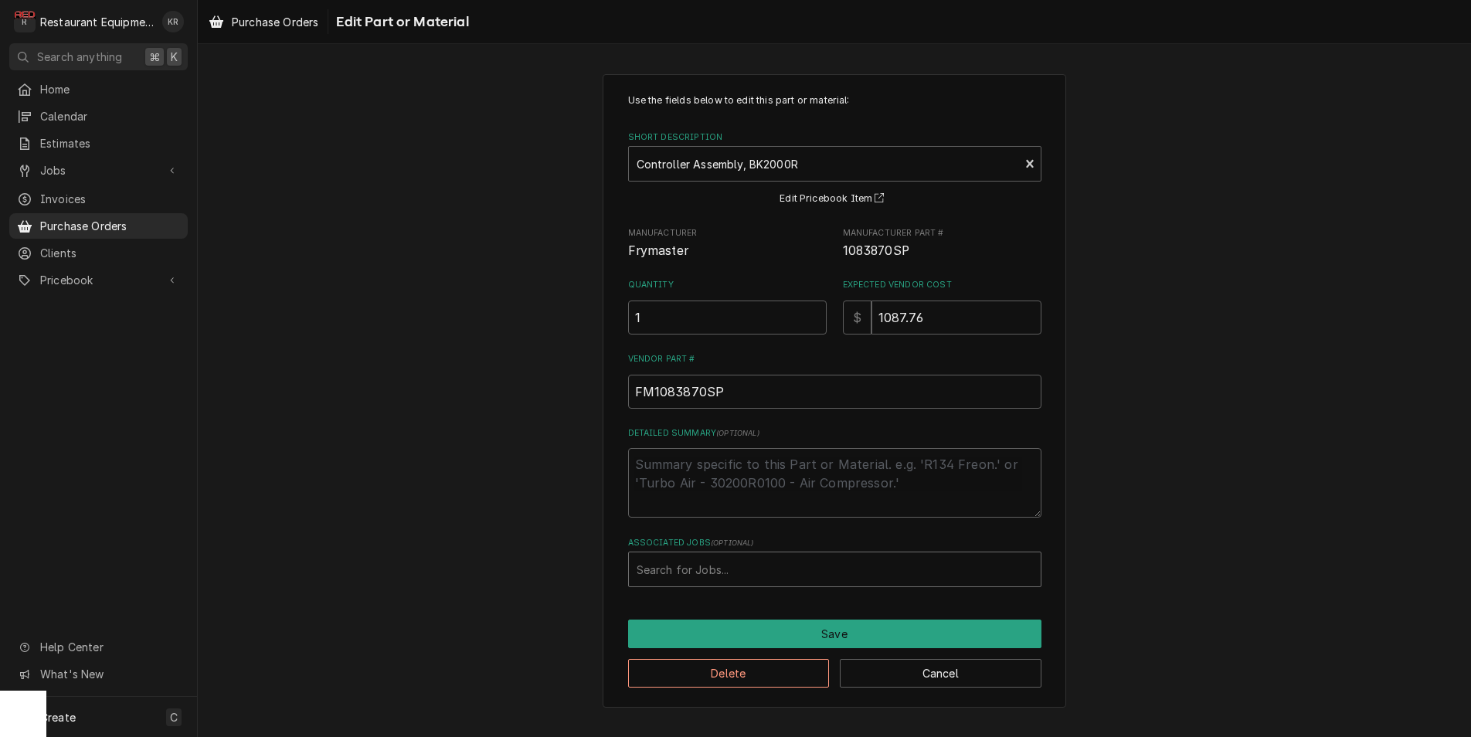
click at [788, 578] on div "Associated Jobs" at bounding box center [834, 569] width 396 height 28
type input "8778"
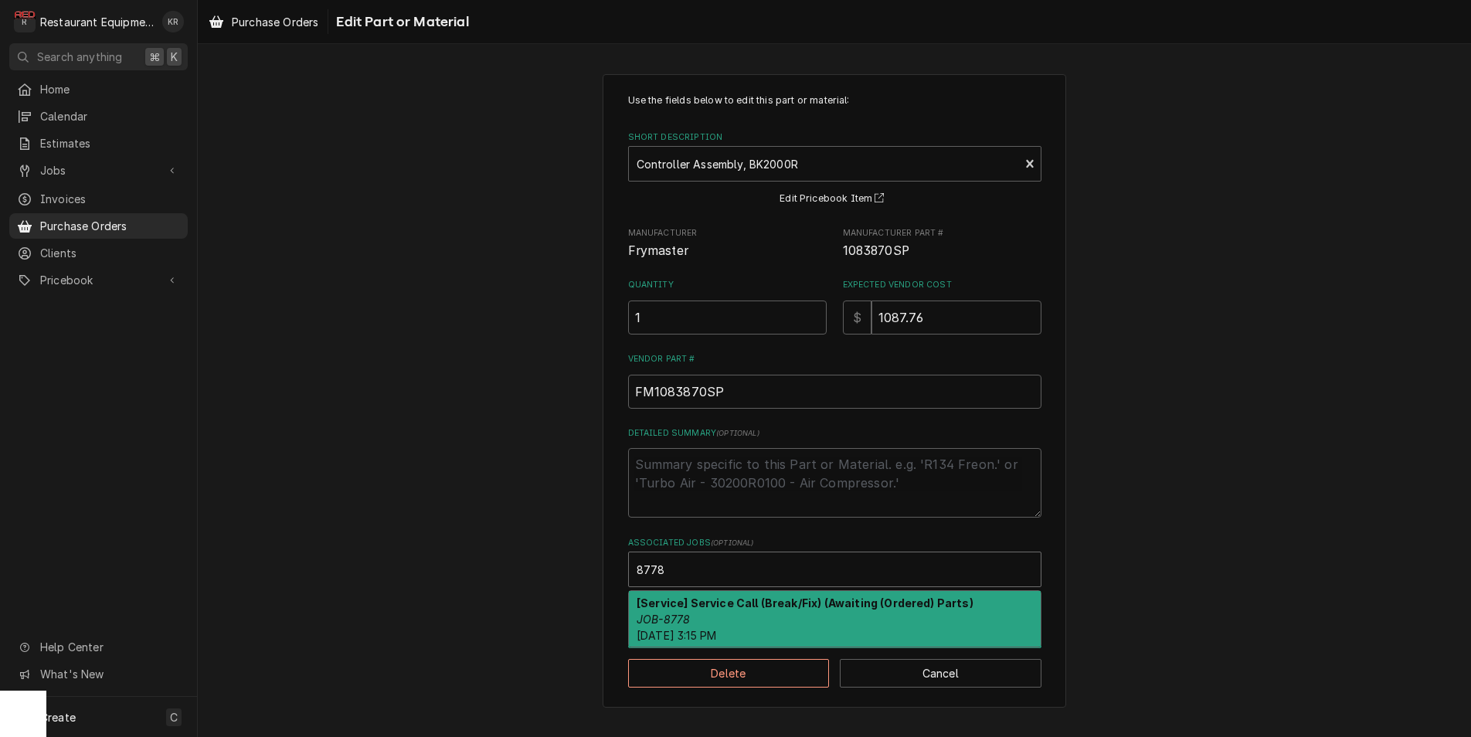
click at [729, 614] on div "[Service] Service Call (Break/Fix) (Awaiting (Ordered) Parts) JOB-8778 Tue, Sep…" at bounding box center [835, 619] width 412 height 56
type textarea "x"
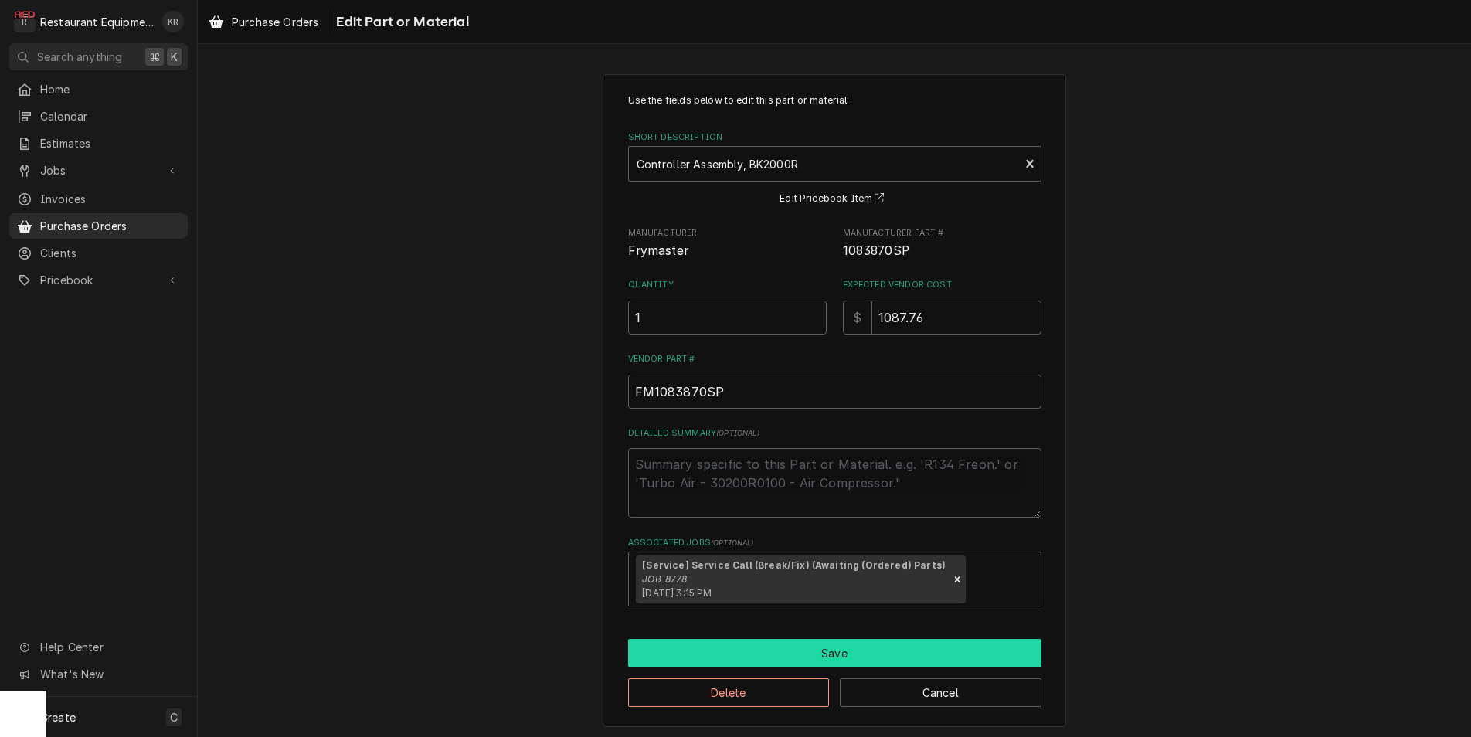
click at [765, 654] on button "Save" at bounding box center [834, 653] width 413 height 29
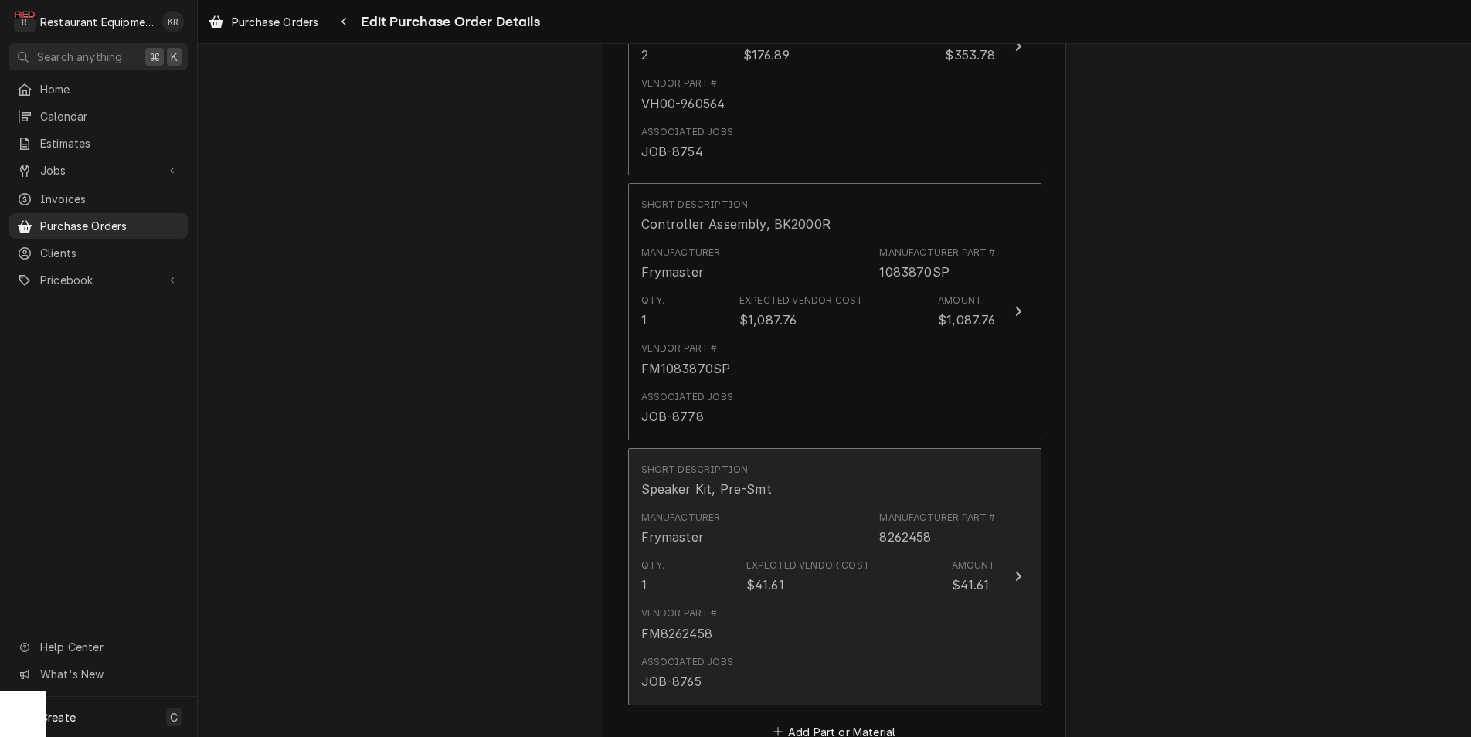
scroll to position [774, 0]
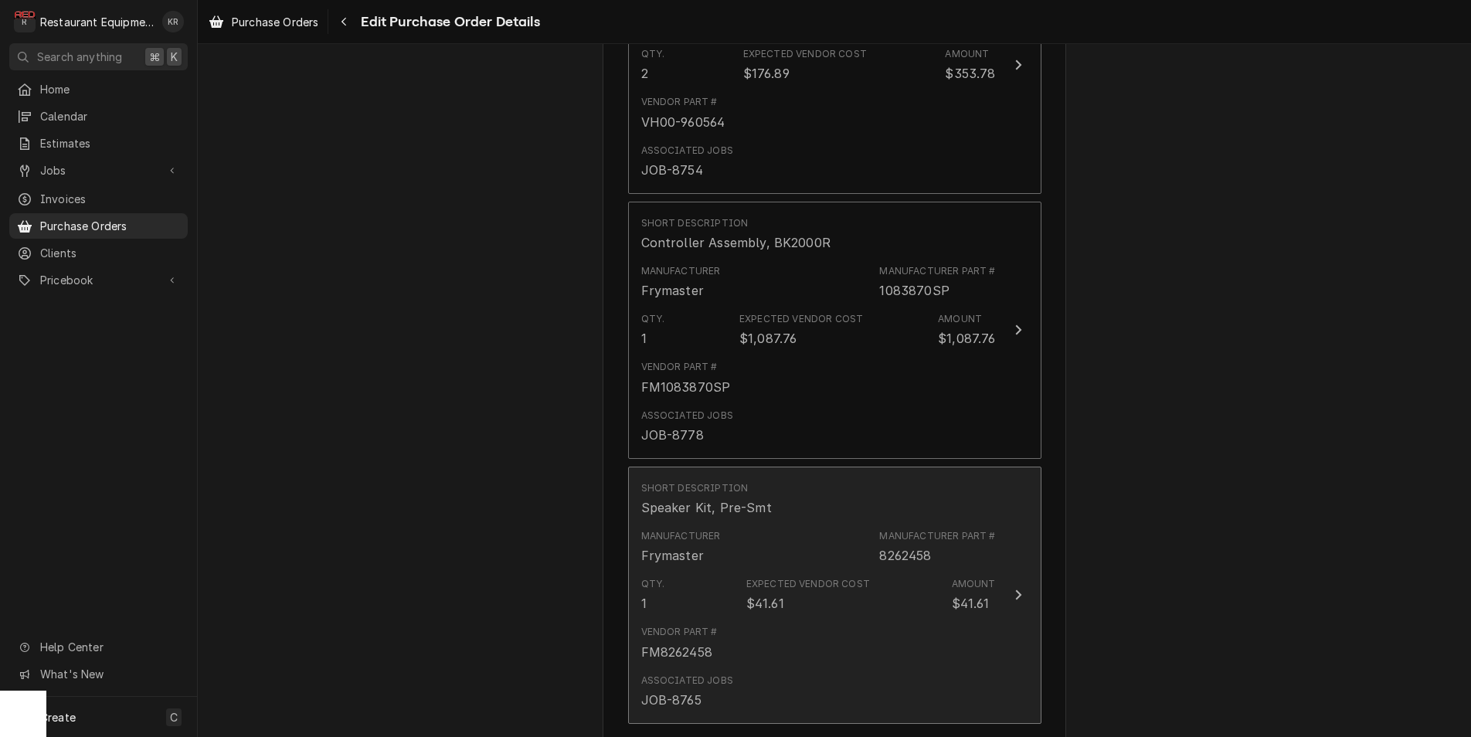
click at [750, 606] on div "$41.61" at bounding box center [765, 603] width 38 height 19
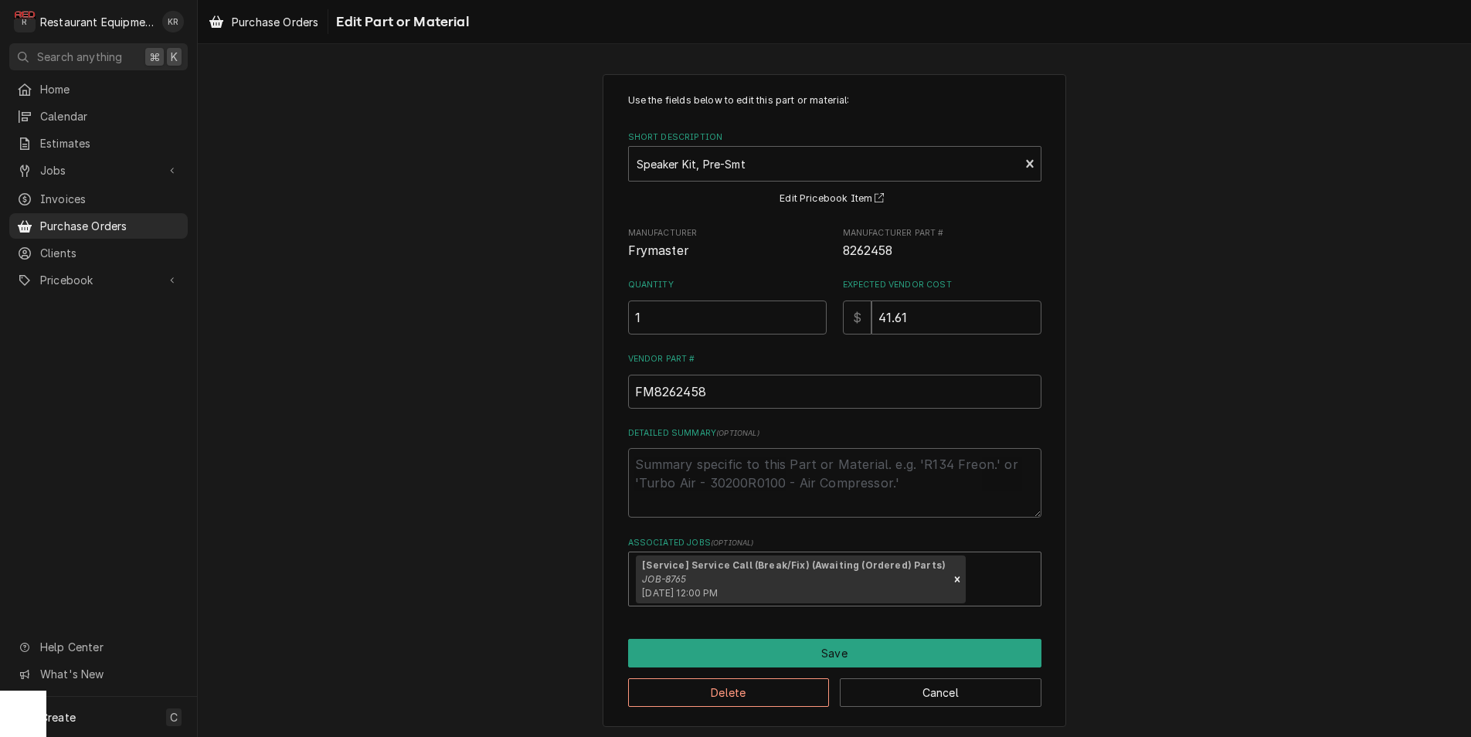
drag, startPoint x: 929, startPoint y: 581, endPoint x: 853, endPoint y: 575, distance: 75.9
click at [955, 582] on icon "Remove [object Object]" at bounding box center [957, 578] width 5 height 5
type textarea "x"
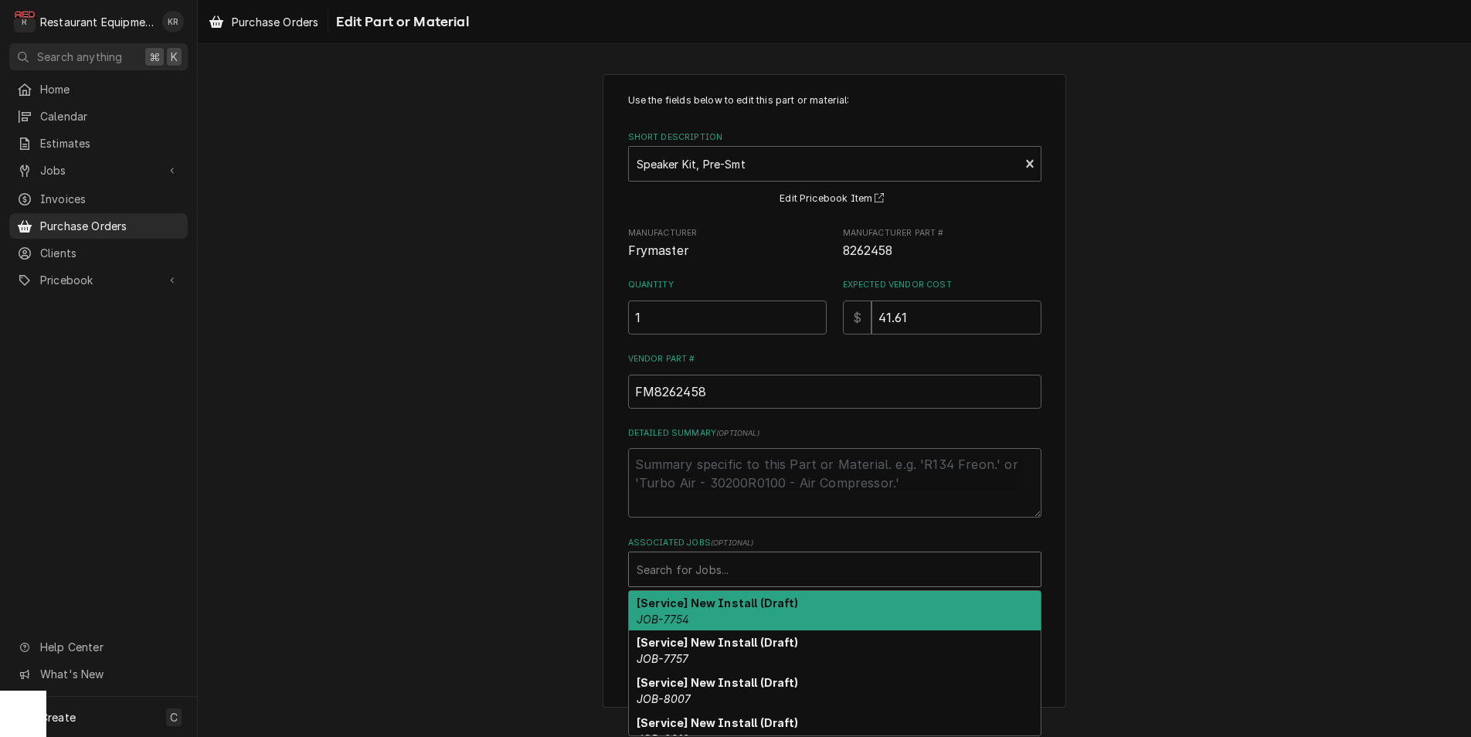
click at [758, 572] on div "Associated Jobs" at bounding box center [834, 569] width 396 height 28
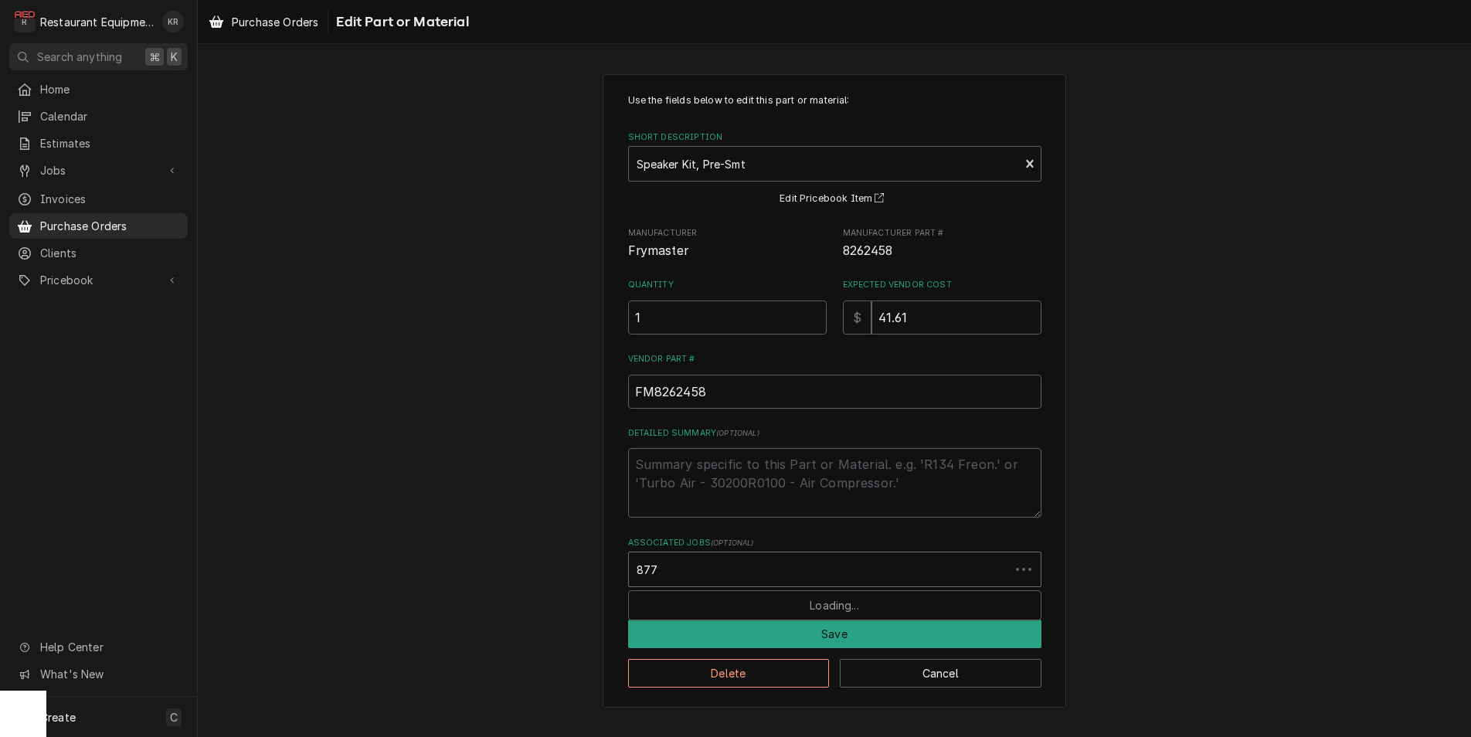
type input "8778"
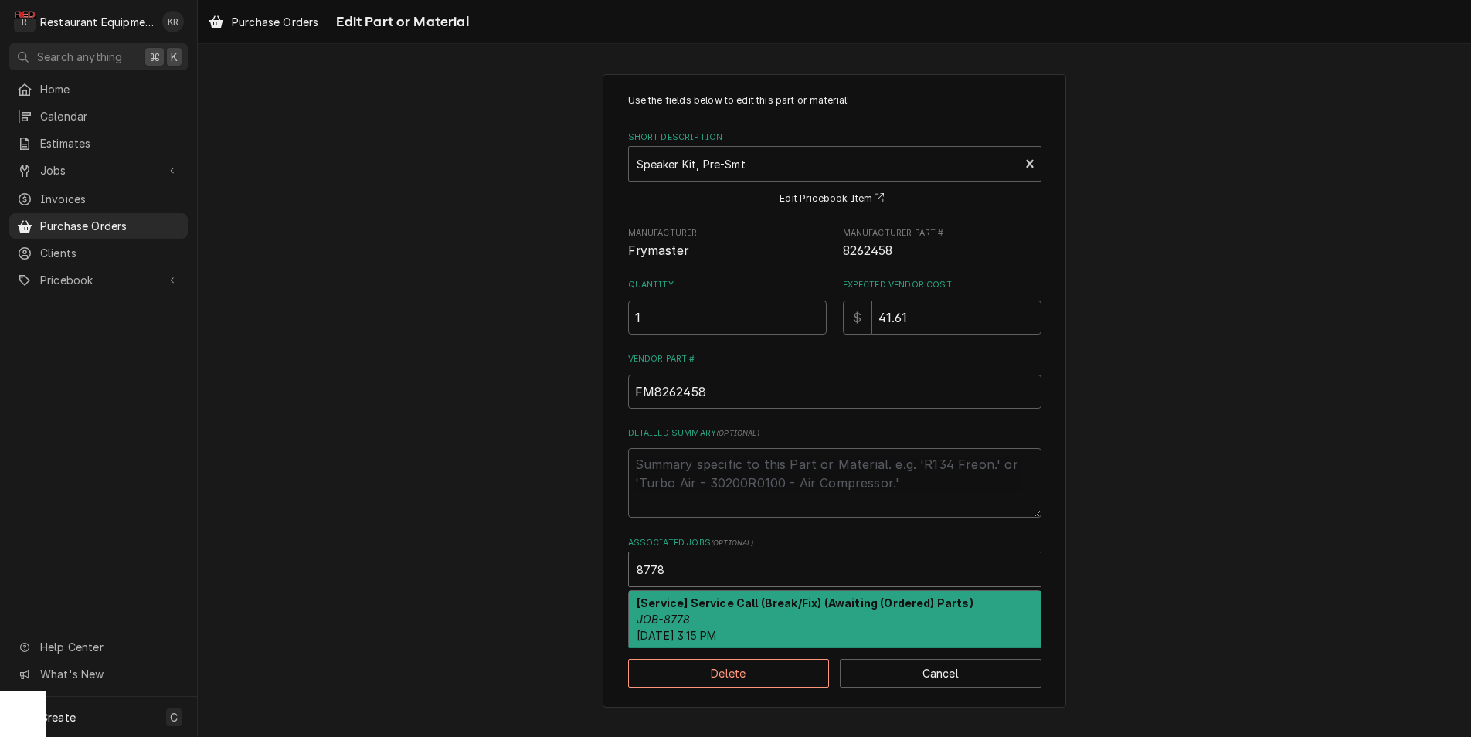
click at [730, 604] on strong "[Service] Service Call (Break/Fix) (Awaiting (Ordered) Parts)" at bounding box center [804, 602] width 337 height 13
type textarea "x"
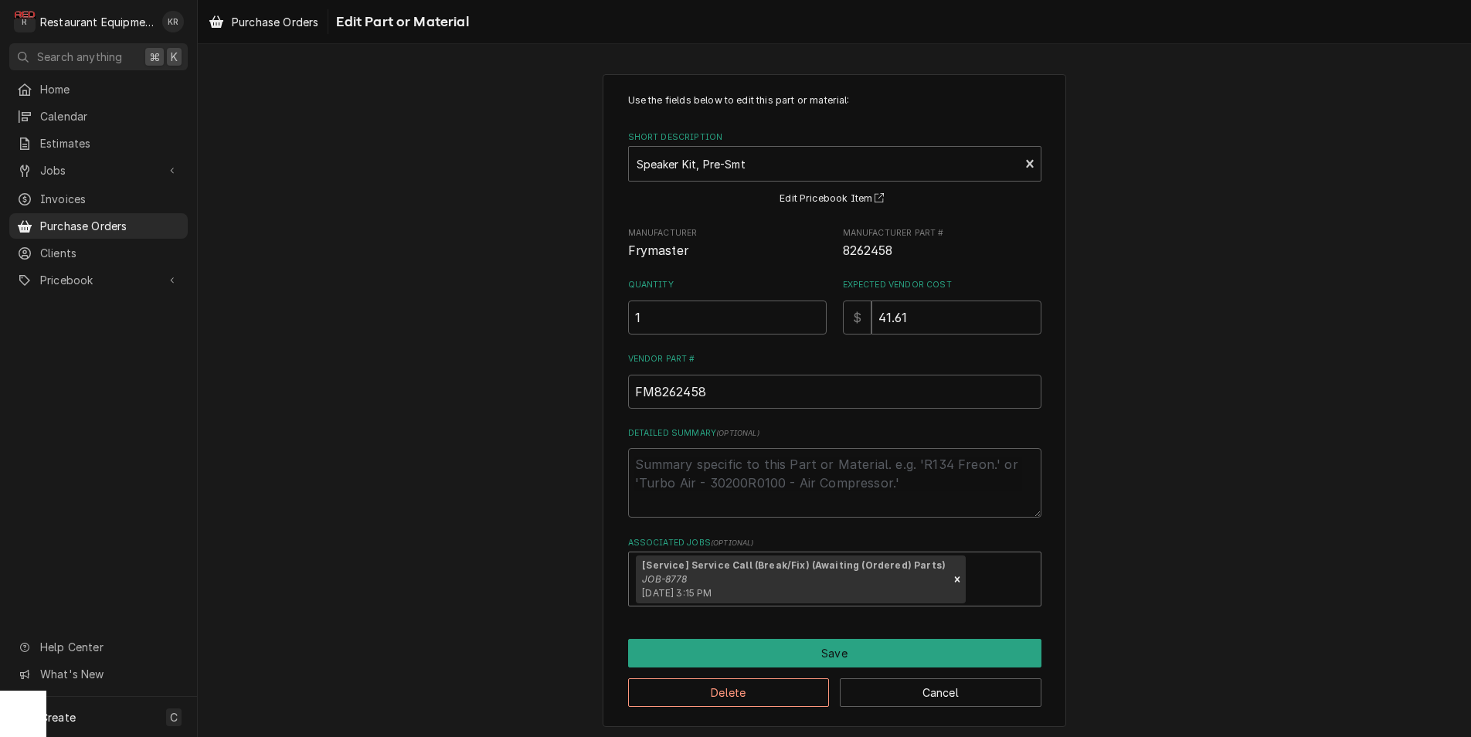
click at [815, 670] on div "Delete Cancel" at bounding box center [834, 686] width 413 height 39
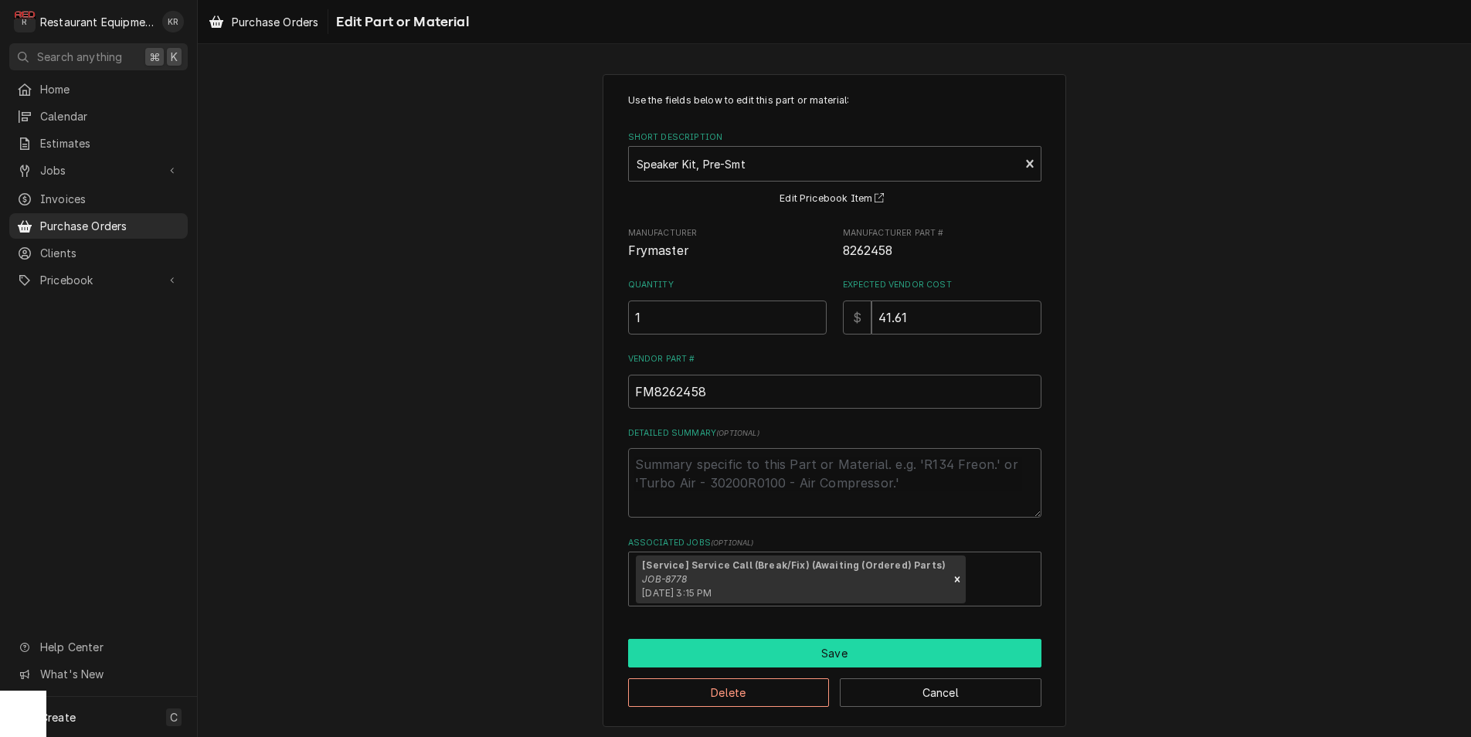
click at [821, 656] on button "Save" at bounding box center [834, 653] width 413 height 29
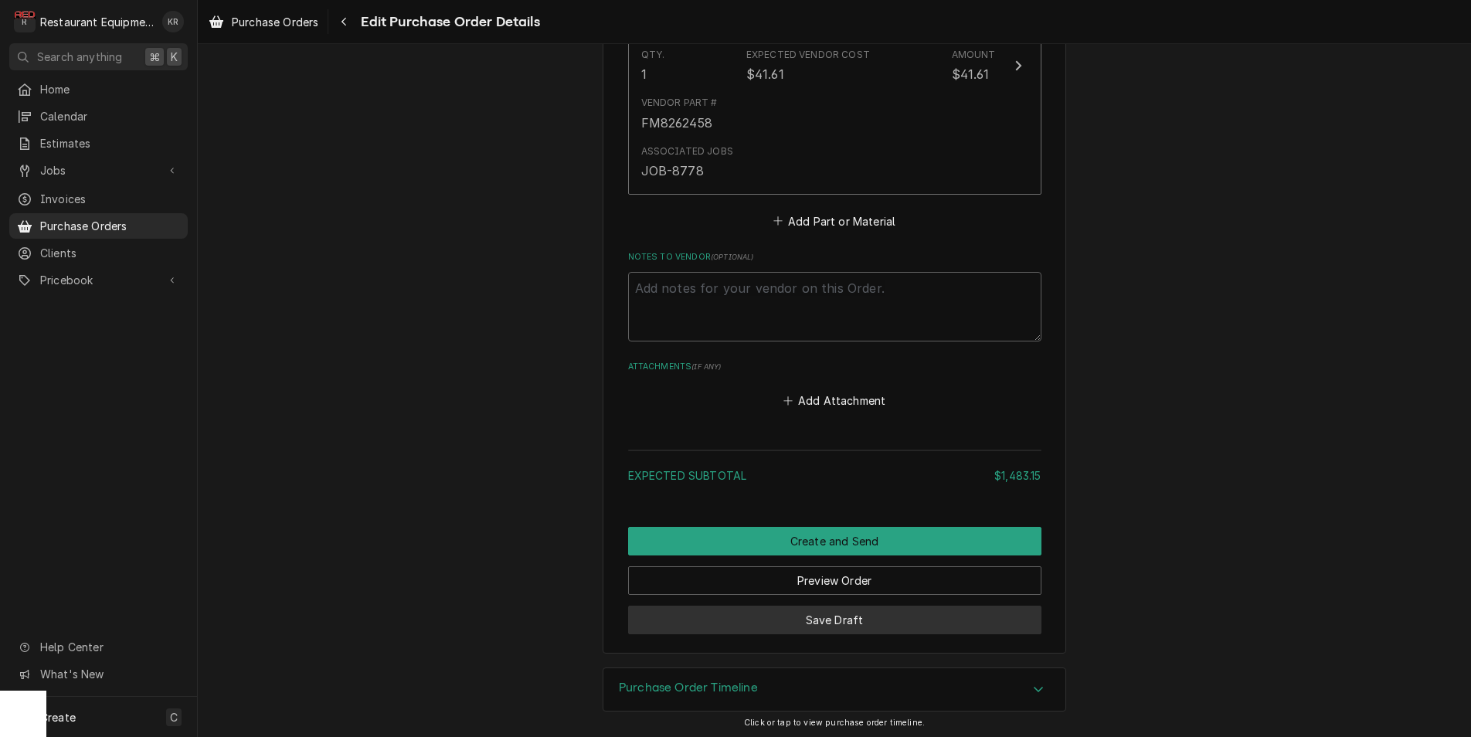
click at [807, 612] on button "Save Draft" at bounding box center [834, 620] width 413 height 29
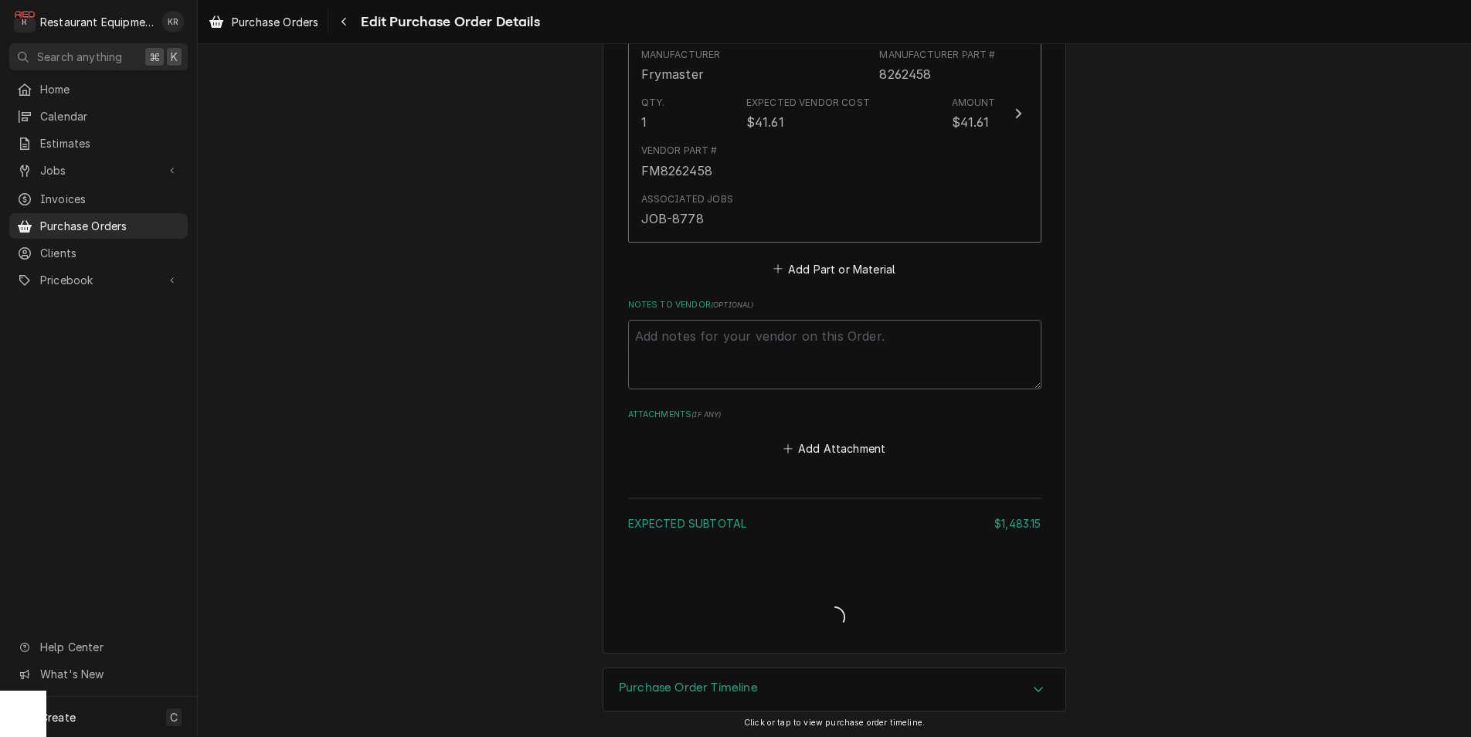
type textarea "x"
